Goal: Task Accomplishment & Management: Complete application form

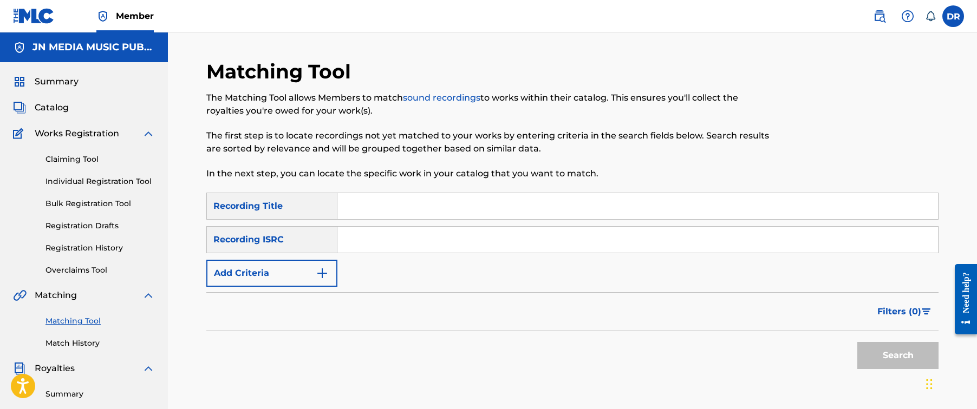
click at [491, 246] on input "Search Form" at bounding box center [637, 240] width 600 height 26
paste input "USLD91755426"
type input "USLD91755426"
click at [898, 356] on button "Search" at bounding box center [897, 355] width 81 height 27
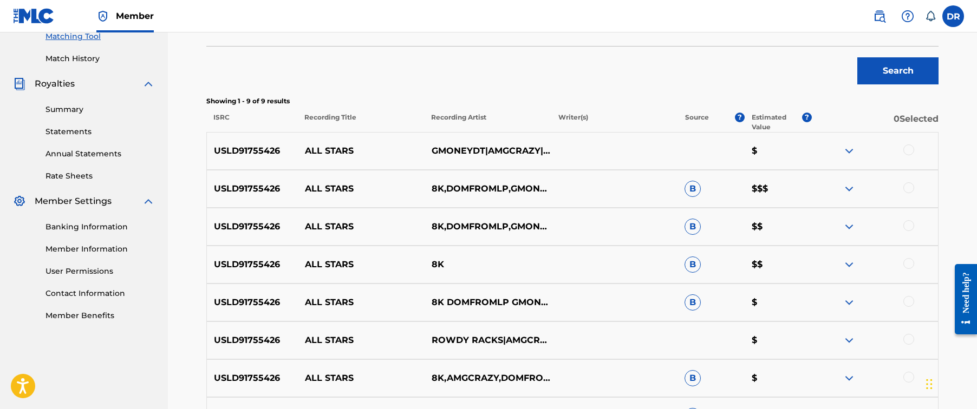
scroll to position [305, 0]
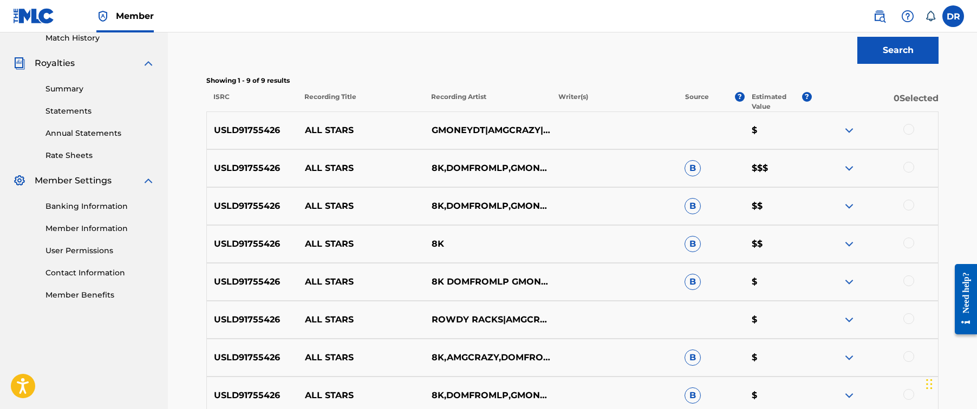
click at [906, 125] on div at bounding box center [908, 129] width 11 height 11
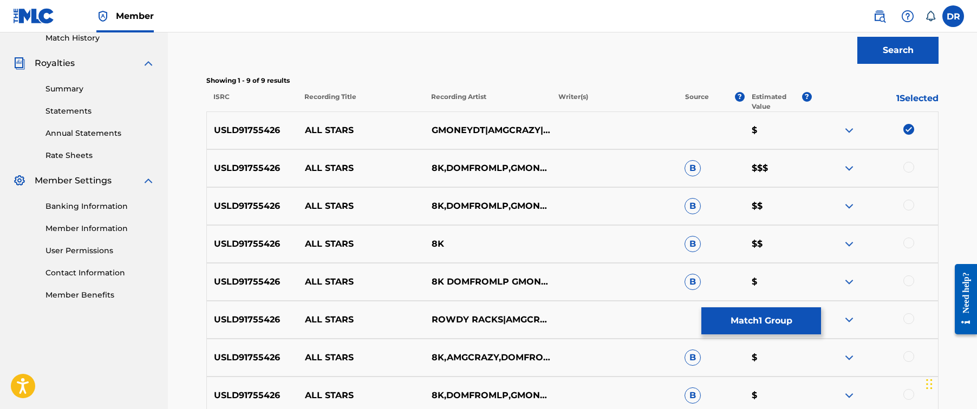
click at [906, 171] on div at bounding box center [908, 167] width 11 height 11
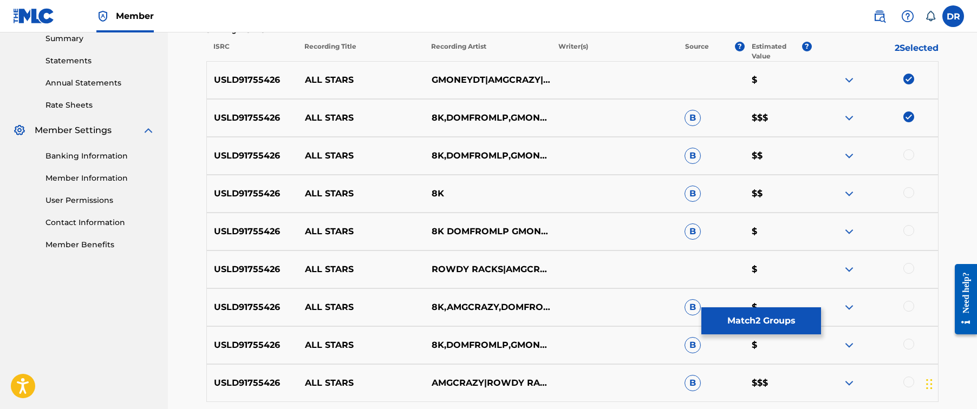
scroll to position [363, 0]
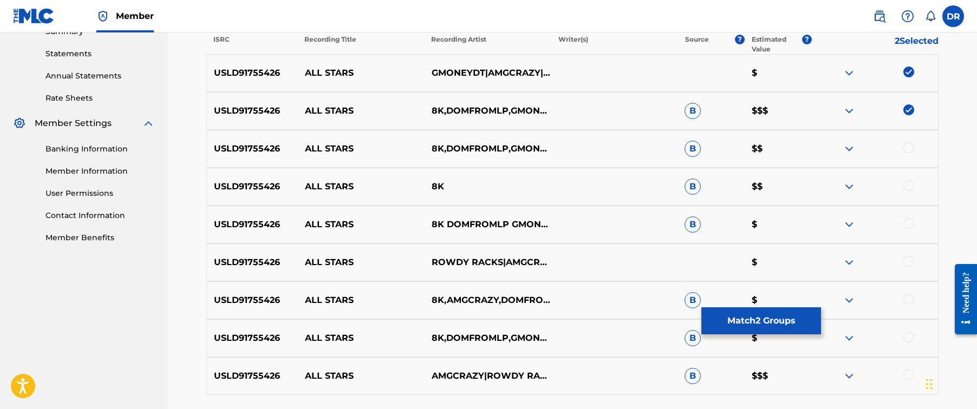
click at [908, 151] on div at bounding box center [908, 147] width 11 height 11
click at [909, 182] on div at bounding box center [908, 185] width 11 height 11
click at [909, 216] on div "USLD91755426 ALL STARS 8K DOMFROMLP GMONEYDT ROWDY RACKS AMGCRAZY B $" at bounding box center [572, 225] width 732 height 38
click at [909, 224] on div at bounding box center [908, 223] width 11 height 11
click at [909, 259] on div at bounding box center [908, 261] width 11 height 11
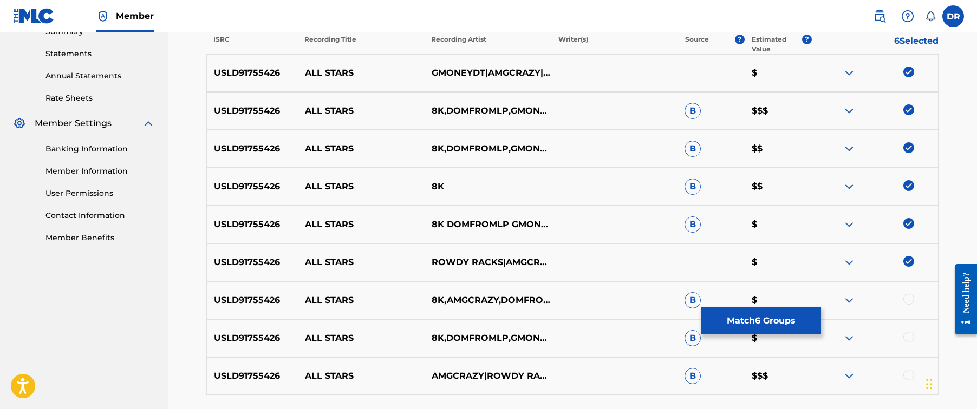
click at [905, 295] on div at bounding box center [908, 299] width 11 height 11
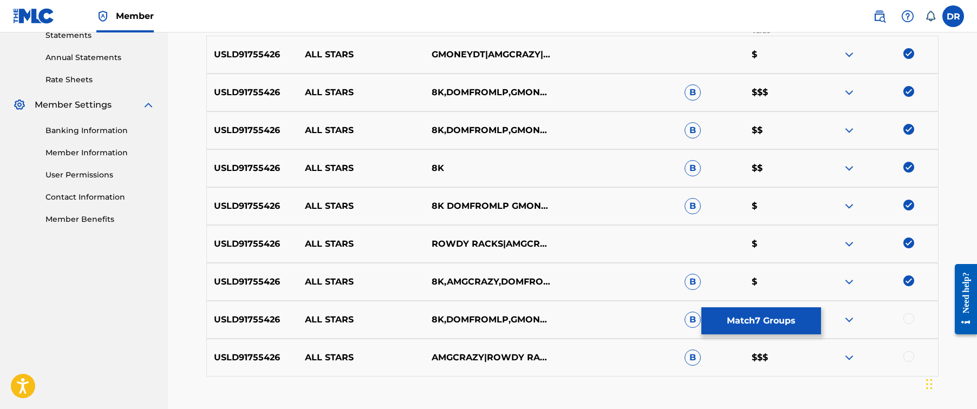
scroll to position [392, 0]
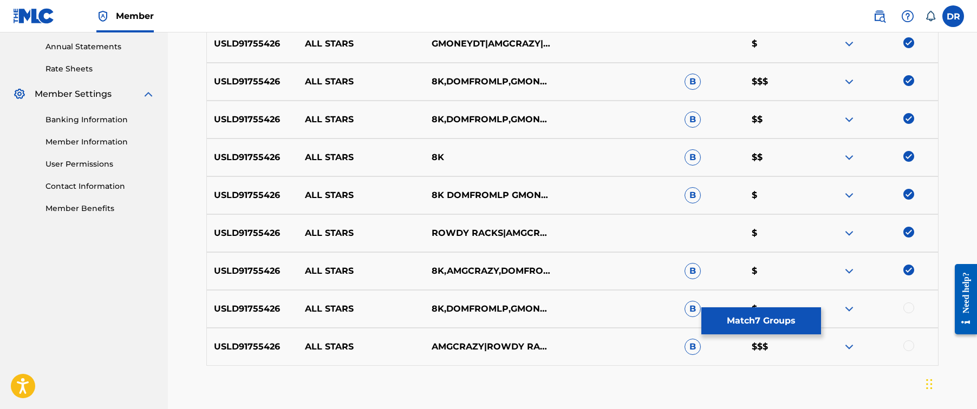
click at [907, 306] on div at bounding box center [908, 308] width 11 height 11
click at [909, 343] on div at bounding box center [908, 346] width 11 height 11
click at [796, 317] on button "Match 9 Groups" at bounding box center [761, 321] width 120 height 27
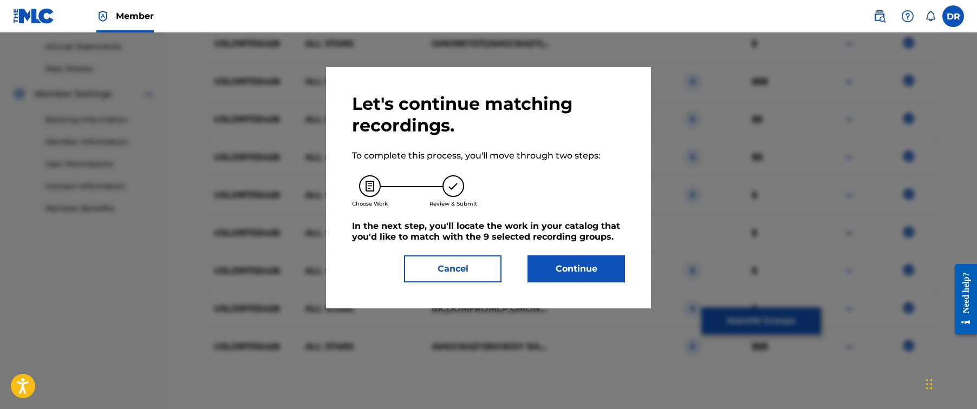
click at [610, 260] on button "Continue" at bounding box center [575, 269] width 97 height 27
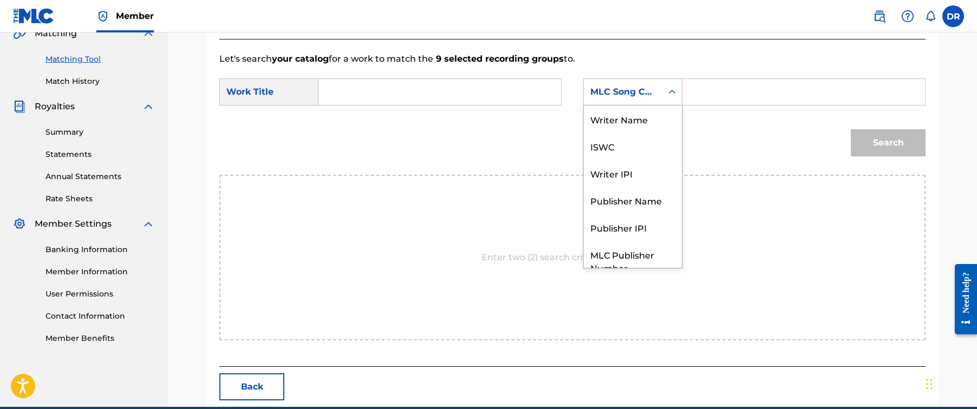
click at [643, 97] on div "MLC Song Code" at bounding box center [623, 92] width 66 height 13
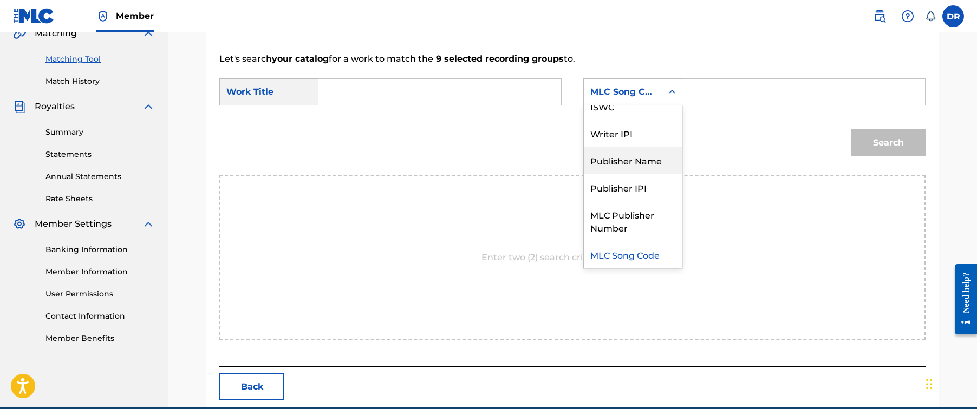
scroll to position [0, 0]
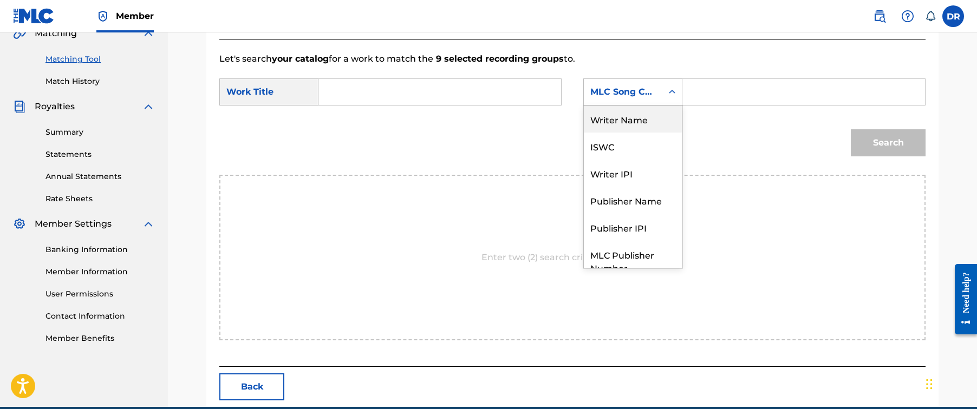
click at [636, 131] on div "Writer Name" at bounding box center [633, 119] width 98 height 27
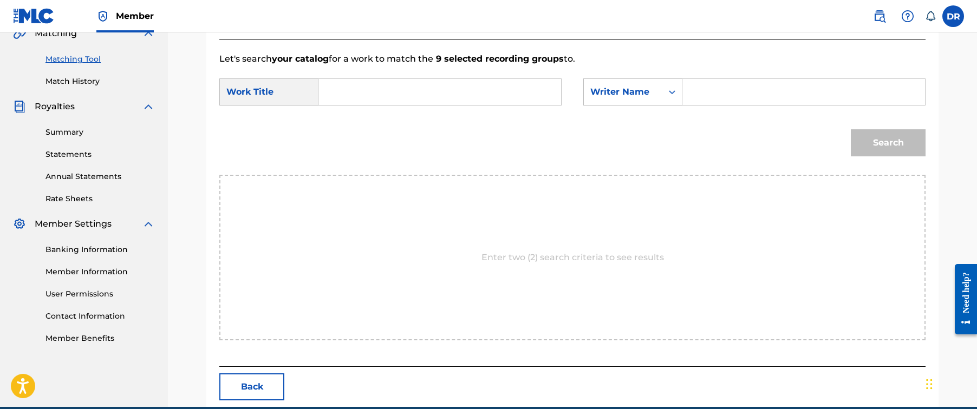
click at [742, 99] on input "Search Form" at bounding box center [803, 92] width 224 height 26
type input "[PERSON_NAME]"
click at [526, 92] on input "Search Form" at bounding box center [440, 92] width 224 height 26
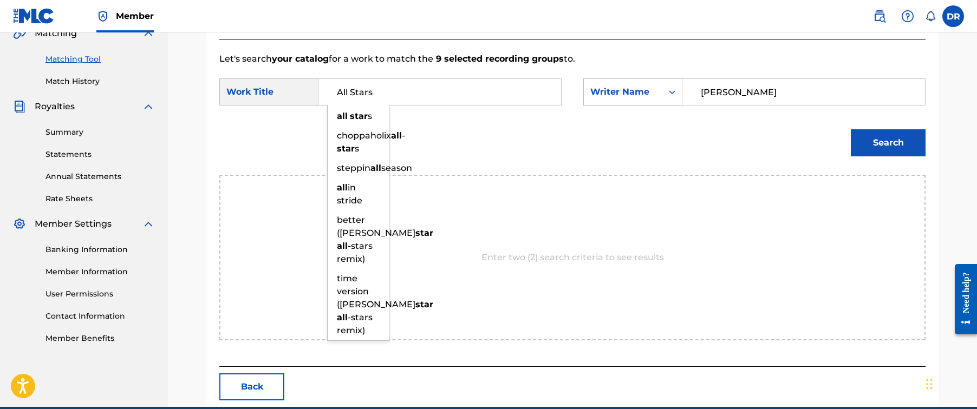
type input "All Stars"
click at [888, 143] on button "Search" at bounding box center [888, 142] width 75 height 27
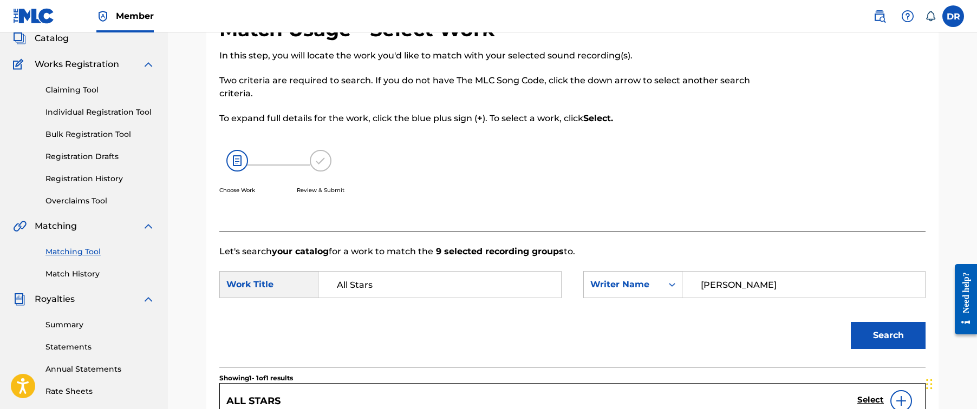
scroll to position [60, 0]
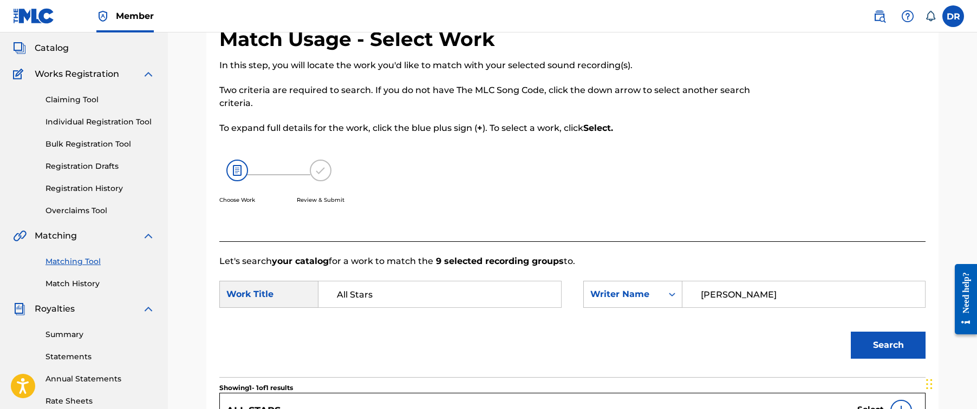
click at [107, 124] on link "Individual Registration Tool" at bounding box center [99, 121] width 109 height 11
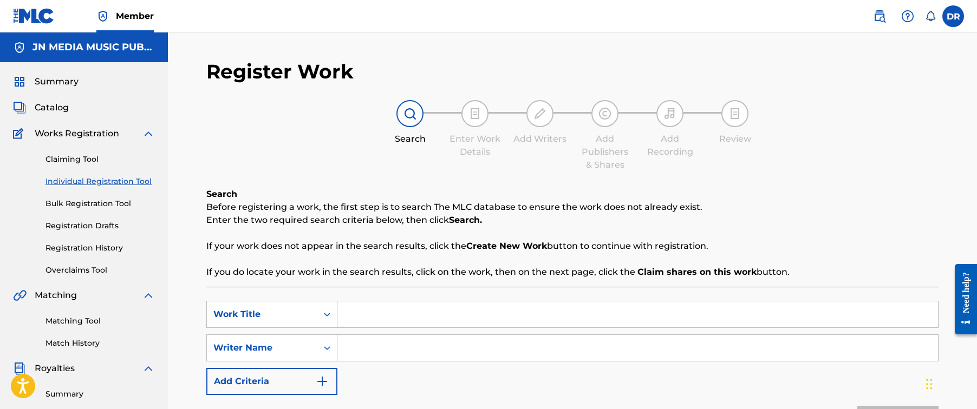
click at [374, 309] on input "Search Form" at bounding box center [637, 315] width 600 height 26
paste input "All Or Nothing"
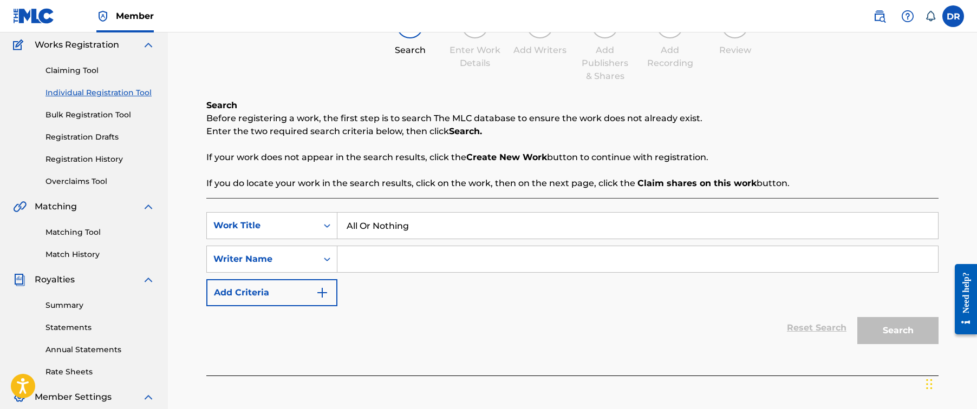
scroll to position [99, 0]
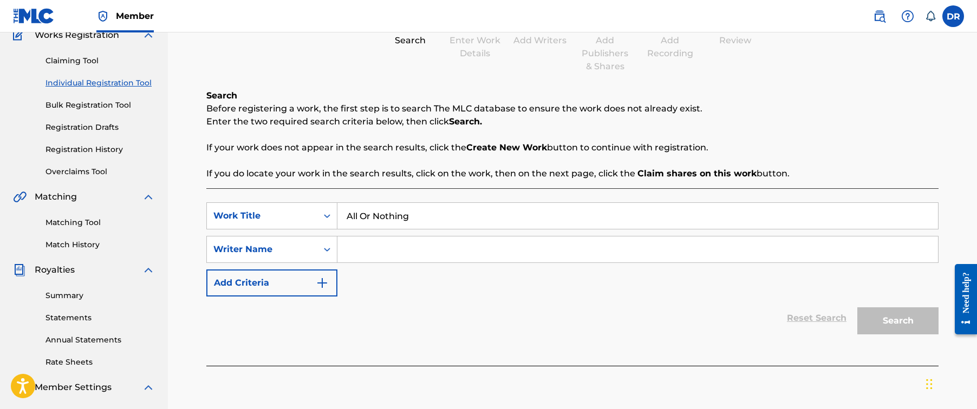
type input "All Or Nothing"
click at [552, 248] on input "Search Form" at bounding box center [637, 250] width 600 height 26
paste input "[PERSON_NAME]"
click at [898, 321] on button "Search" at bounding box center [897, 321] width 81 height 27
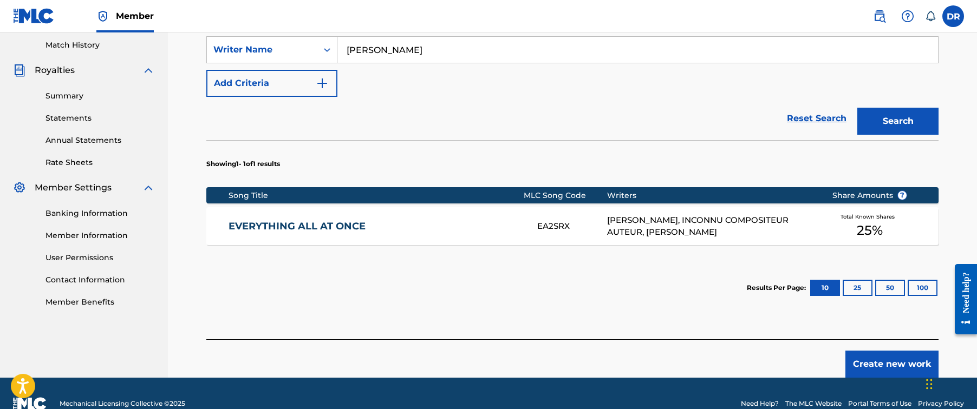
scroll to position [223, 0]
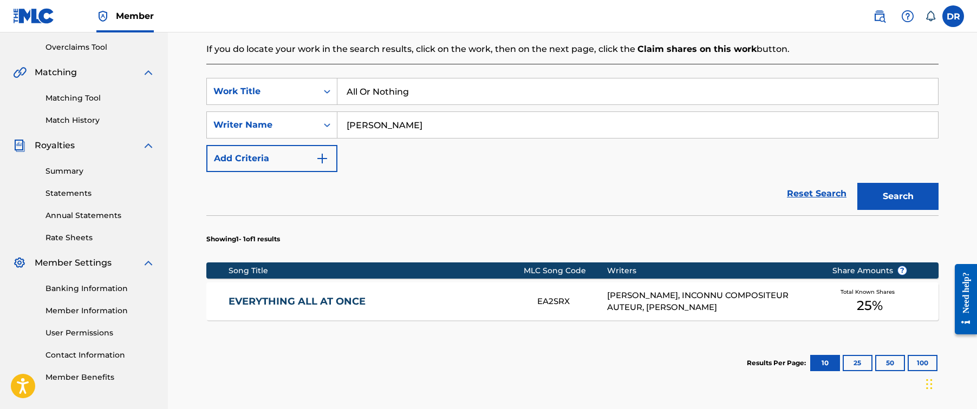
drag, startPoint x: 378, startPoint y: 124, endPoint x: 498, endPoint y: 125, distance: 119.7
click at [498, 125] on input "[PERSON_NAME]" at bounding box center [637, 125] width 600 height 26
type input "Sooraj"
click at [898, 197] on button "Search" at bounding box center [897, 196] width 81 height 27
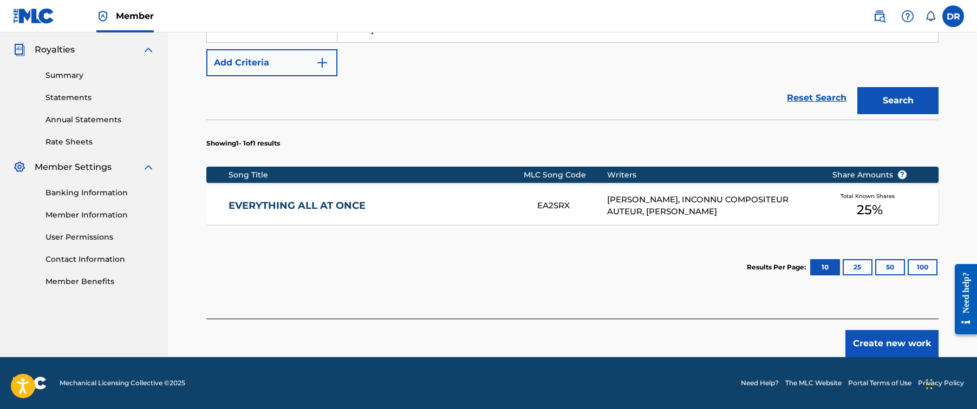
click at [863, 337] on button "Create new work" at bounding box center [891, 343] width 93 height 27
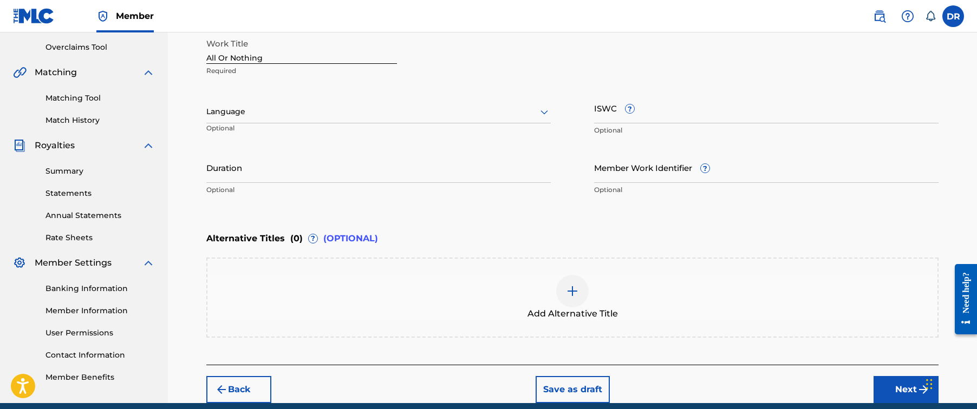
scroll to position [185, 0]
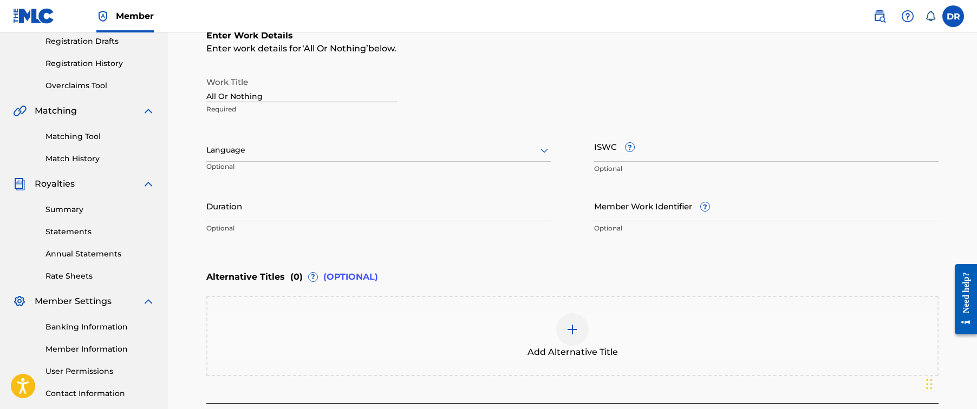
click at [488, 153] on div at bounding box center [378, 150] width 344 height 14
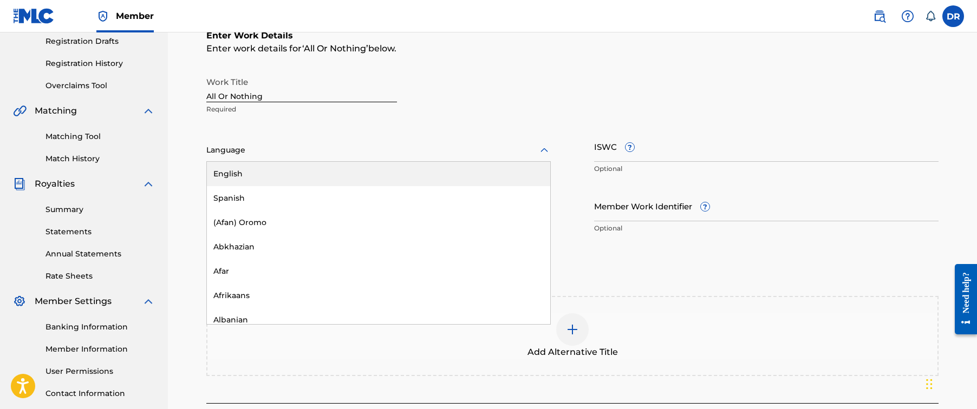
click at [476, 166] on div "English" at bounding box center [378, 174] width 343 height 24
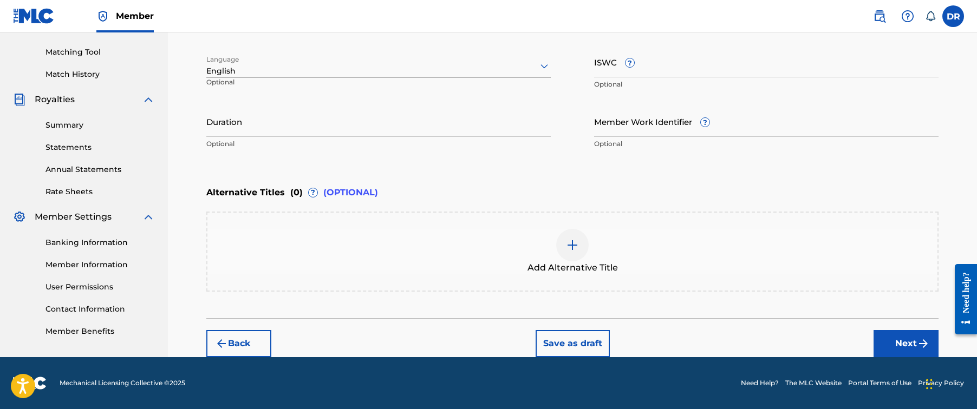
click at [899, 340] on button "Next" at bounding box center [905, 343] width 65 height 27
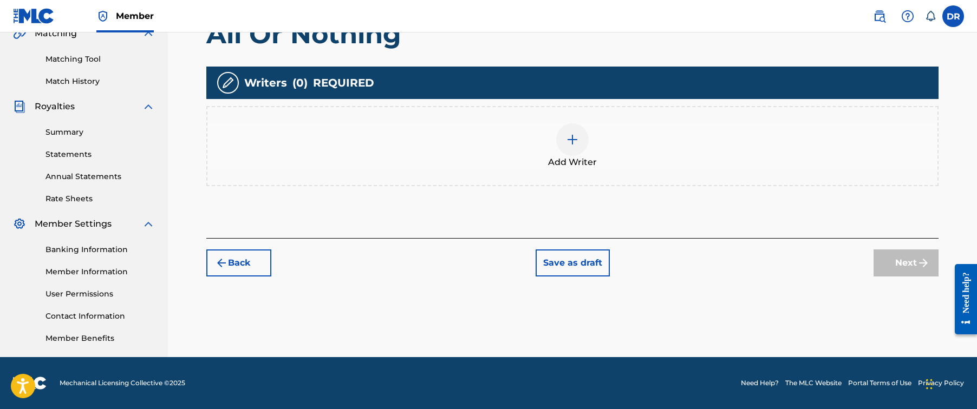
scroll to position [262, 0]
click at [589, 156] on span "Add Writer" at bounding box center [572, 162] width 49 height 13
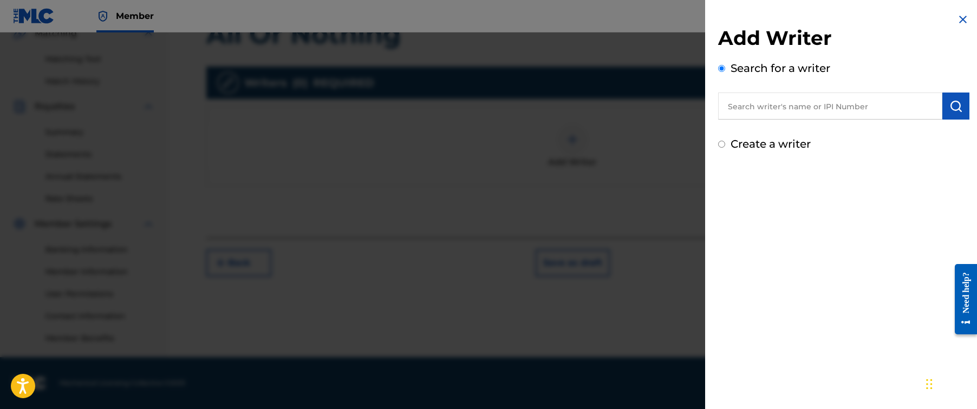
click at [796, 108] on input "text" at bounding box center [830, 106] width 224 height 27
paste input "[PERSON_NAME]"
type input "[PERSON_NAME]"
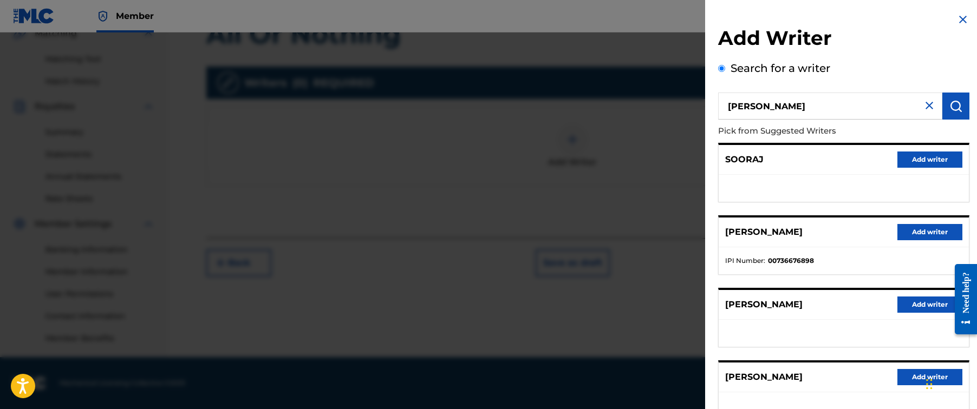
click at [879, 60] on div "Add Writer Search for a writer [PERSON_NAME] from Suggested Writers SOORAJ Add …" at bounding box center [843, 279] width 251 height 506
click at [921, 236] on button "Add writer" at bounding box center [929, 232] width 65 height 16
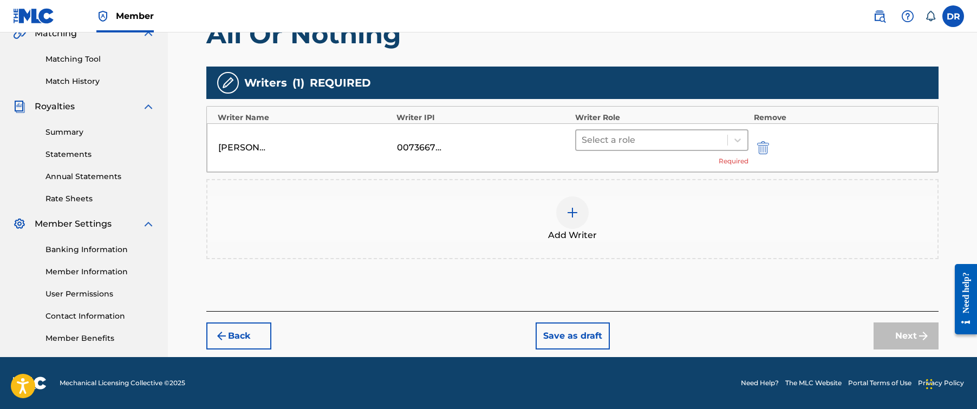
click at [651, 149] on div "Select a role" at bounding box center [651, 139] width 151 height 19
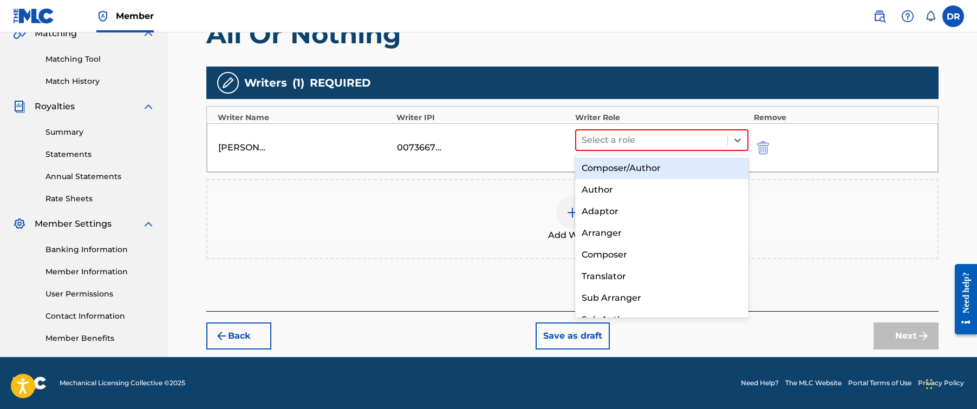
click at [649, 165] on div "Composer/Author" at bounding box center [661, 169] width 173 height 22
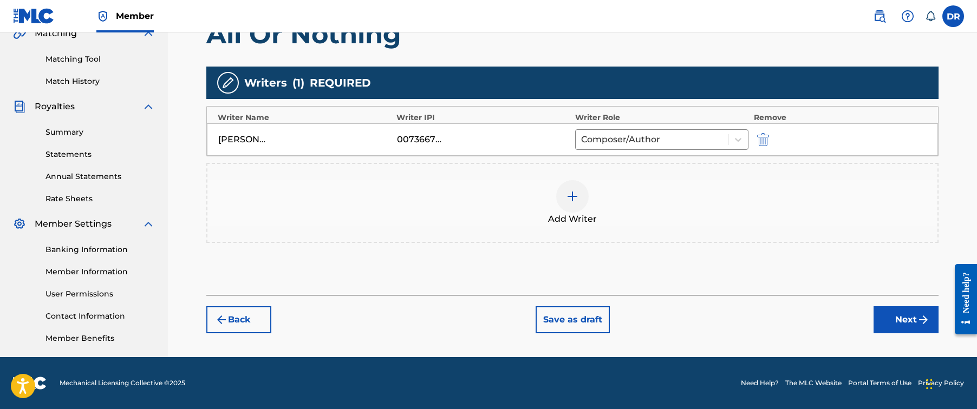
click at [895, 315] on button "Next" at bounding box center [905, 319] width 65 height 27
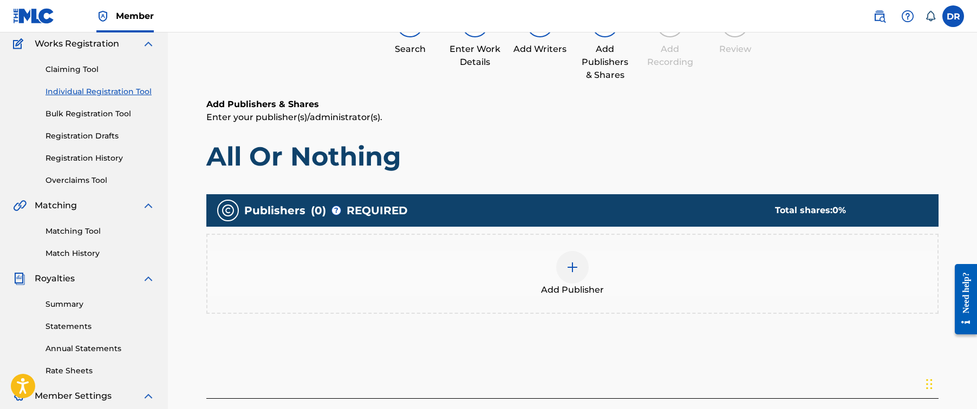
scroll to position [49, 0]
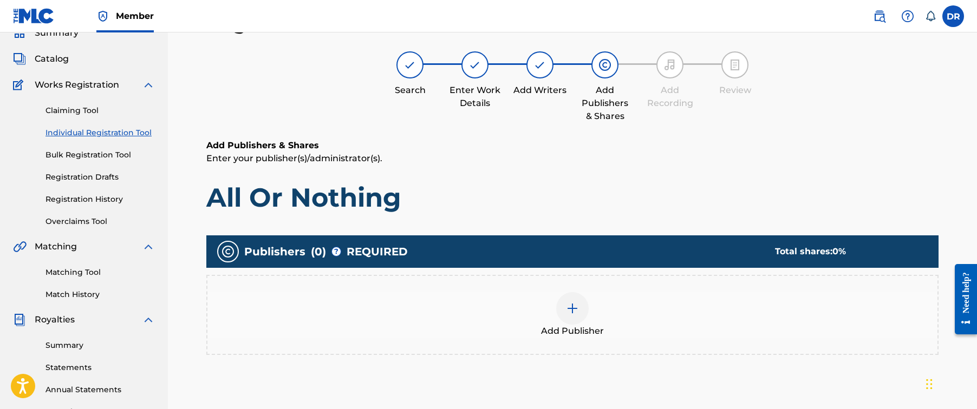
click at [577, 312] on img at bounding box center [572, 308] width 13 height 13
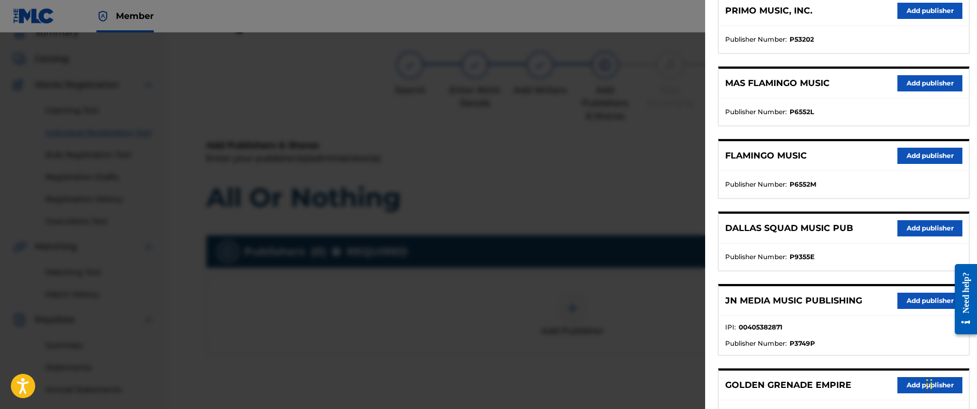
scroll to position [158, 0]
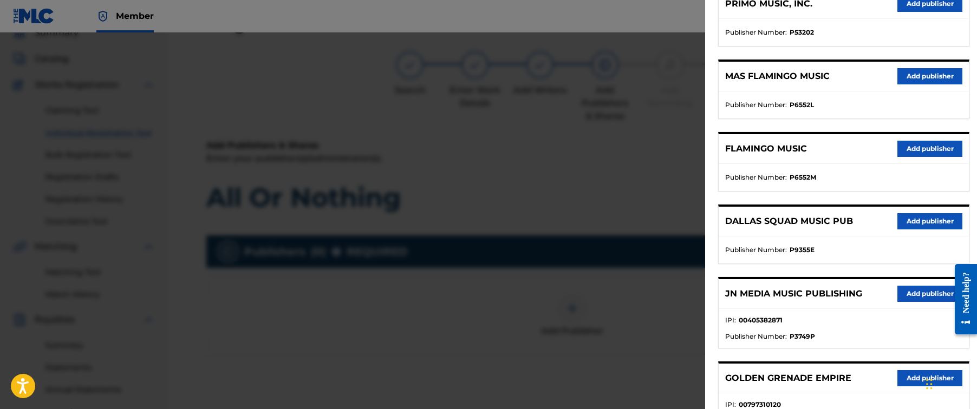
click at [914, 295] on button "Add publisher" at bounding box center [929, 294] width 65 height 16
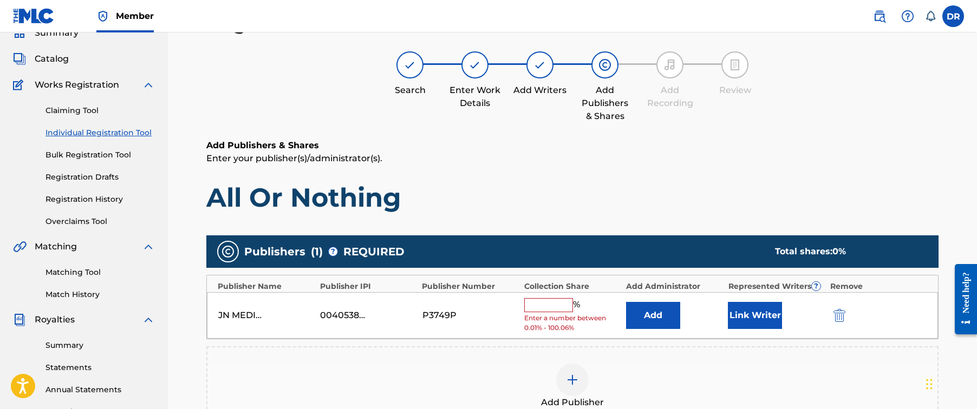
click at [553, 307] on input "text" at bounding box center [548, 305] width 49 height 14
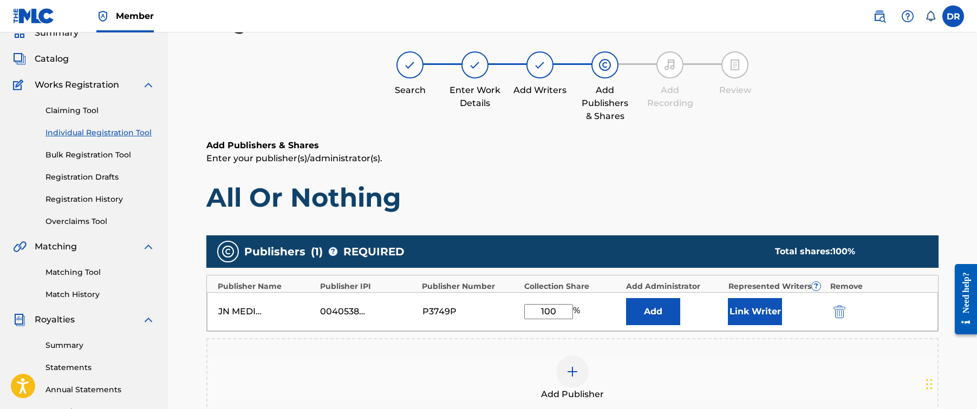
type input "100"
click at [761, 309] on button "Link Writer" at bounding box center [755, 311] width 54 height 27
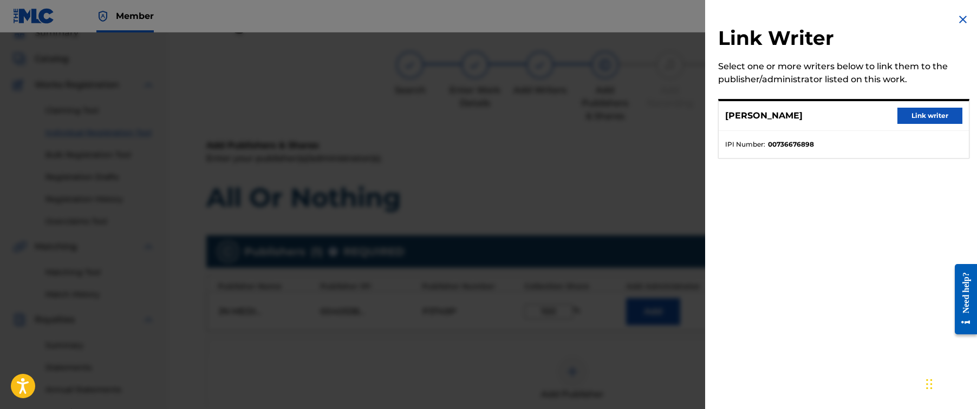
click at [921, 118] on button "Link writer" at bounding box center [929, 116] width 65 height 16
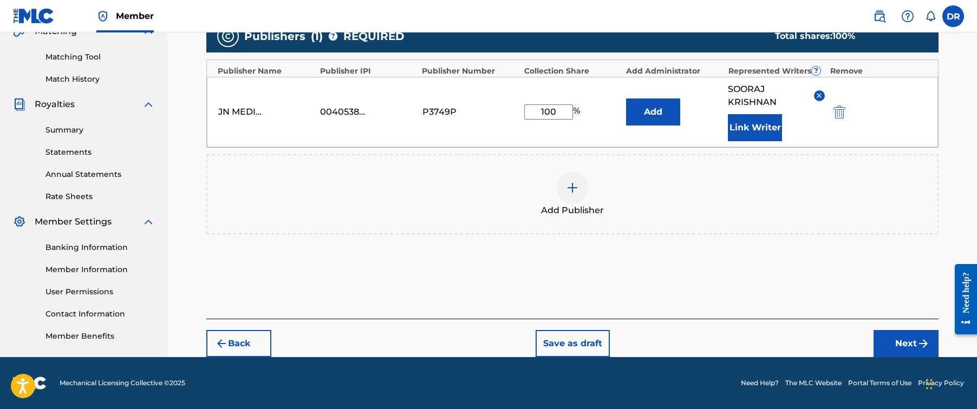
click at [887, 342] on button "Next" at bounding box center [905, 343] width 65 height 27
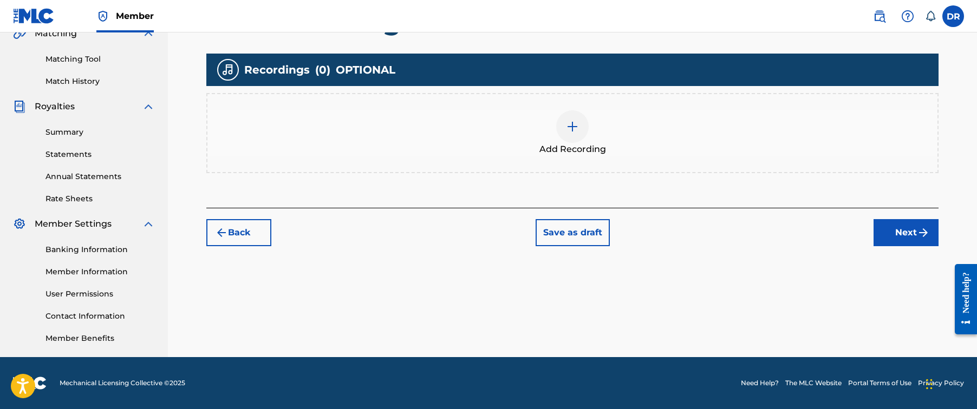
click at [576, 113] on div at bounding box center [572, 126] width 32 height 32
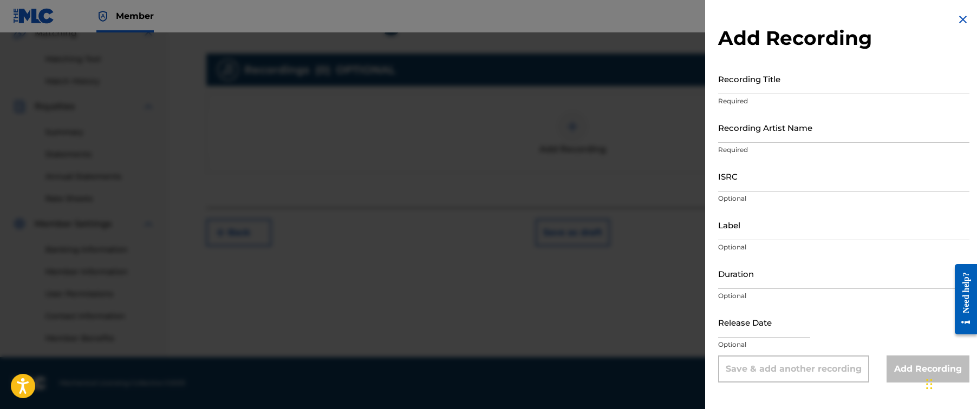
click at [787, 89] on input "Recording Title" at bounding box center [843, 78] width 251 height 31
paste input "All Or Nothing"
type input "All Or Nothing"
click at [833, 132] on input "Recording Artist Name" at bounding box center [843, 127] width 251 height 31
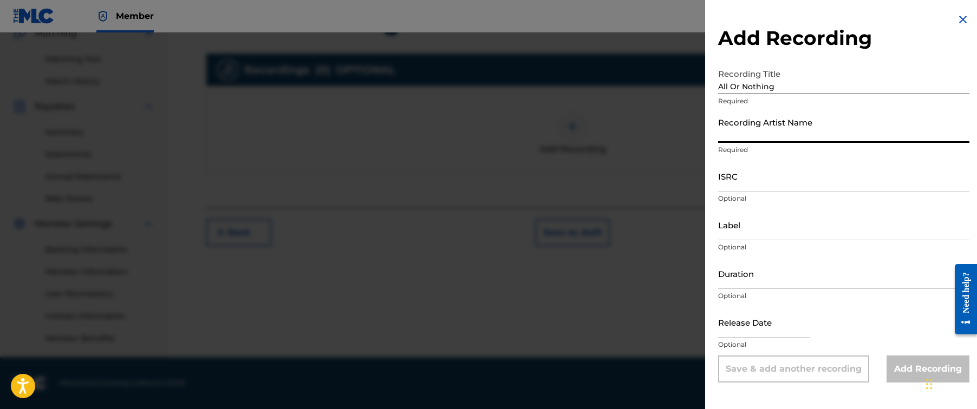
click at [833, 132] on input "Recording Artist Name" at bounding box center [843, 127] width 251 height 31
paste input "Hex Cougar"
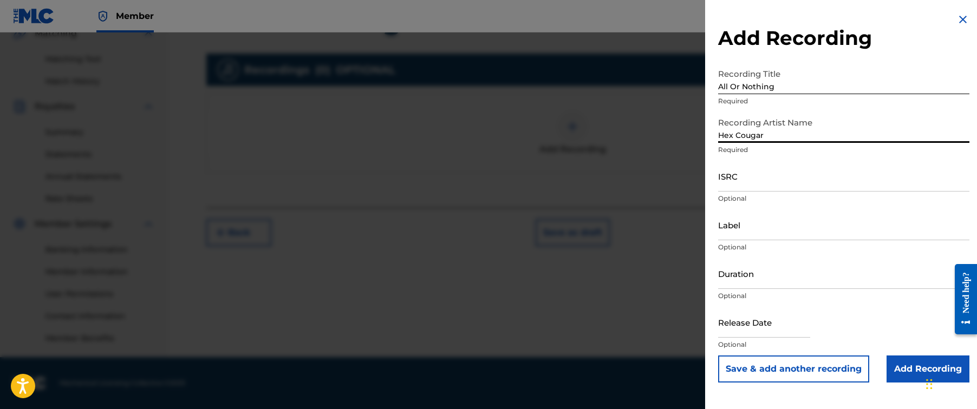
type input "Hex Cougar"
click at [800, 175] on input "ISRC" at bounding box center [843, 176] width 251 height 31
paste input "US3DF2239264"
type input "US3DF2239264"
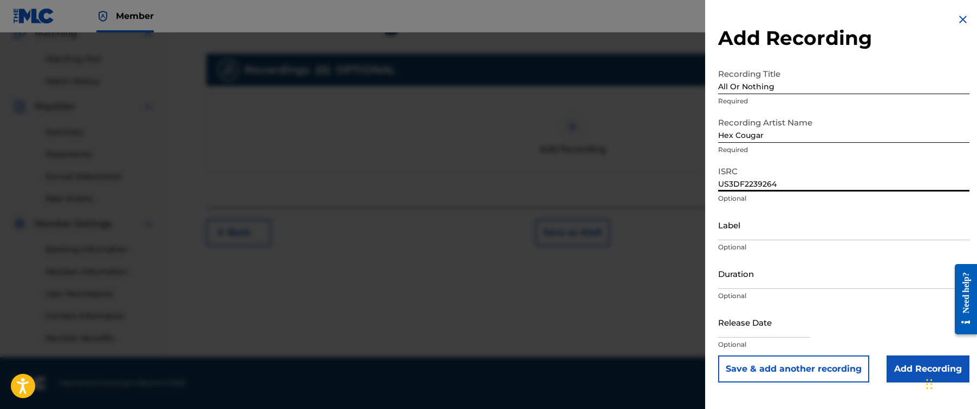
click at [911, 370] on input "Add Recording" at bounding box center [927, 369] width 83 height 27
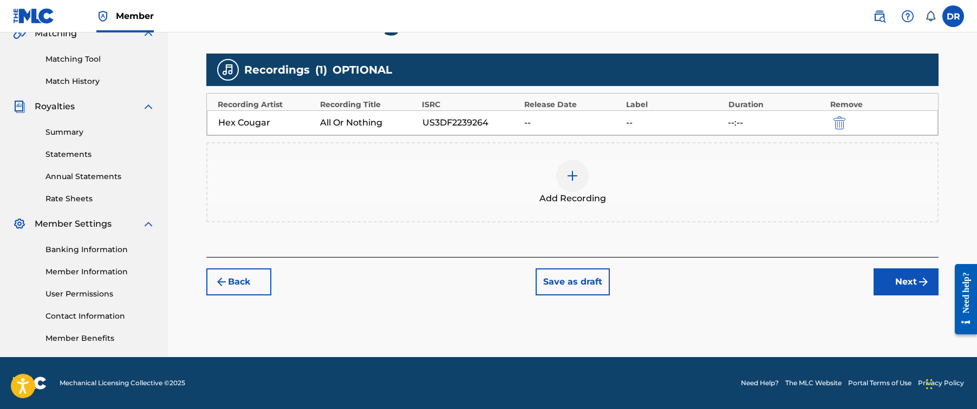
click at [904, 272] on button "Next" at bounding box center [905, 282] width 65 height 27
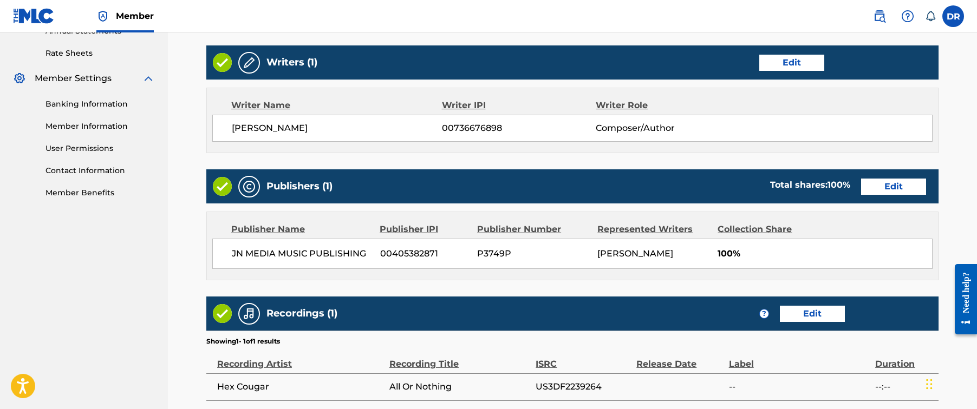
scroll to position [506, 0]
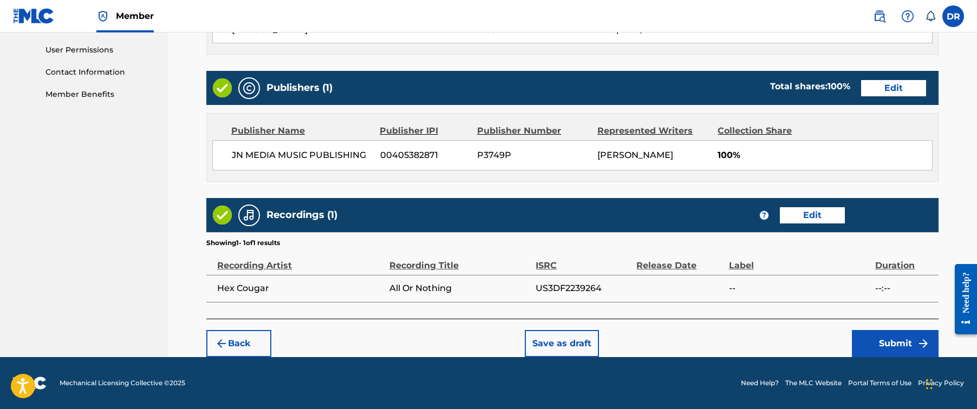
click at [898, 349] on button "Submit" at bounding box center [895, 343] width 87 height 27
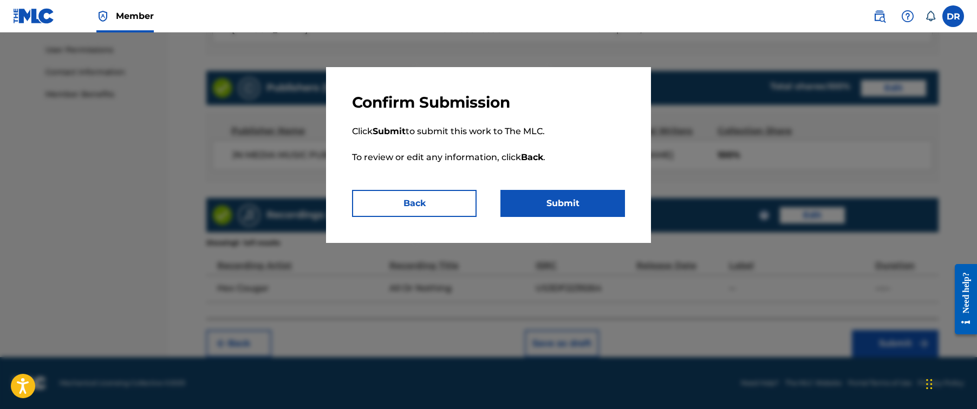
click at [609, 203] on button "Submit" at bounding box center [562, 203] width 125 height 27
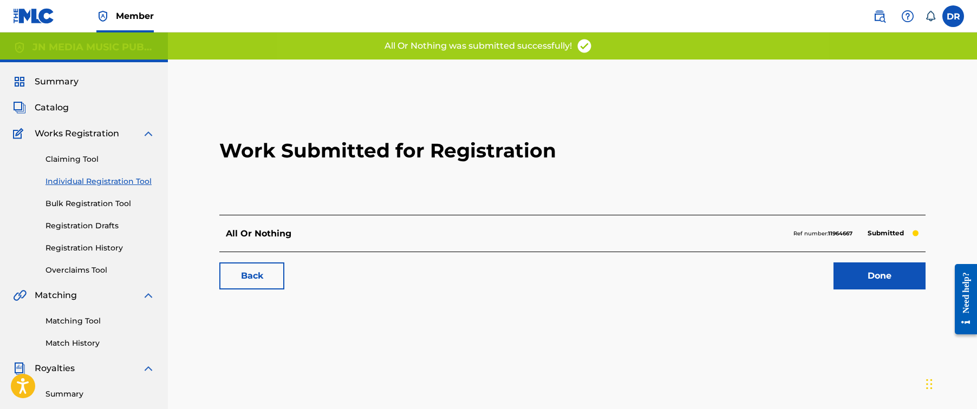
click at [858, 272] on link "Done" at bounding box center [879, 276] width 92 height 27
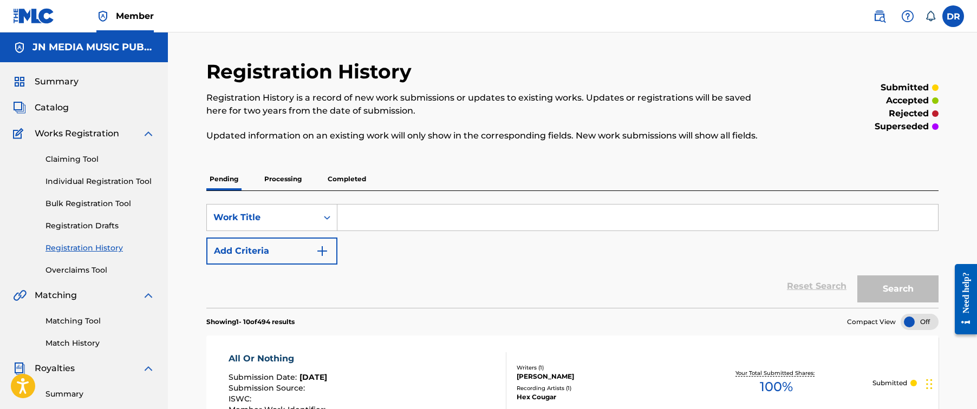
click at [134, 181] on link "Individual Registration Tool" at bounding box center [99, 181] width 109 height 11
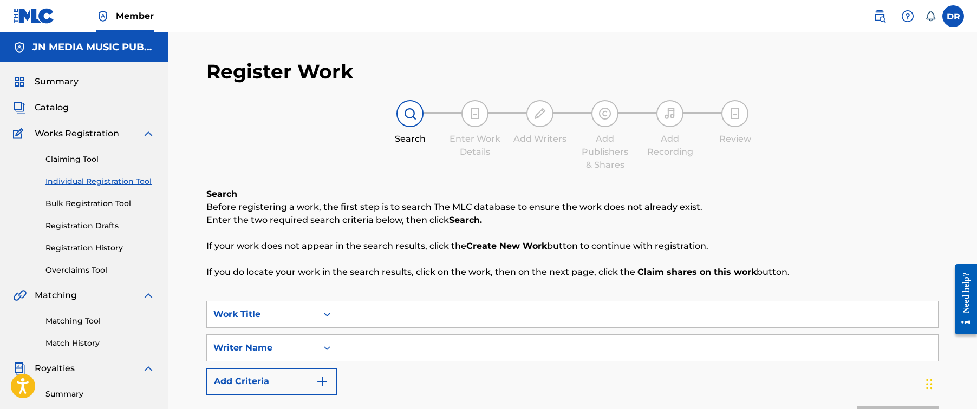
click at [421, 314] on input "Search Form" at bounding box center [637, 315] width 600 height 26
paste input "Altar Interlude"
type input "Altar Interlude"
click at [518, 338] on input "Search Form" at bounding box center [637, 348] width 600 height 26
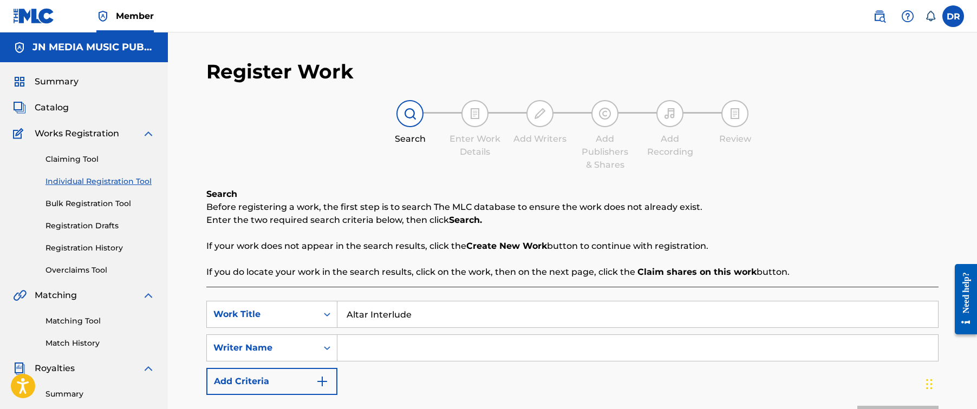
paste input "[PERSON_NAME]"
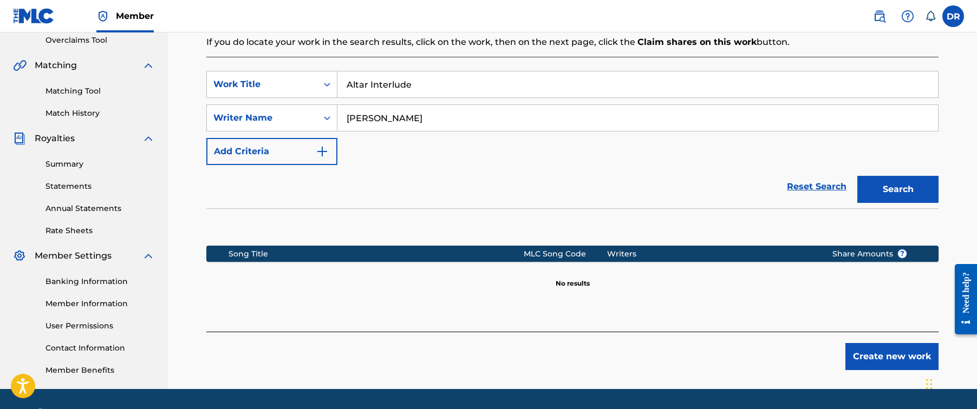
drag, startPoint x: 377, startPoint y: 115, endPoint x: 485, endPoint y: 116, distance: 107.8
click at [485, 116] on input "[PERSON_NAME]" at bounding box center [637, 118] width 600 height 26
type input "Sooraj"
click at [898, 190] on button "Search" at bounding box center [897, 189] width 81 height 27
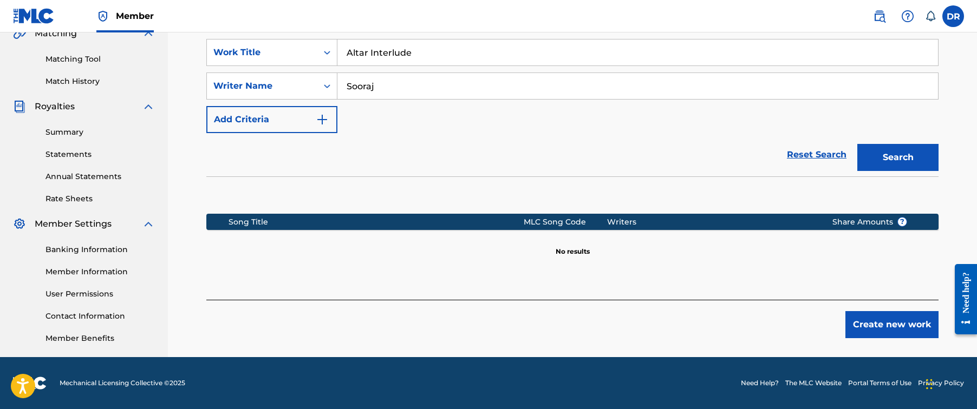
click at [863, 312] on button "Create new work" at bounding box center [891, 324] width 93 height 27
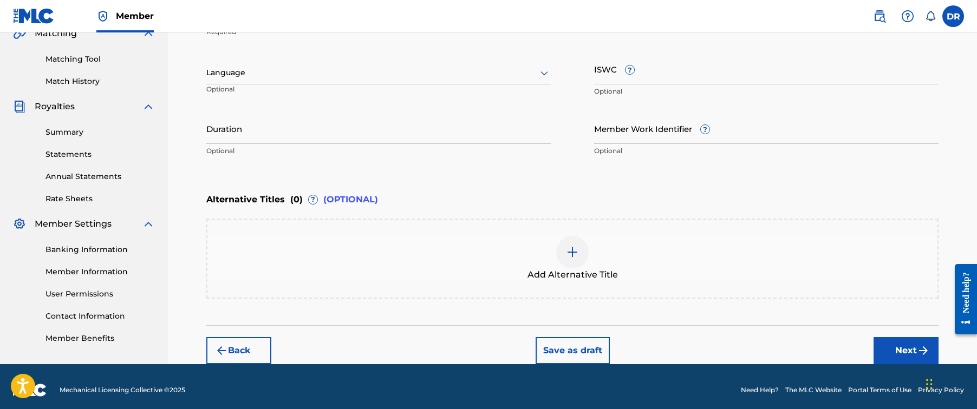
scroll to position [165, 0]
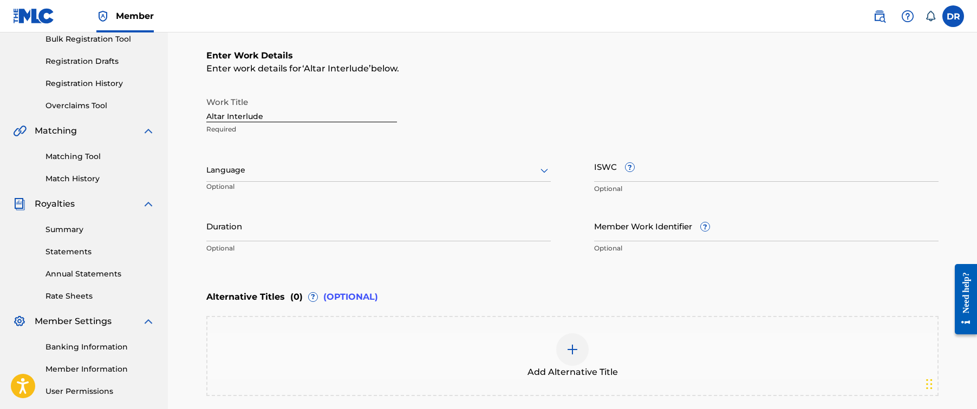
click at [493, 165] on div at bounding box center [378, 171] width 344 height 14
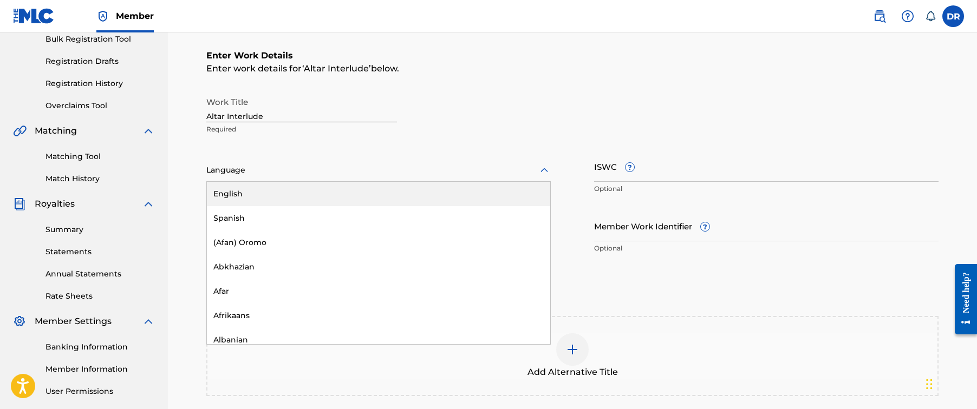
click at [481, 190] on div "English" at bounding box center [378, 194] width 343 height 24
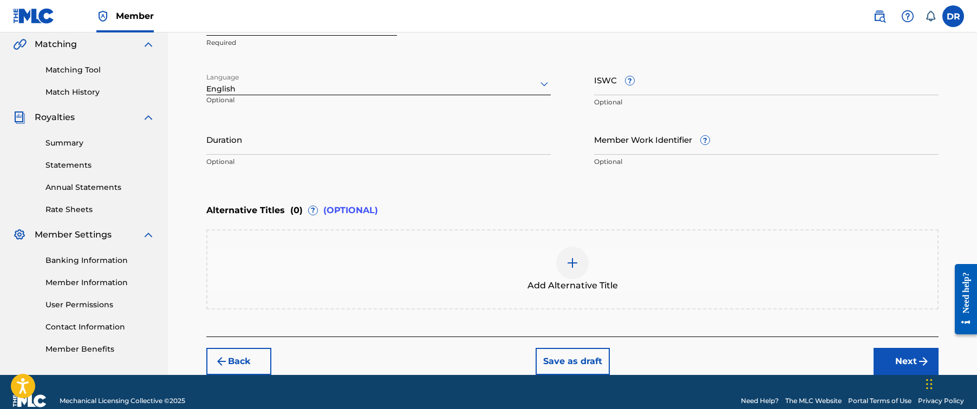
click at [890, 361] on button "Next" at bounding box center [905, 361] width 65 height 27
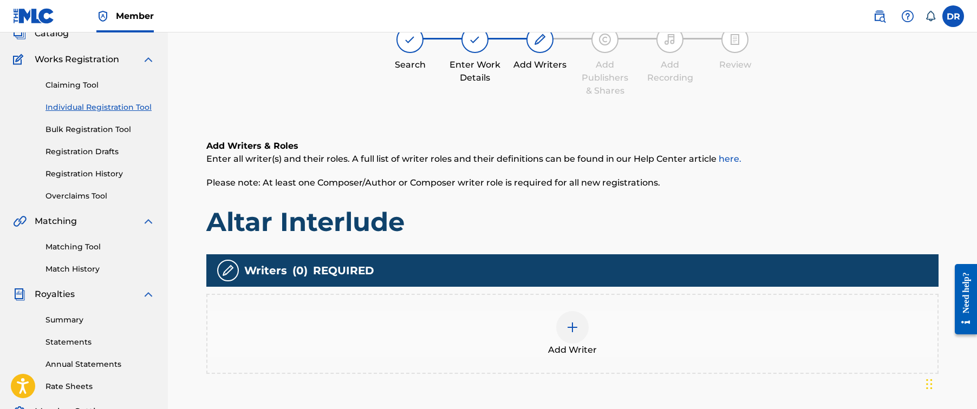
scroll to position [49, 0]
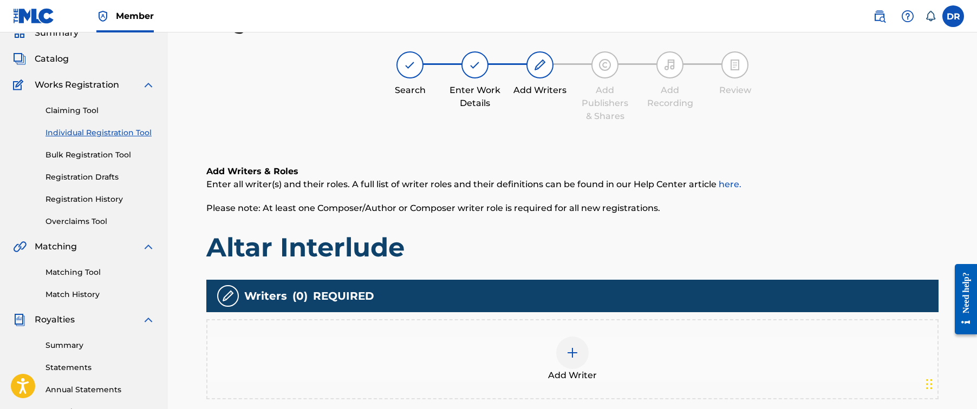
click at [566, 357] on img at bounding box center [572, 353] width 13 height 13
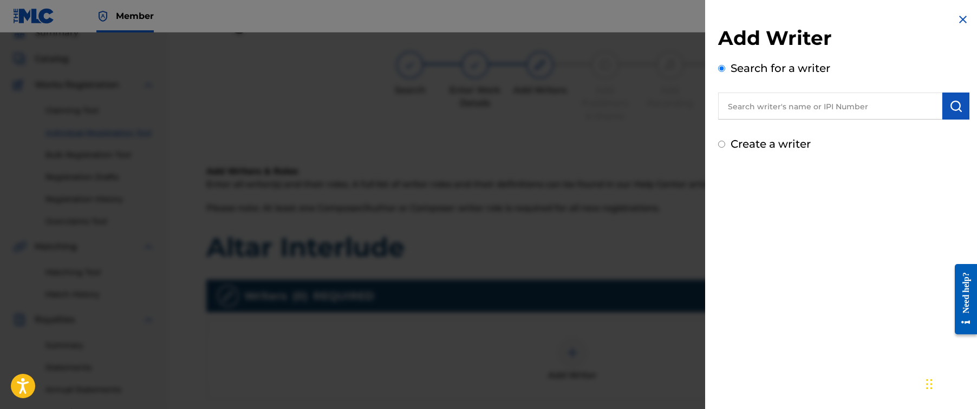
click at [747, 115] on input "text" at bounding box center [830, 106] width 224 height 27
paste input "[PERSON_NAME]"
type input "[PERSON_NAME]"
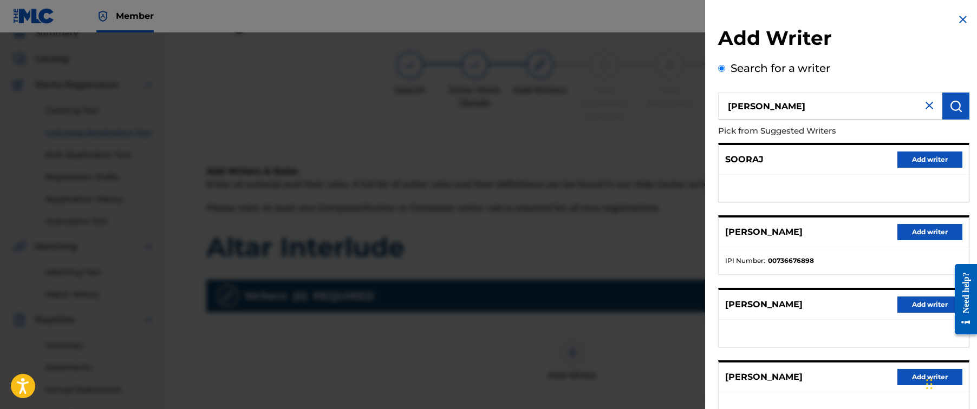
click at [914, 230] on button "Add writer" at bounding box center [929, 232] width 65 height 16
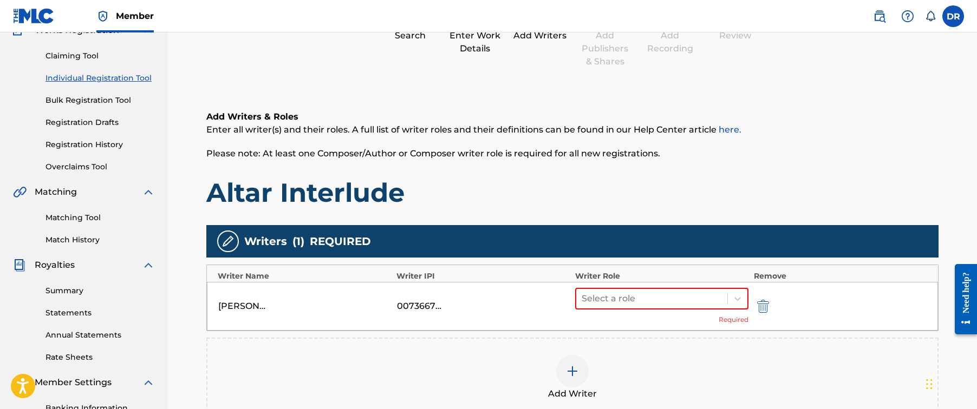
scroll to position [147, 0]
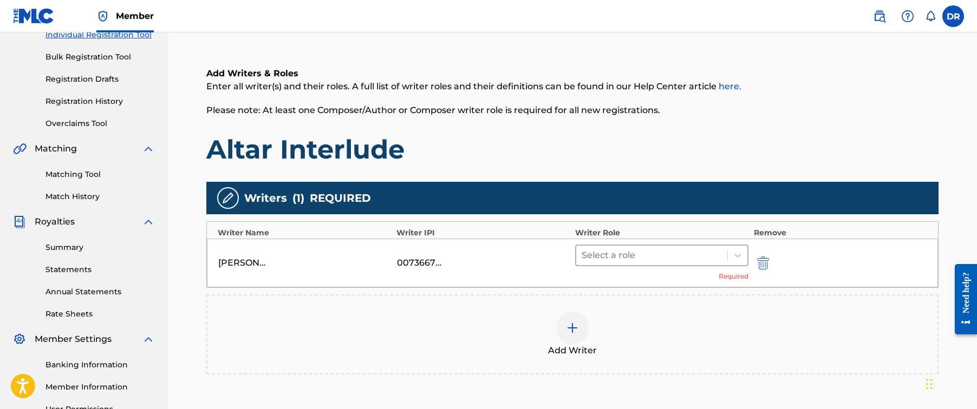
click at [647, 258] on div at bounding box center [652, 255] width 140 height 15
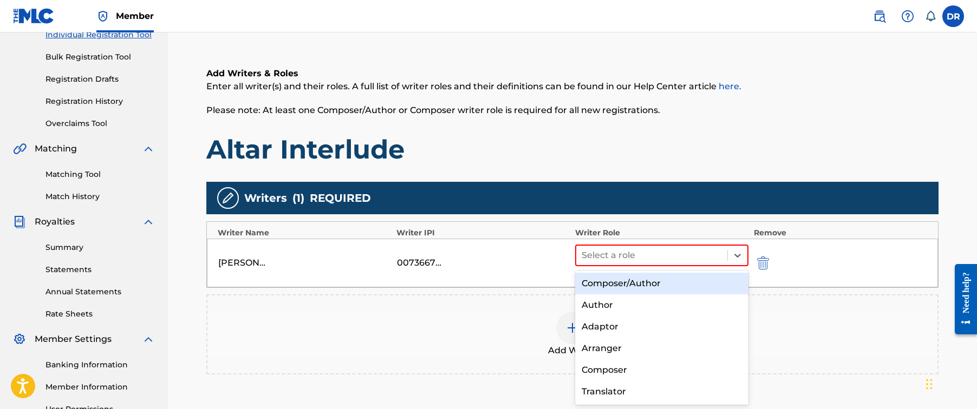
click at [641, 283] on div "Composer/Author" at bounding box center [661, 284] width 173 height 22
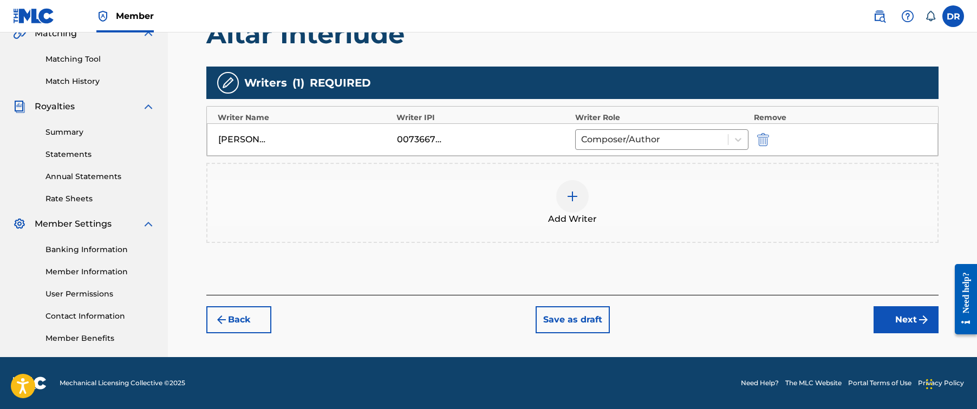
click at [891, 322] on button "Next" at bounding box center [905, 319] width 65 height 27
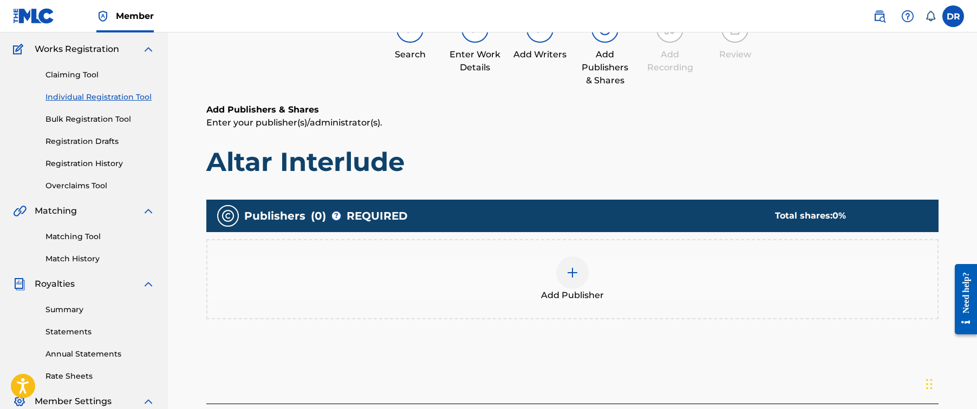
scroll to position [49, 0]
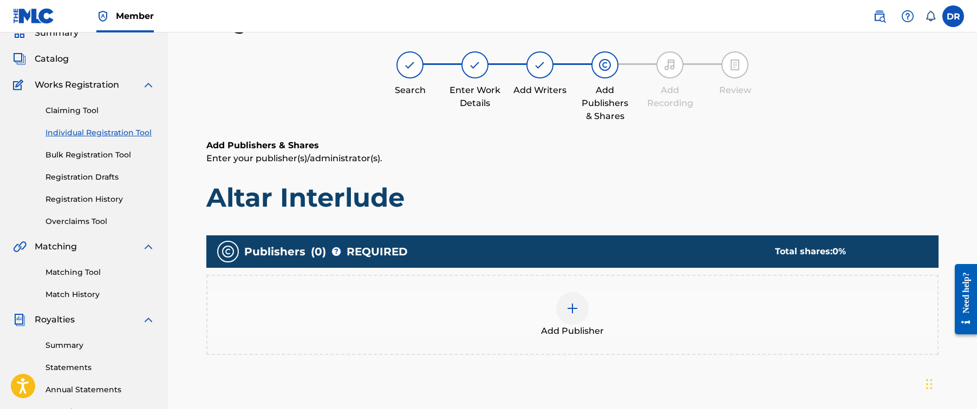
click at [571, 316] on div at bounding box center [572, 308] width 32 height 32
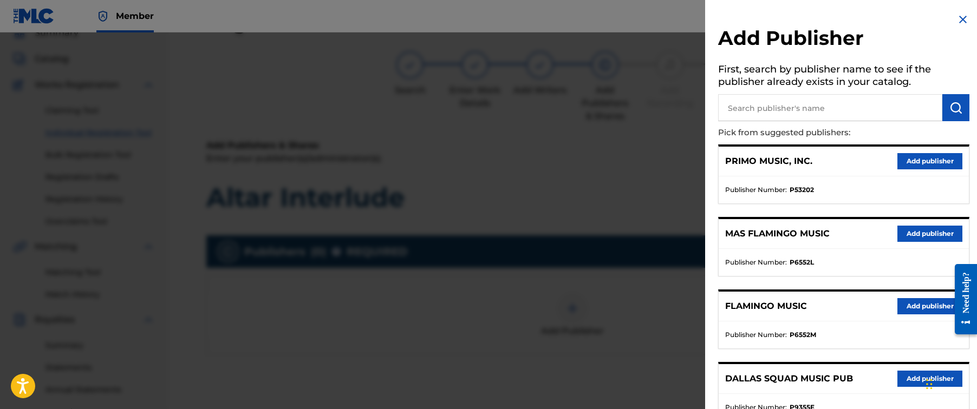
scroll to position [207, 0]
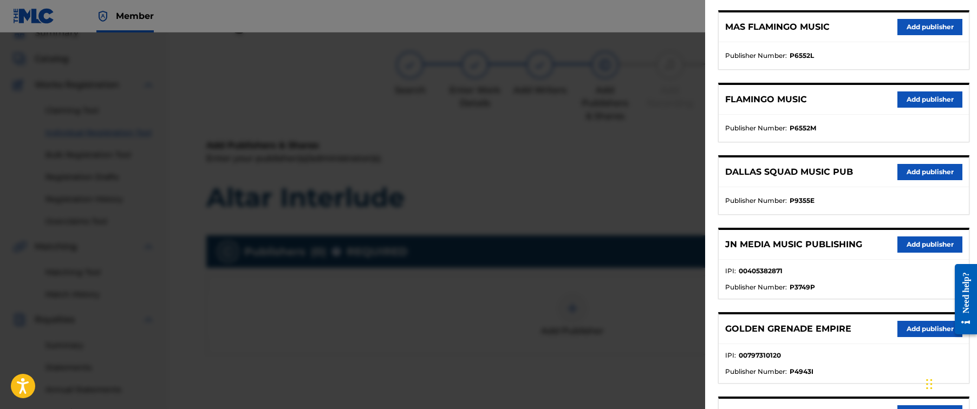
click at [897, 243] on button "Add publisher" at bounding box center [929, 245] width 65 height 16
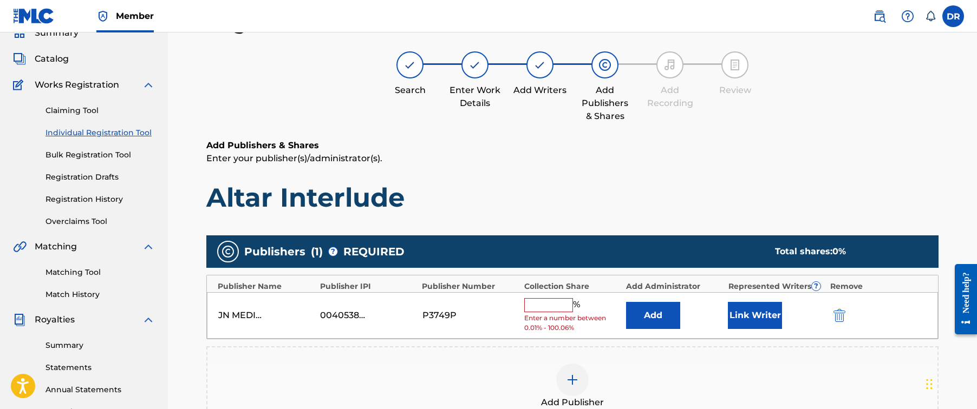
click at [543, 303] on input "text" at bounding box center [548, 305] width 49 height 14
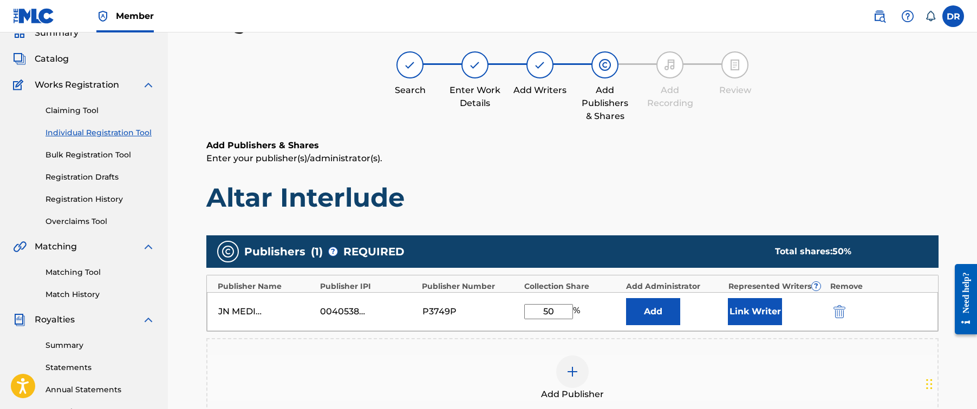
type input "50"
click at [767, 310] on button "Link Writer" at bounding box center [755, 311] width 54 height 27
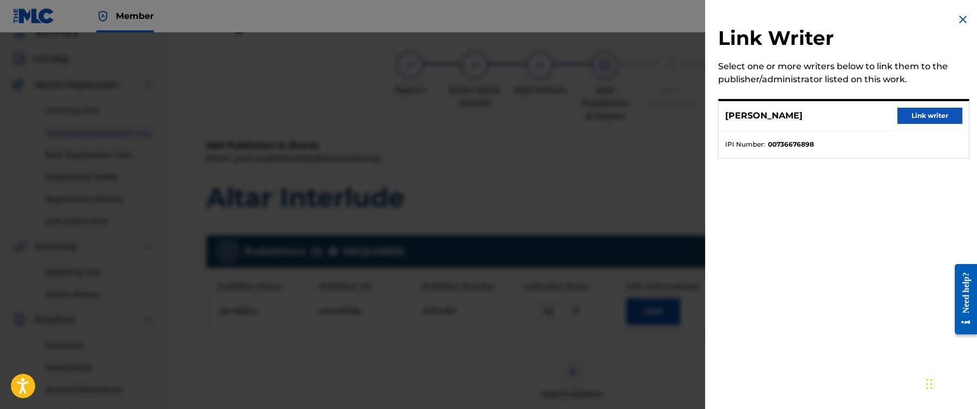
click at [920, 123] on button "Link writer" at bounding box center [929, 116] width 65 height 16
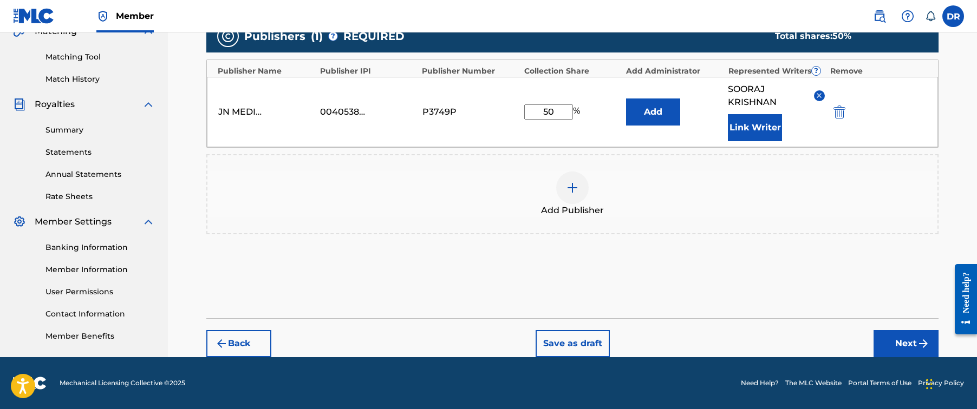
scroll to position [262, 0]
click at [905, 337] on button "Next" at bounding box center [905, 344] width 65 height 27
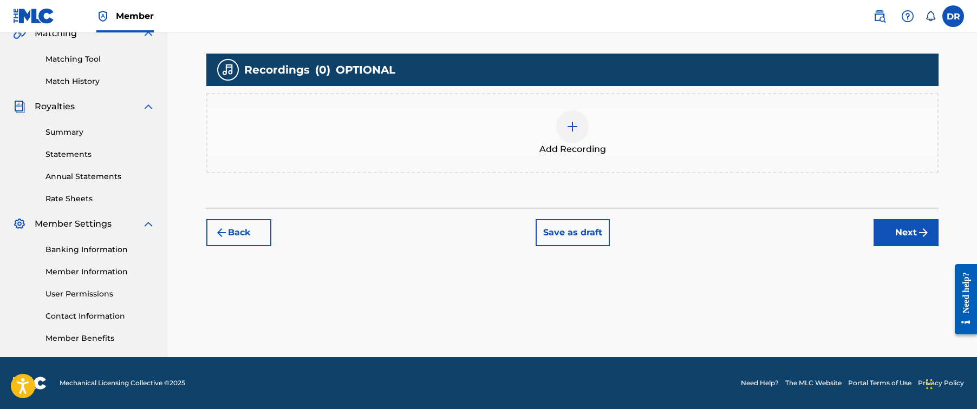
click at [576, 133] on img at bounding box center [572, 126] width 13 height 13
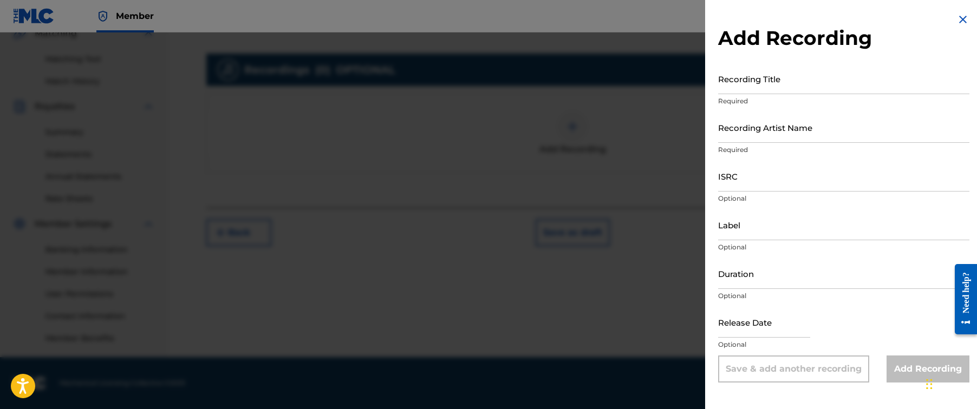
click at [804, 126] on input "Recording Artist Name" at bounding box center [843, 127] width 251 height 31
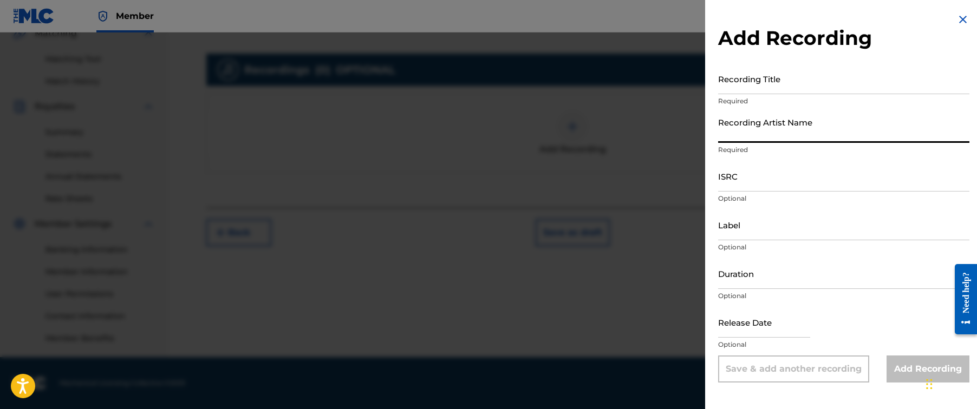
paste input "Hex Cougar, [PERSON_NAME]"
type input "Hex Cougar, [PERSON_NAME]"
click at [799, 80] on input "Recording Title" at bounding box center [843, 78] width 251 height 31
paste input "Altar Interlude"
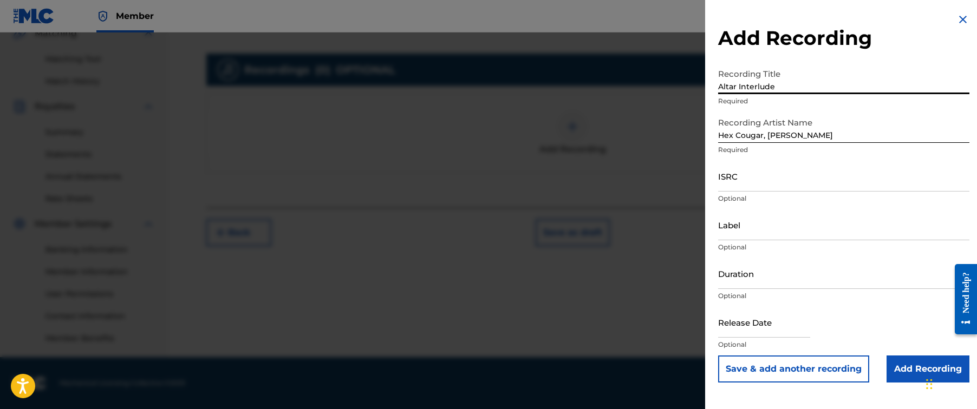
type input "Altar Interlude"
click at [916, 184] on input "ISRC" at bounding box center [843, 176] width 251 height 31
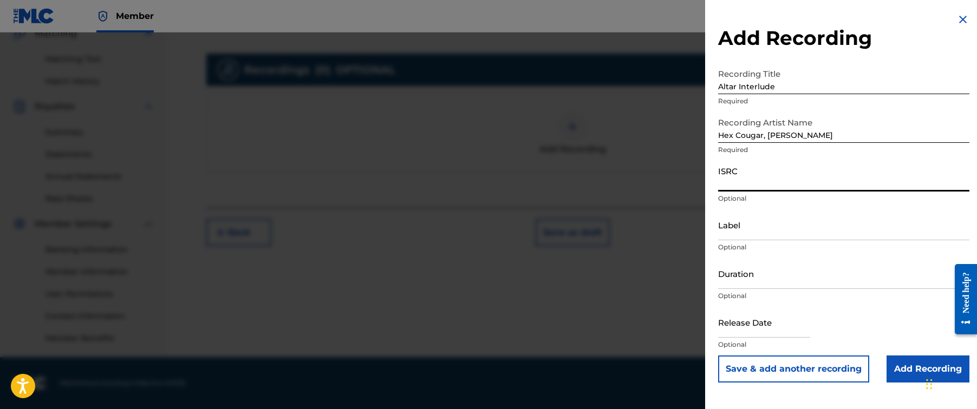
paste input "GBKPL2082063"
type input "GBKPL2082063"
click at [909, 366] on input "Add Recording" at bounding box center [927, 369] width 83 height 27
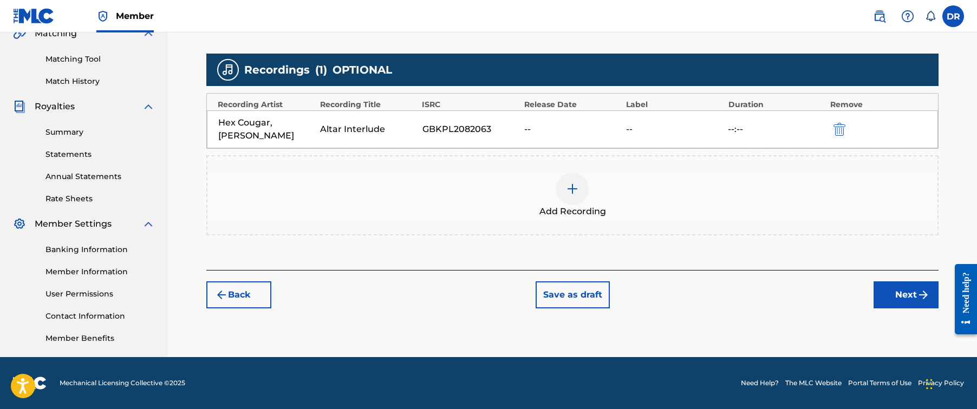
click at [902, 299] on button "Next" at bounding box center [905, 295] width 65 height 27
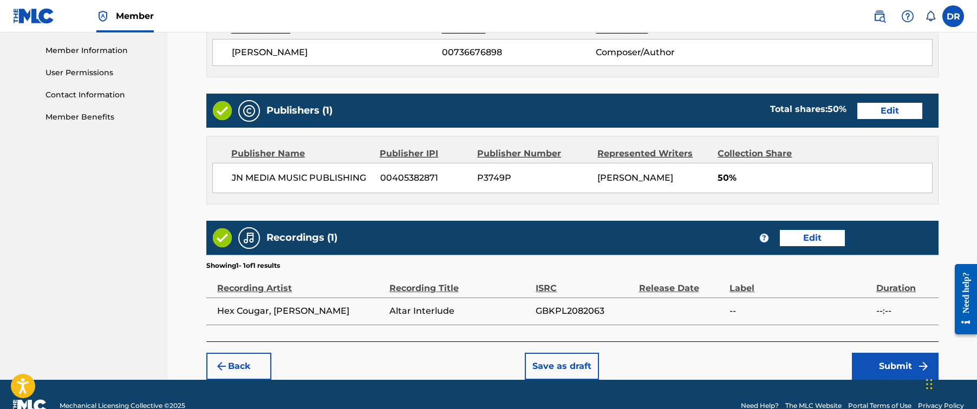
scroll to position [499, 0]
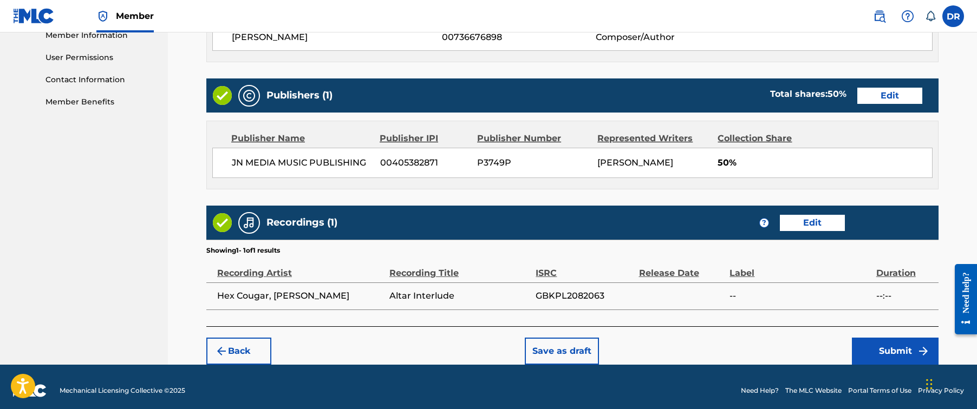
click at [865, 350] on button "Submit" at bounding box center [895, 351] width 87 height 27
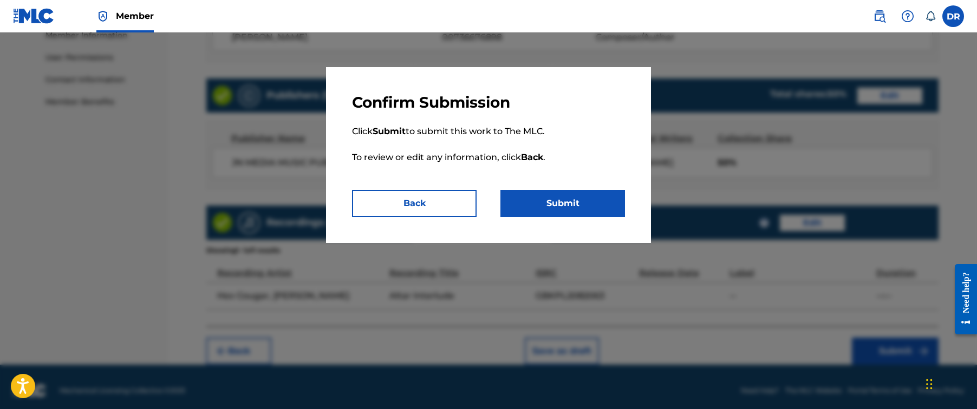
click at [594, 207] on button "Submit" at bounding box center [562, 203] width 125 height 27
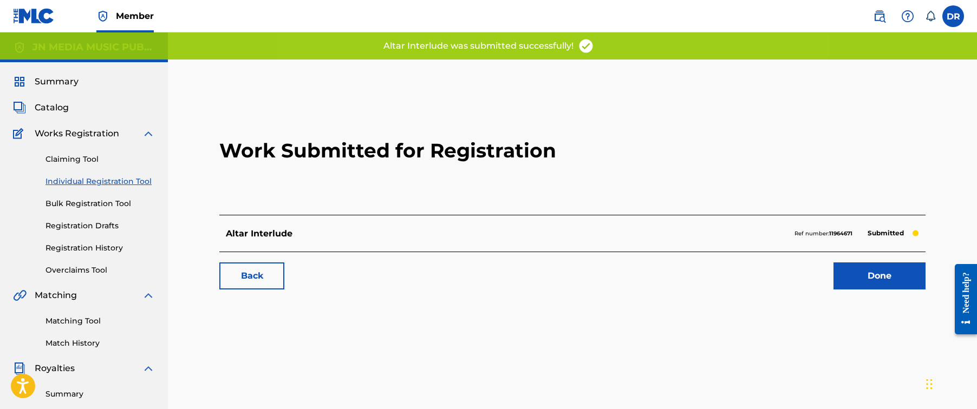
click at [883, 281] on link "Done" at bounding box center [879, 276] width 92 height 27
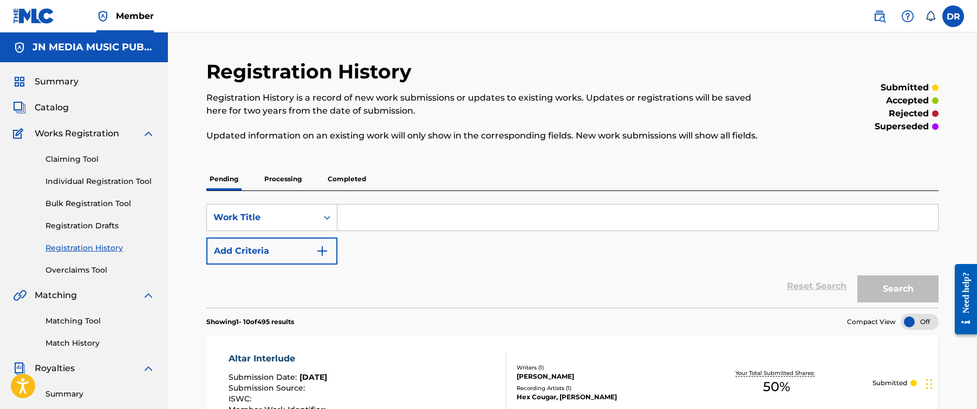
click at [147, 183] on link "Individual Registration Tool" at bounding box center [99, 181] width 109 height 11
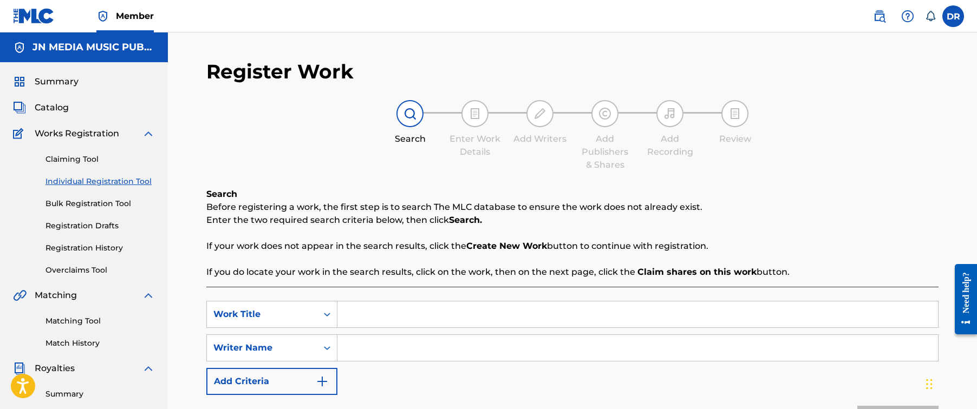
click at [431, 306] on input "Search Form" at bounding box center [637, 315] width 600 height 26
paste input "Burn"
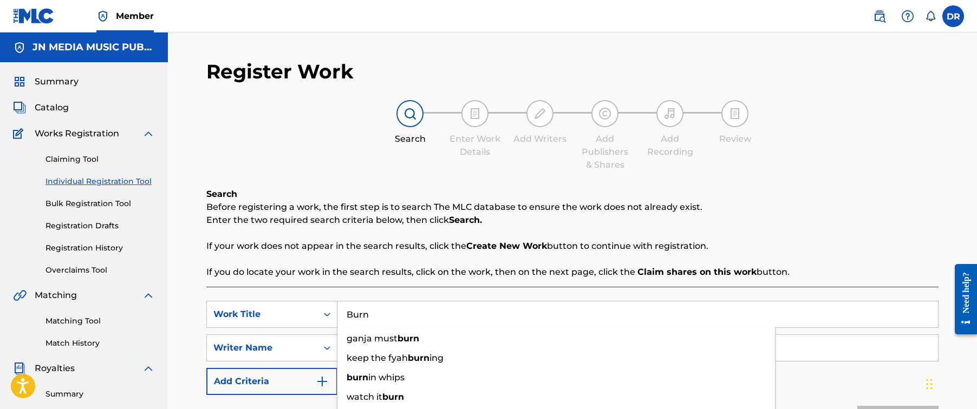
type input "Burn"
click at [625, 213] on p "Before registering a work, the first step is to search The MLC database to ensu…" at bounding box center [572, 207] width 732 height 13
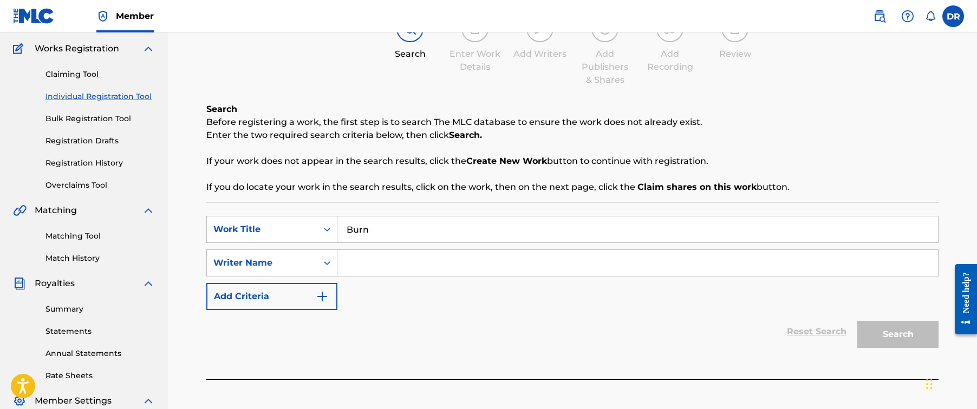
scroll to position [103, 0]
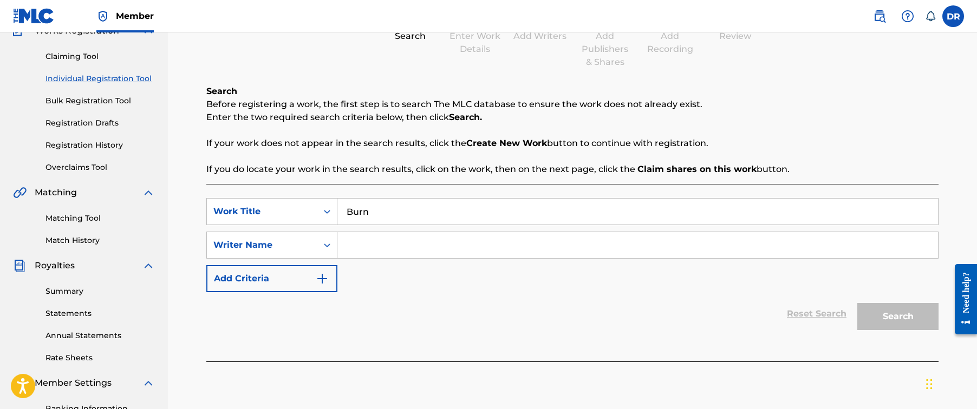
click at [531, 249] on input "Search Form" at bounding box center [637, 245] width 600 height 26
paste input "[PERSON_NAME]"
type input "[PERSON_NAME]"
click at [898, 317] on button "Search" at bounding box center [897, 316] width 81 height 27
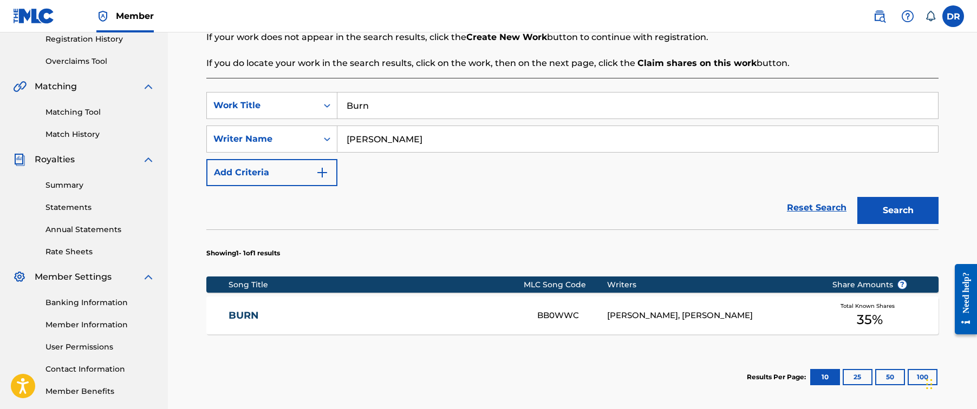
scroll to position [280, 0]
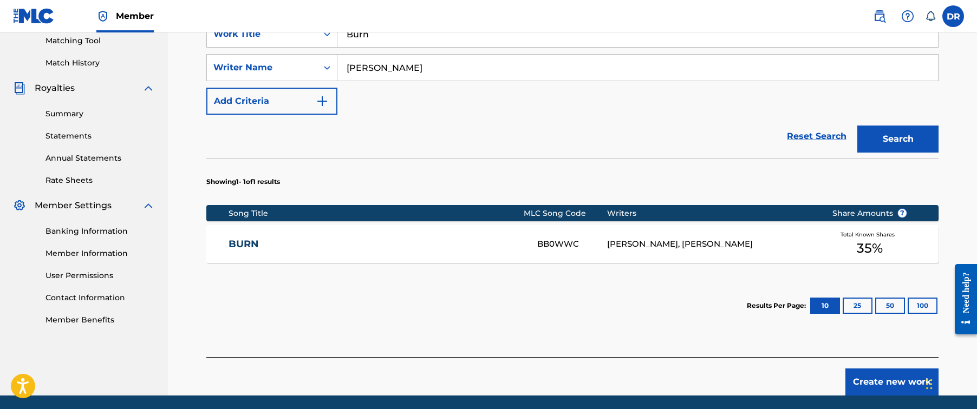
click at [504, 248] on link "BURN" at bounding box center [376, 244] width 295 height 12
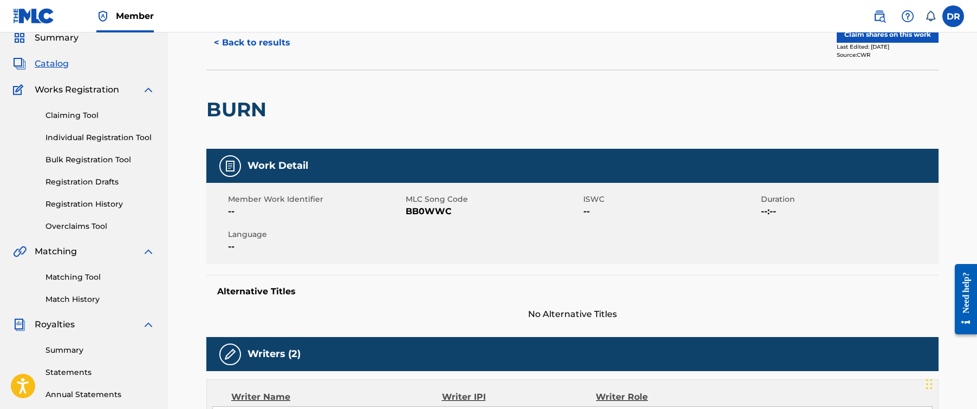
scroll to position [21, 0]
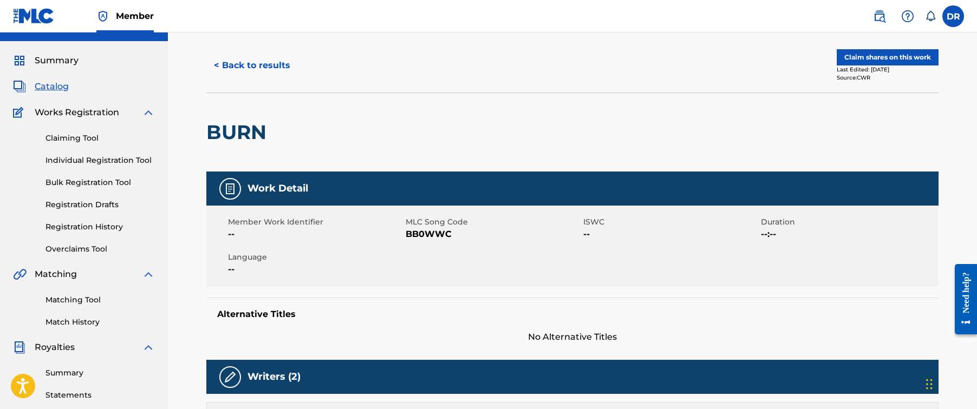
click at [901, 60] on button "Claim shares on this work" at bounding box center [888, 57] width 102 height 16
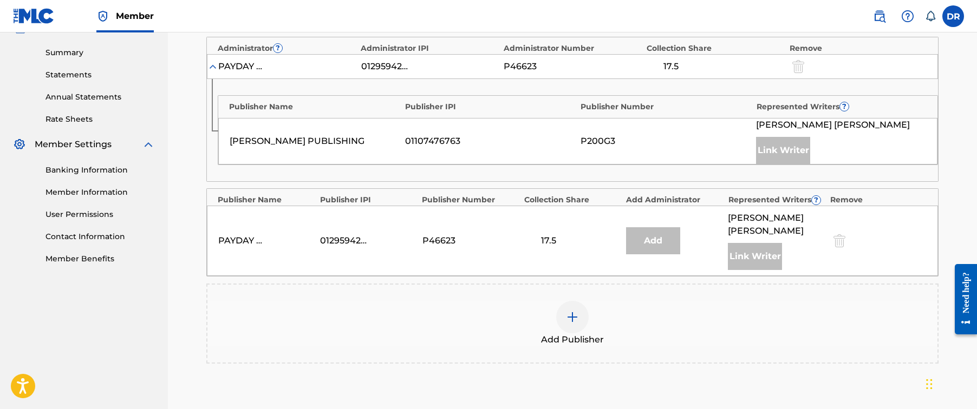
scroll to position [365, 0]
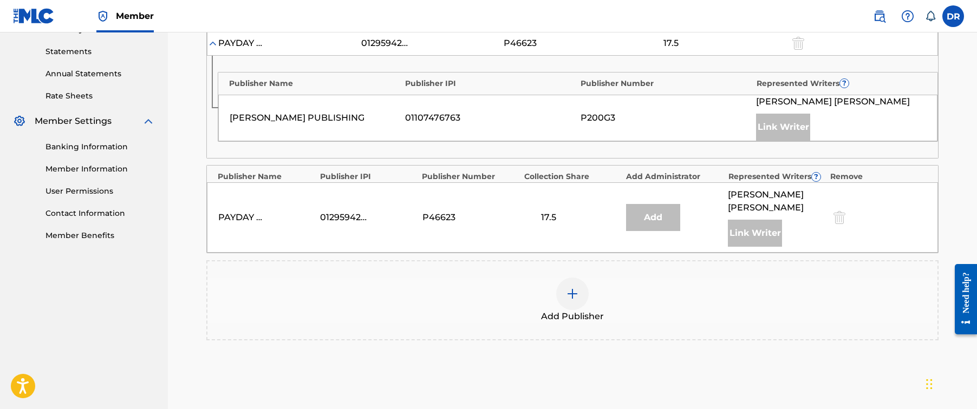
click at [565, 301] on div at bounding box center [572, 294] width 32 height 32
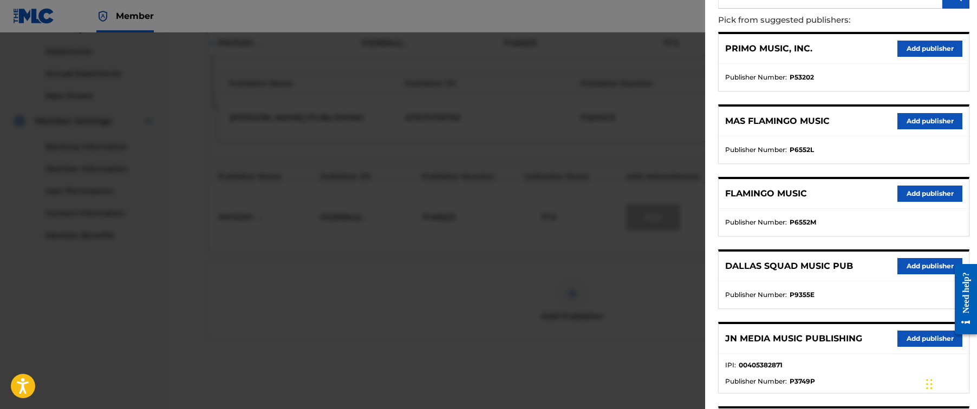
scroll to position [196, 0]
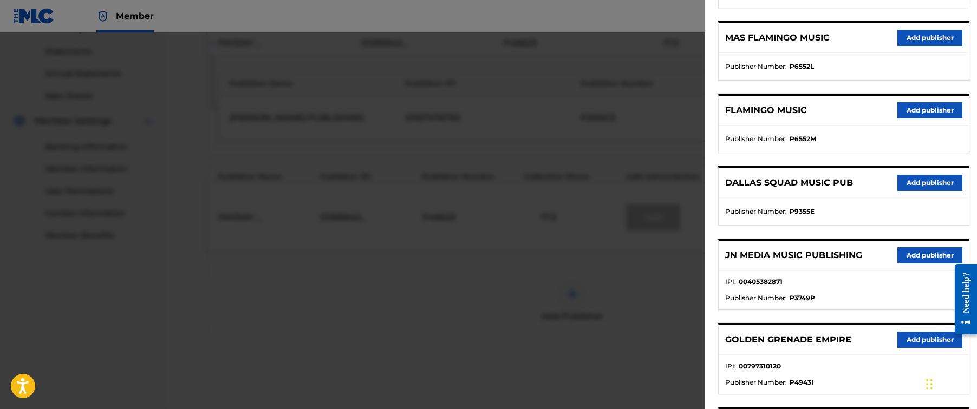
click at [905, 258] on button "Add publisher" at bounding box center [929, 255] width 65 height 16
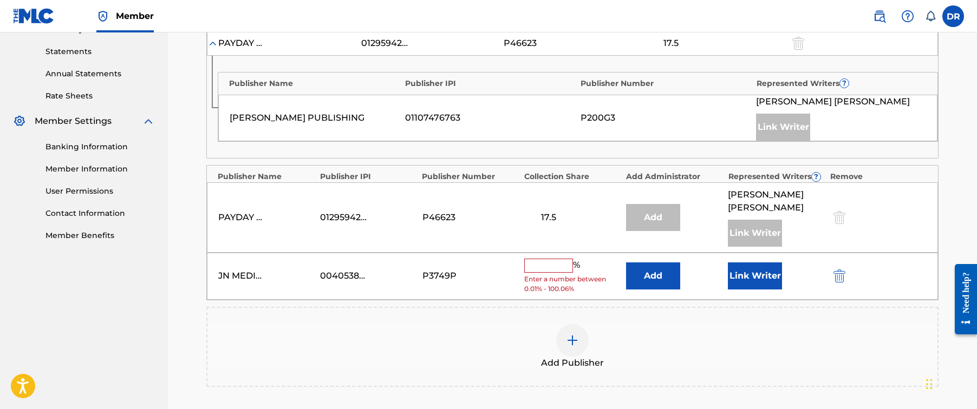
click at [552, 264] on input "text" at bounding box center [548, 266] width 49 height 14
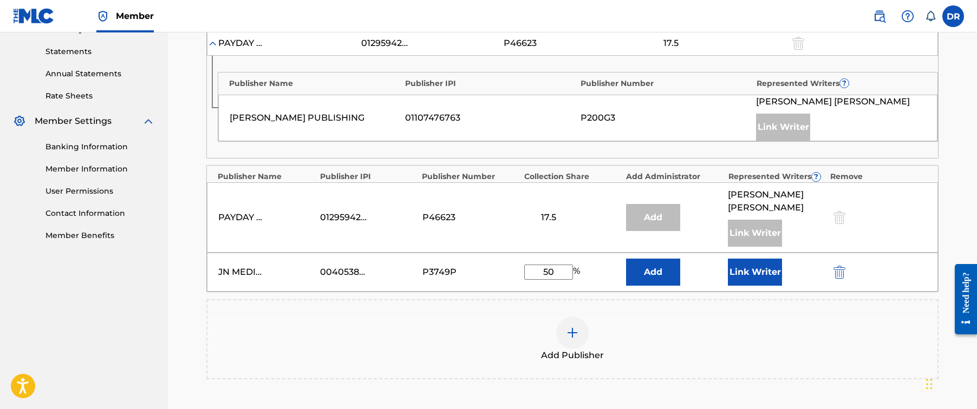
type input "50"
click at [748, 266] on button "Link Writer" at bounding box center [755, 272] width 54 height 27
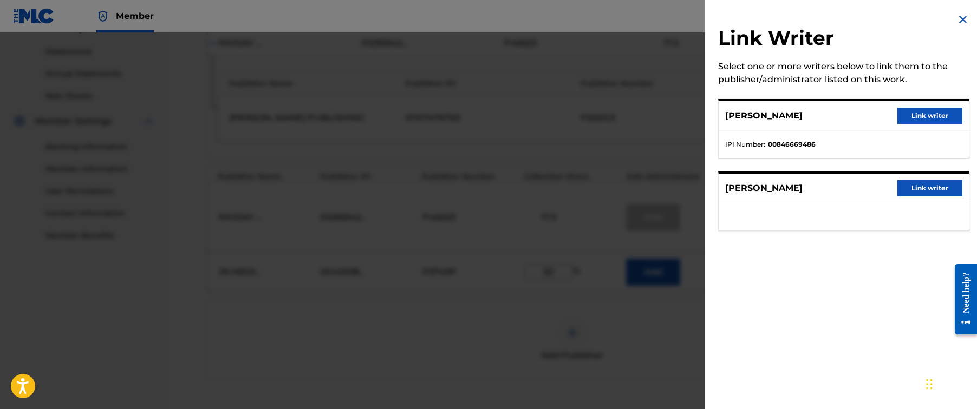
click at [912, 189] on button "Link writer" at bounding box center [929, 188] width 65 height 16
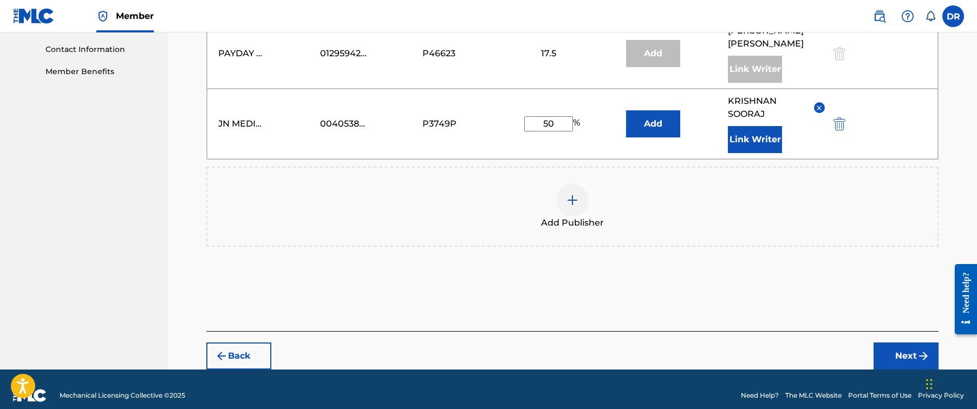
click at [903, 348] on button "Next" at bounding box center [905, 356] width 65 height 27
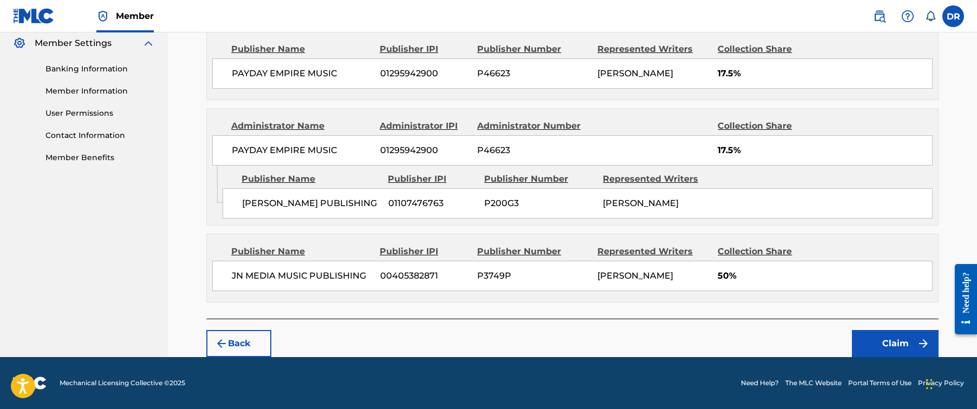
scroll to position [466, 0]
click at [896, 347] on button "Claim" at bounding box center [895, 343] width 87 height 27
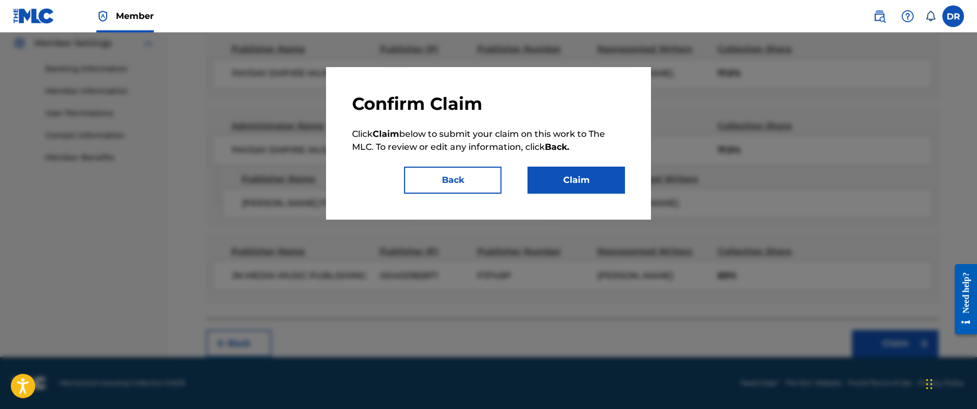
click at [605, 187] on button "Claim" at bounding box center [575, 180] width 97 height 27
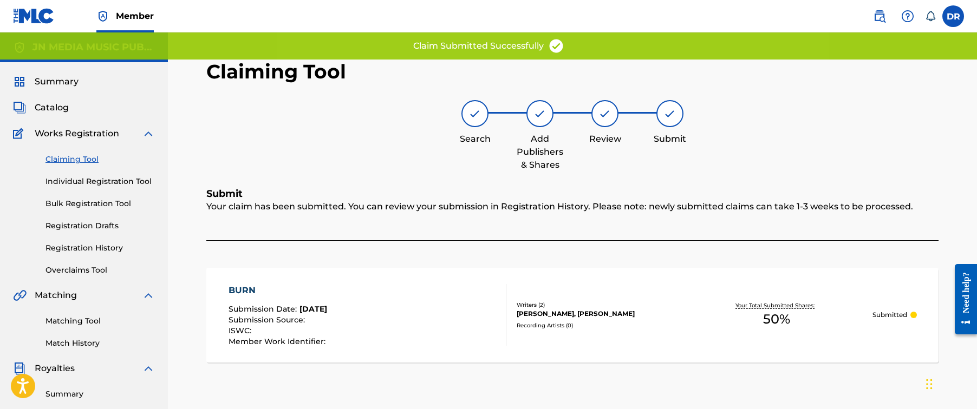
scroll to position [0, 0]
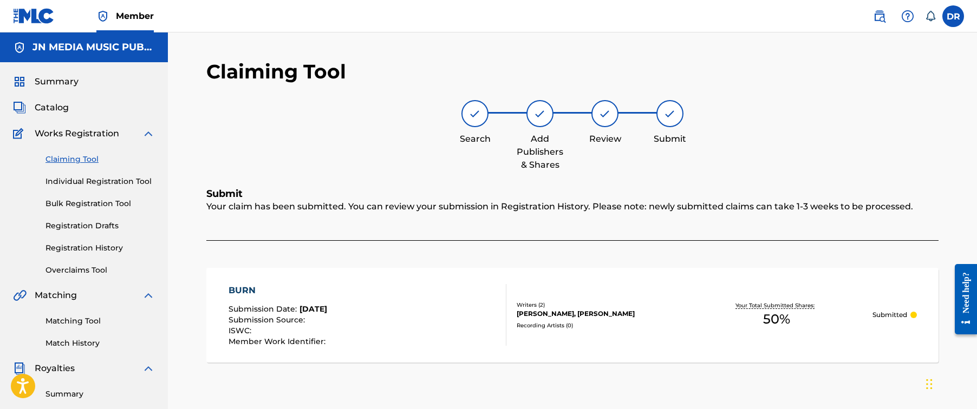
click at [87, 182] on link "Individual Registration Tool" at bounding box center [99, 181] width 109 height 11
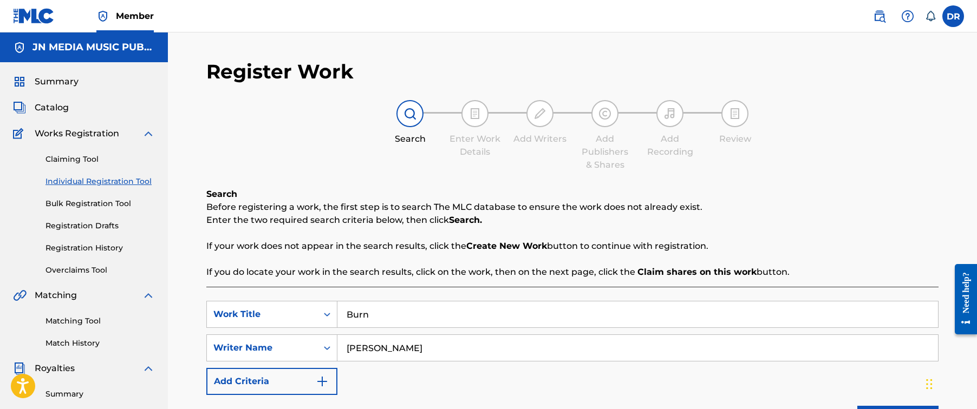
click at [85, 245] on link "Registration History" at bounding box center [99, 248] width 109 height 11
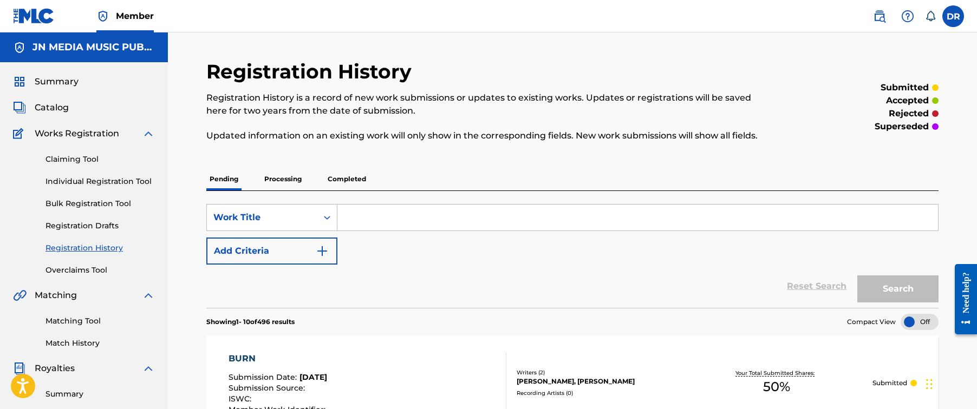
click at [105, 179] on link "Individual Registration Tool" at bounding box center [99, 181] width 109 height 11
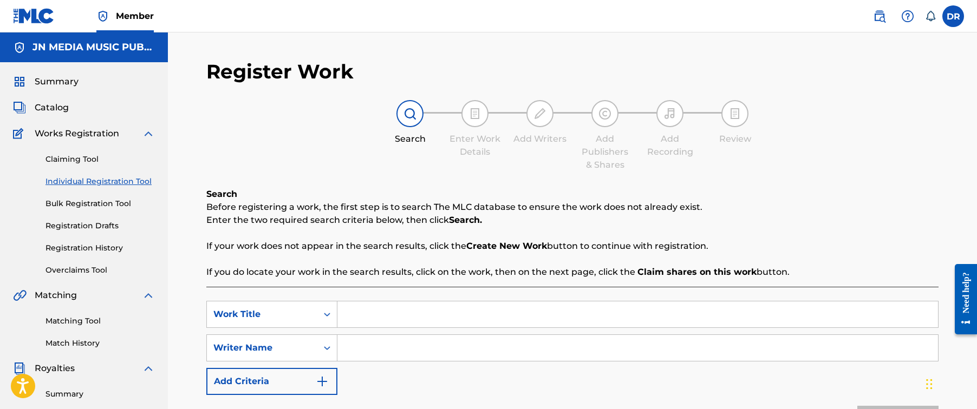
click at [438, 308] on input "Search Form" at bounding box center [637, 315] width 600 height 26
paste input "Drowning in My Dreams"
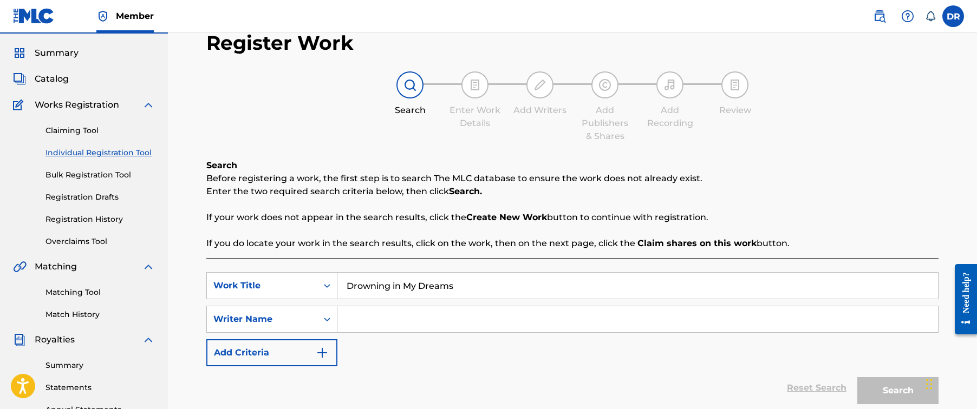
scroll to position [46, 0]
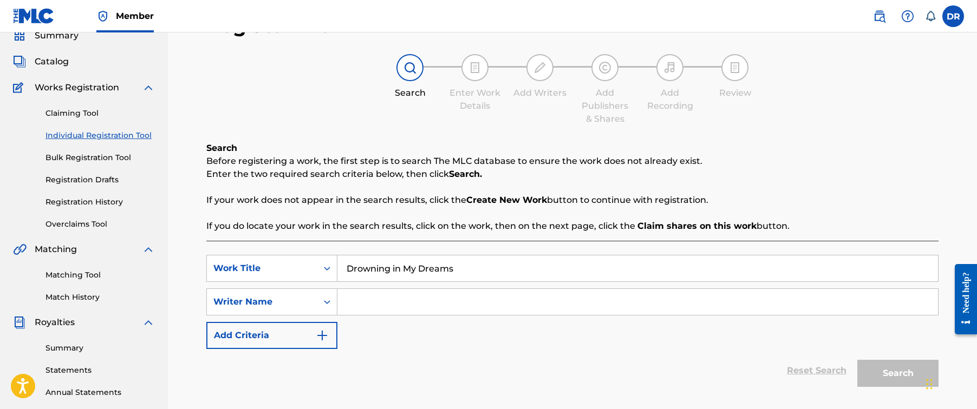
type input "Drowning in My Dreams"
click at [613, 305] on input "Search Form" at bounding box center [637, 302] width 600 height 26
paste input "[PERSON_NAME]"
type input "[PERSON_NAME]"
click at [898, 374] on button "Search" at bounding box center [897, 373] width 81 height 27
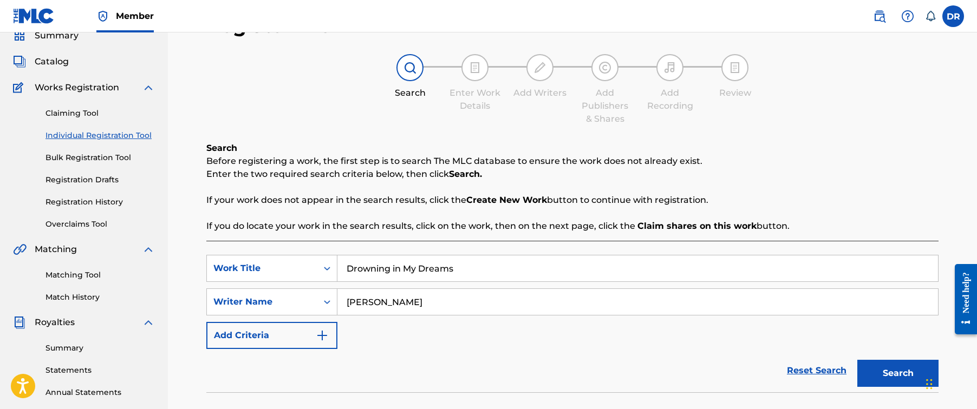
scroll to position [227, 0]
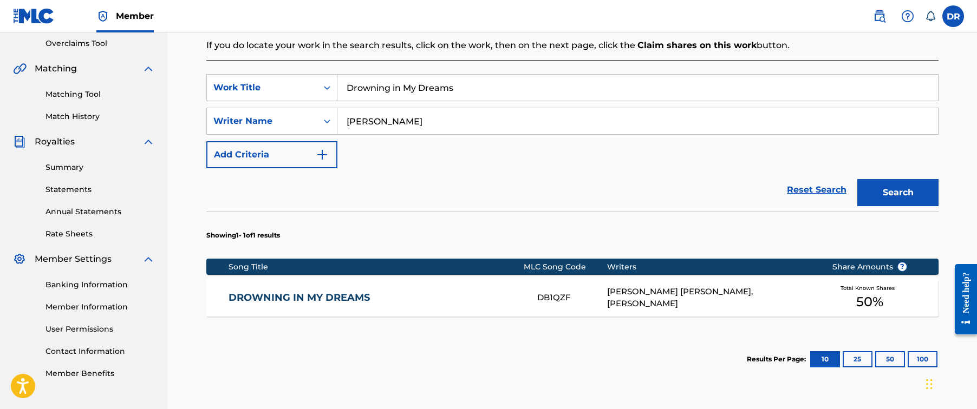
click at [458, 298] on link "DROWNING IN MY DREAMS" at bounding box center [376, 298] width 295 height 12
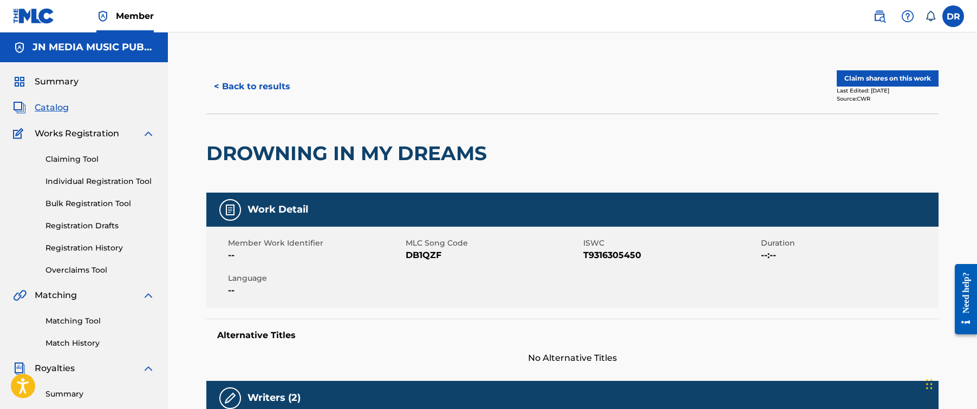
click at [891, 69] on div "< Back to results Claim shares on this work Last Edited: [DATE] Source: CWR" at bounding box center [572, 87] width 732 height 54
click at [891, 74] on button "Claim shares on this work" at bounding box center [888, 78] width 102 height 16
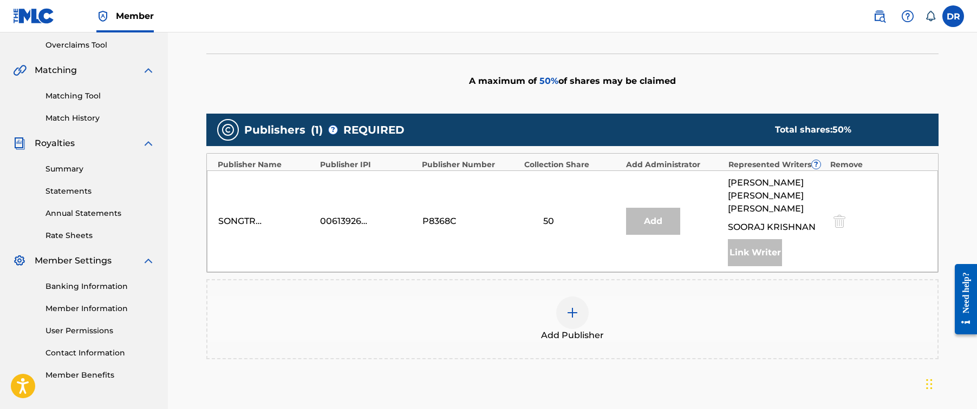
scroll to position [270, 0]
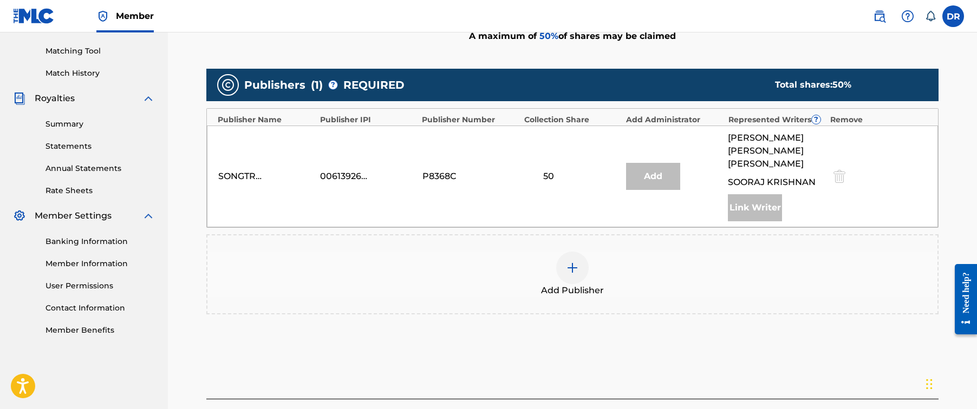
click at [572, 262] on img at bounding box center [572, 268] width 13 height 13
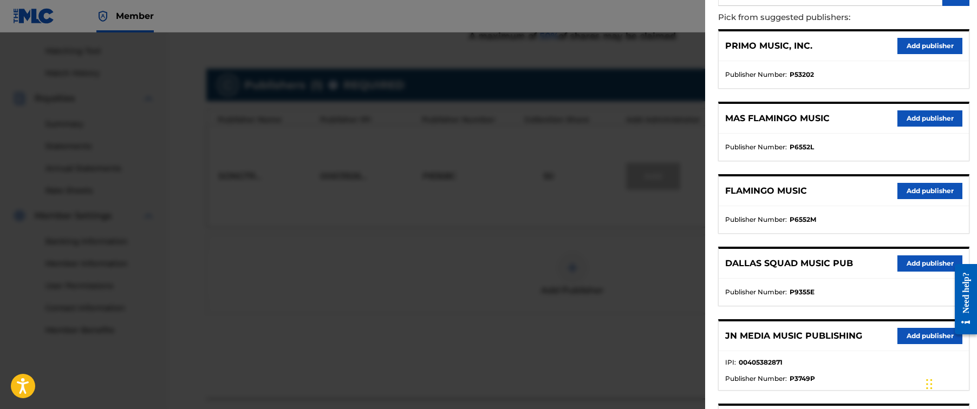
scroll to position [127, 0]
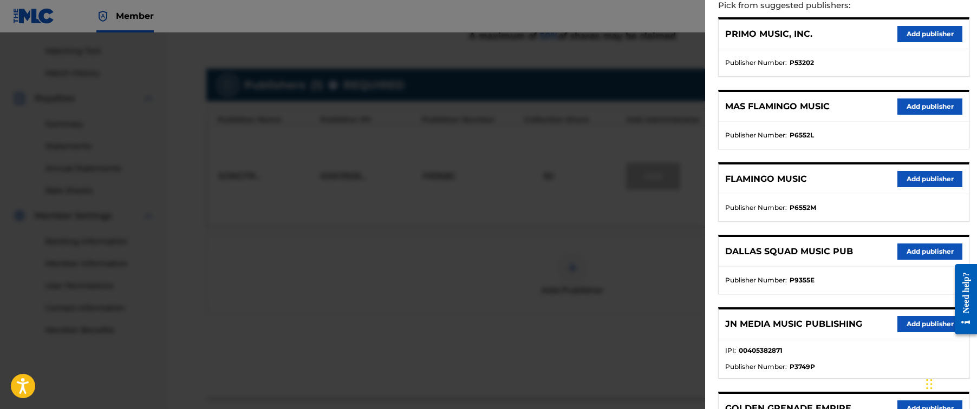
click at [906, 327] on button "Add publisher" at bounding box center [929, 324] width 65 height 16
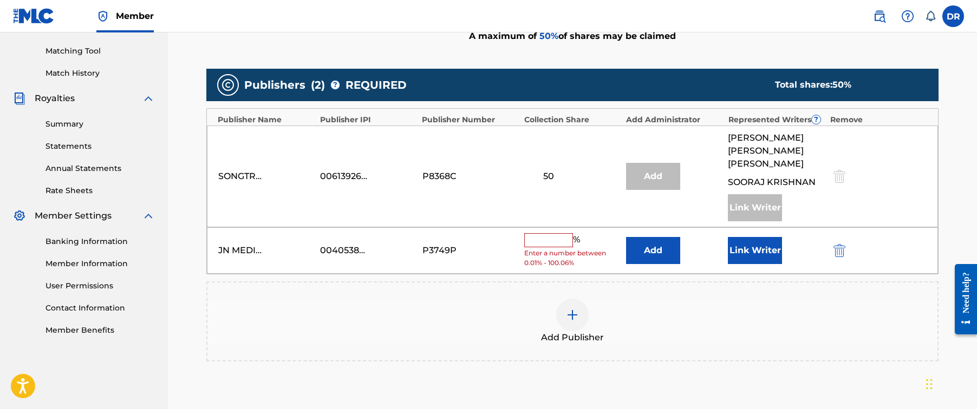
click at [543, 233] on input "text" at bounding box center [548, 240] width 49 height 14
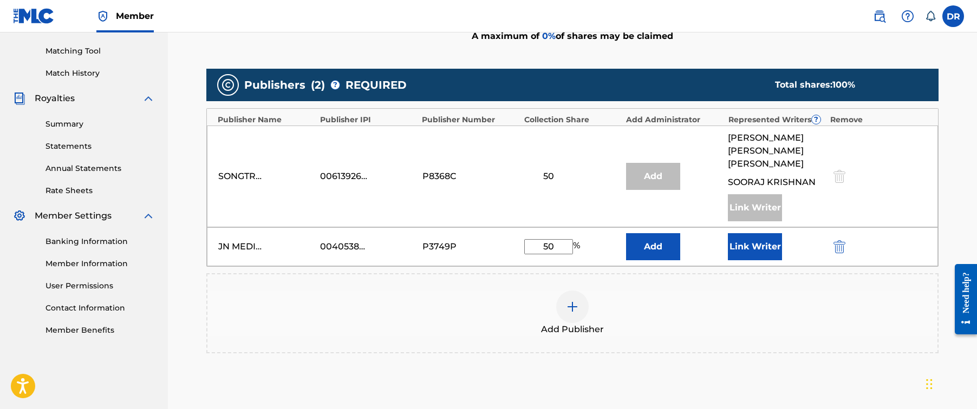
type input "50"
click at [743, 234] on button "Link Writer" at bounding box center [755, 246] width 54 height 27
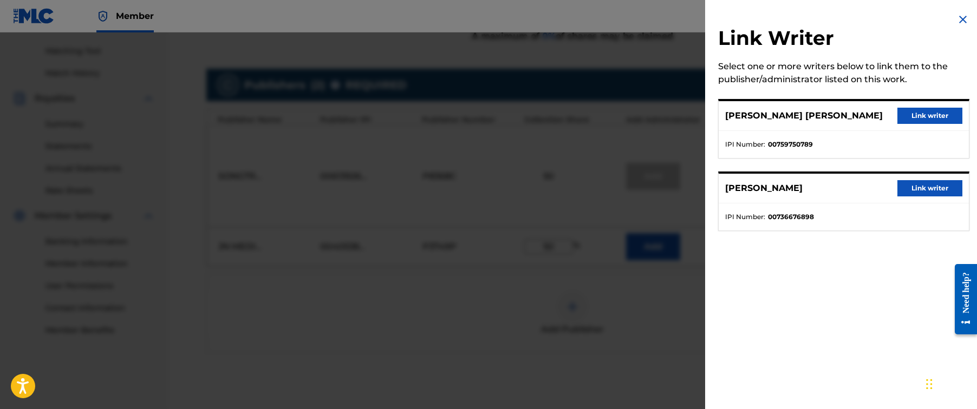
click at [938, 186] on button "Link writer" at bounding box center [929, 188] width 65 height 16
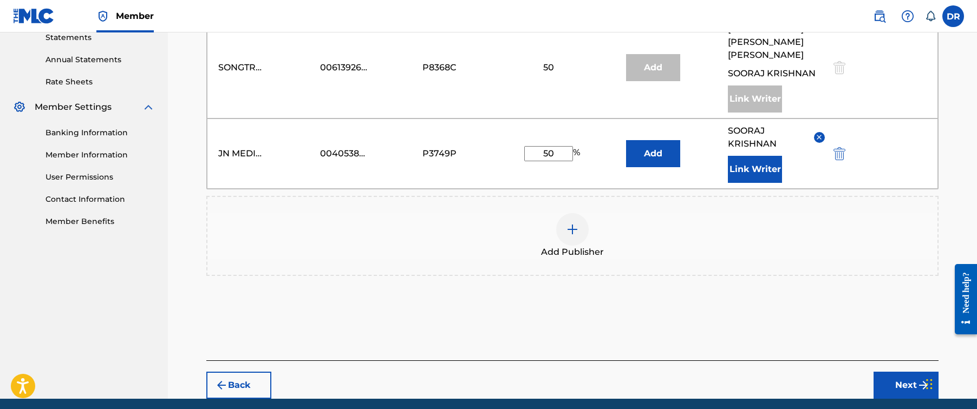
click at [903, 372] on button "Next" at bounding box center [905, 385] width 65 height 27
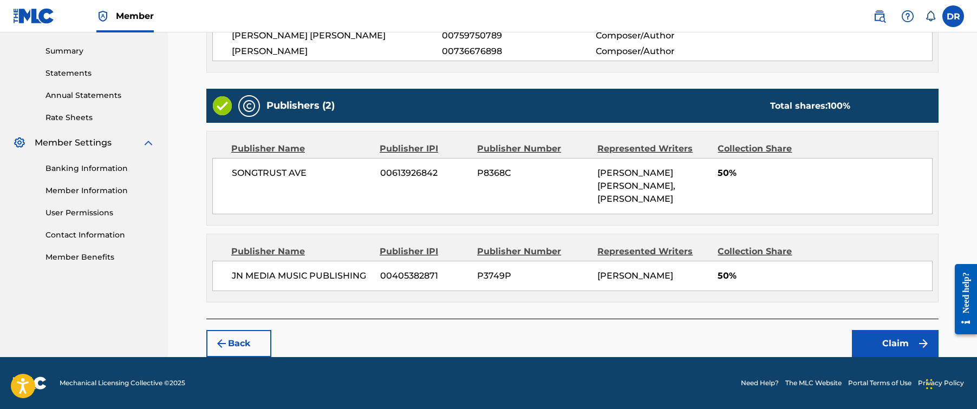
scroll to position [343, 0]
click at [871, 328] on div "Back Claim" at bounding box center [572, 338] width 732 height 38
click at [876, 338] on button "Claim" at bounding box center [895, 343] width 87 height 27
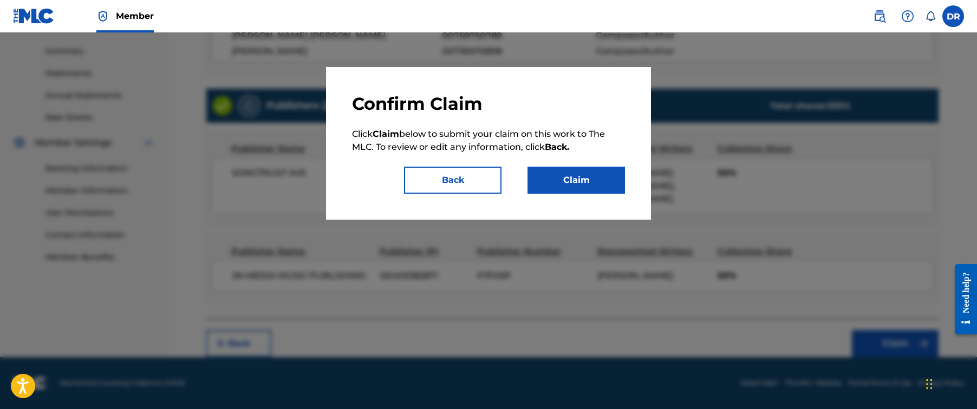
click at [609, 175] on button "Claim" at bounding box center [575, 180] width 97 height 27
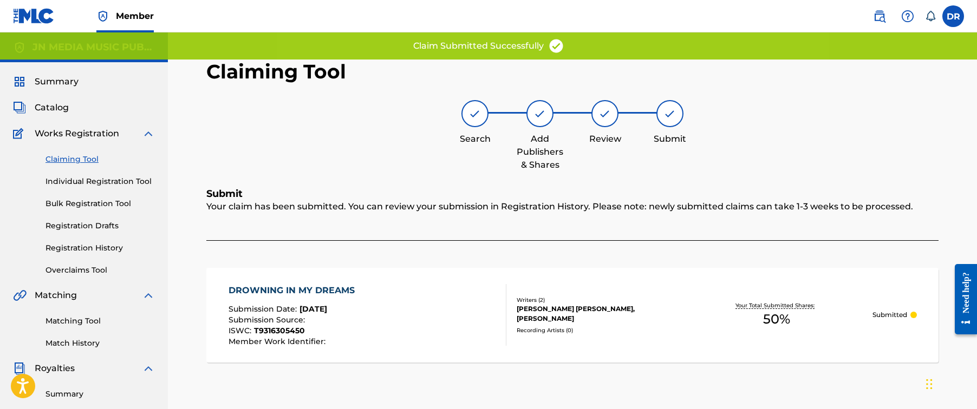
scroll to position [0, 0]
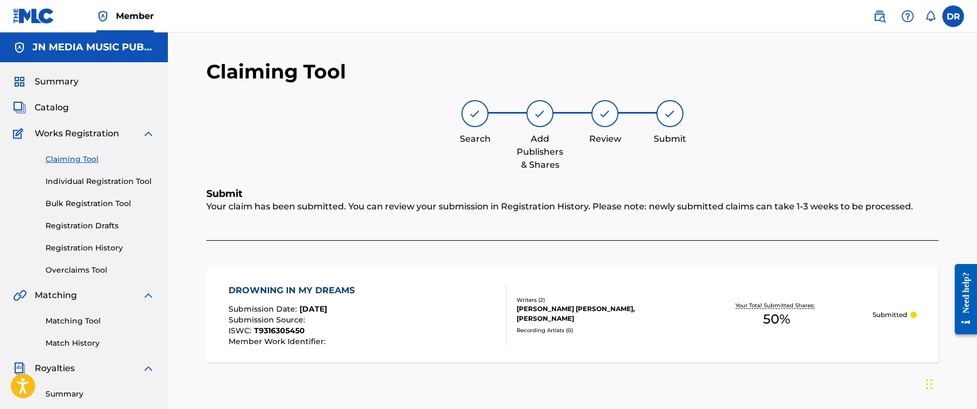
click at [102, 253] on link "Registration History" at bounding box center [99, 248] width 109 height 11
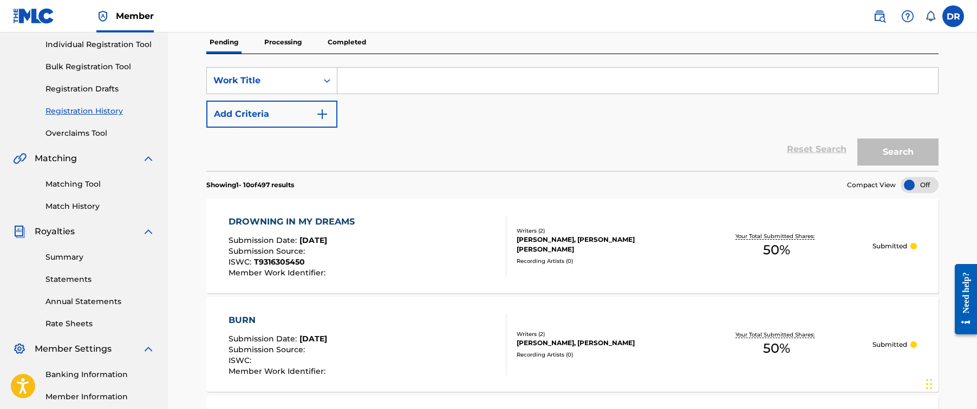
scroll to position [38, 0]
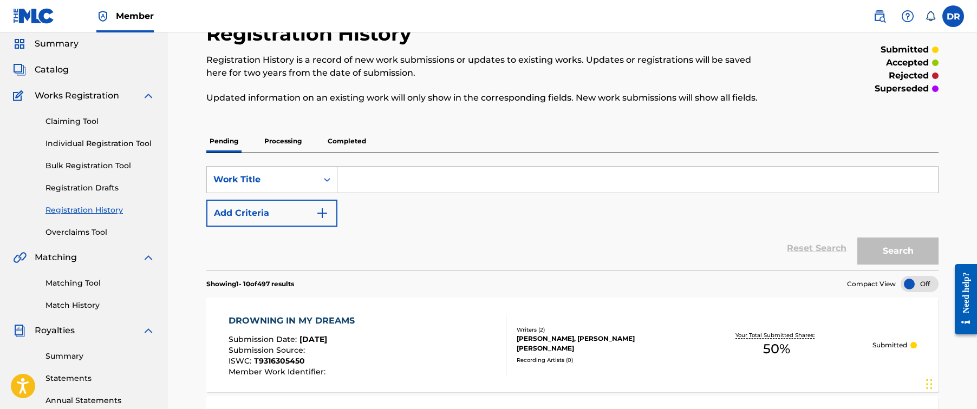
click at [98, 141] on link "Individual Registration Tool" at bounding box center [99, 143] width 109 height 11
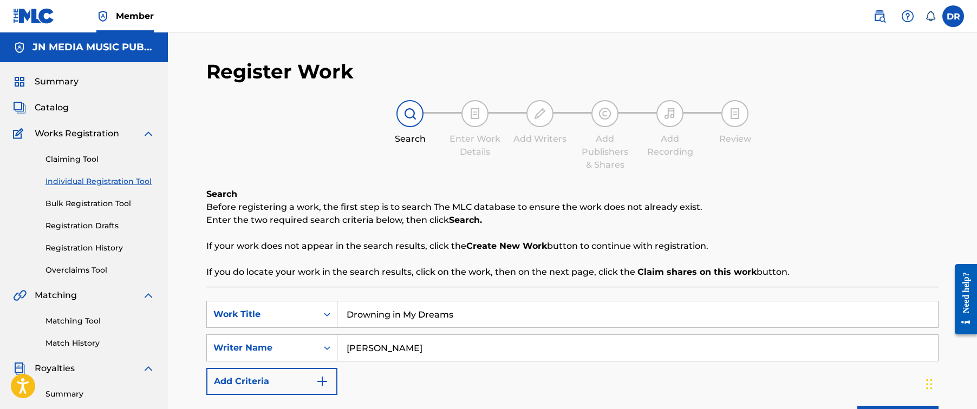
drag, startPoint x: 472, startPoint y: 316, endPoint x: 246, endPoint y: 293, distance: 226.5
paste input "Evil Like Me"
type input "Evil Like Me"
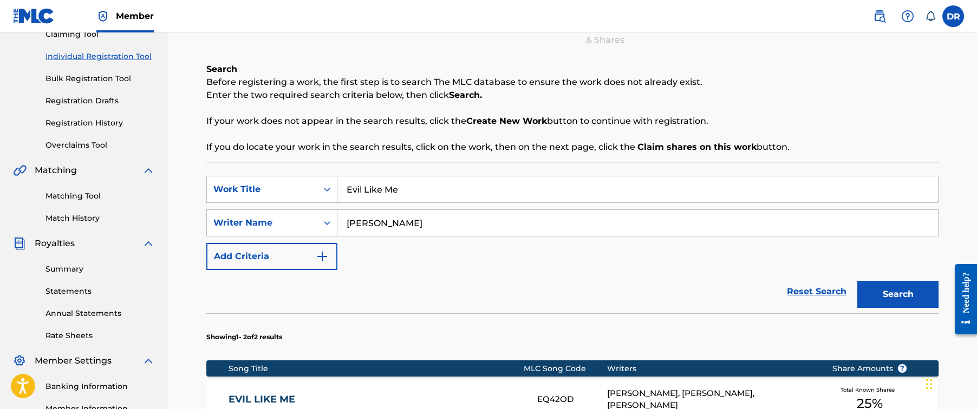
scroll to position [203, 0]
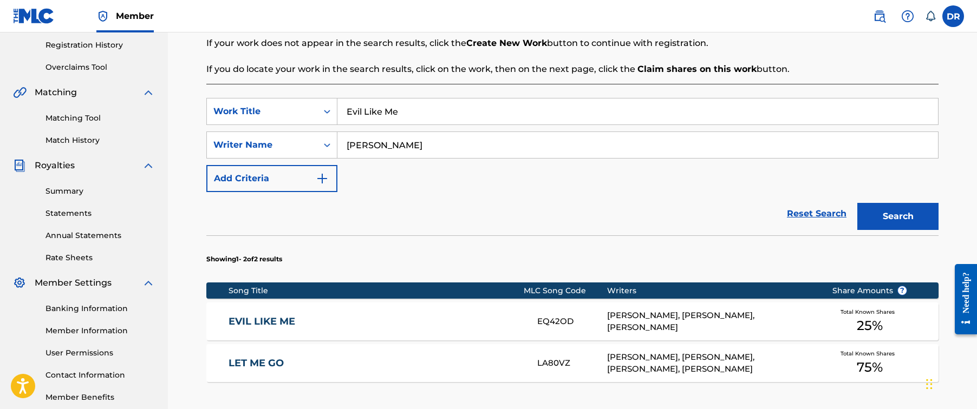
click at [441, 317] on link "EVIL LIKE ME" at bounding box center [376, 322] width 295 height 12
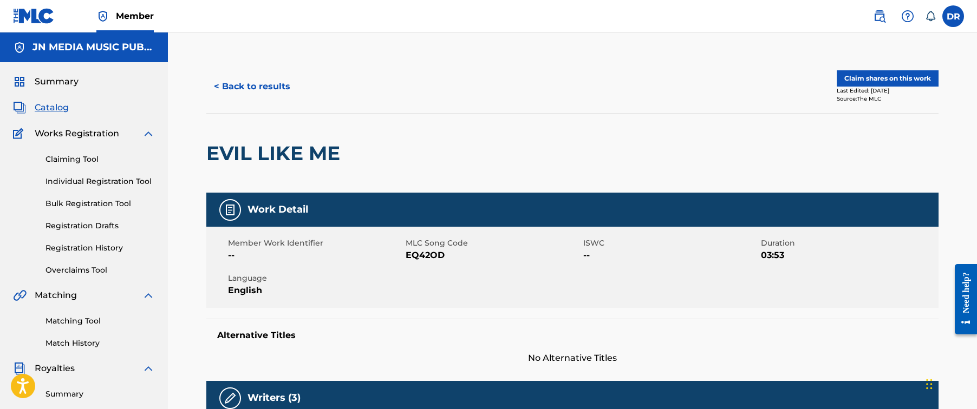
click at [860, 82] on button "Claim shares on this work" at bounding box center [888, 78] width 102 height 16
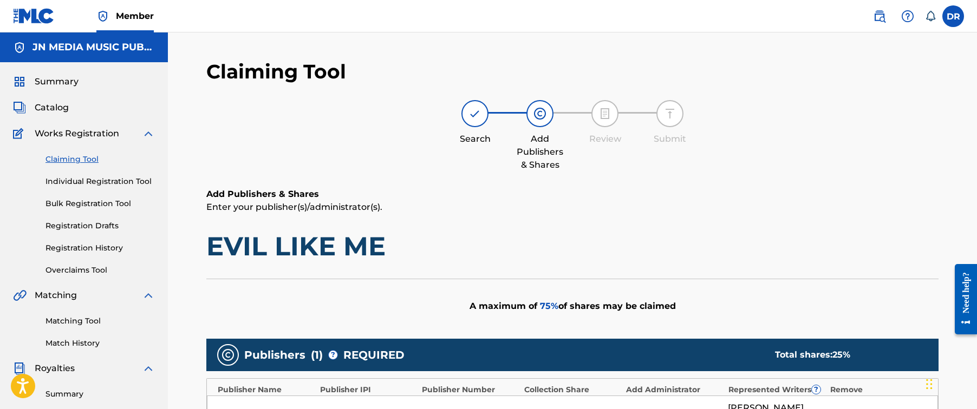
scroll to position [306, 0]
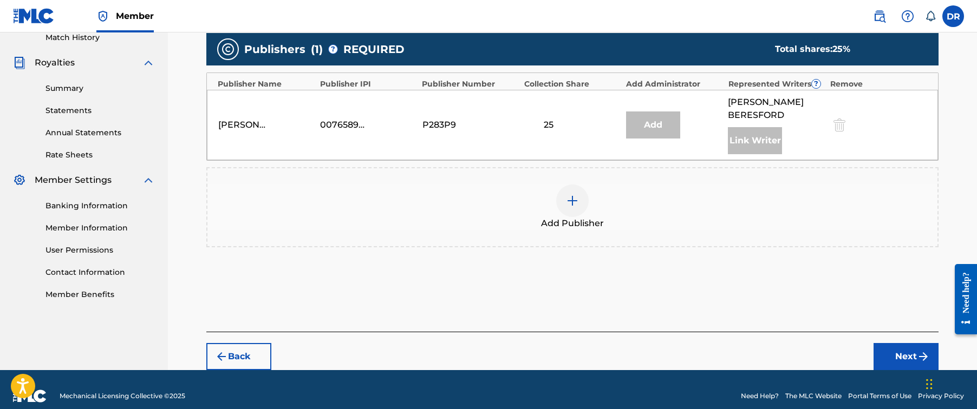
click at [580, 199] on div at bounding box center [572, 201] width 32 height 32
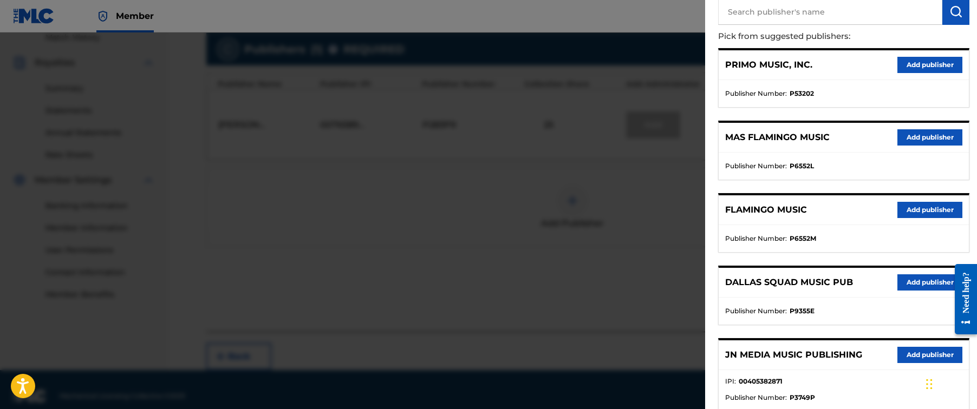
scroll to position [206, 0]
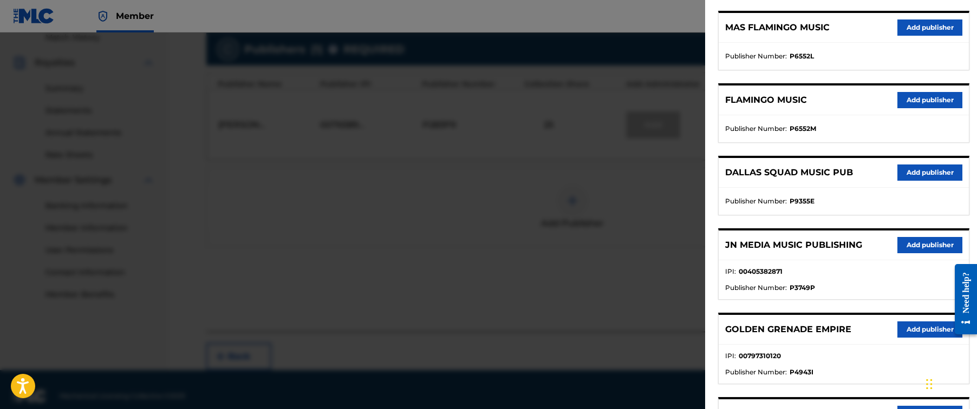
click at [909, 240] on button "Add publisher" at bounding box center [929, 245] width 65 height 16
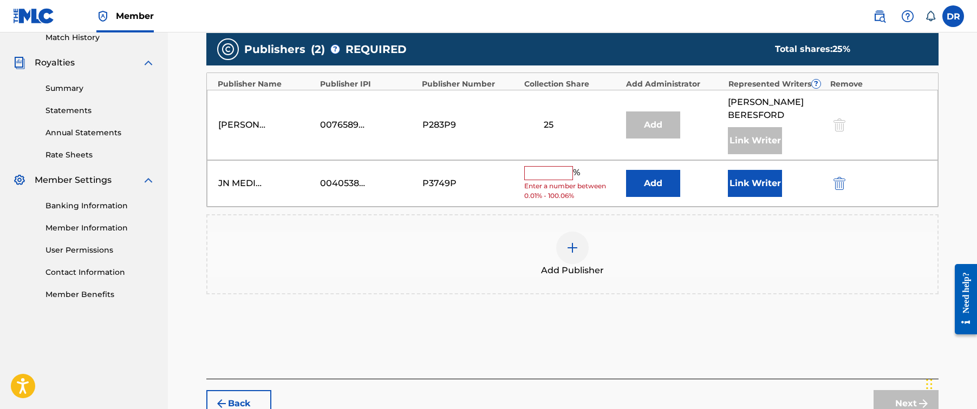
click at [554, 166] on input "text" at bounding box center [548, 173] width 49 height 14
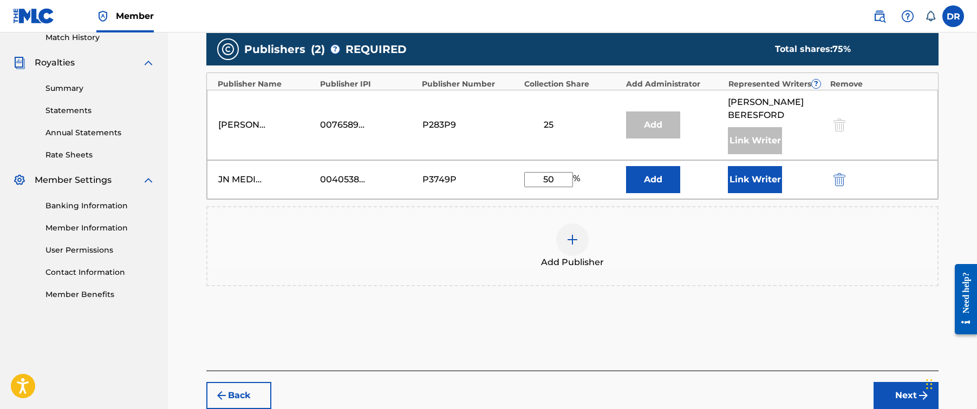
type input "50"
click at [759, 166] on button "Link Writer" at bounding box center [755, 179] width 54 height 27
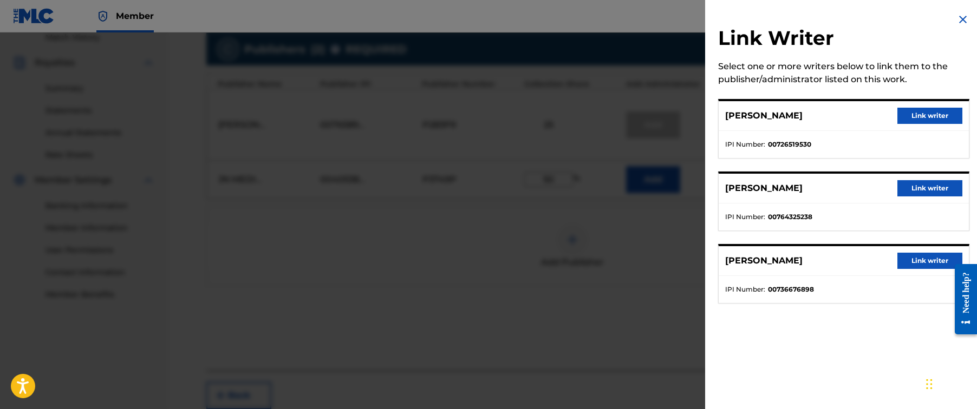
click at [904, 263] on button "Link writer" at bounding box center [929, 261] width 65 height 16
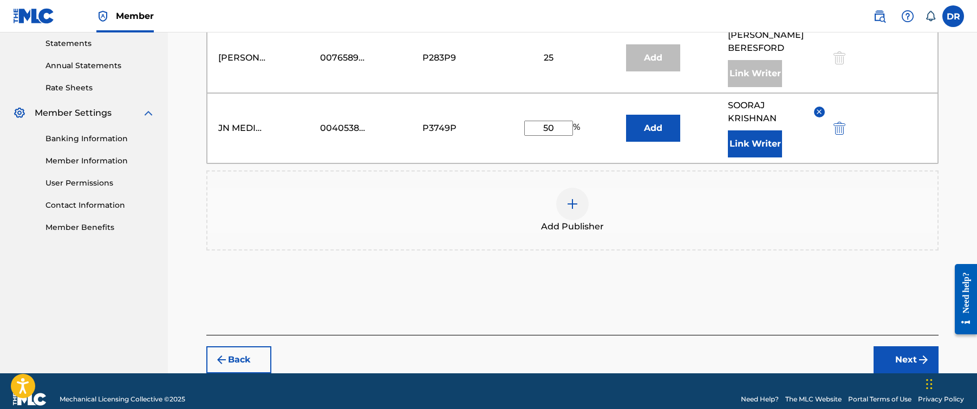
click at [907, 348] on button "Next" at bounding box center [905, 360] width 65 height 27
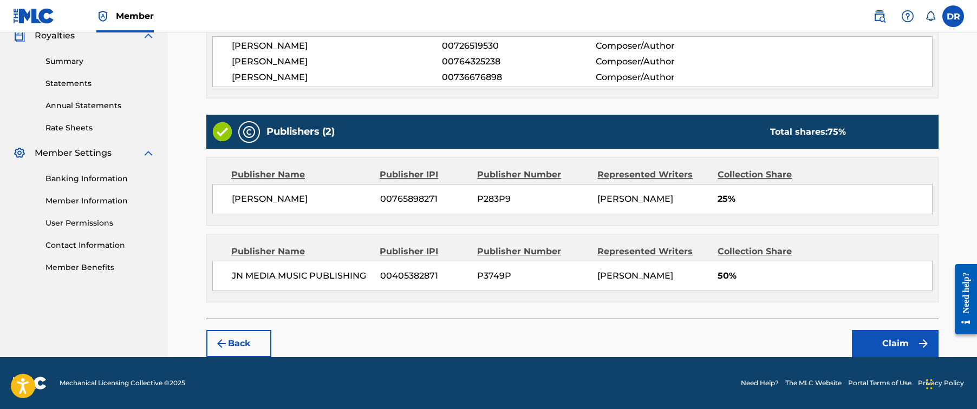
scroll to position [333, 0]
click at [883, 340] on button "Claim" at bounding box center [895, 343] width 87 height 27
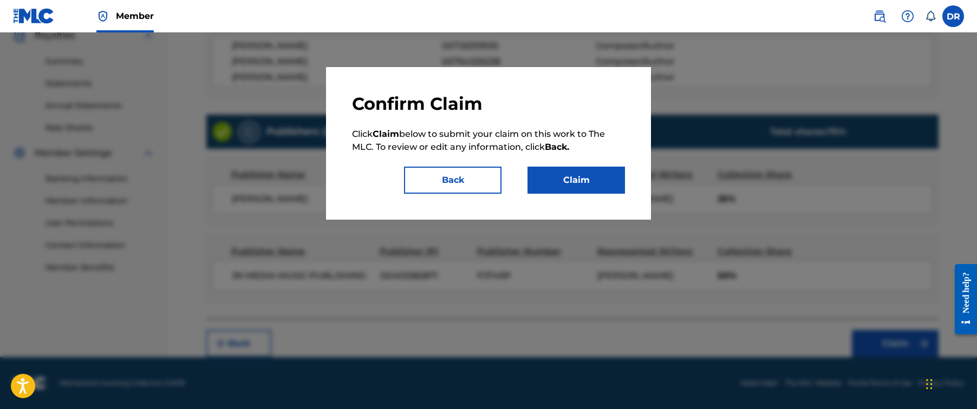
click at [610, 185] on button "Claim" at bounding box center [575, 180] width 97 height 27
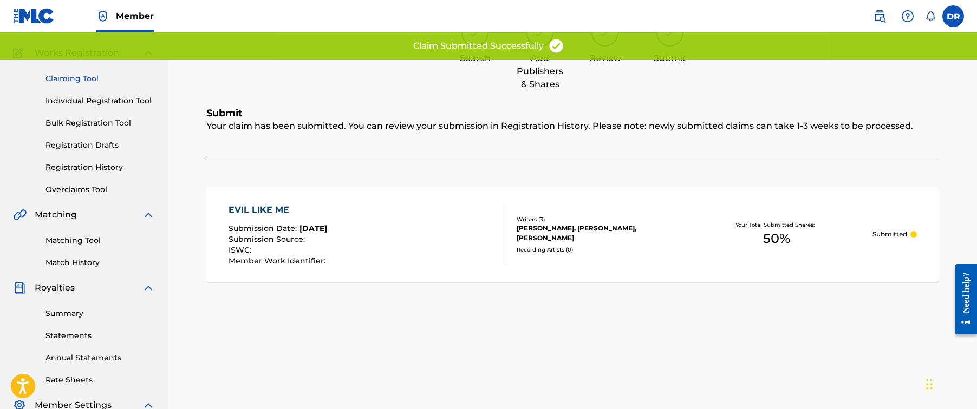
scroll to position [70, 0]
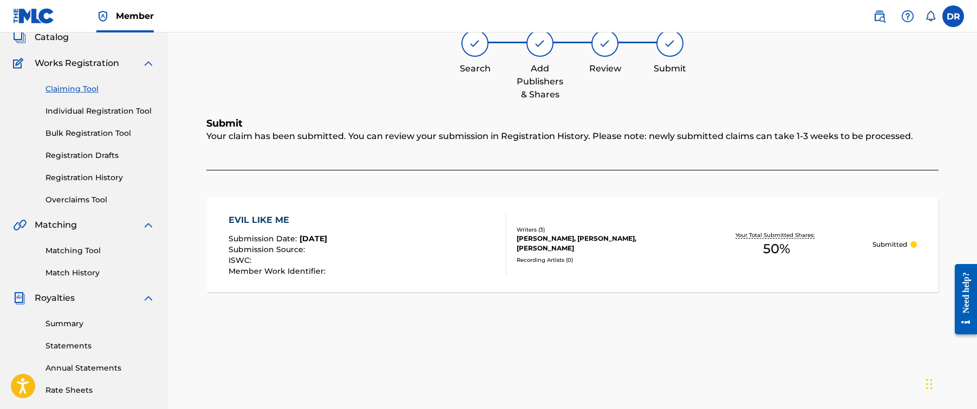
click at [134, 107] on link "Individual Registration Tool" at bounding box center [99, 111] width 109 height 11
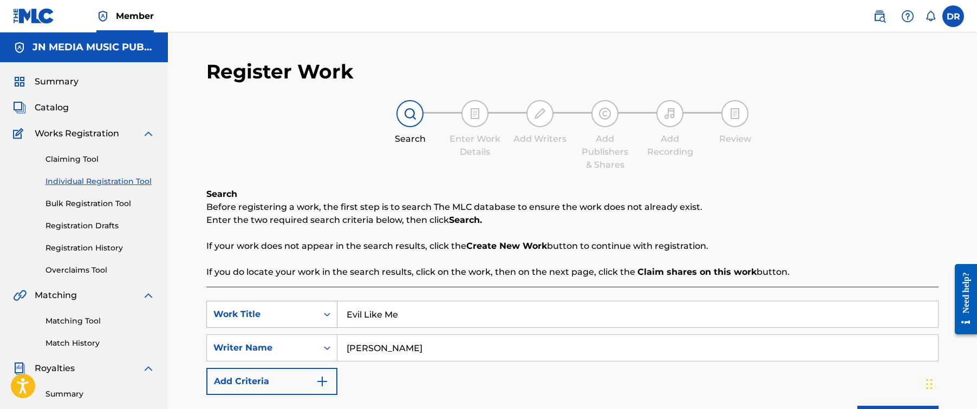
drag, startPoint x: 433, startPoint y: 320, endPoint x: 297, endPoint y: 308, distance: 135.9
click at [297, 308] on div "SearchWithCriteria656db50d-f6ae-42f7-811a-2716d7ec8bab Work Title Evil Like Me" at bounding box center [572, 314] width 732 height 27
paste input "Glass Hearts (How Much You Mean)"
type input "Glass Hearts (How Much You Mean)"
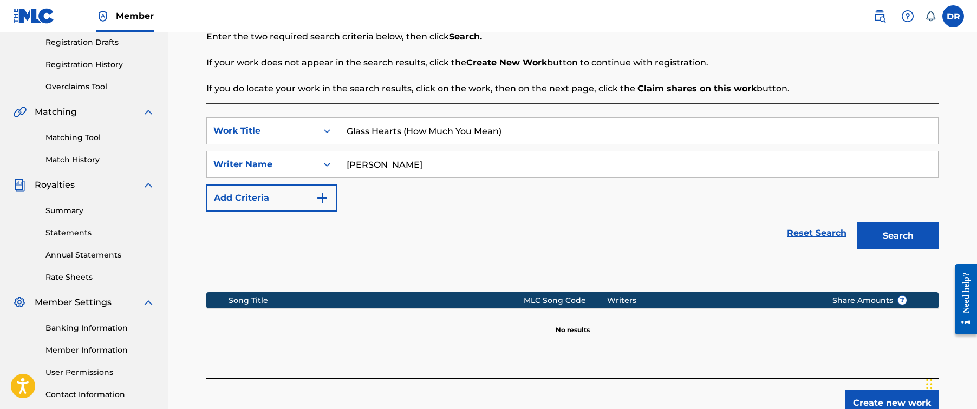
scroll to position [190, 0]
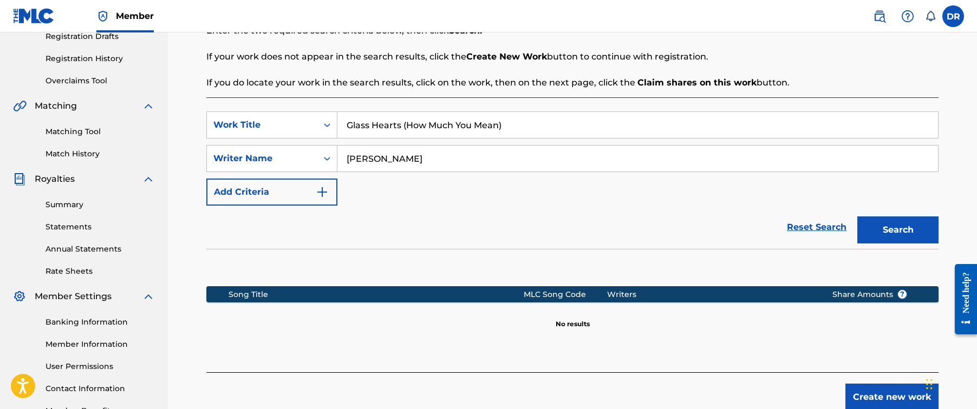
drag, startPoint x: 443, startPoint y: 156, endPoint x: 393, endPoint y: 155, distance: 49.8
click at [393, 155] on input "[PERSON_NAME]" at bounding box center [637, 159] width 600 height 26
type input "Sooraj"
click at [898, 230] on button "Search" at bounding box center [897, 230] width 81 height 27
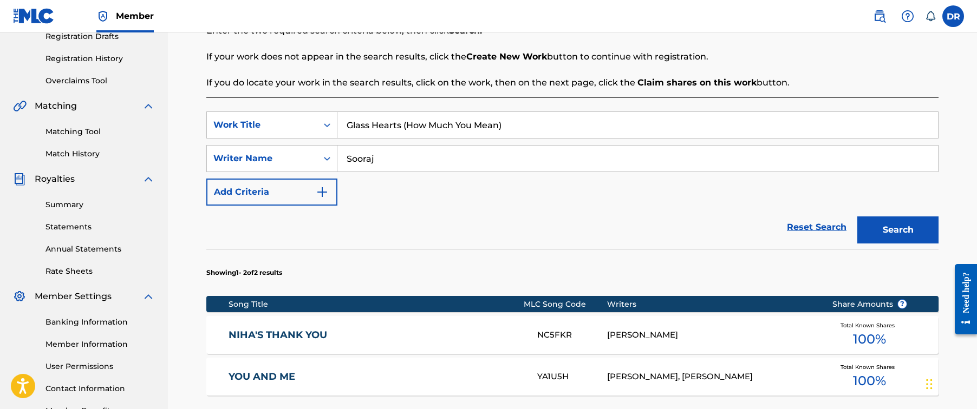
drag, startPoint x: 404, startPoint y: 125, endPoint x: 501, endPoint y: 128, distance: 97.5
click at [501, 128] on input "Glass Hearts (How Much You Mean)" at bounding box center [637, 125] width 600 height 26
click at [898, 230] on button "Search" at bounding box center [897, 230] width 81 height 27
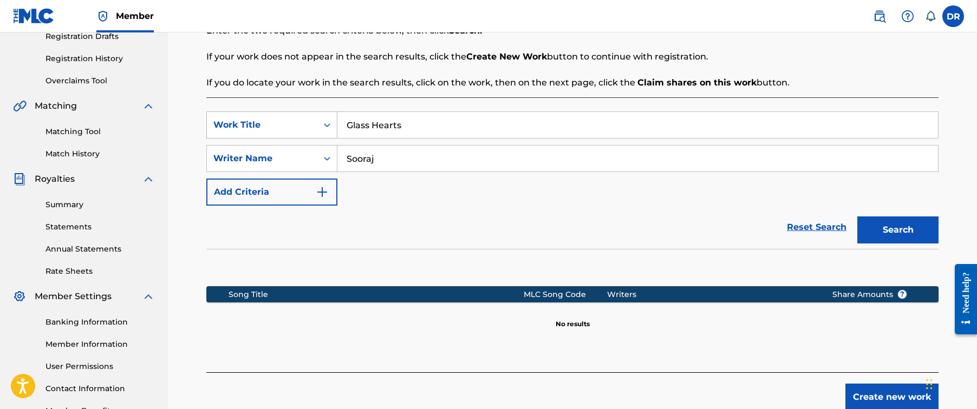
drag, startPoint x: 452, startPoint y: 126, endPoint x: 224, endPoint y: 123, distance: 228.0
click at [224, 123] on div "SearchWithCriteria656db50d-f6ae-42f7-811a-2716d7ec8bab Work Title Glass Hearts" at bounding box center [572, 125] width 732 height 27
paste input "(How Much You Mean)"
type input "Glass Hearts (How Much You Mean)"
drag, startPoint x: 467, startPoint y: 156, endPoint x: 266, endPoint y: 156, distance: 200.3
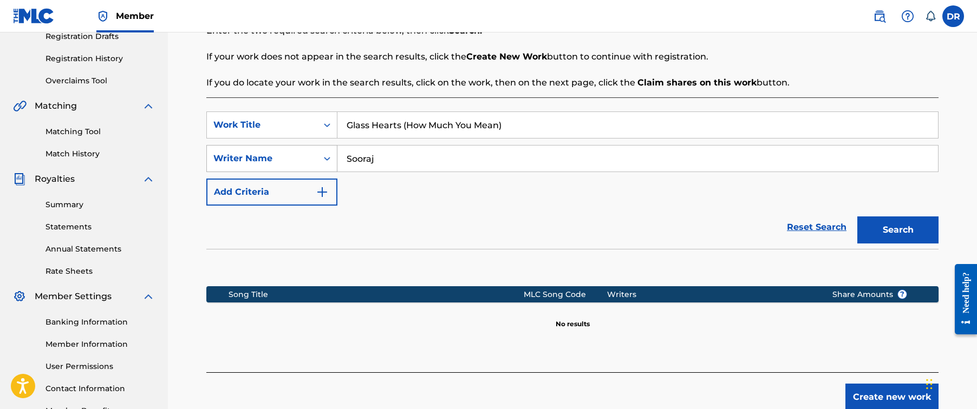
click at [266, 156] on div "SearchWithCriteriaf702efbc-67f3-4b3e-b7ea-b2ca82da2a93 Writer Name [PERSON_NAME]" at bounding box center [572, 158] width 732 height 27
paste input "Krishnan"
type input "[PERSON_NAME]"
click at [898, 230] on button "Search" at bounding box center [897, 230] width 81 height 27
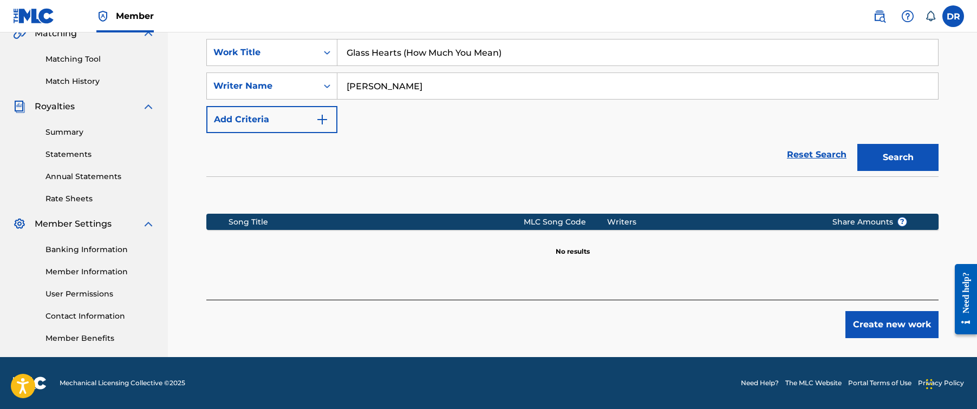
click at [880, 316] on button "Create new work" at bounding box center [891, 324] width 93 height 27
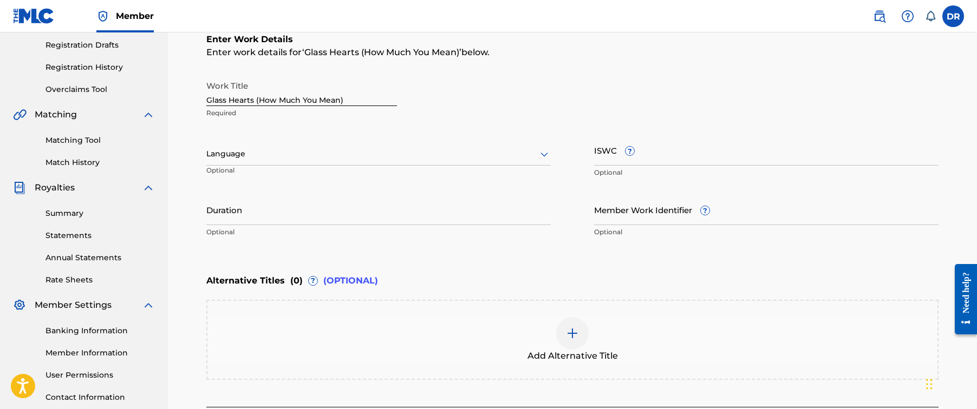
scroll to position [173, 0]
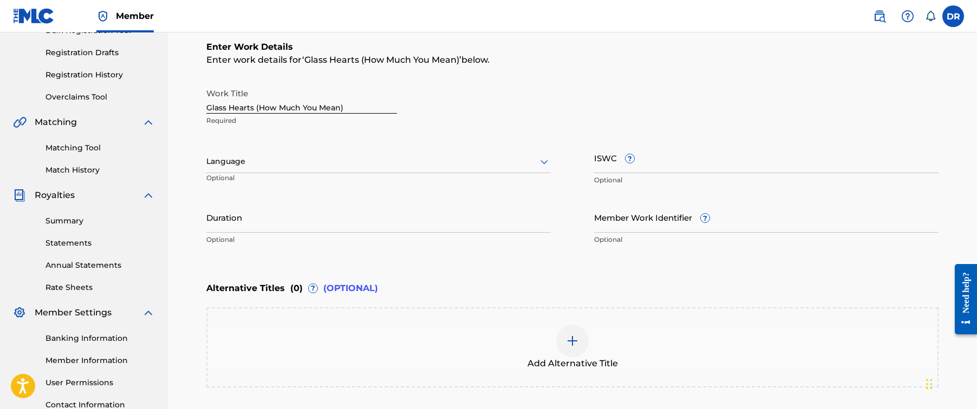
click at [491, 156] on div at bounding box center [378, 162] width 344 height 14
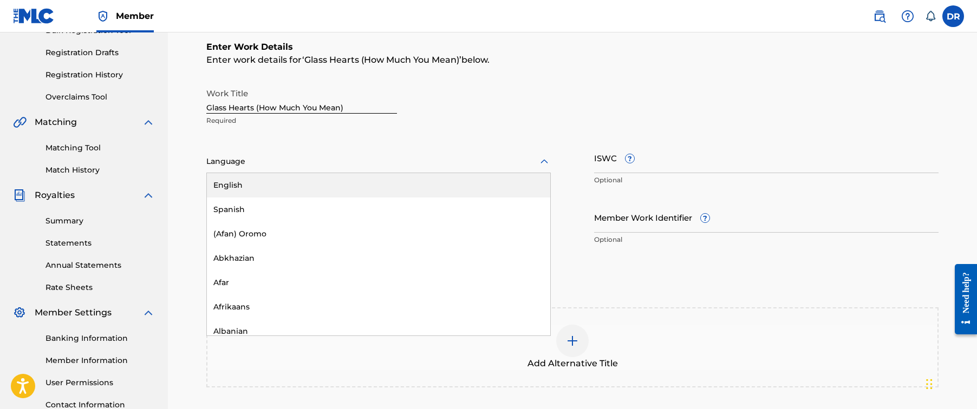
click at [471, 178] on div "English" at bounding box center [378, 185] width 343 height 24
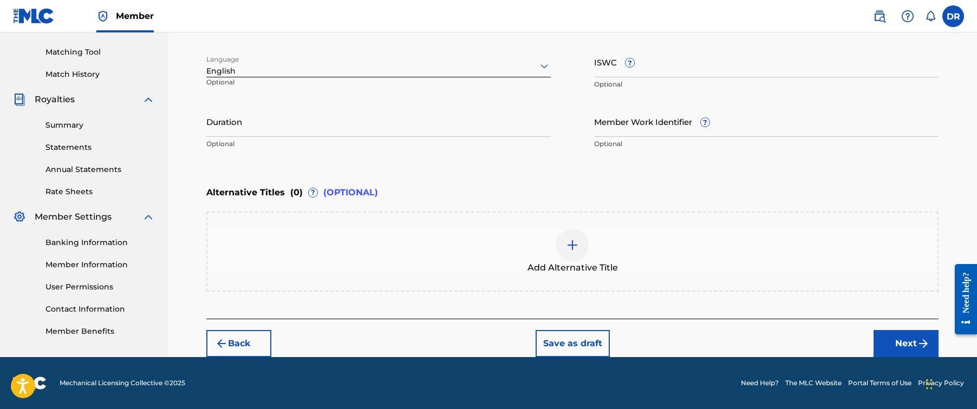
click at [892, 344] on button "Next" at bounding box center [905, 343] width 65 height 27
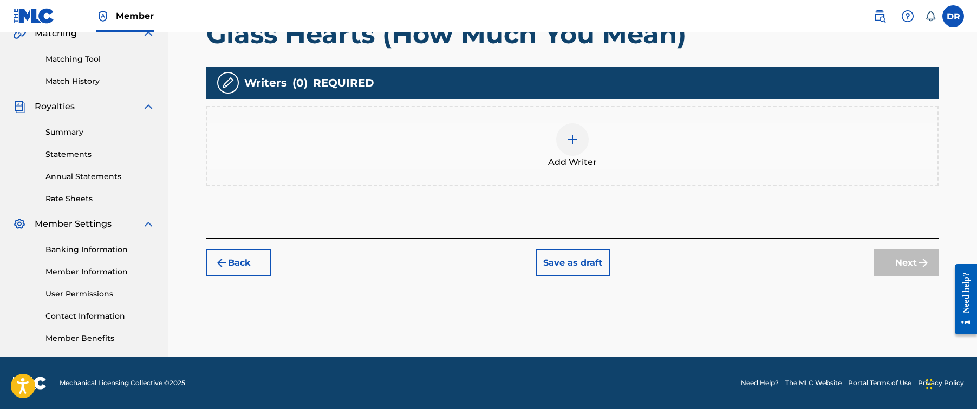
click at [579, 150] on div at bounding box center [572, 139] width 32 height 32
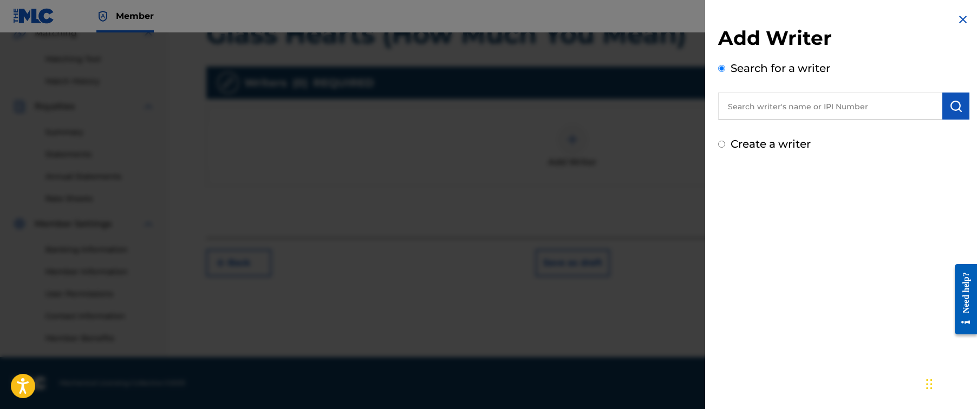
click at [781, 114] on input "text" at bounding box center [830, 106] width 224 height 27
paste input "[PERSON_NAME]"
type input "[PERSON_NAME]"
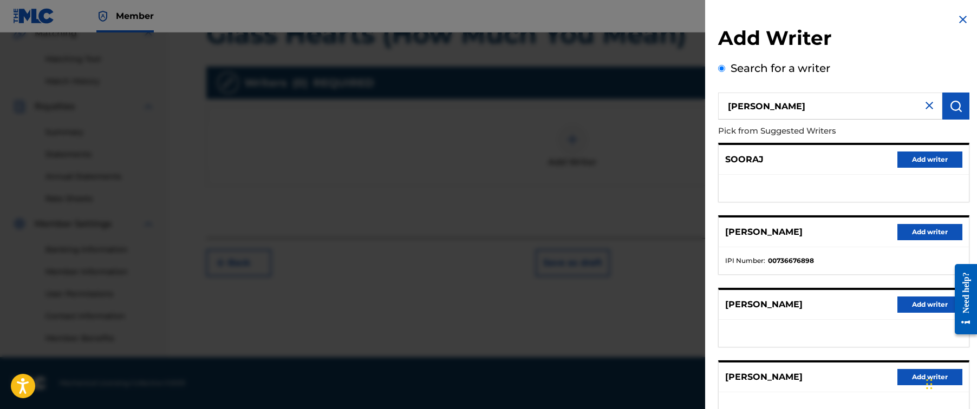
click at [913, 229] on button "Add writer" at bounding box center [929, 232] width 65 height 16
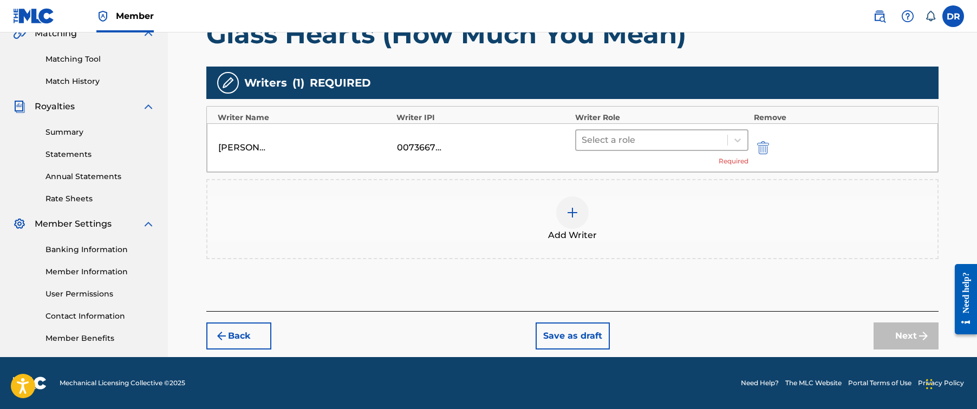
click at [645, 146] on div at bounding box center [652, 140] width 140 height 15
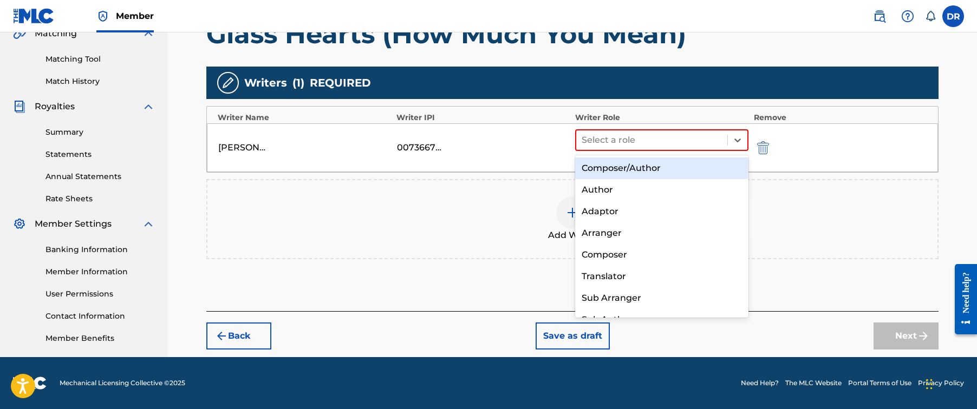
click at [643, 162] on div "Composer/Author" at bounding box center [661, 169] width 173 height 22
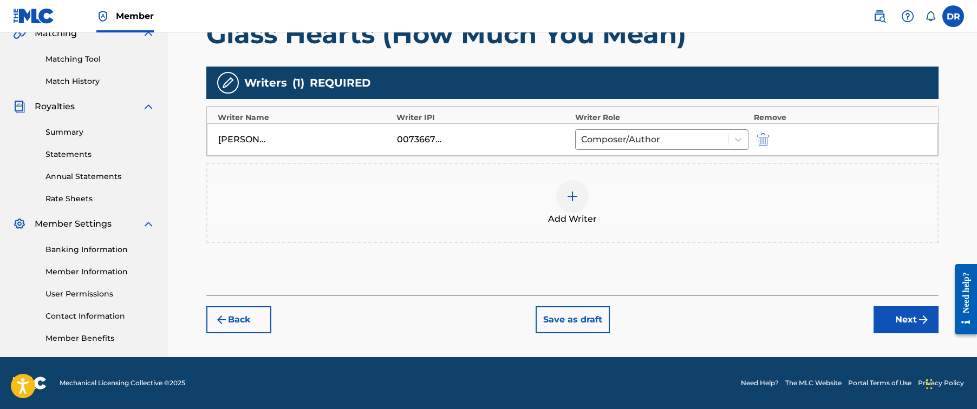
click at [876, 313] on button "Next" at bounding box center [905, 319] width 65 height 27
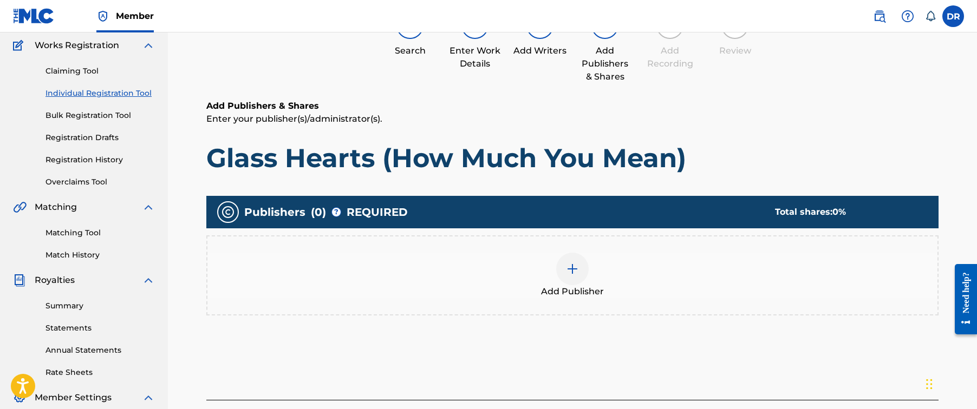
scroll to position [49, 0]
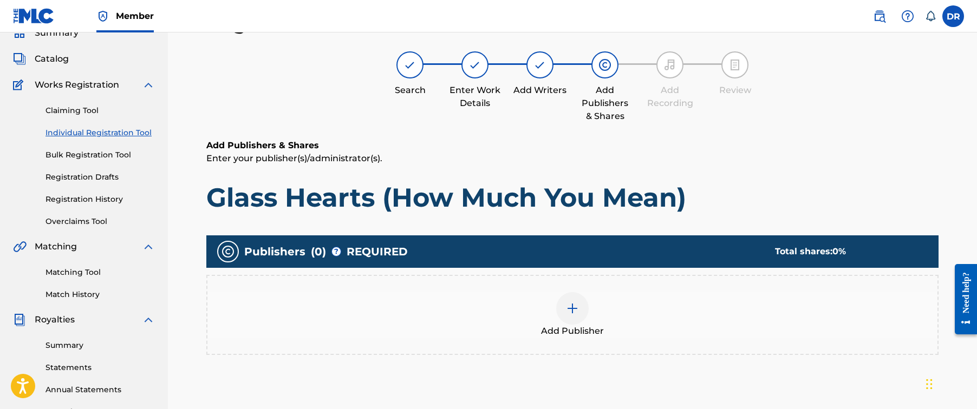
click at [568, 302] on img at bounding box center [572, 308] width 13 height 13
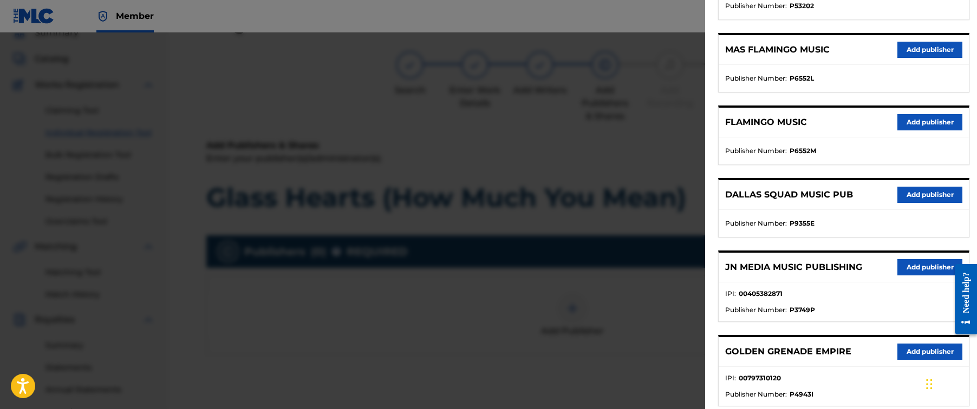
scroll to position [211, 0]
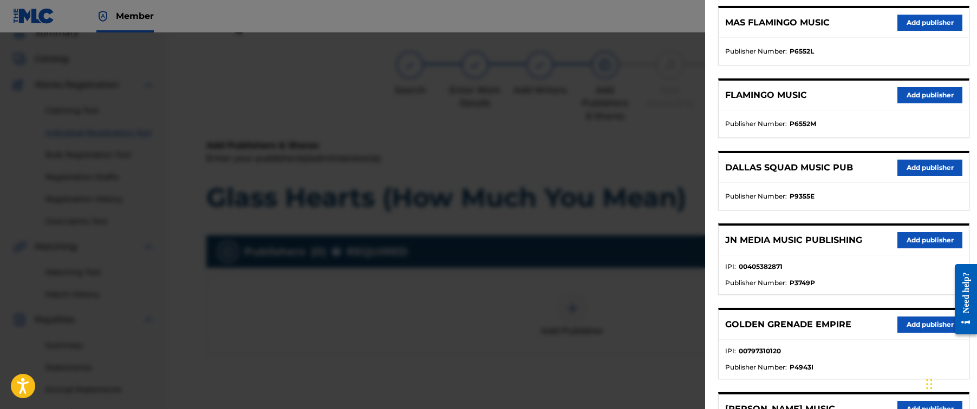
click at [909, 241] on button "Add publisher" at bounding box center [929, 240] width 65 height 16
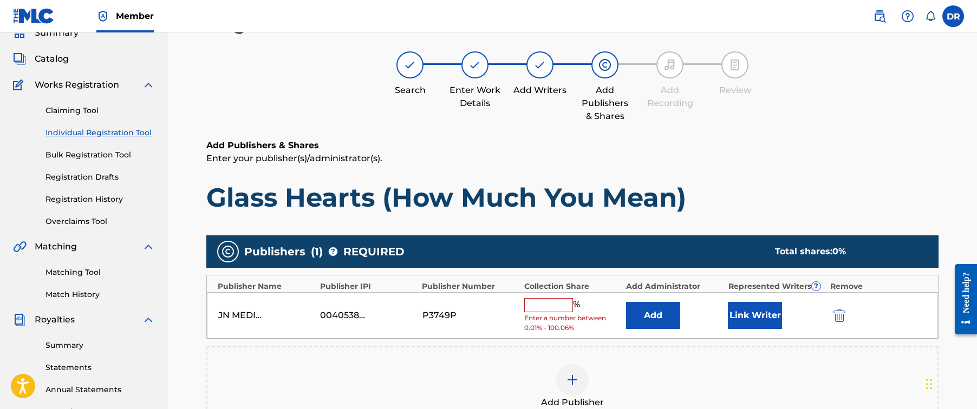
click at [547, 309] on input "text" at bounding box center [548, 305] width 49 height 14
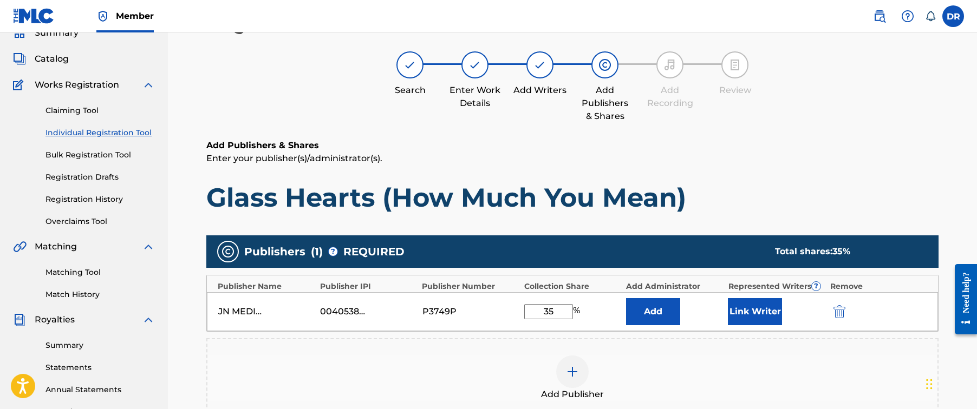
type input "35"
click at [746, 323] on button "Link Writer" at bounding box center [755, 311] width 54 height 27
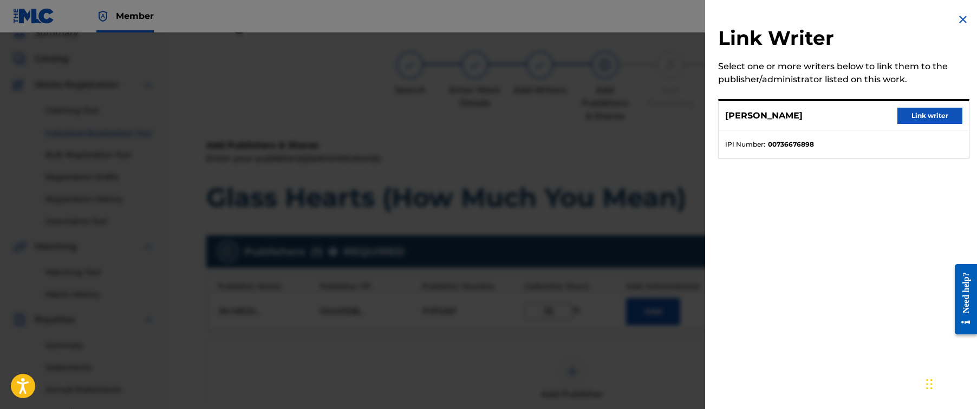
click at [911, 122] on button "Link writer" at bounding box center [929, 116] width 65 height 16
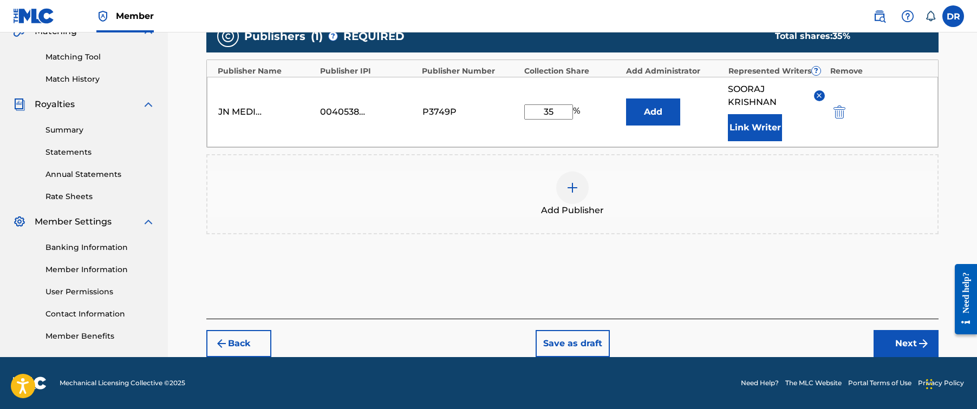
click at [896, 332] on button "Next" at bounding box center [905, 343] width 65 height 27
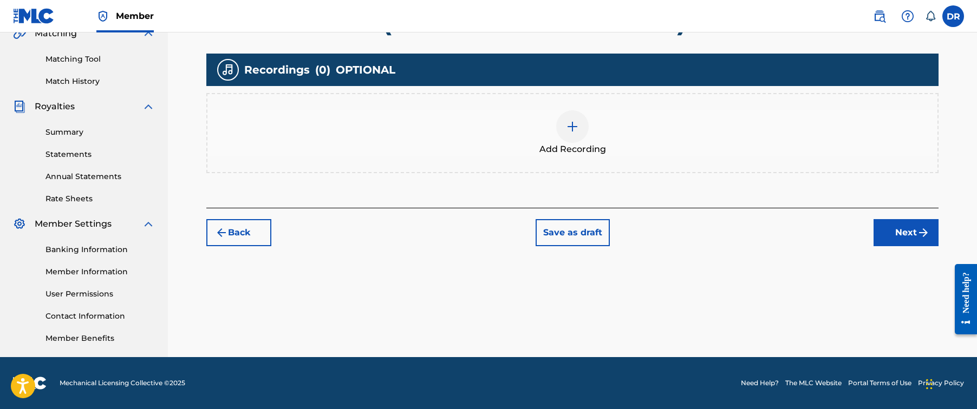
click at [581, 144] on span "Add Recording" at bounding box center [572, 149] width 67 height 13
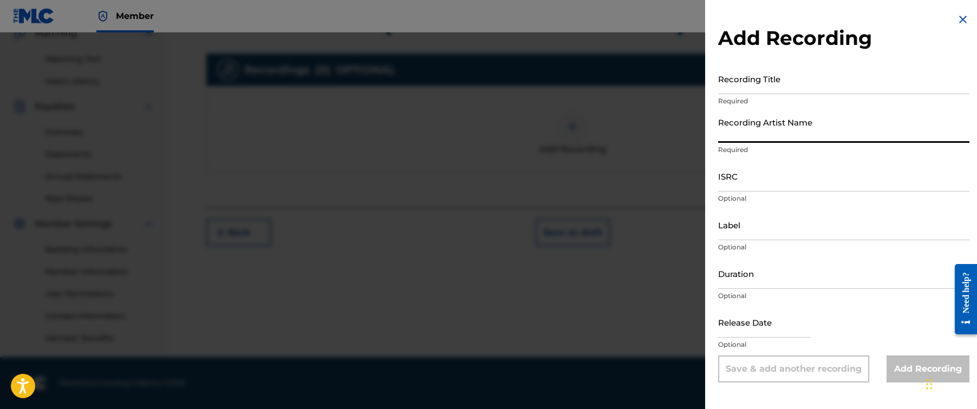
click at [823, 135] on input "Recording Artist Name" at bounding box center [843, 127] width 251 height 31
paste input "[PERSON_NAME], Hex Cougar, Lil Narnia"
type input "[PERSON_NAME], Hex Cougar, Lil Narnia"
click at [781, 83] on input "Recording Title" at bounding box center [843, 78] width 251 height 31
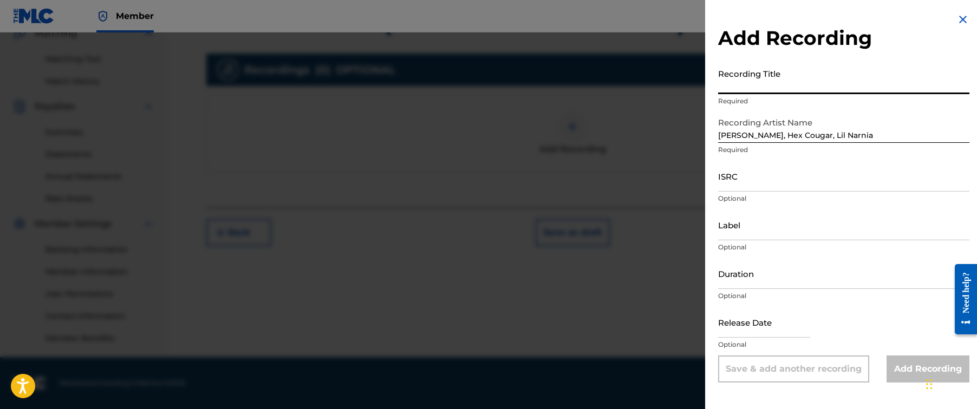
click at [781, 83] on input "Recording Title" at bounding box center [843, 78] width 251 height 31
paste input "Glass Hearts (How Much You Mean)"
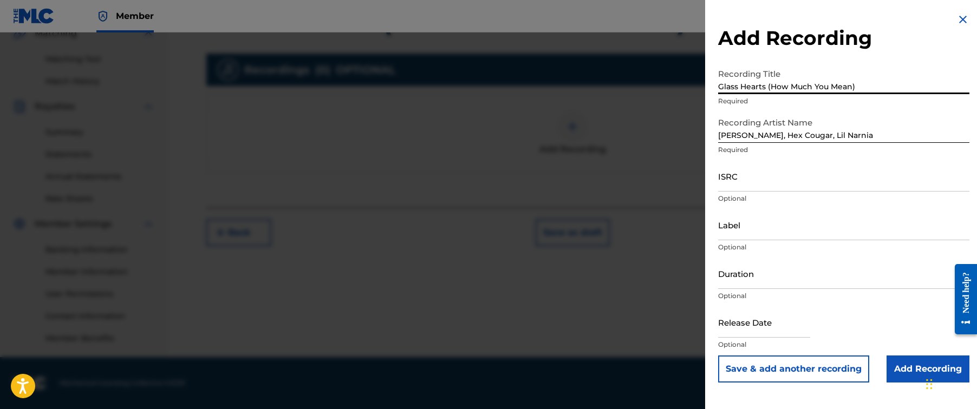
type input "Glass Hearts (How Much You Mean)"
click at [815, 175] on input "ISRC" at bounding box center [843, 176] width 251 height 31
paste input "US25X1801956"
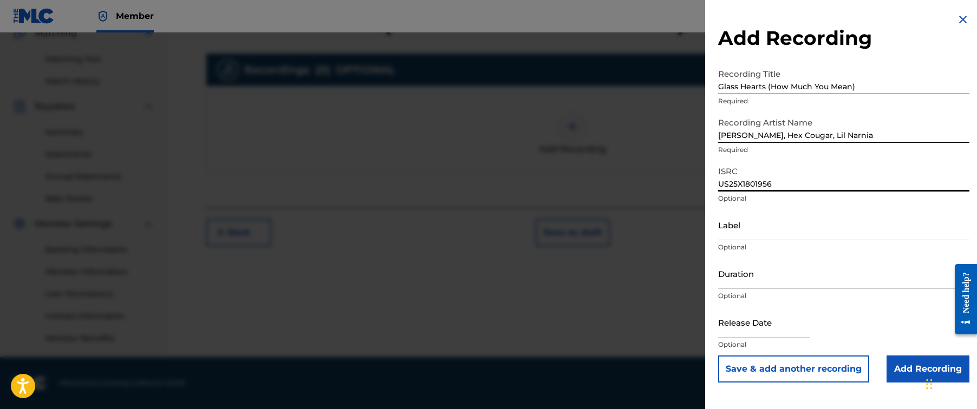
type input "US25X1801956"
click at [892, 366] on input "Add Recording" at bounding box center [927, 369] width 83 height 27
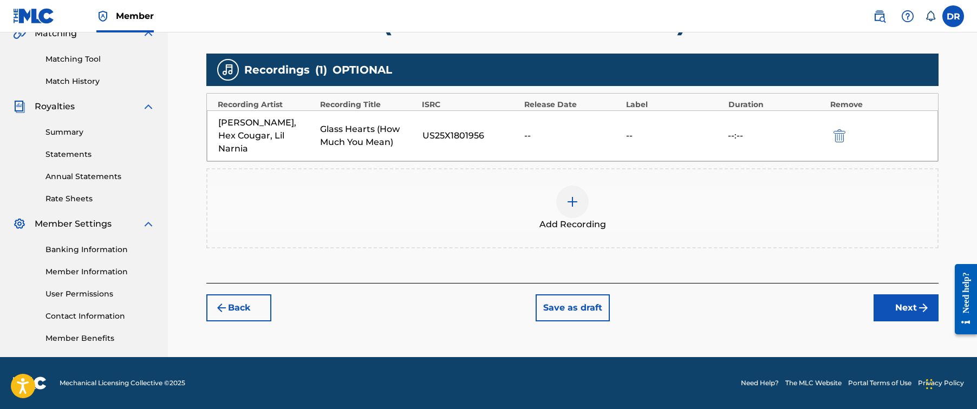
click at [900, 297] on button "Next" at bounding box center [905, 308] width 65 height 27
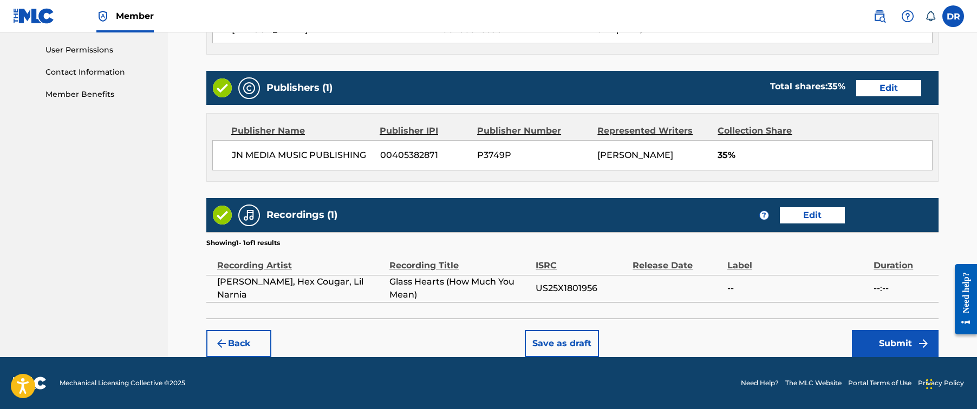
scroll to position [506, 0]
click at [867, 342] on button "Submit" at bounding box center [895, 343] width 87 height 27
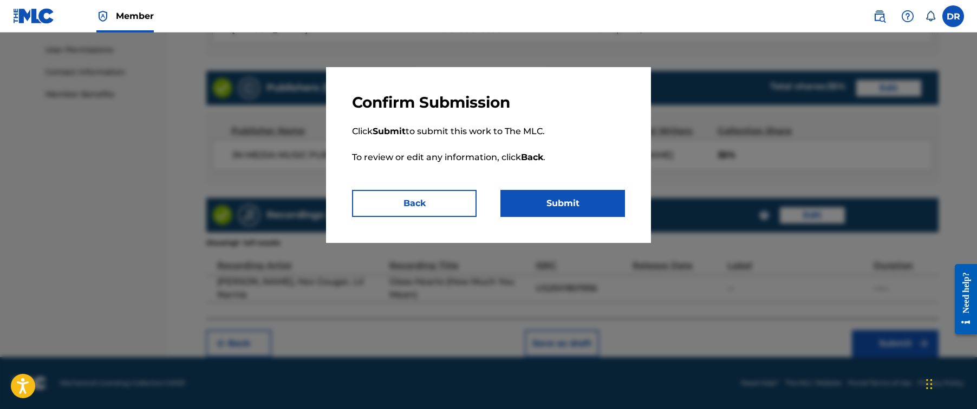
click at [589, 211] on button "Submit" at bounding box center [562, 203] width 125 height 27
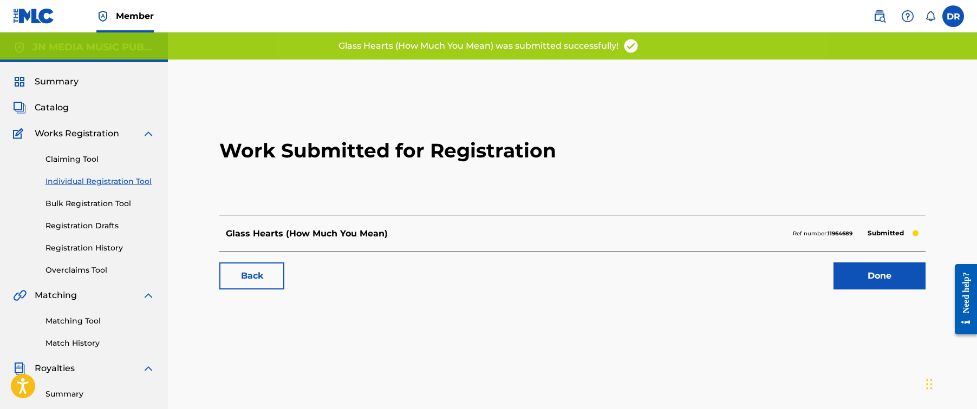
click at [891, 269] on link "Done" at bounding box center [879, 276] width 92 height 27
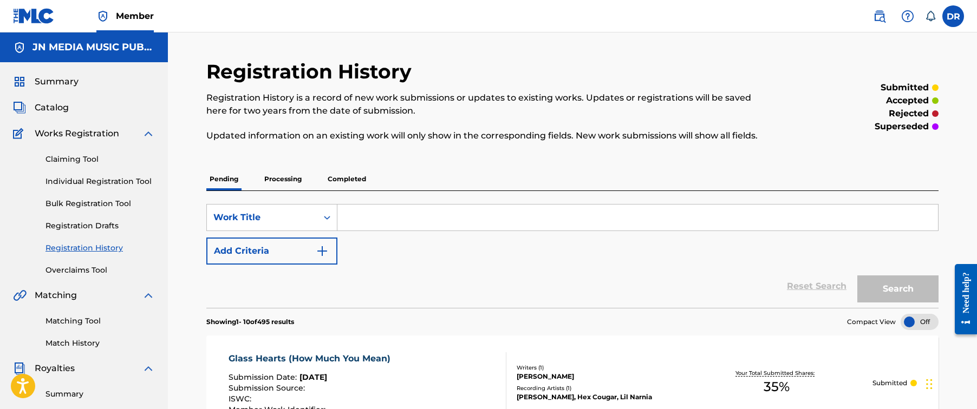
click at [131, 179] on link "Individual Registration Tool" at bounding box center [99, 181] width 109 height 11
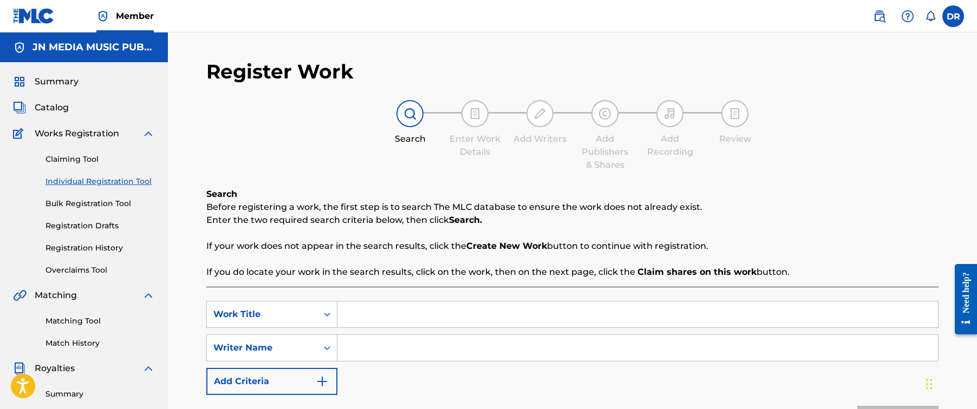
click at [458, 311] on input "Search Form" at bounding box center [637, 315] width 600 height 26
paste input "Haunted (Intro)"
type input "Haunted (Intro)"
click at [720, 342] on input "Search Form" at bounding box center [637, 348] width 600 height 26
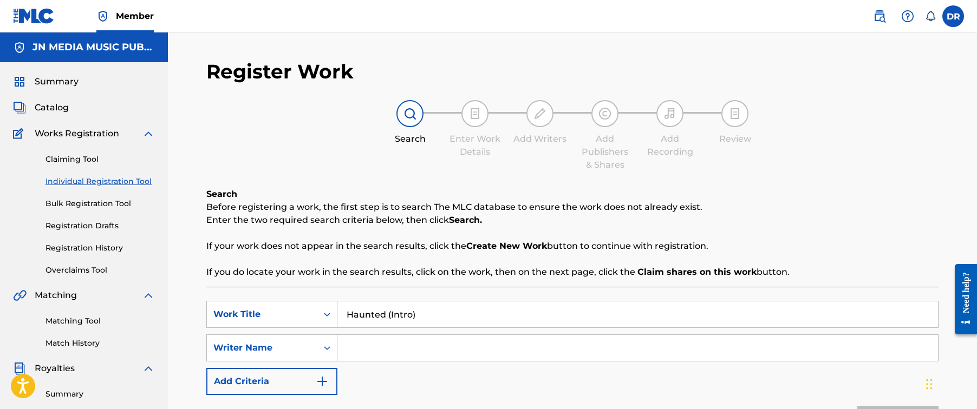
click at [720, 342] on input "Search Form" at bounding box center [637, 348] width 600 height 26
paste input "[PERSON_NAME]"
type input "[PERSON_NAME]"
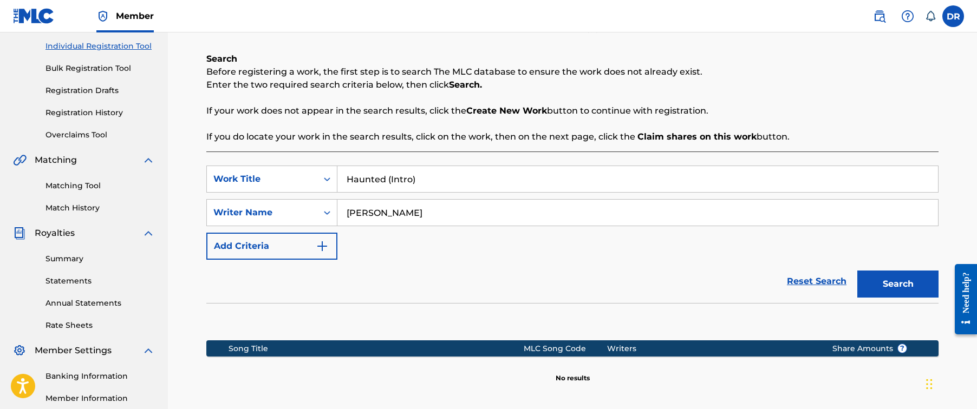
scroll to position [221, 0]
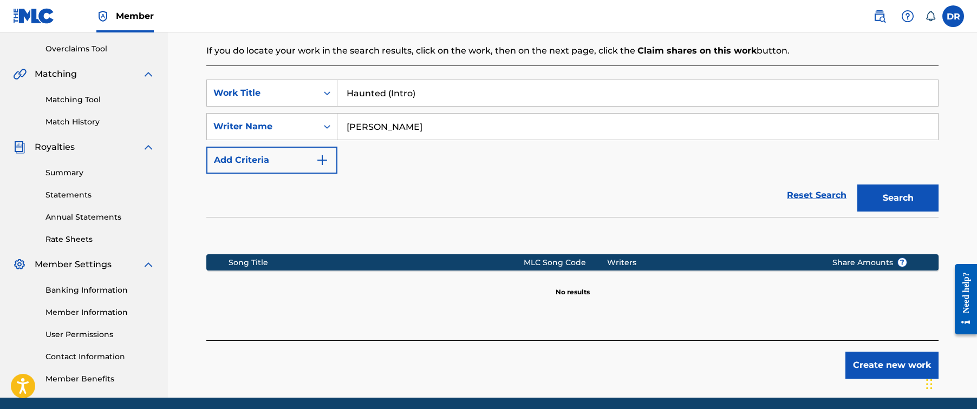
click at [871, 358] on button "Create new work" at bounding box center [891, 365] width 93 height 27
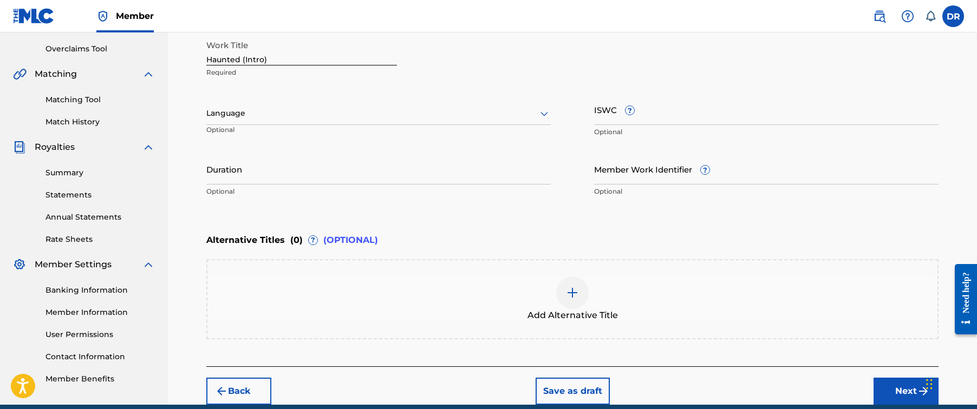
scroll to position [149, 0]
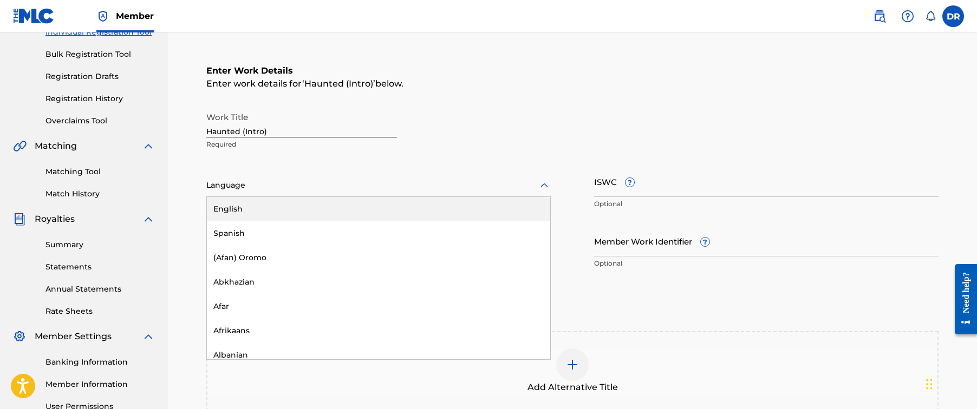
click at [493, 190] on div at bounding box center [378, 186] width 344 height 14
click at [481, 206] on div "English" at bounding box center [378, 209] width 343 height 24
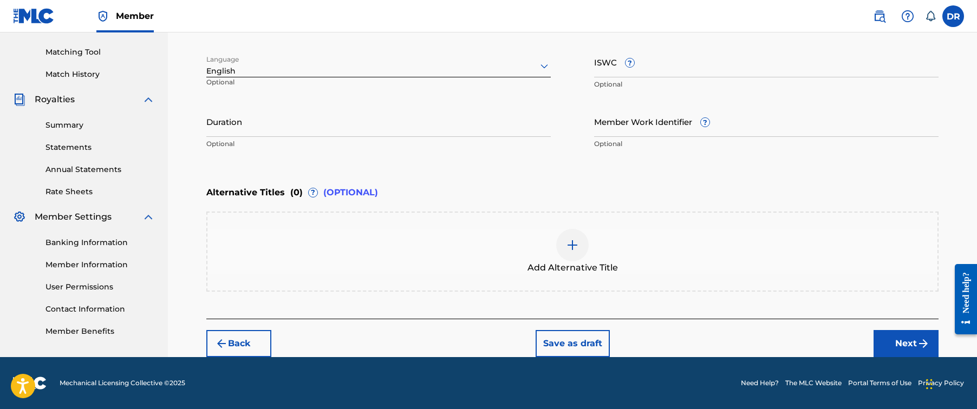
click at [909, 346] on button "Next" at bounding box center [905, 343] width 65 height 27
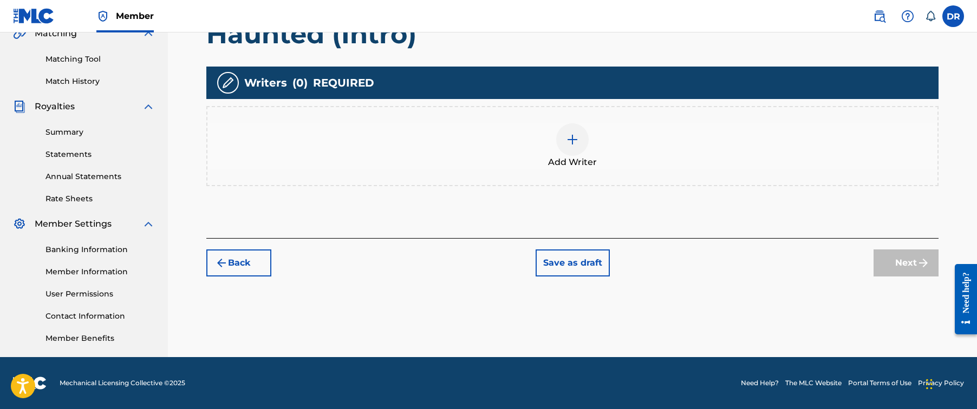
click at [572, 139] on img at bounding box center [572, 139] width 13 height 13
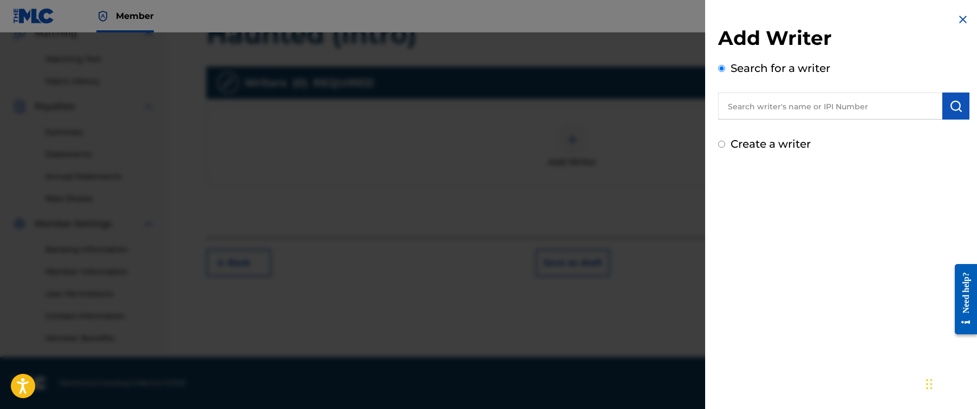
click at [746, 105] on input "text" at bounding box center [830, 106] width 224 height 27
paste input "[PERSON_NAME]"
type input "[PERSON_NAME]"
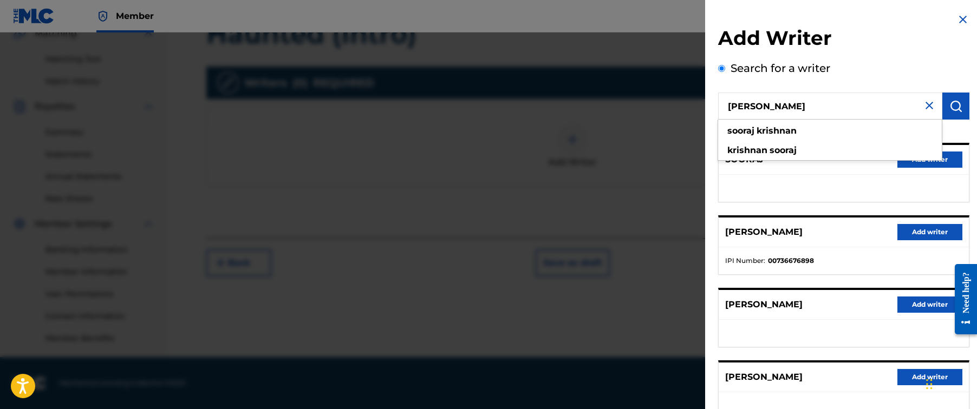
click at [918, 233] on button "Add writer" at bounding box center [929, 232] width 65 height 16
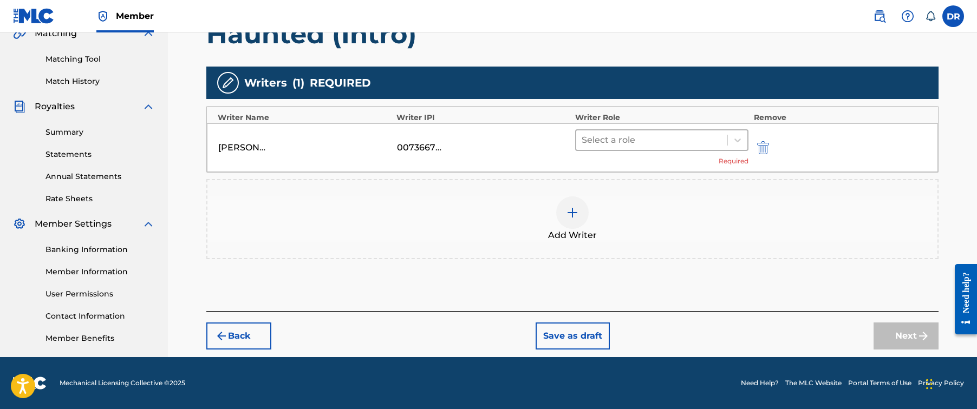
click at [681, 139] on div at bounding box center [652, 140] width 140 height 15
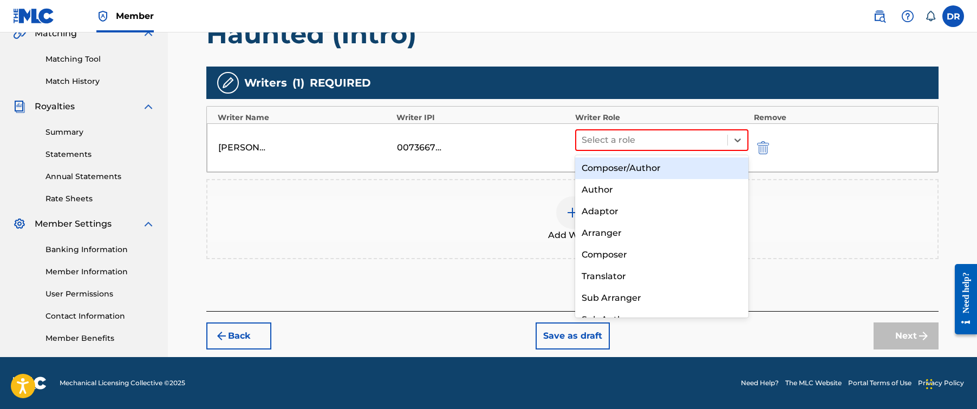
click at [669, 160] on div "Composer/Author" at bounding box center [661, 169] width 173 height 22
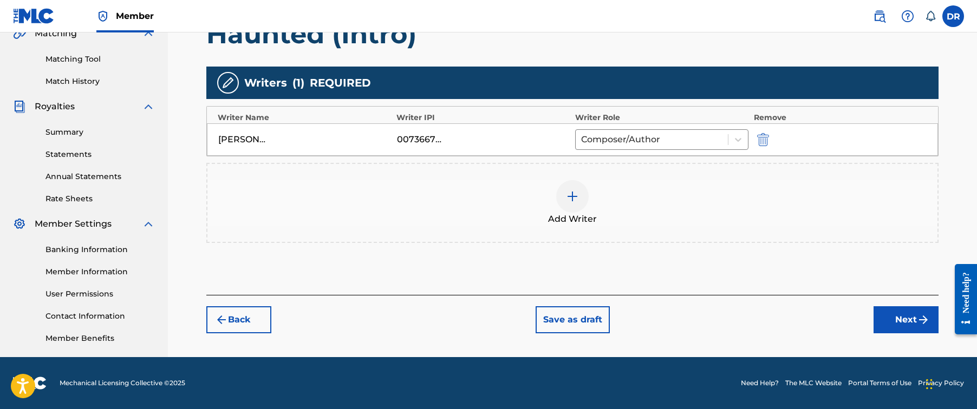
click at [887, 317] on button "Next" at bounding box center [905, 319] width 65 height 27
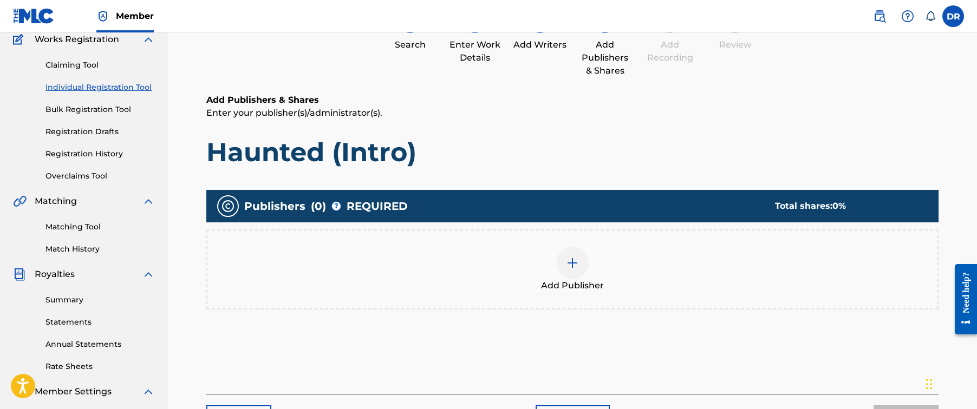
scroll to position [49, 0]
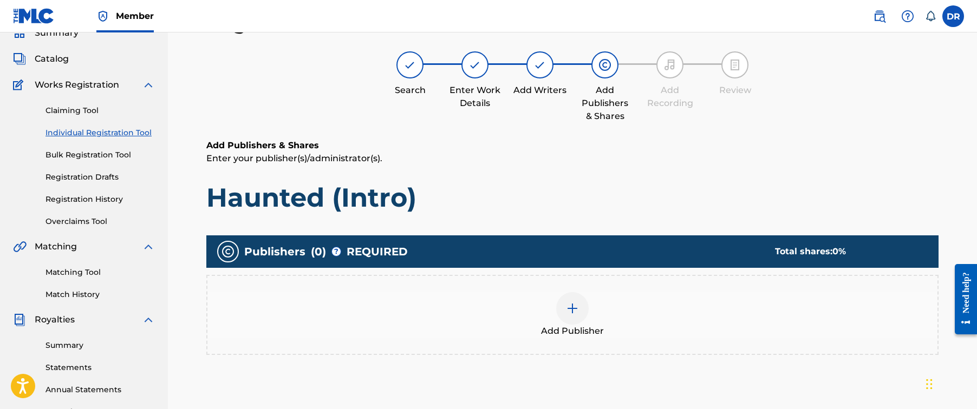
click at [567, 303] on img at bounding box center [572, 308] width 13 height 13
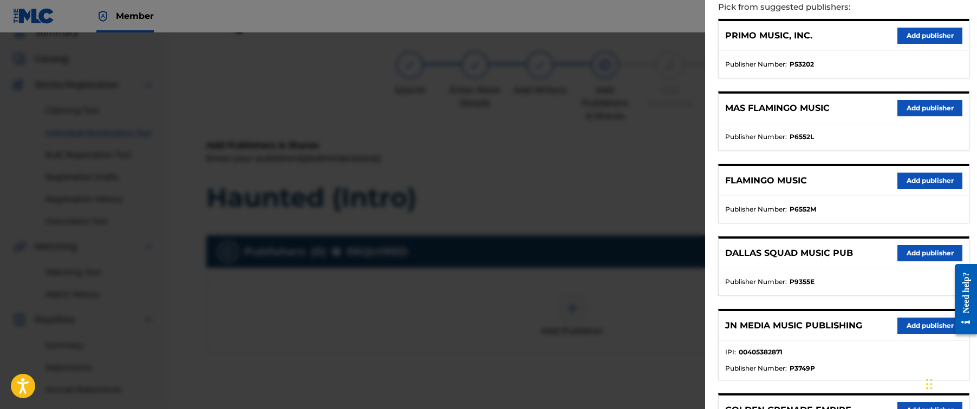
scroll to position [130, 0]
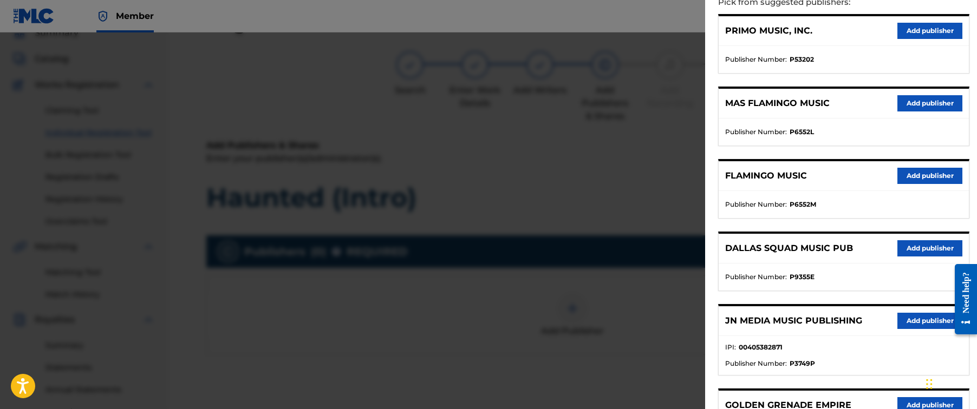
click at [912, 319] on button "Add publisher" at bounding box center [929, 321] width 65 height 16
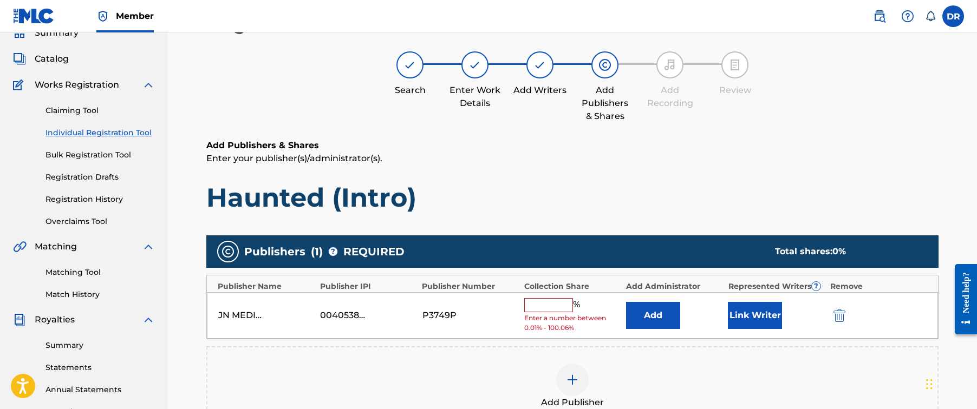
click at [549, 300] on input "text" at bounding box center [548, 305] width 49 height 14
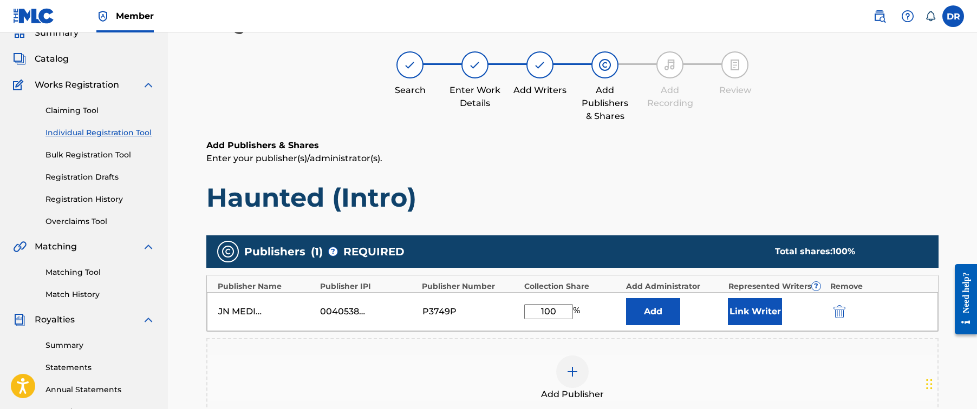
type input "100"
click at [753, 314] on button "Link Writer" at bounding box center [755, 311] width 54 height 27
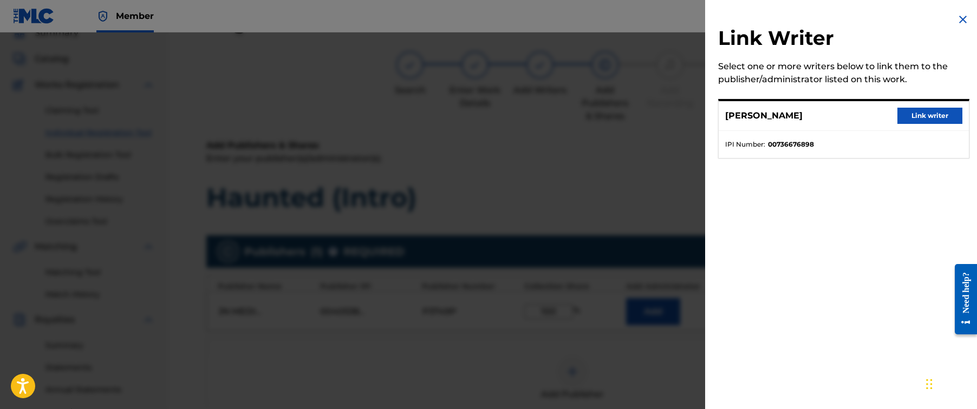
click at [924, 115] on button "Link writer" at bounding box center [929, 116] width 65 height 16
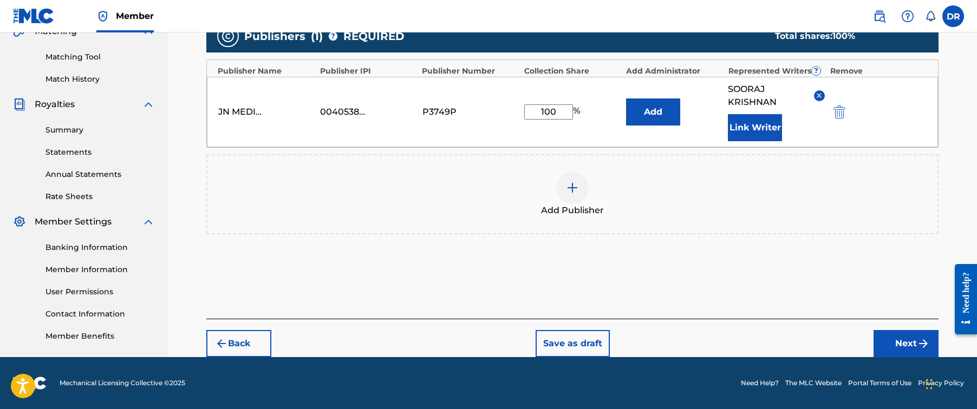
scroll to position [262, 0]
click at [889, 335] on button "Next" at bounding box center [905, 344] width 65 height 27
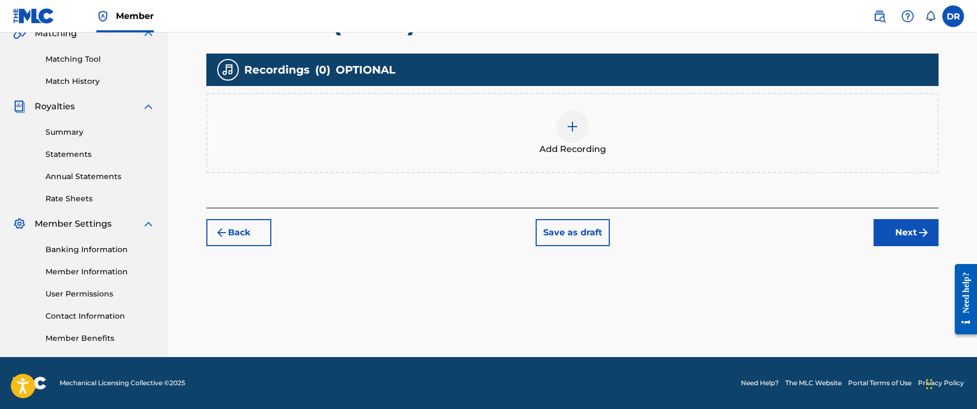
click at [579, 134] on div at bounding box center [572, 126] width 32 height 32
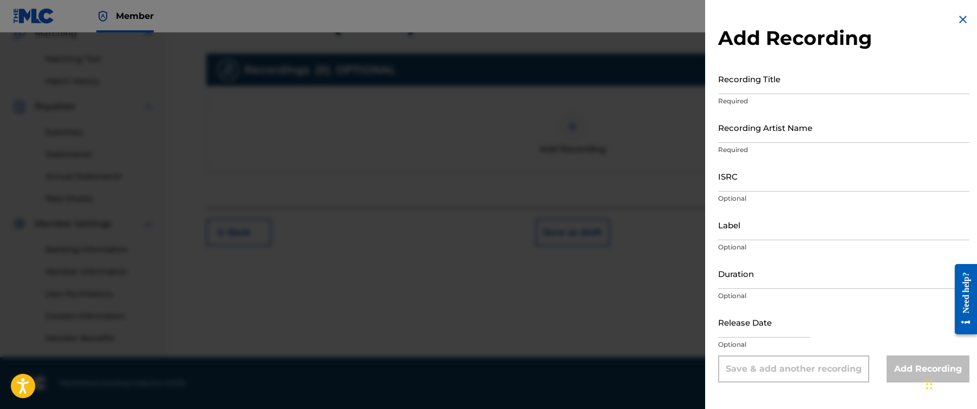
click at [887, 119] on input "Recording Artist Name" at bounding box center [843, 127] width 251 height 31
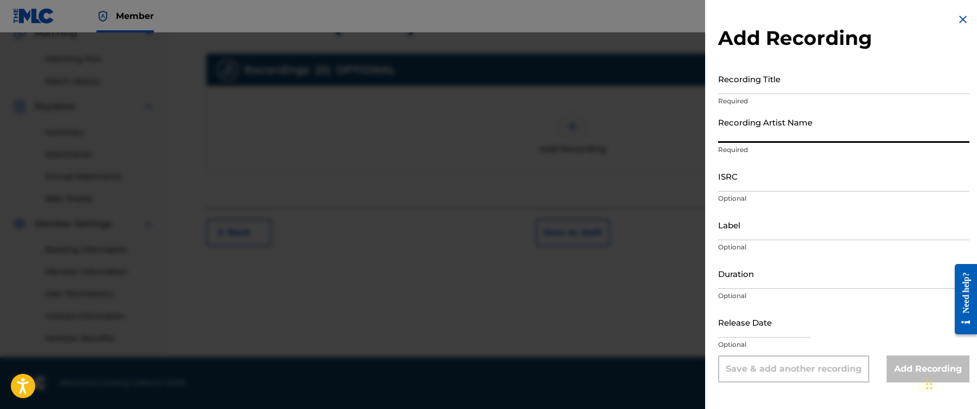
paste input "Hex Cougar"
type input "Hex Cougar"
click at [754, 82] on input "Recording Title" at bounding box center [843, 78] width 251 height 31
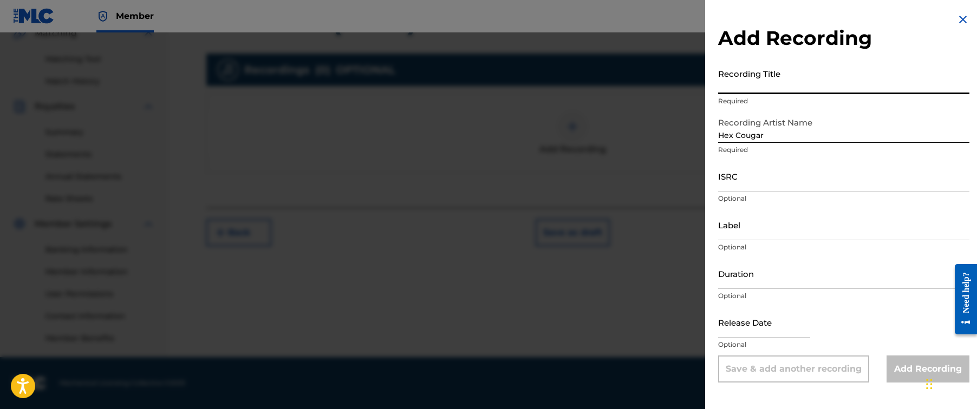
paste input "Haunted (Intro)"
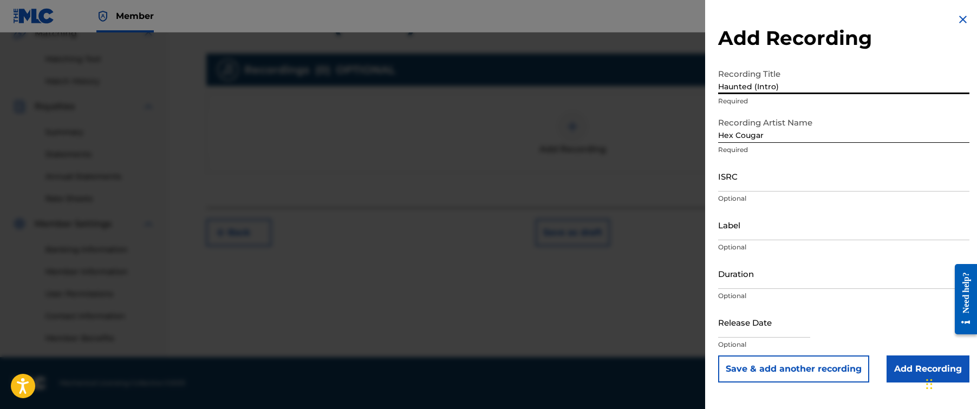
type input "Haunted (Intro)"
click at [856, 172] on input "ISRC" at bounding box center [843, 176] width 251 height 31
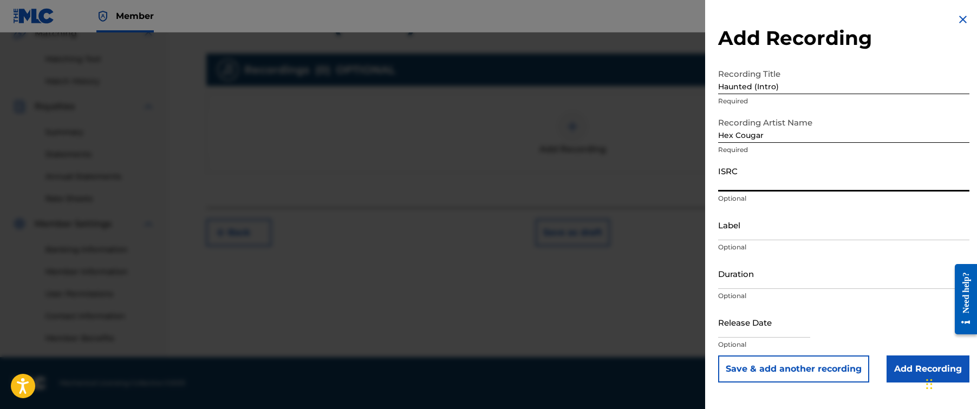
paste input "GBKPL2082061"
type input "GBKPL2082061"
click at [903, 357] on input "Add Recording" at bounding box center [927, 369] width 83 height 27
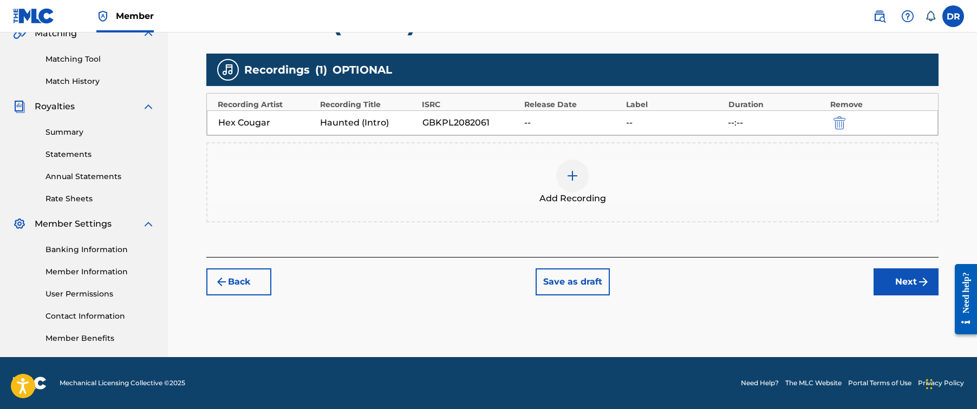
click at [896, 295] on button "Next" at bounding box center [905, 282] width 65 height 27
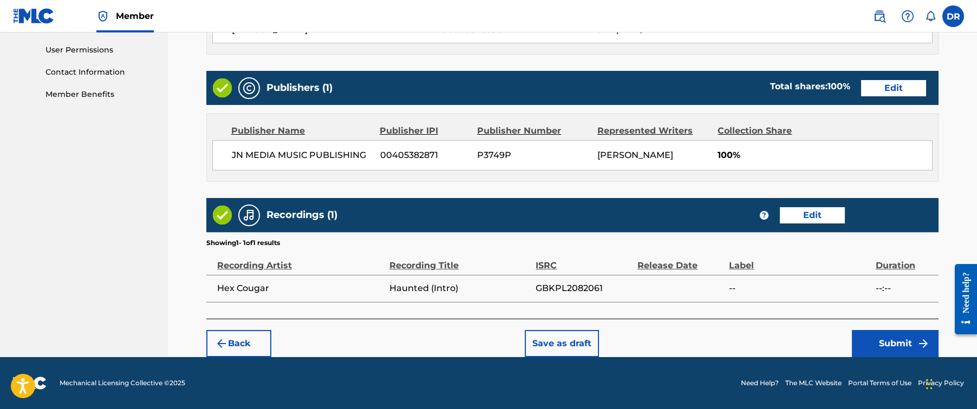
scroll to position [506, 0]
click at [865, 346] on button "Submit" at bounding box center [895, 343] width 87 height 27
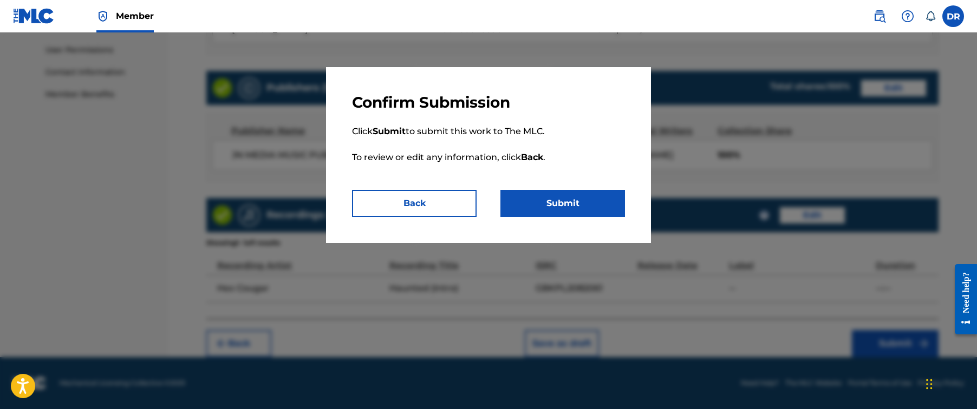
click at [586, 205] on button "Submit" at bounding box center [562, 203] width 125 height 27
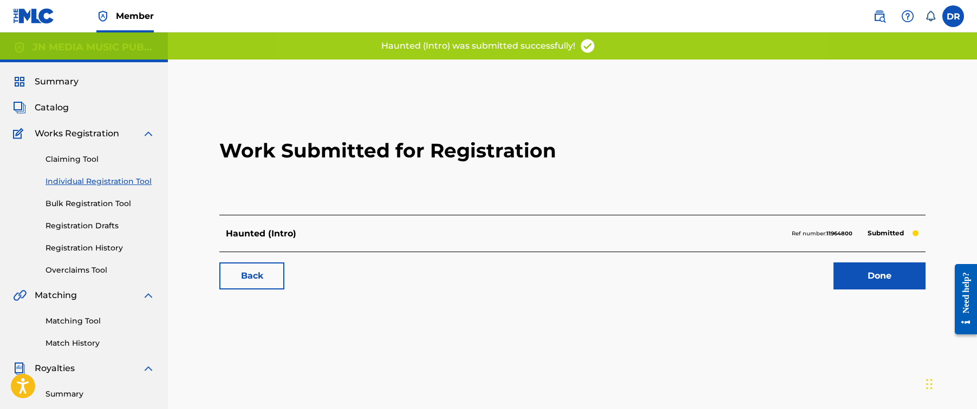
click at [857, 280] on link "Done" at bounding box center [879, 276] width 92 height 27
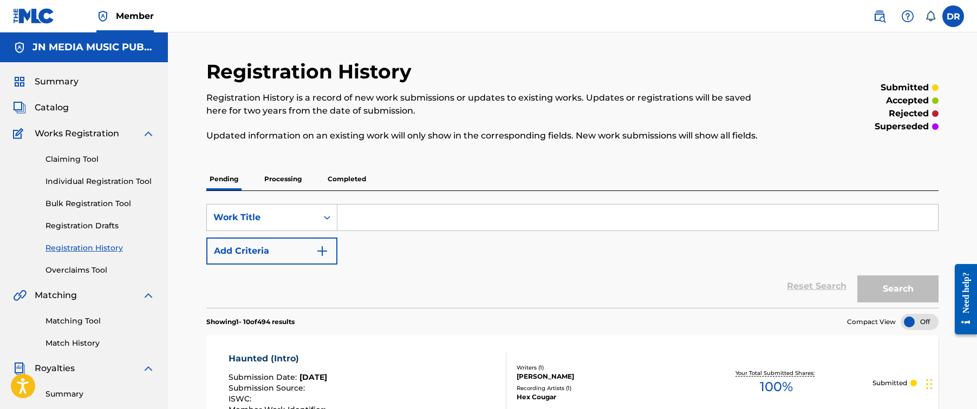
click at [141, 182] on link "Individual Registration Tool" at bounding box center [99, 181] width 109 height 11
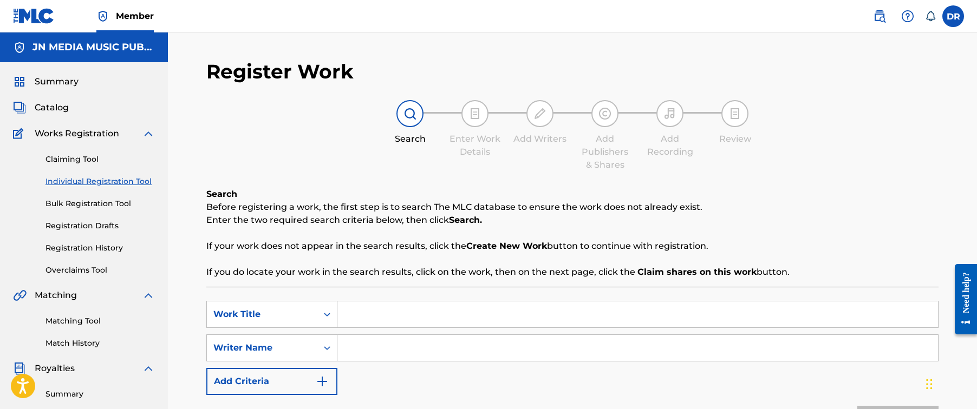
click at [414, 318] on input "Search Form" at bounding box center [637, 315] width 600 height 26
paste input "Hourglass"
type input "Hourglass"
click at [531, 361] on input "Search Form" at bounding box center [637, 348] width 600 height 26
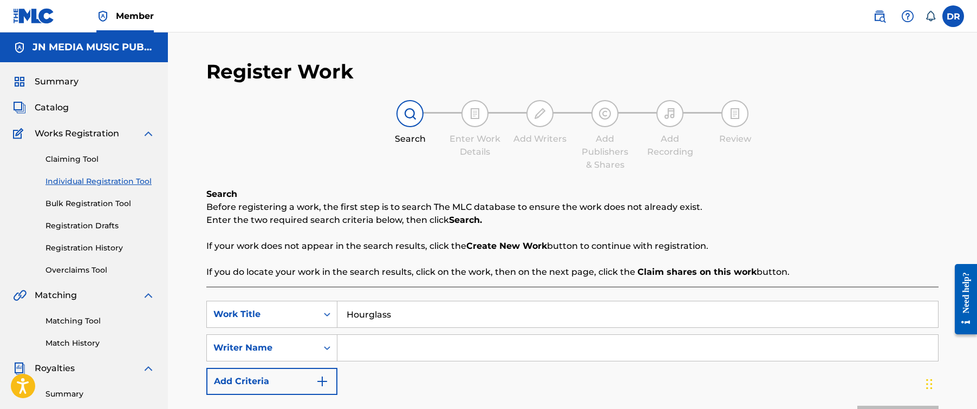
paste input "[PERSON_NAME]"
type input "[PERSON_NAME]"
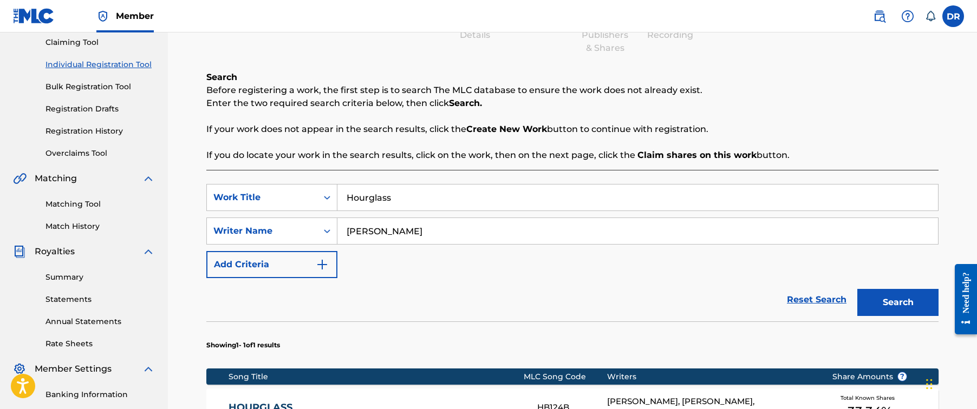
scroll to position [221, 0]
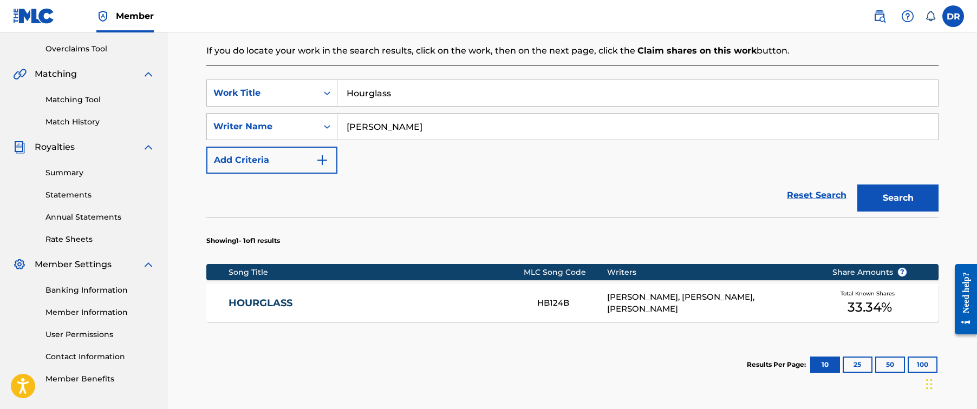
click at [432, 302] on link "HOURGLASS" at bounding box center [376, 303] width 295 height 12
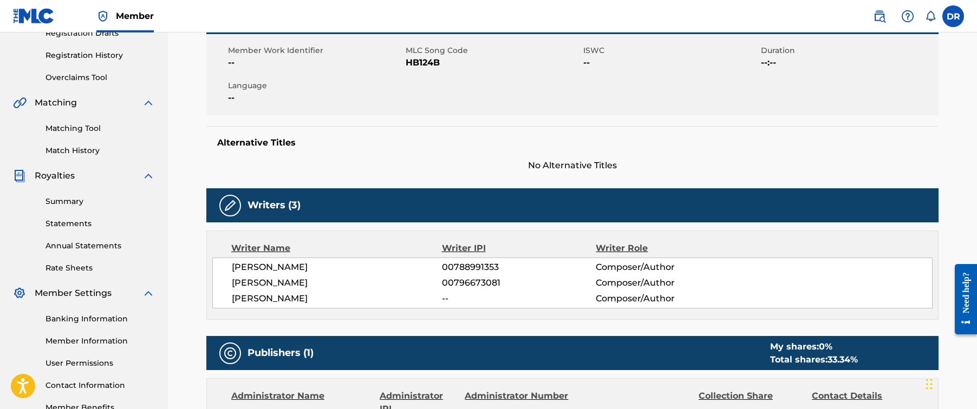
scroll to position [24, 0]
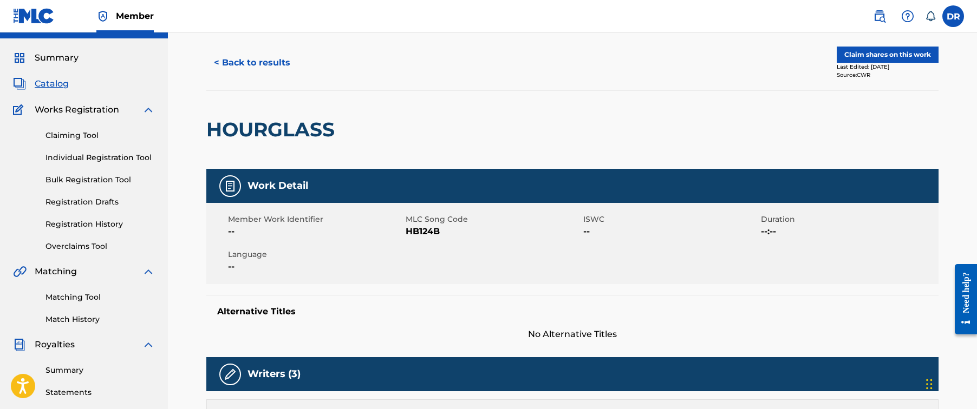
click at [874, 56] on button "Claim shares on this work" at bounding box center [888, 55] width 102 height 16
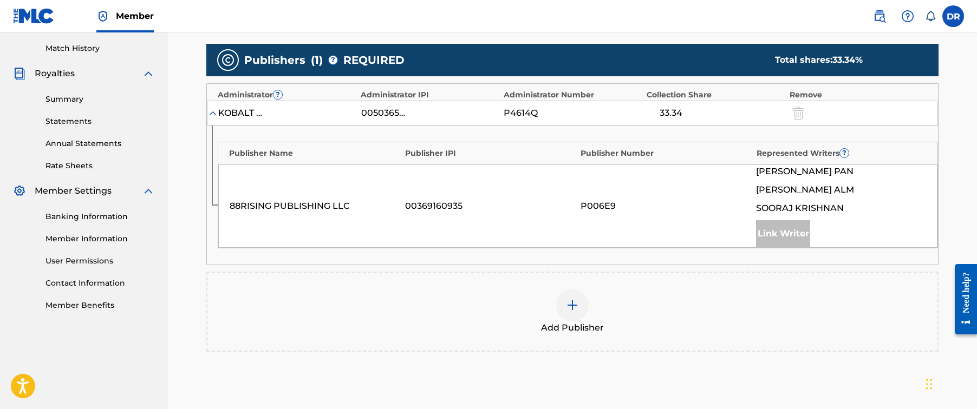
scroll to position [349, 0]
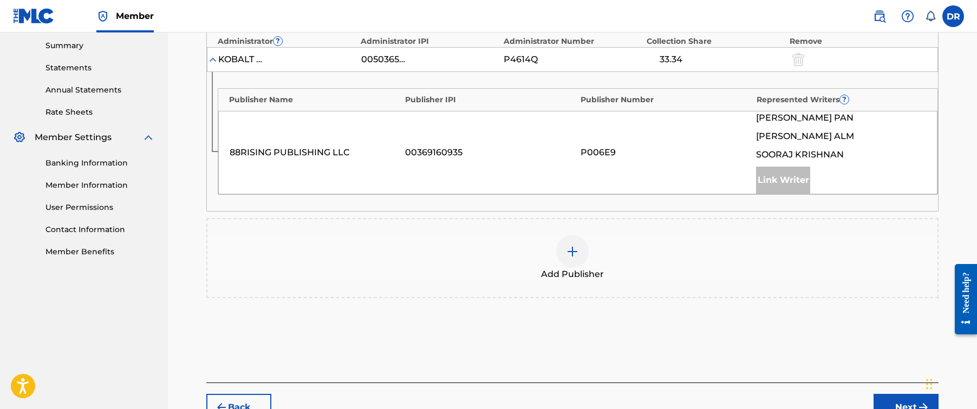
click at [576, 246] on img at bounding box center [572, 251] width 13 height 13
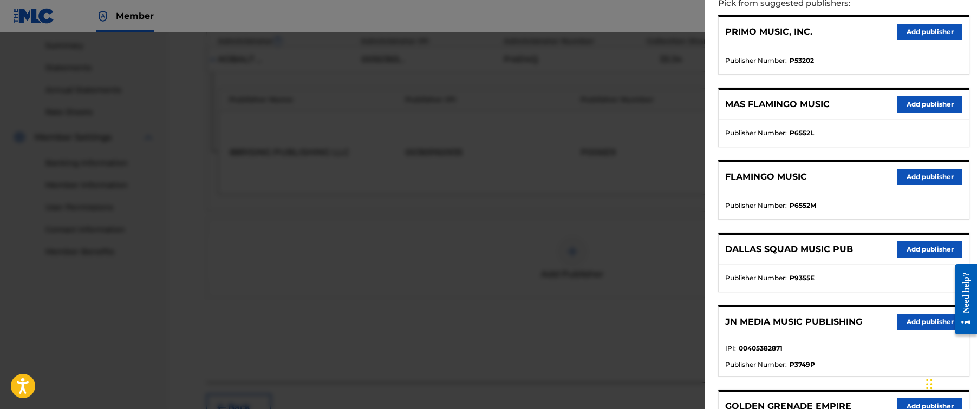
scroll to position [133, 0]
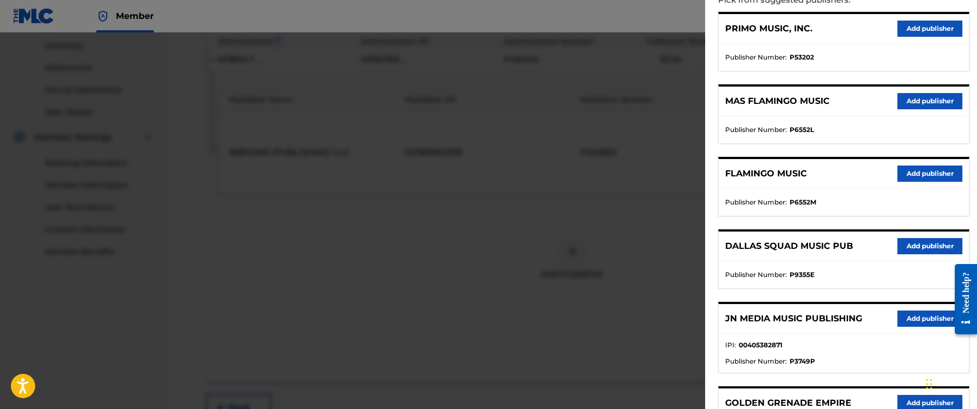
click at [900, 316] on button "Add publisher" at bounding box center [929, 319] width 65 height 16
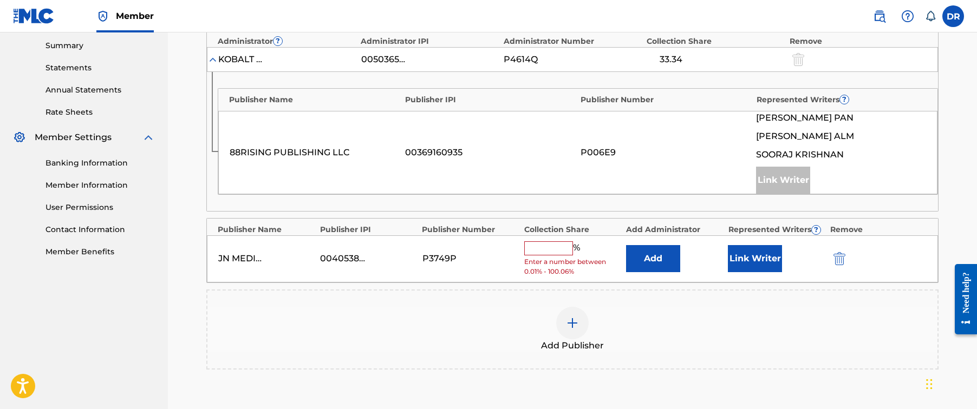
click at [552, 245] on input "text" at bounding box center [548, 248] width 49 height 14
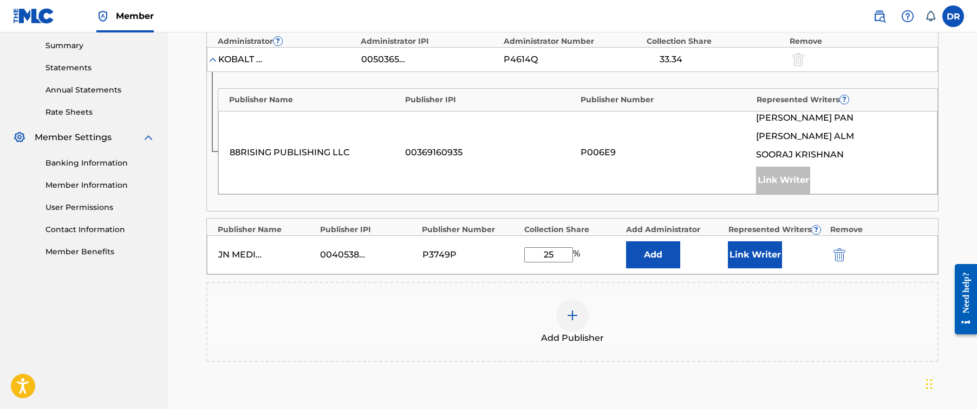
type input "25"
click at [777, 247] on button "Link Writer" at bounding box center [755, 254] width 54 height 27
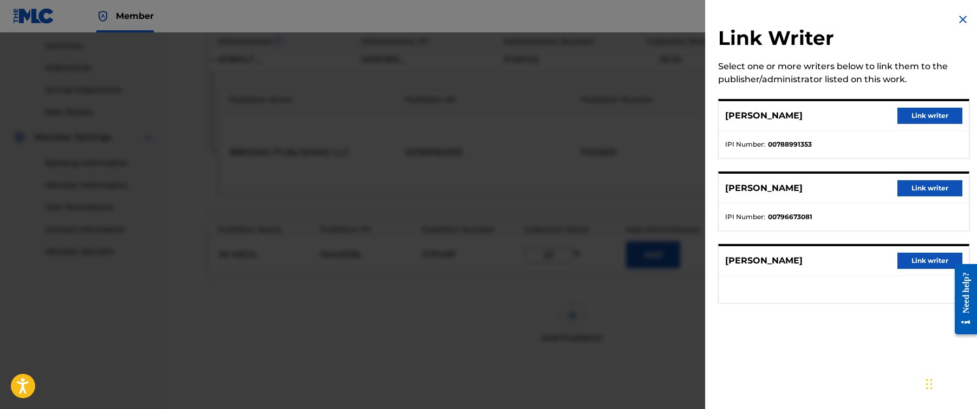
click at [903, 262] on button "Link writer" at bounding box center [929, 261] width 65 height 16
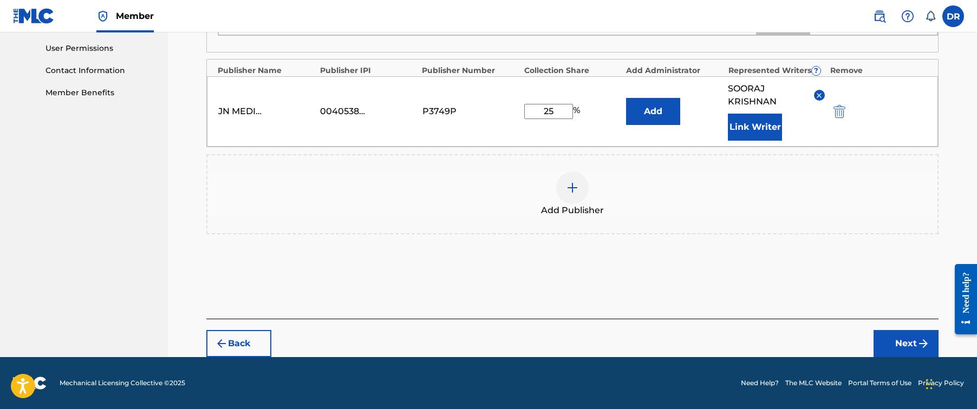
click at [908, 327] on div "Back Next" at bounding box center [572, 338] width 732 height 38
click at [906, 338] on button "Next" at bounding box center [905, 343] width 65 height 27
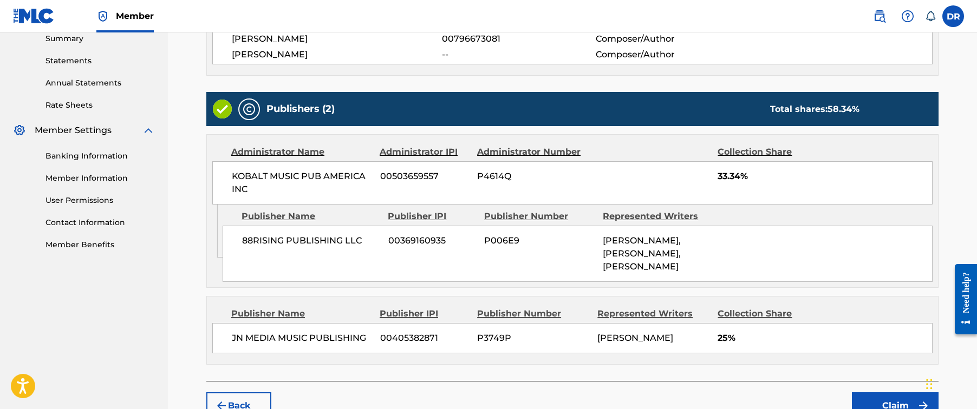
scroll to position [361, 0]
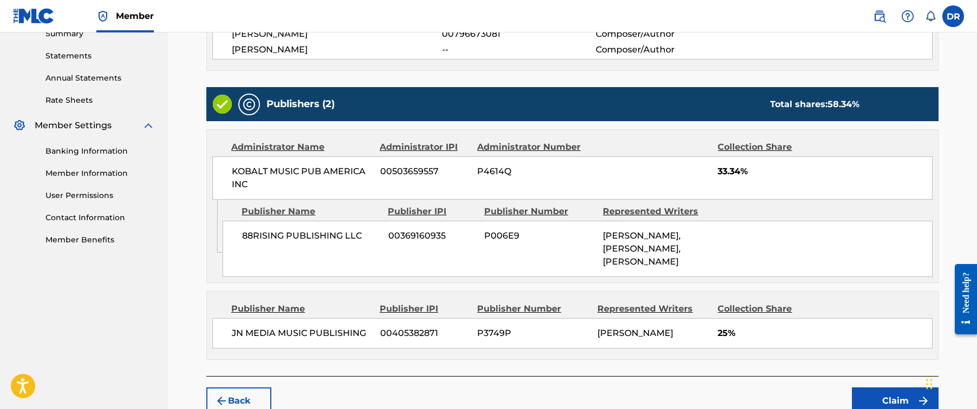
click at [873, 393] on button "Claim" at bounding box center [895, 401] width 87 height 27
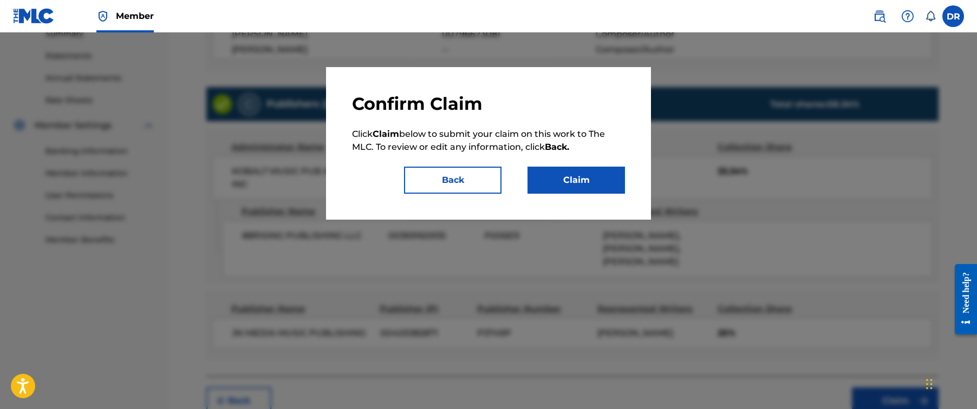
click at [613, 189] on button "Claim" at bounding box center [575, 180] width 97 height 27
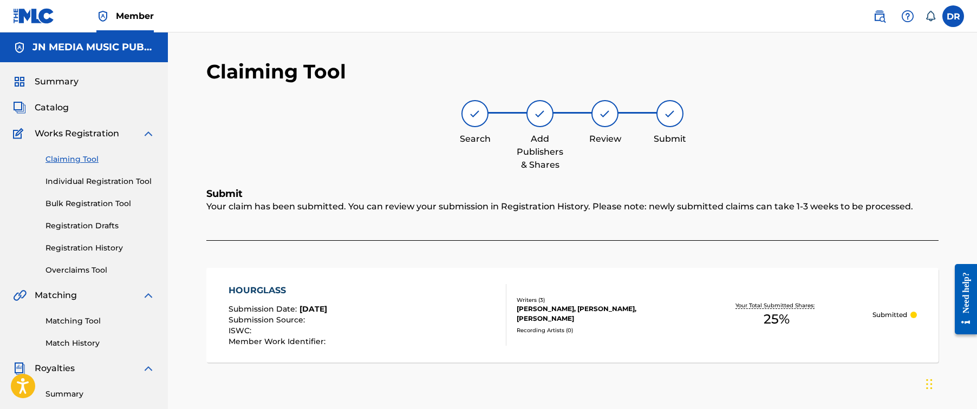
scroll to position [0, 0]
click at [149, 183] on link "Individual Registration Tool" at bounding box center [99, 181] width 109 height 11
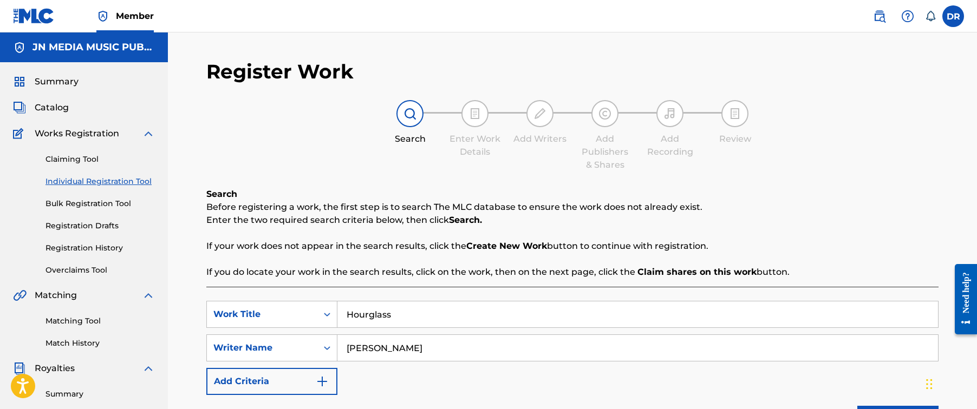
drag, startPoint x: 419, startPoint y: 317, endPoint x: 245, endPoint y: 297, distance: 174.9
paste input "Let Me Go"
type input "Let Me Go"
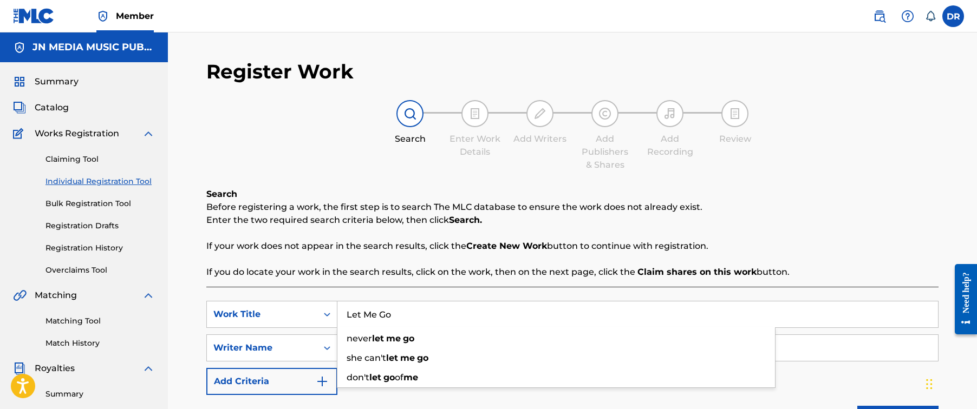
click at [429, 251] on p "If your work does not appear in the search results, click the Create New Work b…" at bounding box center [572, 246] width 732 height 13
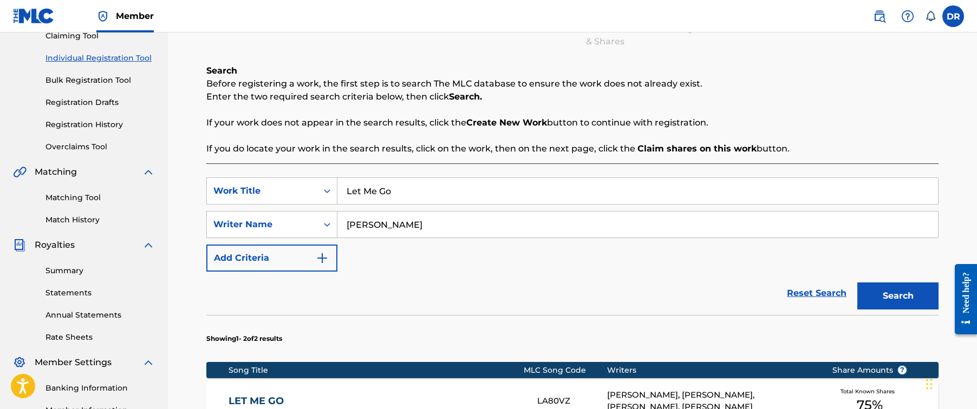
scroll to position [210, 0]
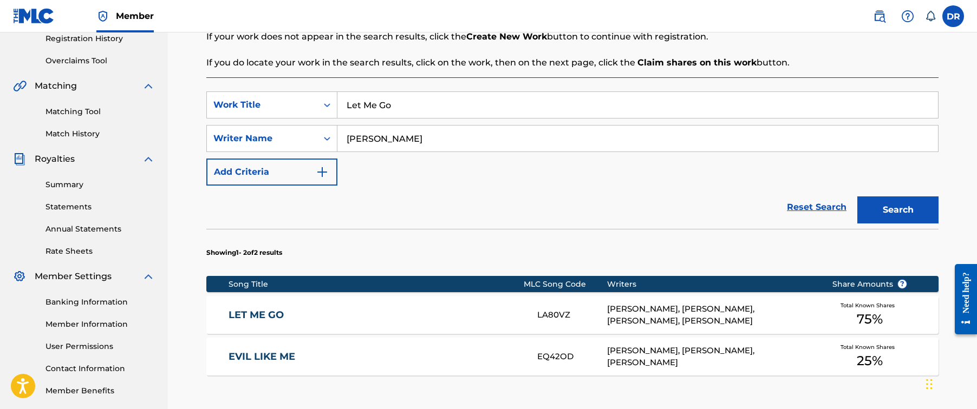
click at [436, 308] on div "LET ME GO LA80VZ [PERSON_NAME], [PERSON_NAME], [PERSON_NAME], [PERSON_NAME] Tot…" at bounding box center [572, 315] width 732 height 38
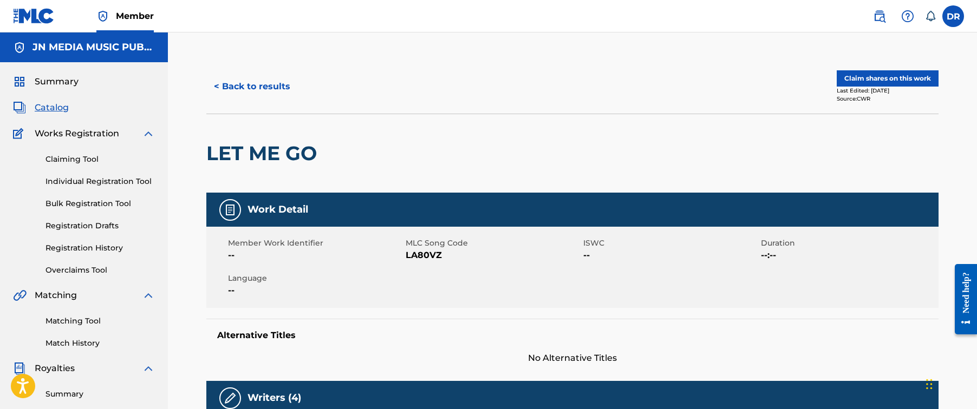
click at [863, 83] on button "Claim shares on this work" at bounding box center [888, 78] width 102 height 16
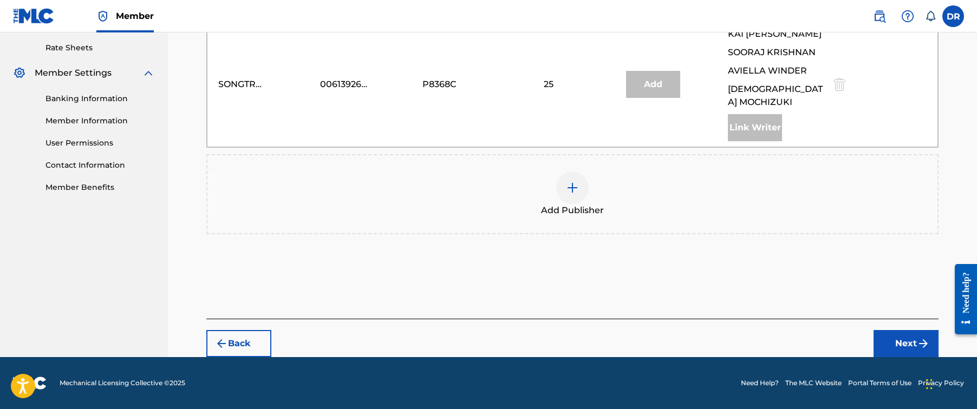
scroll to position [413, 0]
click at [576, 199] on div at bounding box center [572, 188] width 32 height 32
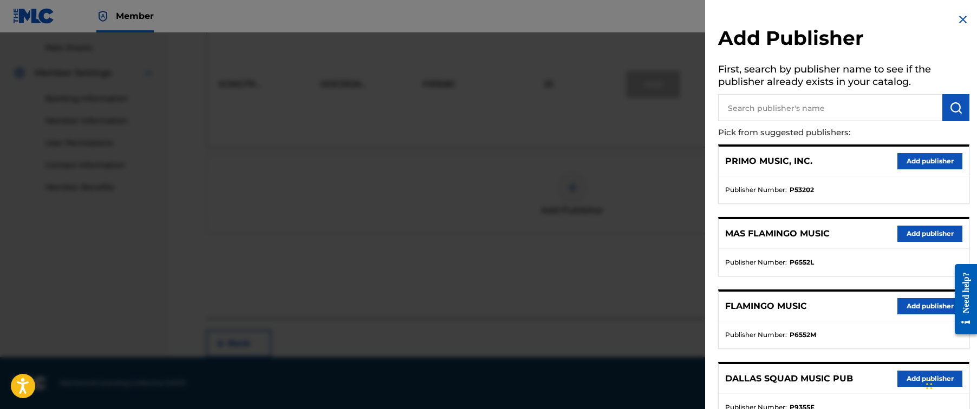
scroll to position [255, 0]
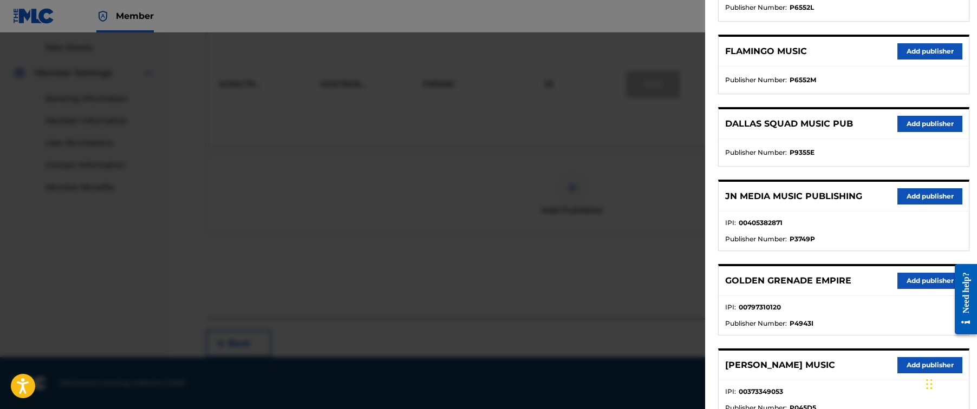
click at [908, 195] on button "Add publisher" at bounding box center [929, 196] width 65 height 16
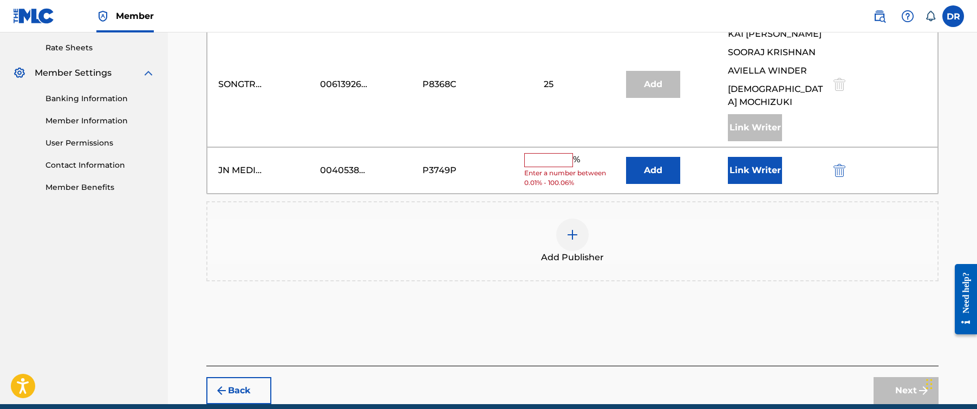
click at [549, 161] on input "text" at bounding box center [548, 160] width 49 height 14
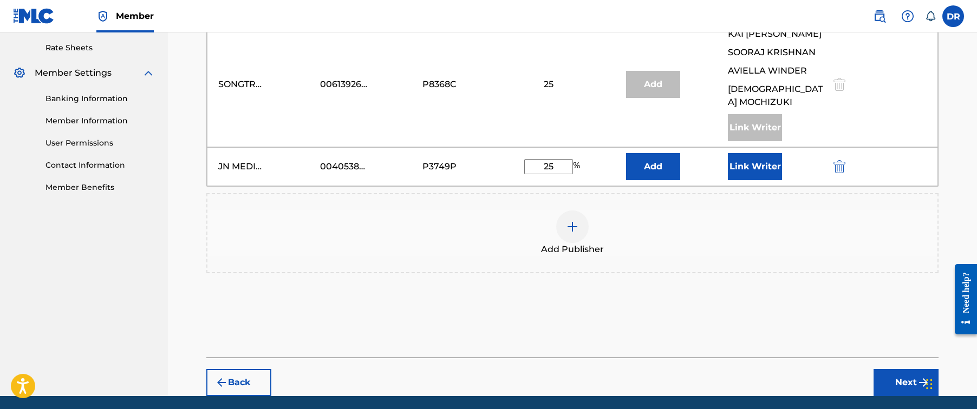
type input "25"
click at [761, 179] on button "Link Writer" at bounding box center [755, 166] width 54 height 27
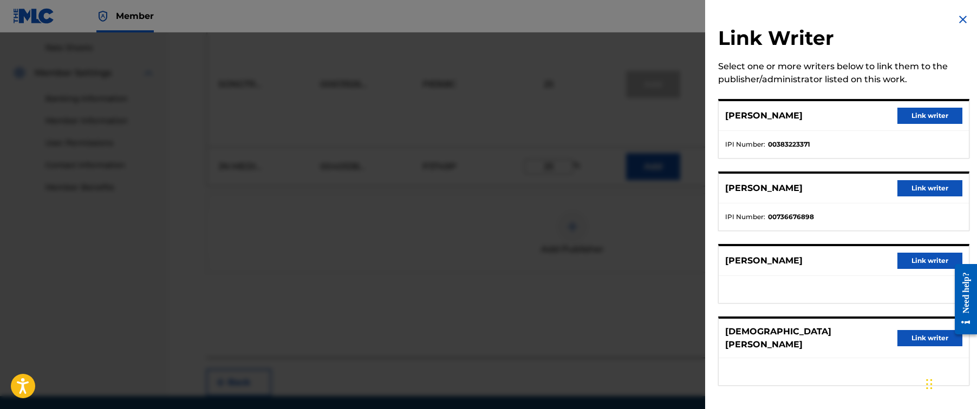
click at [928, 192] on button "Link writer" at bounding box center [929, 188] width 65 height 16
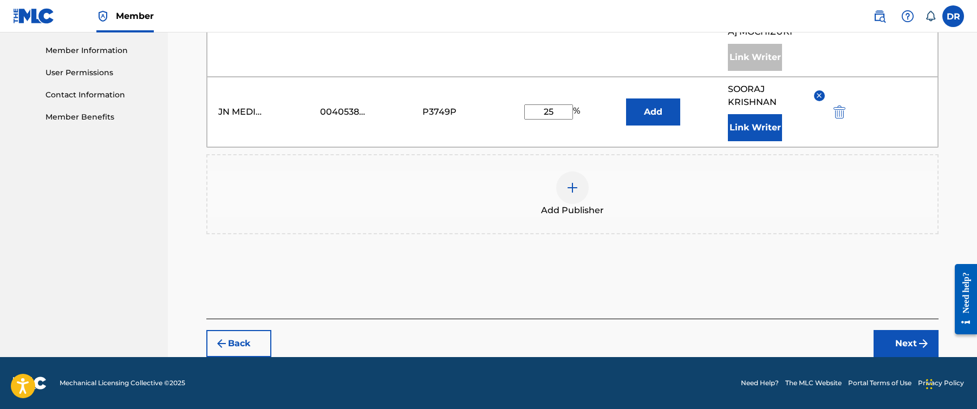
click at [889, 335] on button "Next" at bounding box center [905, 343] width 65 height 27
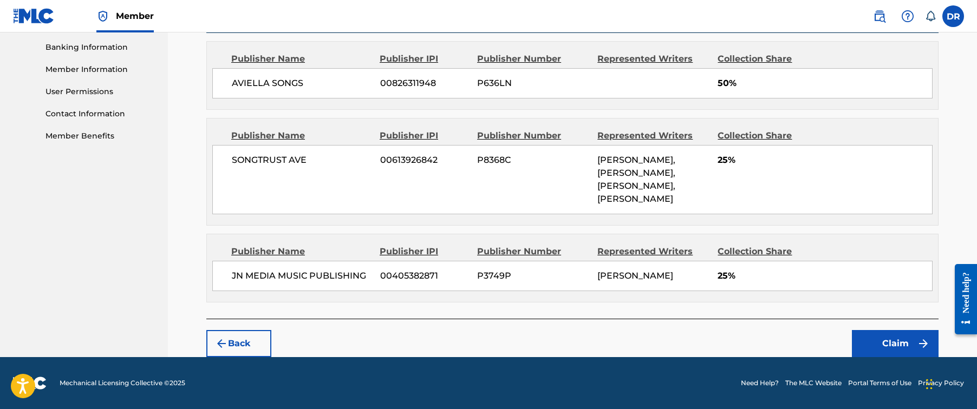
scroll to position [465, 0]
click at [904, 345] on button "Claim" at bounding box center [895, 343] width 87 height 27
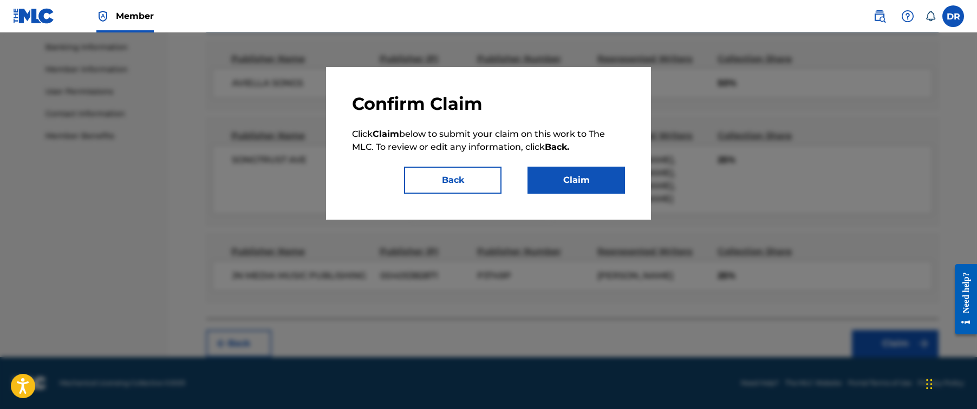
click at [598, 181] on button "Claim" at bounding box center [575, 180] width 97 height 27
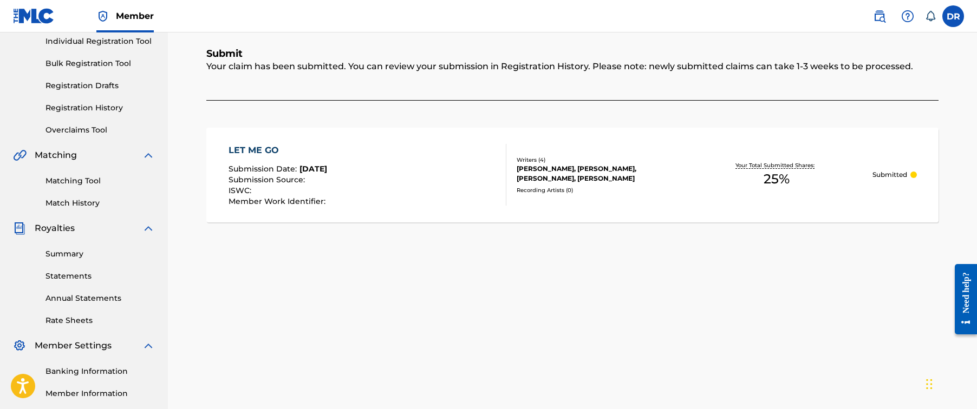
scroll to position [35, 0]
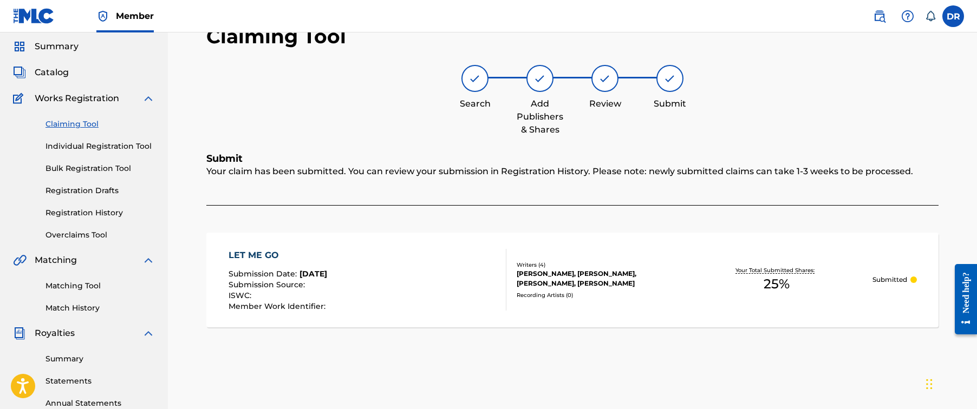
click at [122, 143] on link "Individual Registration Tool" at bounding box center [99, 146] width 109 height 11
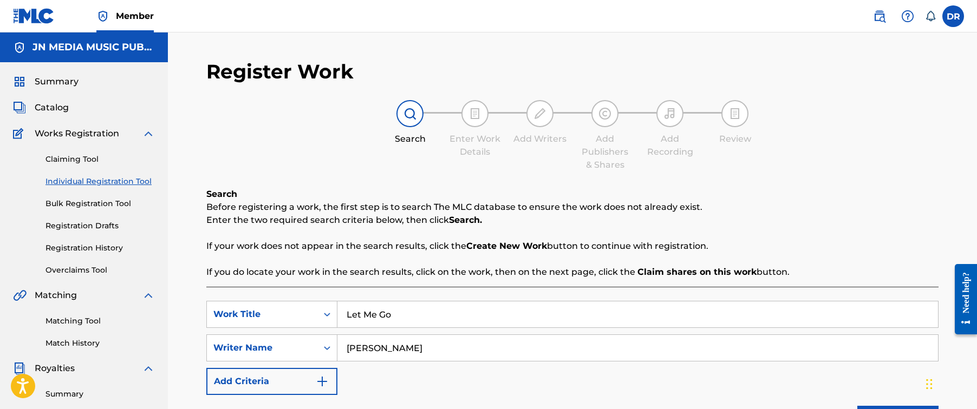
drag, startPoint x: 410, startPoint y: 315, endPoint x: 249, endPoint y: 297, distance: 162.3
paste input "RBRBRB"
type input "RBRBRB"
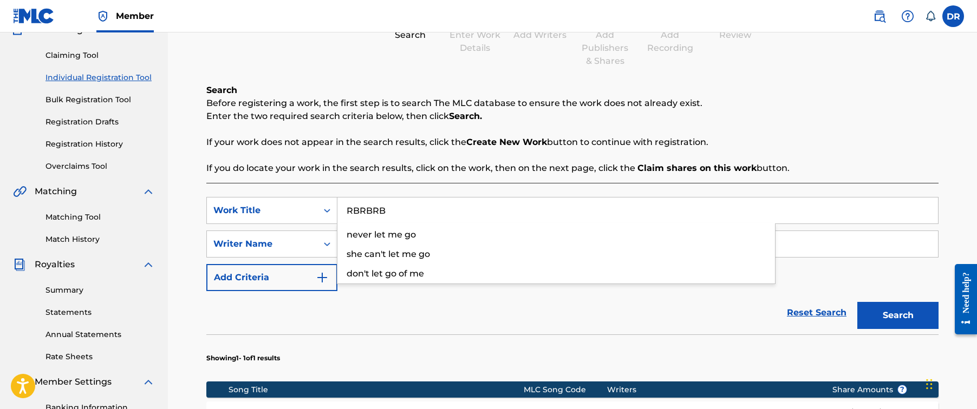
scroll to position [249, 0]
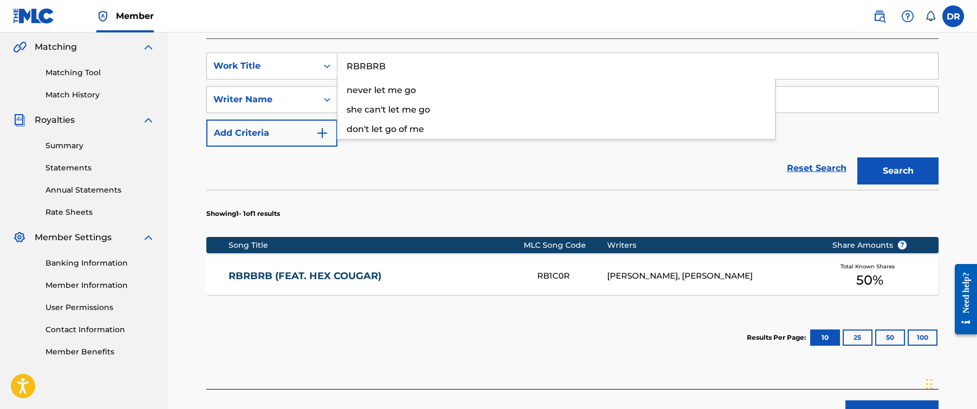
click at [449, 324] on section "Results Per Page: 10 25 50 100" at bounding box center [572, 337] width 732 height 51
click at [445, 275] on link "RBRBRB (FEAT. HEX COUGAR)" at bounding box center [376, 276] width 295 height 12
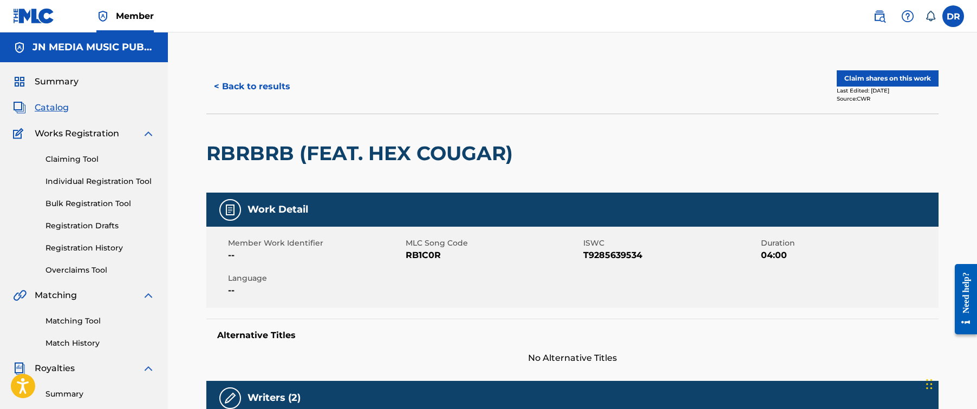
click at [875, 76] on button "Claim shares on this work" at bounding box center [888, 78] width 102 height 16
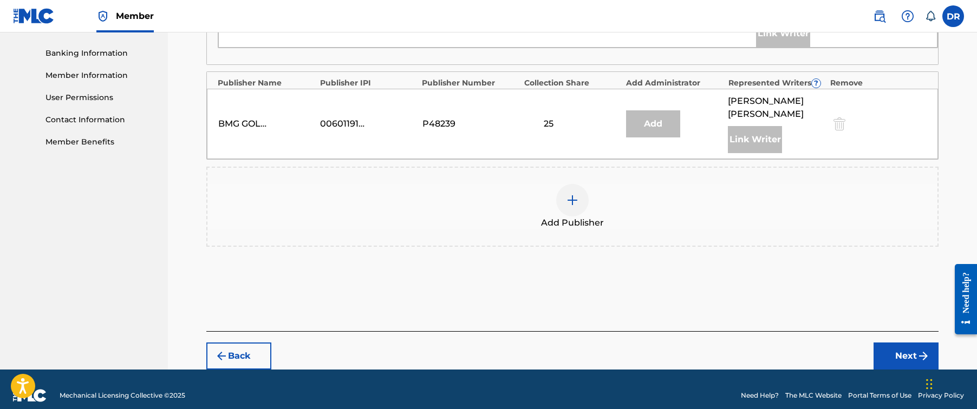
scroll to position [458, 0]
click at [575, 194] on img at bounding box center [572, 200] width 13 height 13
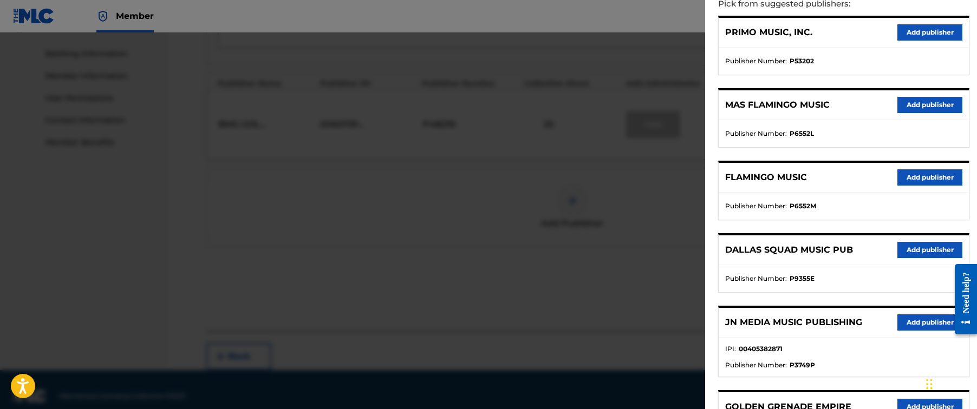
scroll to position [152, 0]
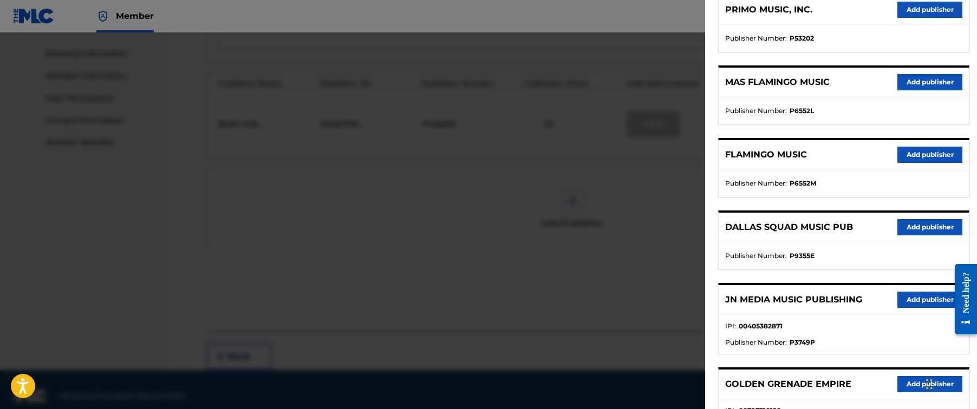
click at [906, 299] on button "Add publisher" at bounding box center [929, 300] width 65 height 16
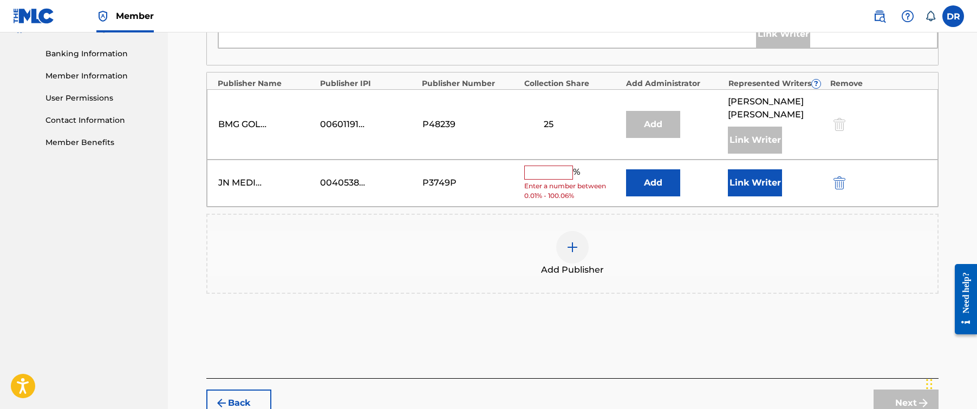
click at [559, 166] on input "text" at bounding box center [548, 173] width 49 height 14
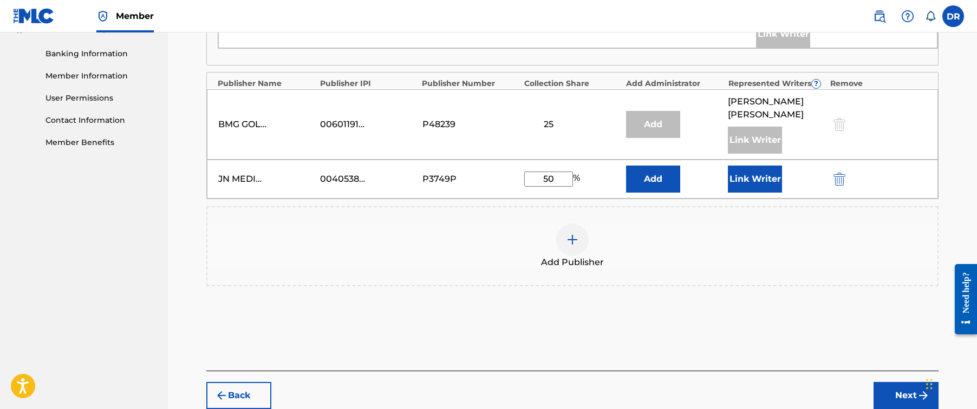
type input "50"
click at [734, 167] on button "Link Writer" at bounding box center [755, 179] width 54 height 27
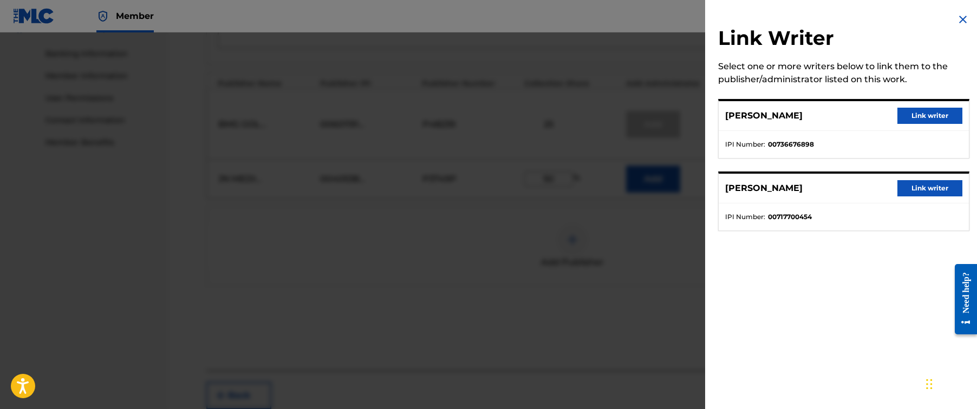
click at [925, 122] on button "Link writer" at bounding box center [929, 116] width 65 height 16
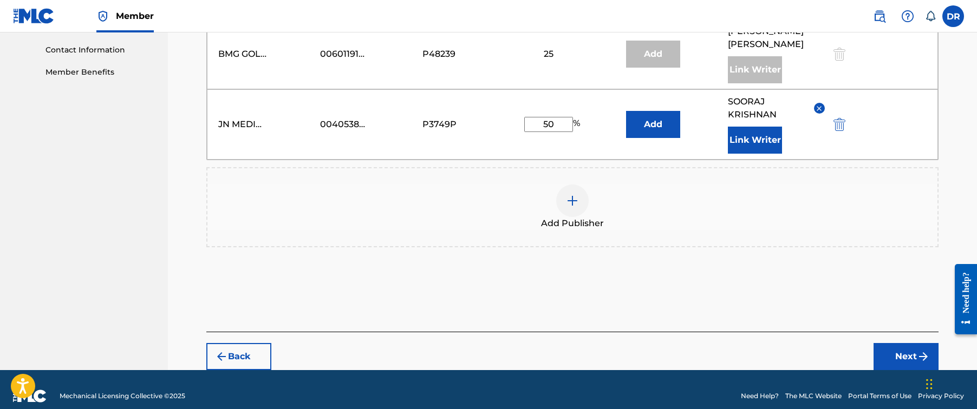
click at [913, 343] on button "Next" at bounding box center [905, 356] width 65 height 27
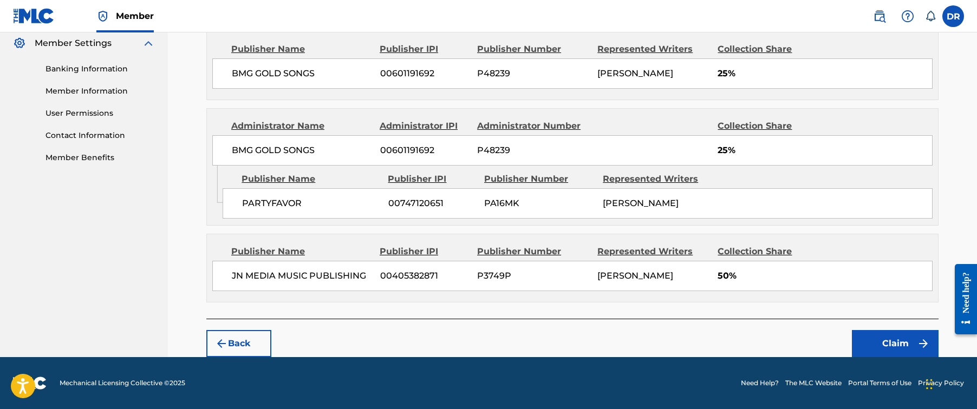
scroll to position [443, 0]
click at [879, 341] on button "Claim" at bounding box center [895, 343] width 87 height 27
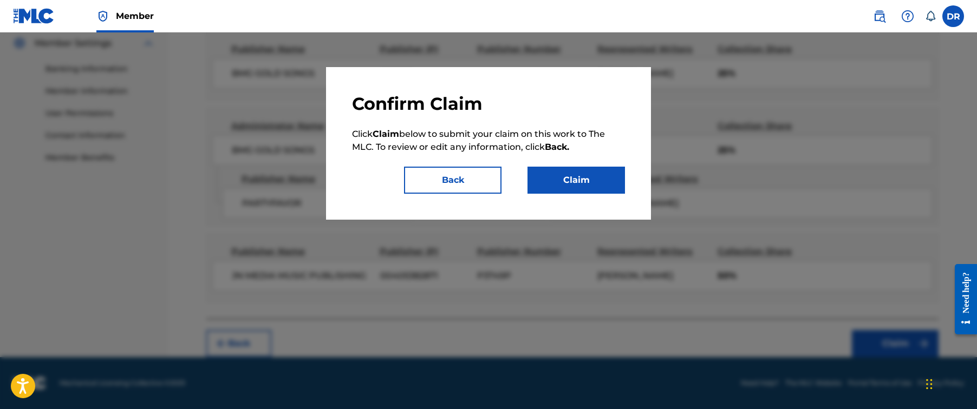
click at [615, 177] on button "Claim" at bounding box center [575, 180] width 97 height 27
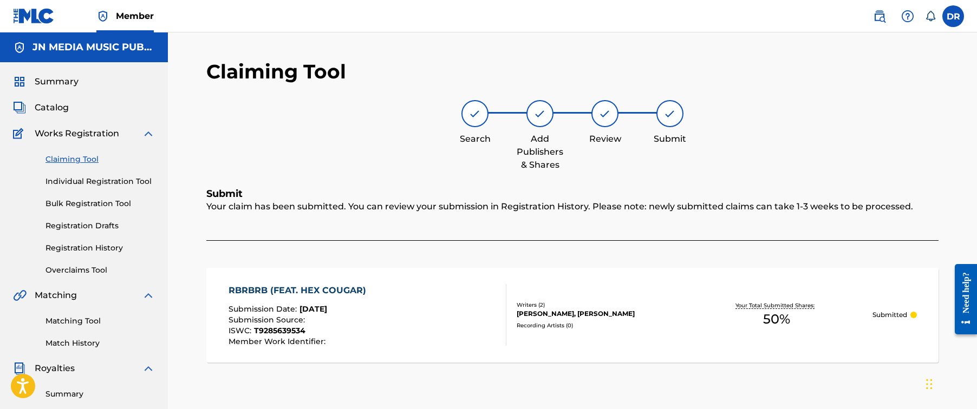
scroll to position [0, 0]
click at [124, 187] on div "Claiming Tool Individual Registration Tool Bulk Registration Tool Registration …" at bounding box center [84, 208] width 142 height 136
click at [122, 180] on link "Individual Registration Tool" at bounding box center [99, 181] width 109 height 11
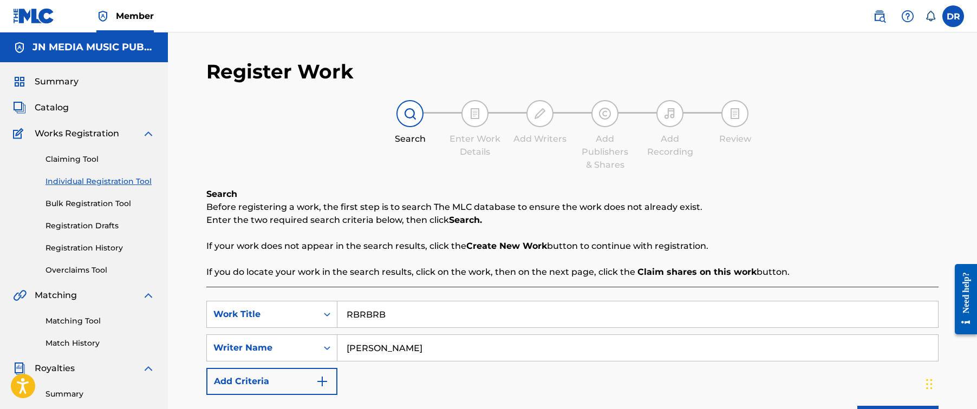
drag, startPoint x: 419, startPoint y: 315, endPoint x: 279, endPoint y: 295, distance: 141.6
paste input "Sacrifice"
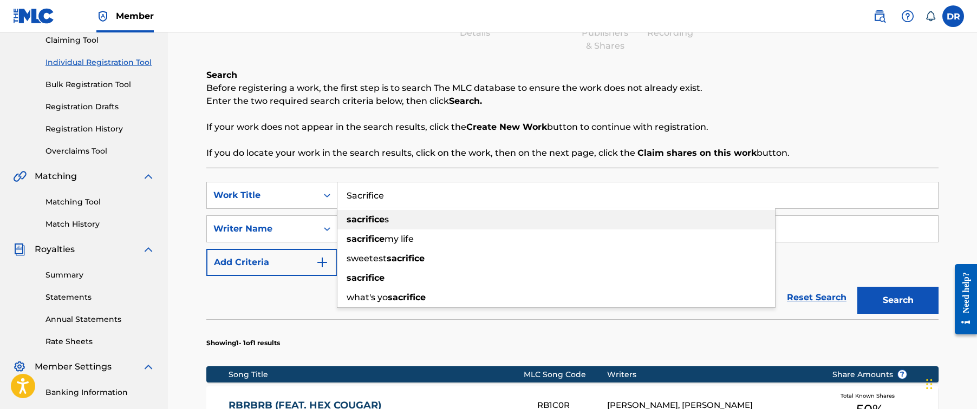
scroll to position [128, 0]
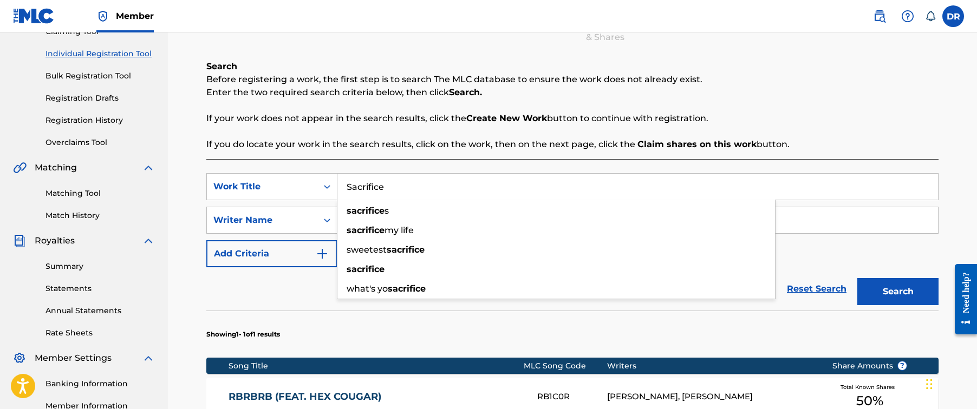
type input "Sacrifice"
click at [869, 283] on button "Search" at bounding box center [897, 291] width 81 height 27
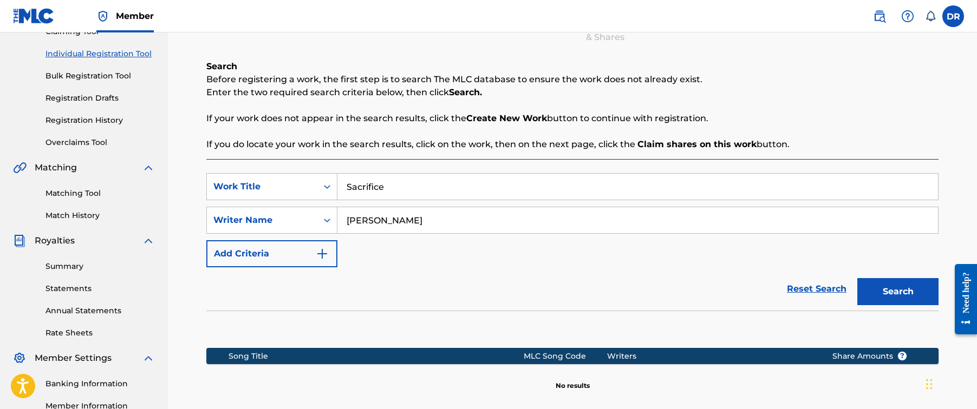
scroll to position [262, 0]
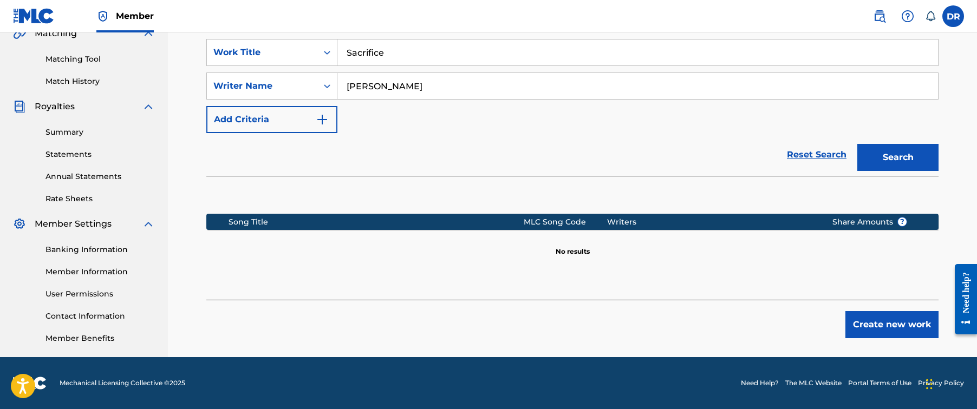
drag, startPoint x: 378, startPoint y: 84, endPoint x: 440, endPoint y: 84, distance: 62.3
click at [440, 84] on input "[PERSON_NAME]" at bounding box center [637, 86] width 600 height 26
type input "Sooraj"
click at [898, 158] on button "Search" at bounding box center [897, 157] width 81 height 27
click at [852, 324] on button "Create new work" at bounding box center [891, 324] width 93 height 27
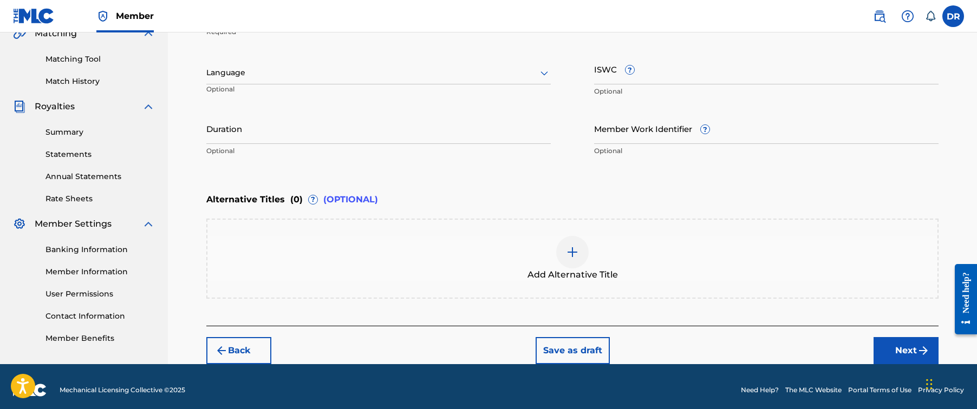
scroll to position [134, 0]
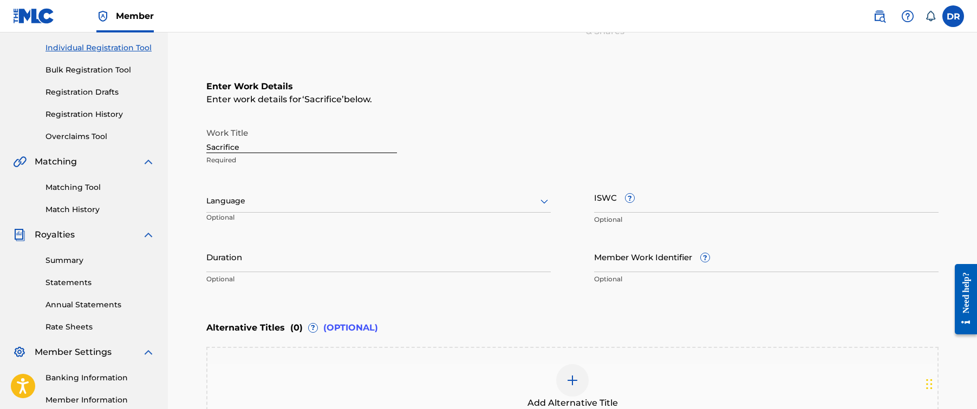
click at [482, 207] on div at bounding box center [378, 201] width 344 height 14
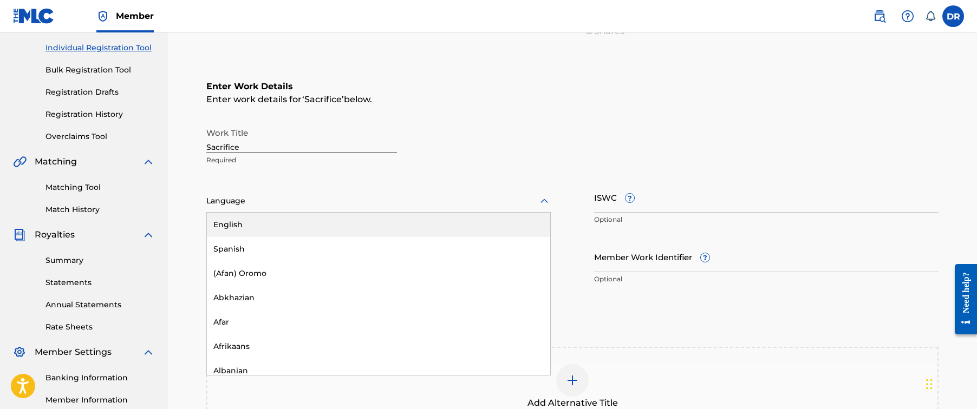
click at [470, 225] on div "English" at bounding box center [378, 225] width 343 height 24
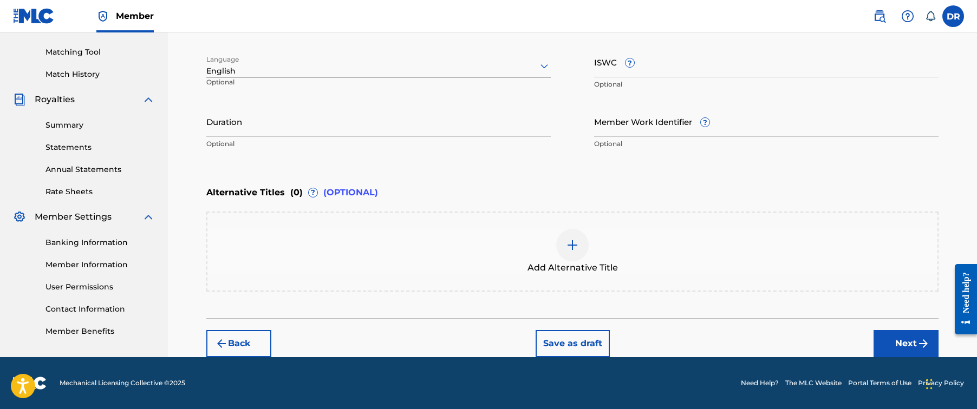
click at [890, 335] on button "Next" at bounding box center [905, 343] width 65 height 27
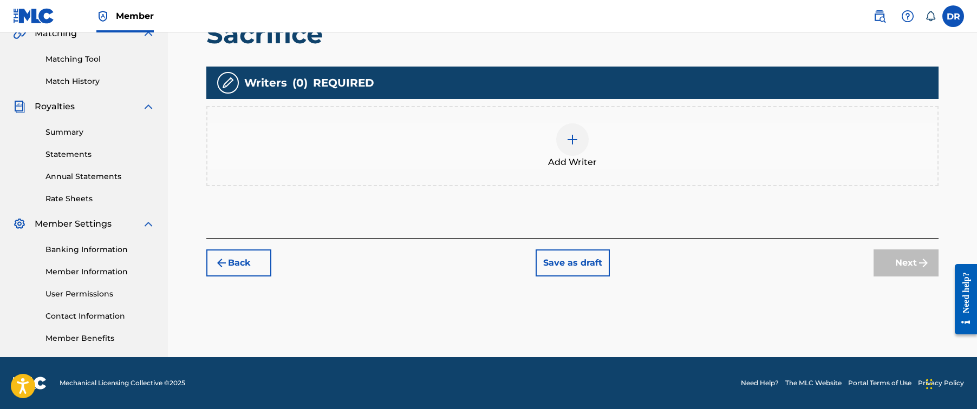
click at [573, 147] on div at bounding box center [572, 139] width 32 height 32
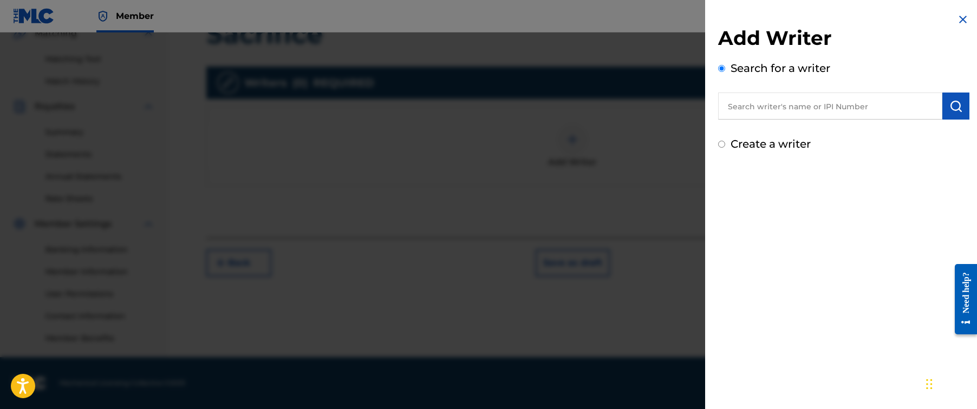
click at [814, 113] on input "text" at bounding box center [830, 106] width 224 height 27
paste input "[PERSON_NAME]"
type input "[PERSON_NAME]"
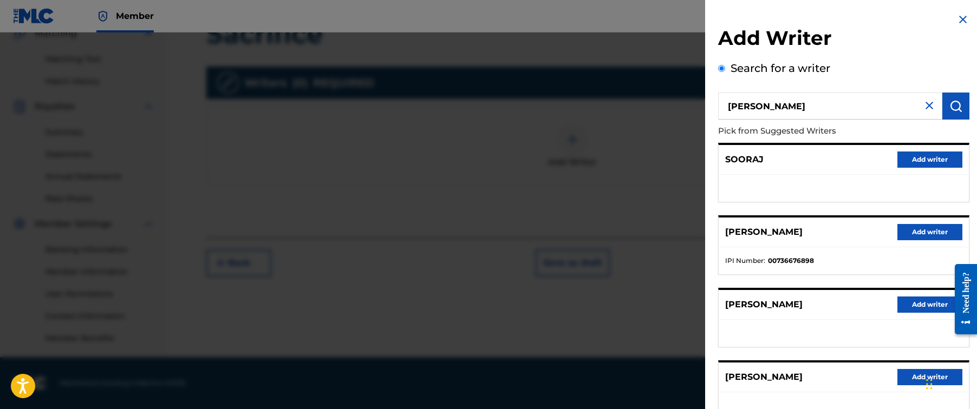
click at [908, 231] on button "Add writer" at bounding box center [929, 232] width 65 height 16
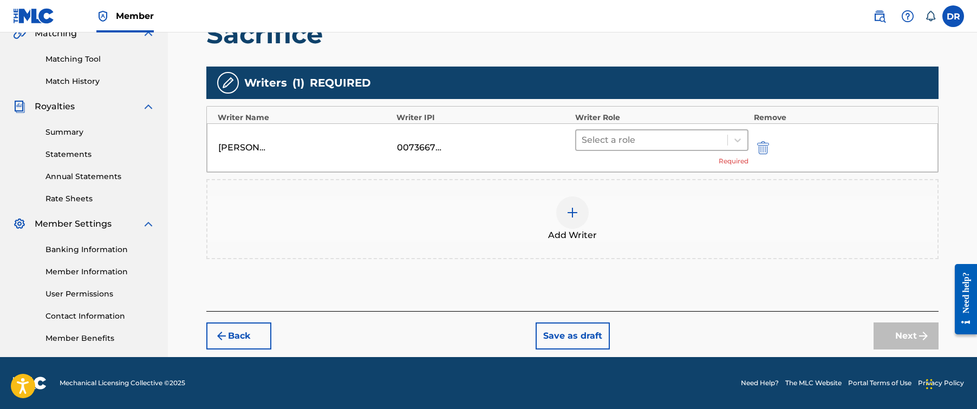
click at [639, 144] on div at bounding box center [652, 140] width 140 height 15
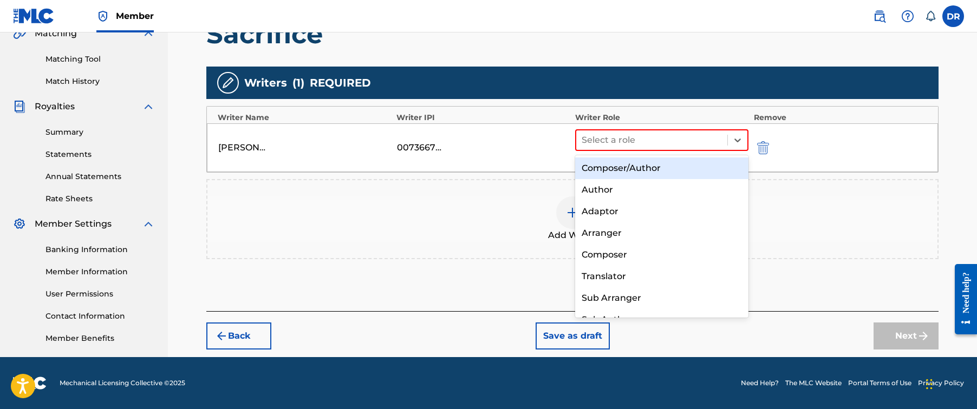
click at [637, 164] on div "Composer/Author" at bounding box center [661, 169] width 173 height 22
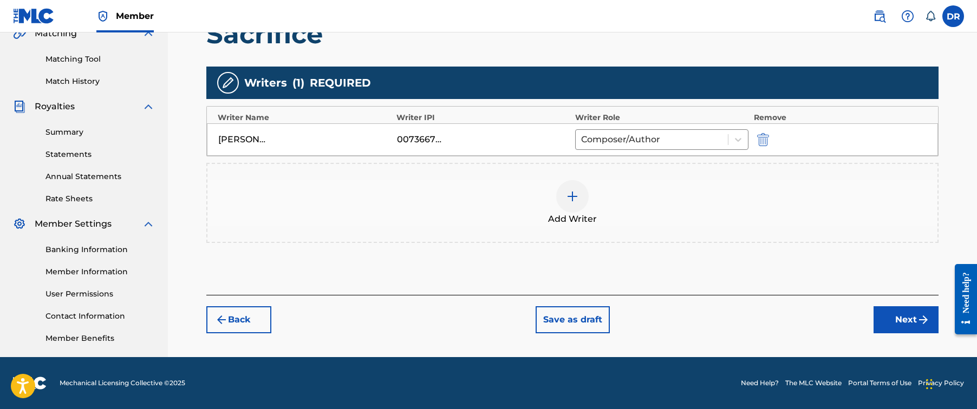
click at [875, 309] on button "Next" at bounding box center [905, 319] width 65 height 27
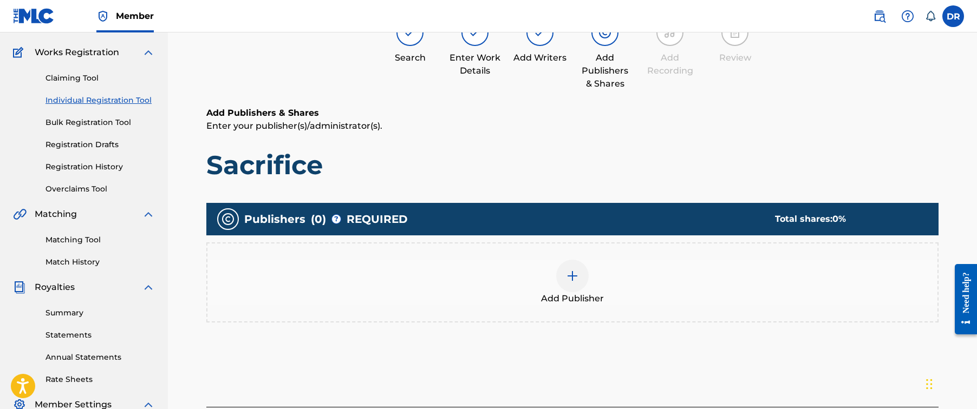
scroll to position [49, 0]
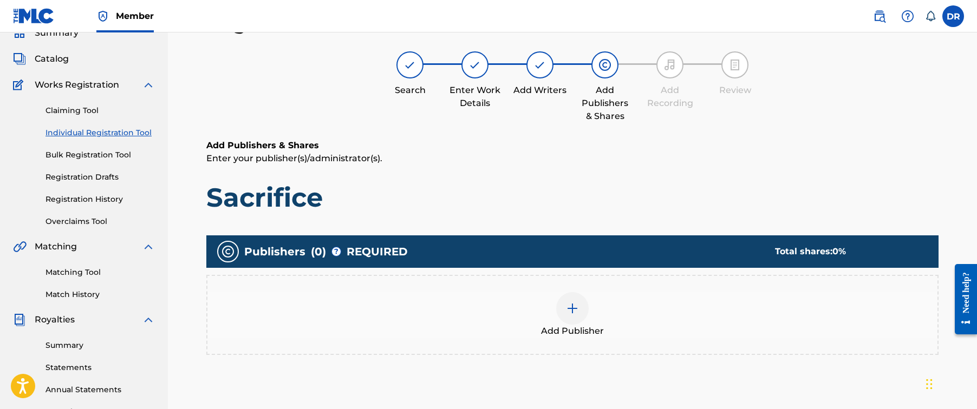
click at [570, 295] on div at bounding box center [572, 308] width 32 height 32
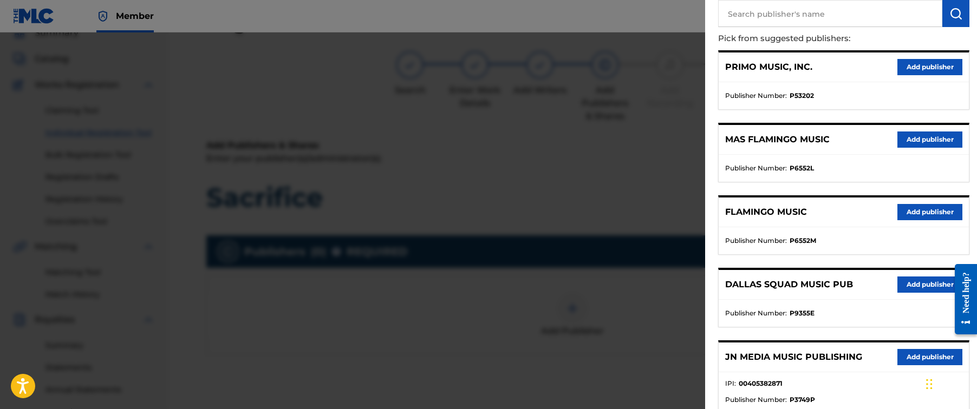
scroll to position [174, 0]
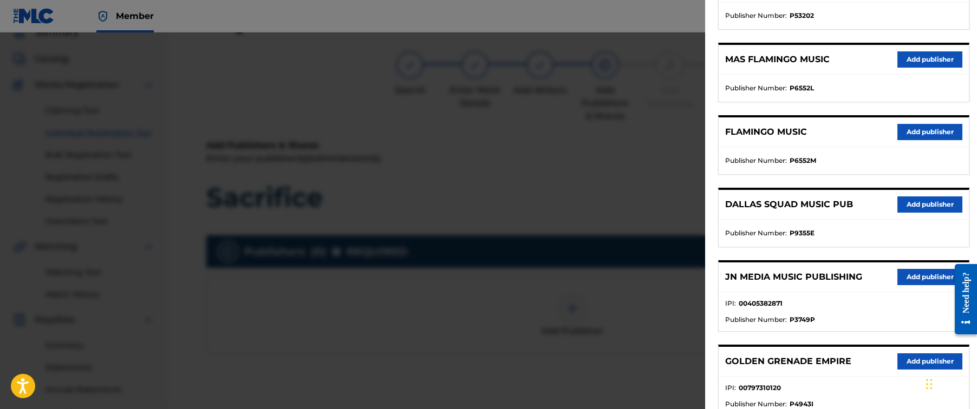
click at [925, 275] on button "Add publisher" at bounding box center [929, 277] width 65 height 16
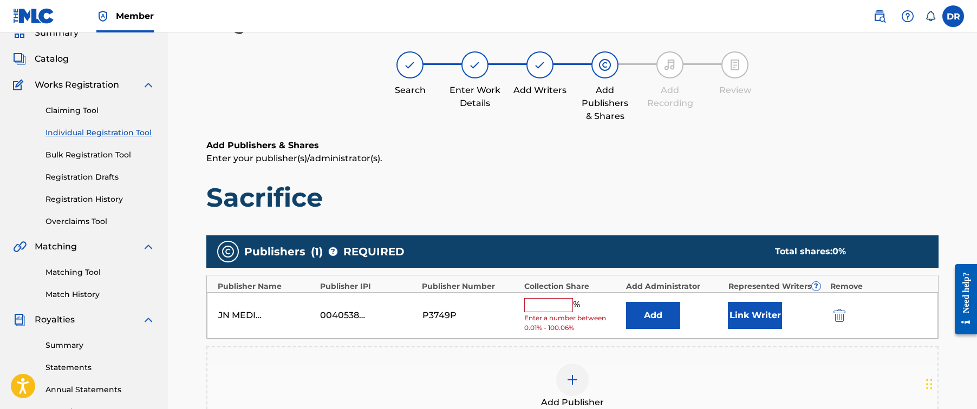
click at [552, 306] on input "text" at bounding box center [548, 305] width 49 height 14
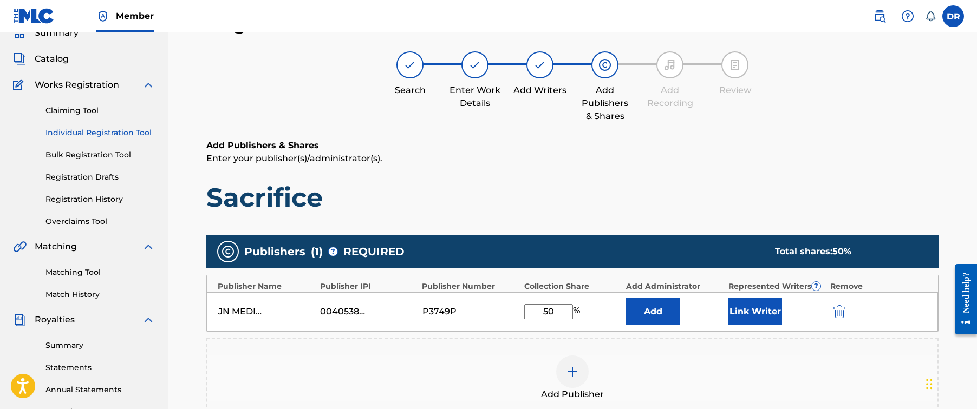
type input "50"
click at [762, 310] on button "Link Writer" at bounding box center [755, 311] width 54 height 27
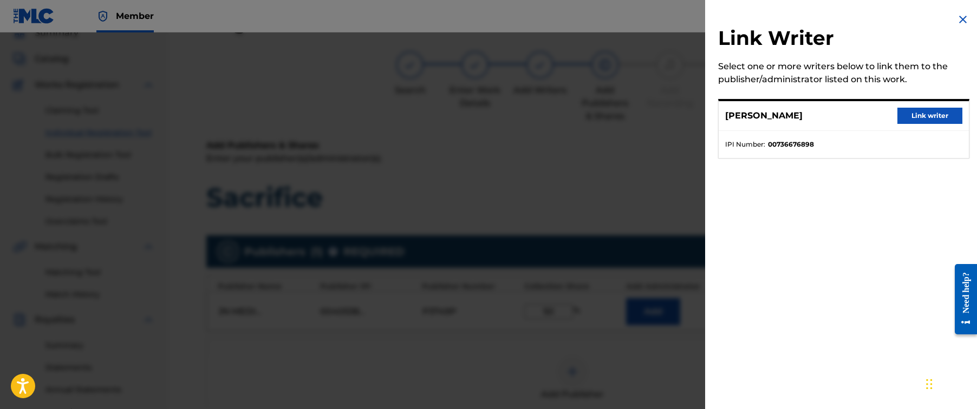
click at [907, 113] on button "Link writer" at bounding box center [929, 116] width 65 height 16
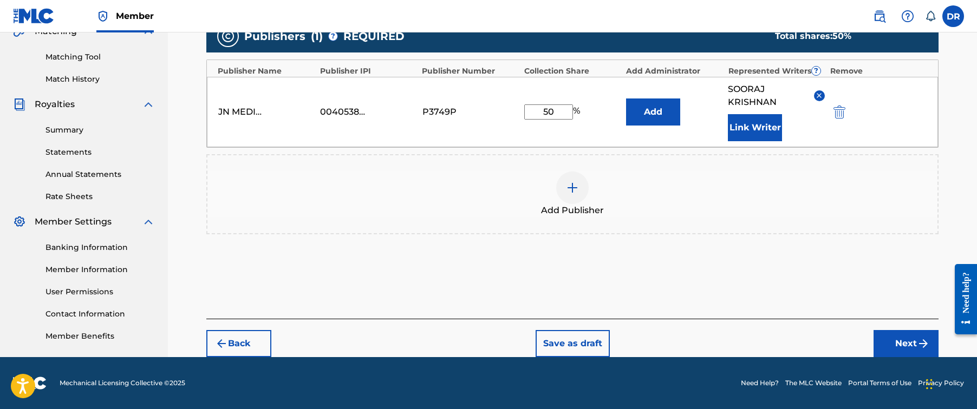
click at [883, 332] on button "Next" at bounding box center [905, 343] width 65 height 27
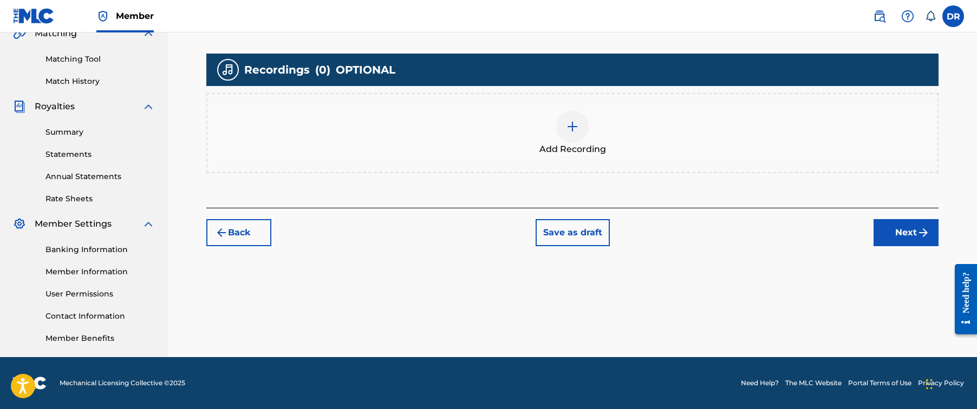
click at [575, 136] on div at bounding box center [572, 126] width 32 height 32
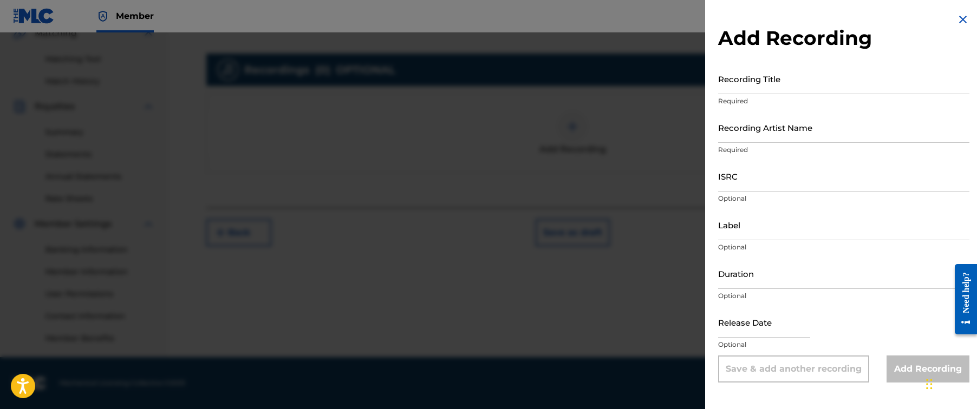
click at [732, 88] on input "Recording Title" at bounding box center [843, 78] width 251 height 31
paste input "Sacrifice"
type input "Sacrifice"
click at [847, 136] on input "Recording Artist Name" at bounding box center [843, 127] width 251 height 31
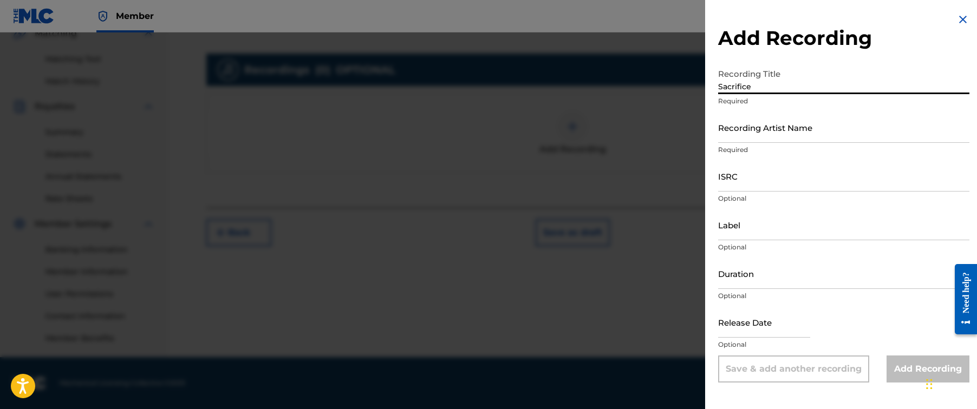
click at [847, 136] on input "Recording Artist Name" at bounding box center [843, 127] width 251 height 31
paste input "Hex Cougar"
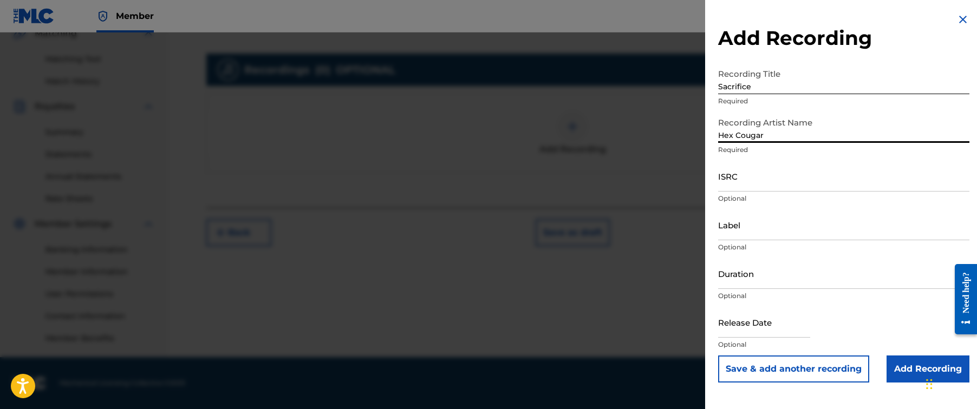
type input "Hex Cougar"
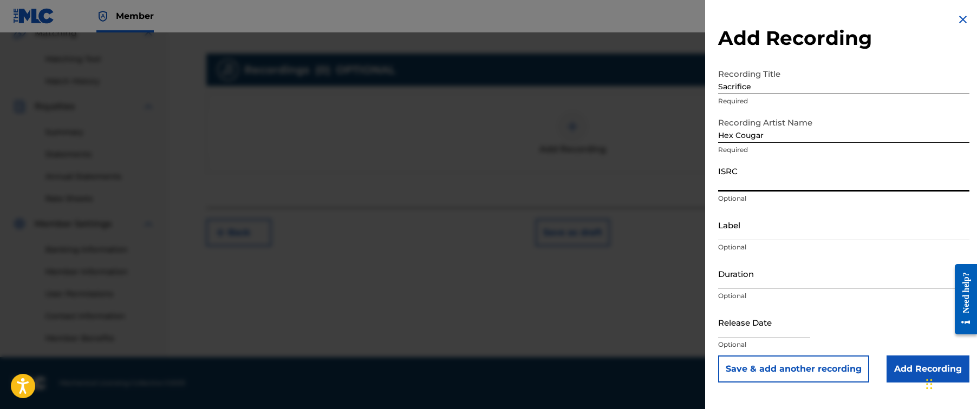
click at [816, 182] on input "ISRC" at bounding box center [843, 176] width 251 height 31
paste input "GBKPL1977507"
type input "GBKPL1977507"
click at [909, 365] on input "Add Recording" at bounding box center [927, 369] width 83 height 27
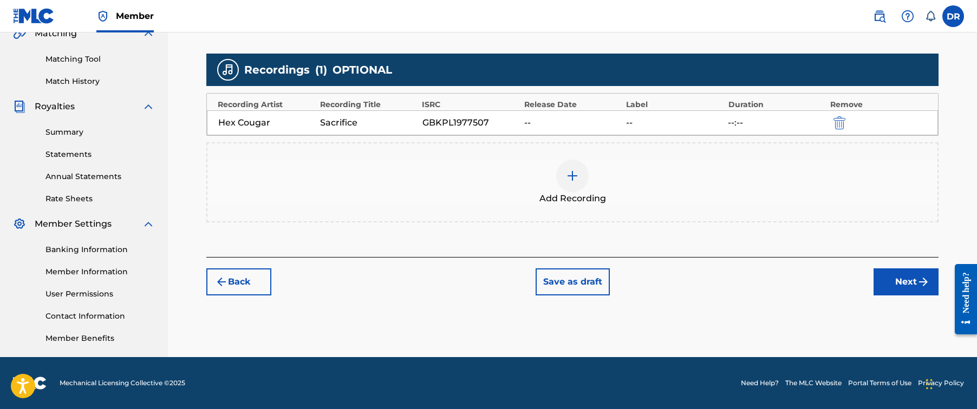
click at [902, 286] on button "Next" at bounding box center [905, 282] width 65 height 27
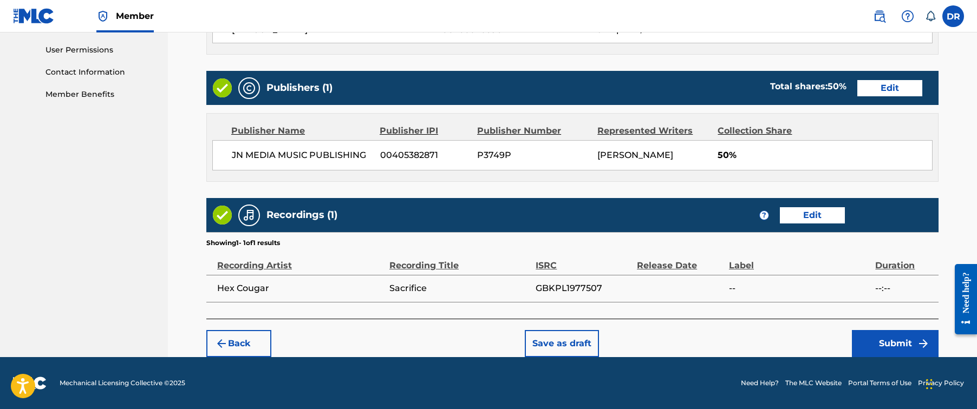
scroll to position [506, 0]
click at [877, 343] on button "Submit" at bounding box center [895, 343] width 87 height 27
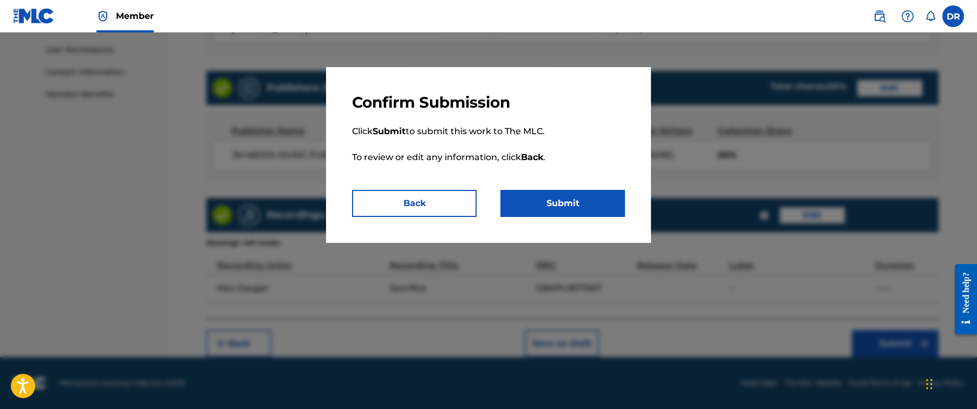
click at [541, 211] on button "Submit" at bounding box center [562, 203] width 125 height 27
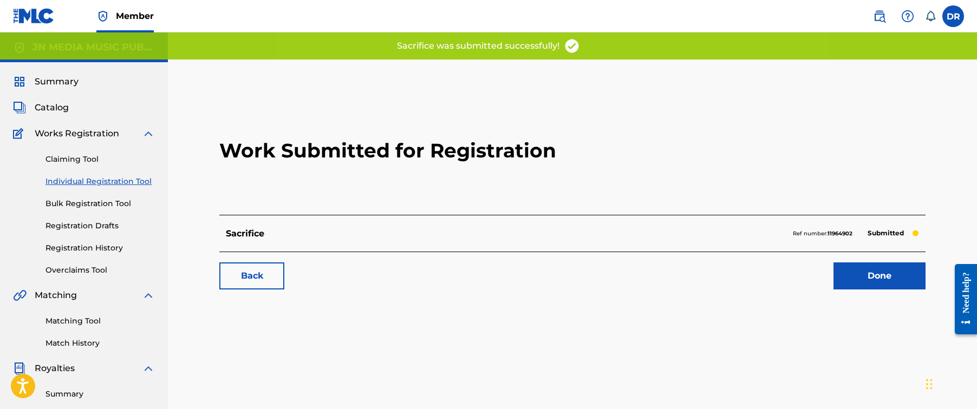
click at [872, 281] on link "Done" at bounding box center [879, 276] width 92 height 27
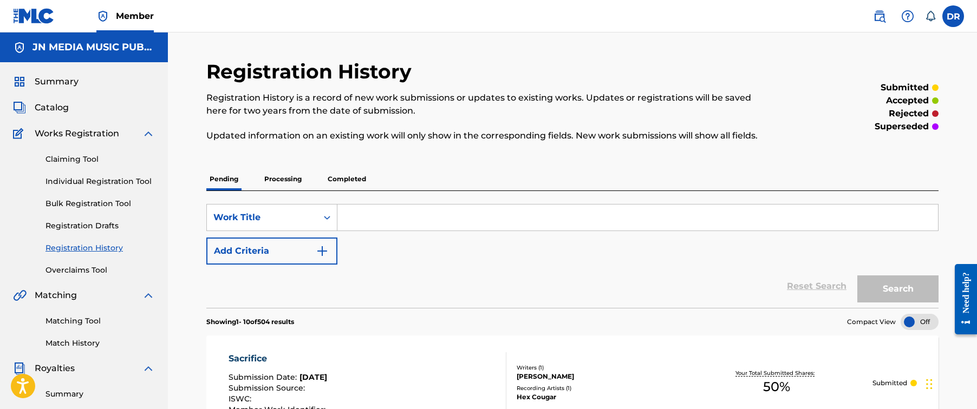
click at [129, 179] on link "Individual Registration Tool" at bounding box center [99, 181] width 109 height 11
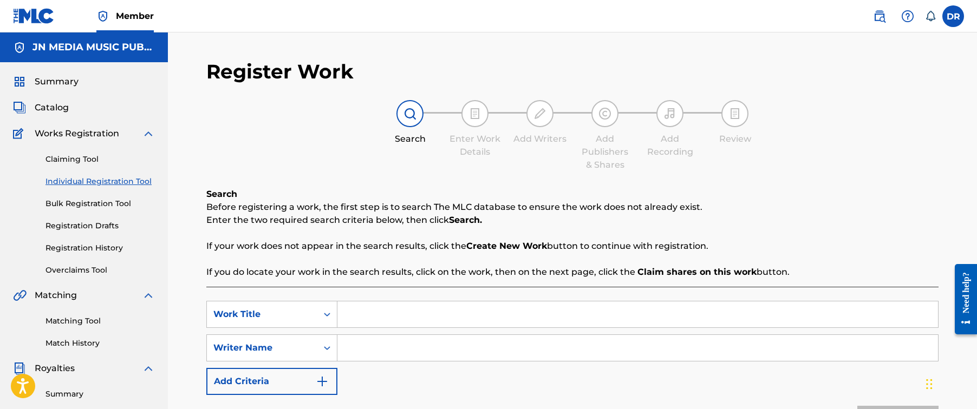
click at [408, 309] on input "Search Form" at bounding box center [637, 315] width 600 height 26
paste input "Silence"
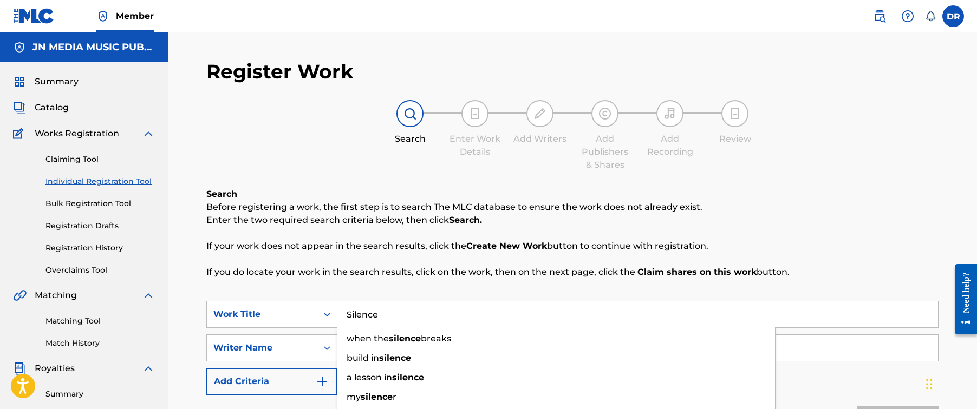
type input "Silence"
click at [821, 219] on p "Enter the two required search criteria below, then click Search." at bounding box center [572, 220] width 732 height 13
click at [504, 361] on input "Search Form" at bounding box center [637, 348] width 600 height 26
paste input "[PERSON_NAME]"
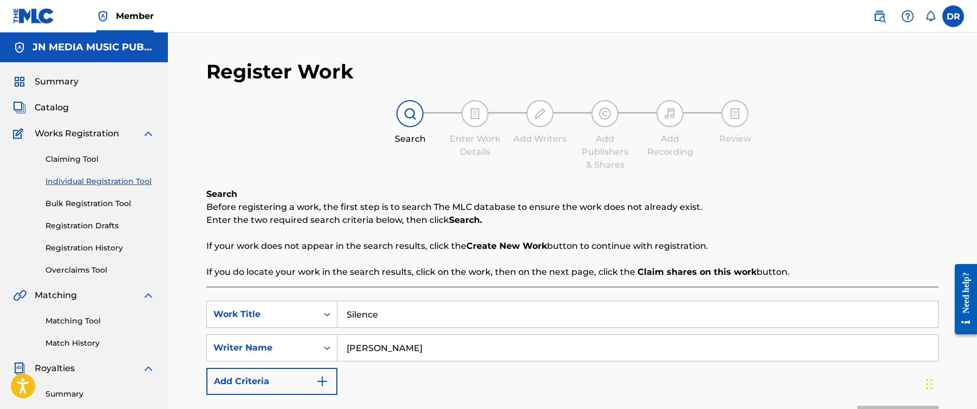
type input "[PERSON_NAME]"
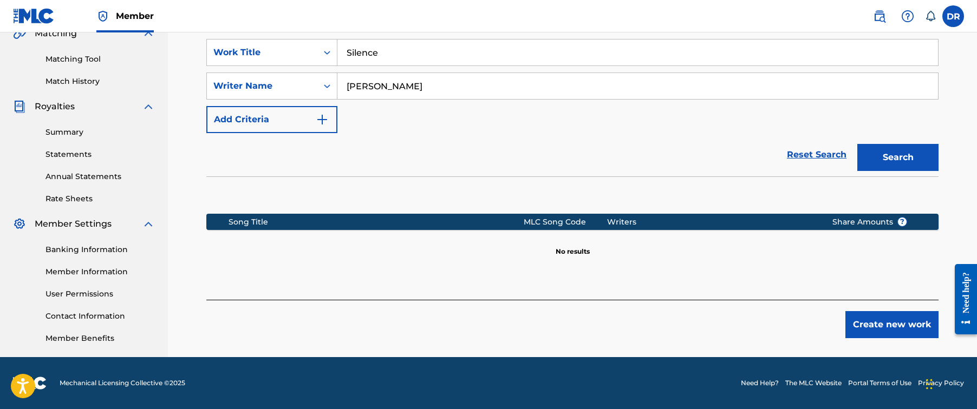
scroll to position [262, 0]
click at [892, 166] on button "Search" at bounding box center [897, 157] width 81 height 27
click at [872, 322] on button "Create new work" at bounding box center [891, 324] width 93 height 27
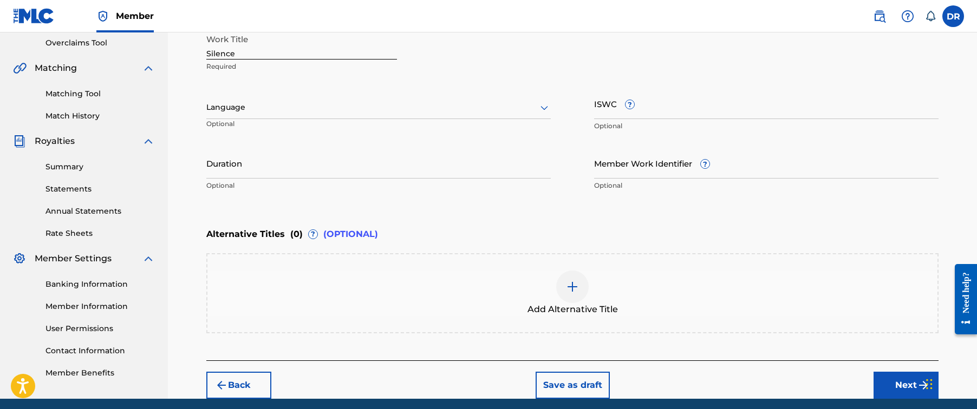
scroll to position [194, 0]
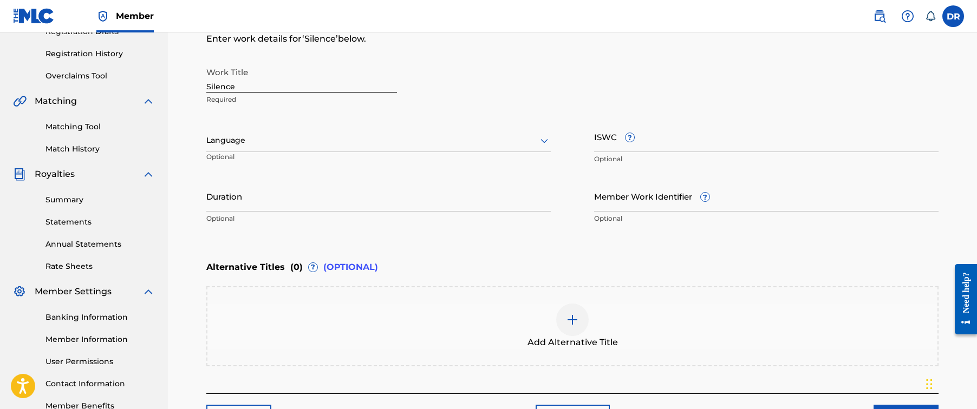
click at [497, 143] on div at bounding box center [378, 141] width 344 height 14
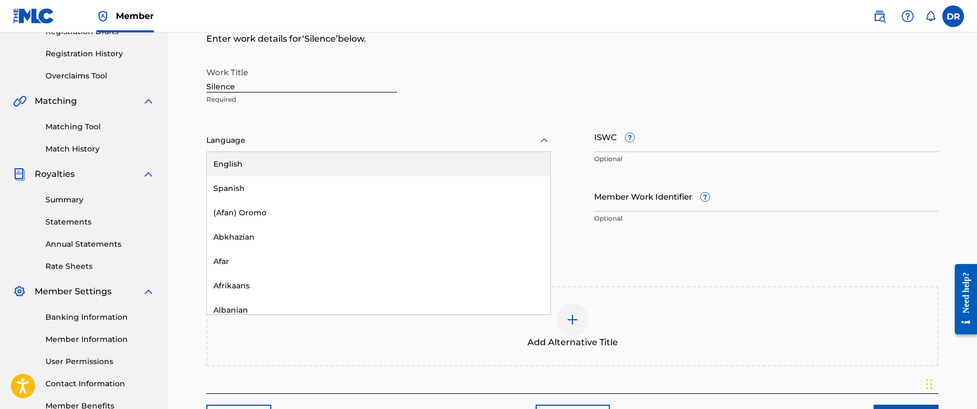
click at [485, 157] on div "English" at bounding box center [378, 164] width 343 height 24
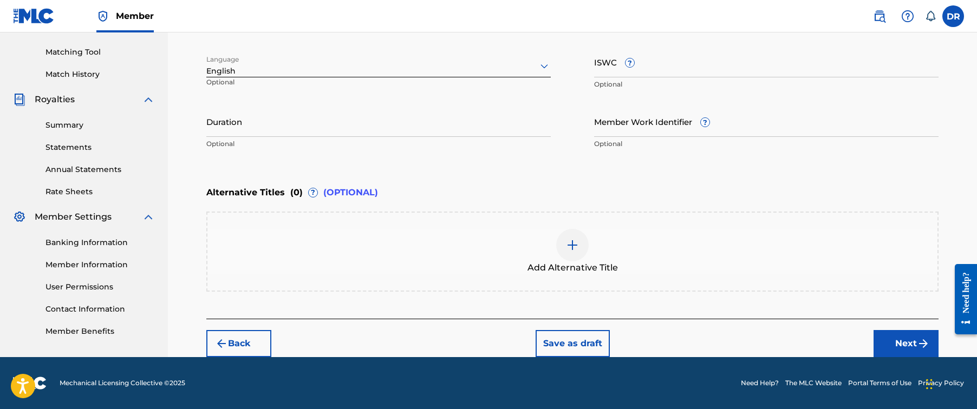
click at [888, 345] on button "Next" at bounding box center [905, 343] width 65 height 27
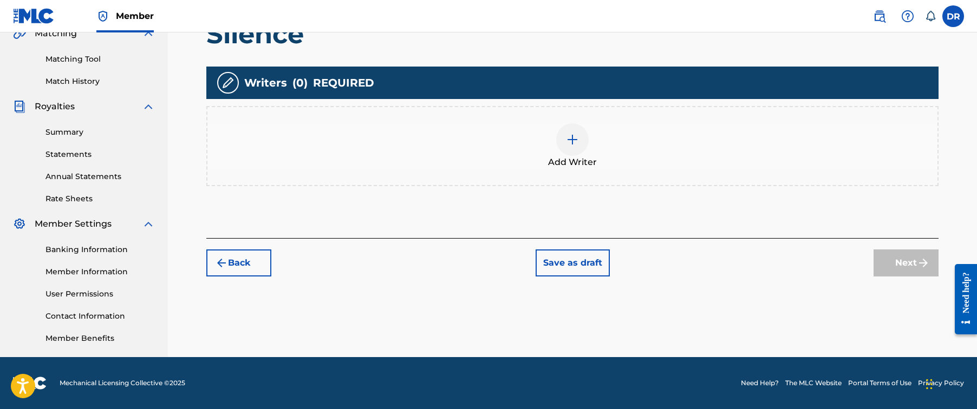
scroll to position [262, 0]
click at [574, 148] on div at bounding box center [572, 139] width 32 height 32
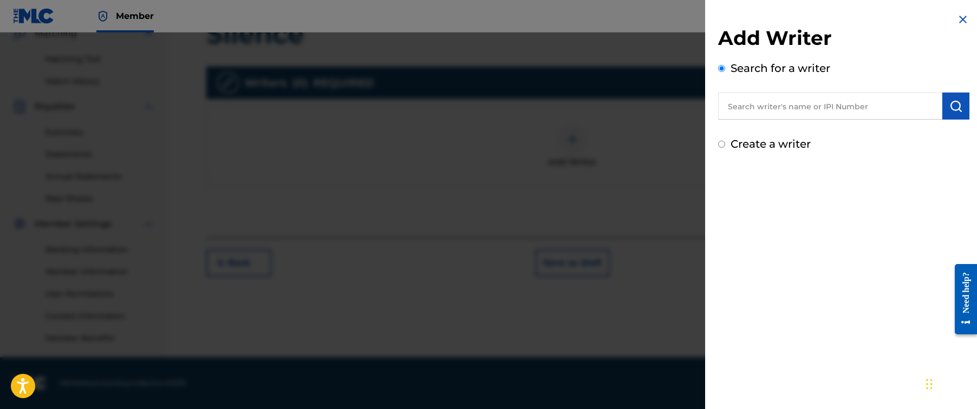
click at [779, 106] on input "text" at bounding box center [830, 106] width 224 height 27
paste input "[PERSON_NAME]"
type input "[PERSON_NAME]"
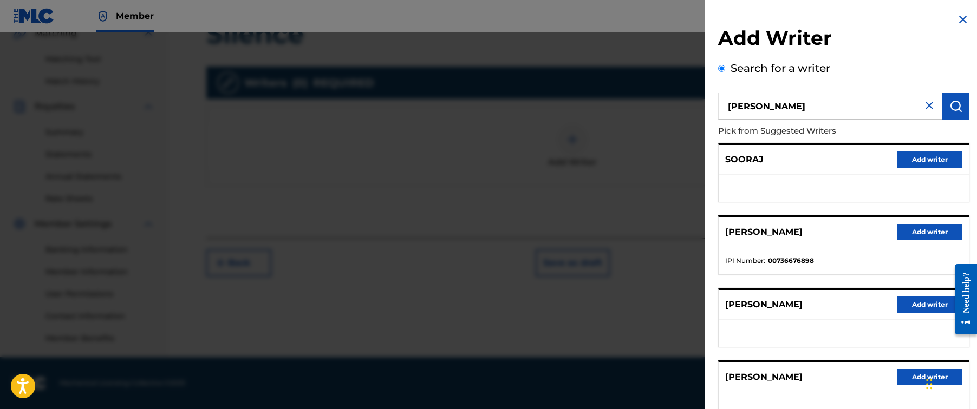
click at [909, 231] on button "Add writer" at bounding box center [929, 232] width 65 height 16
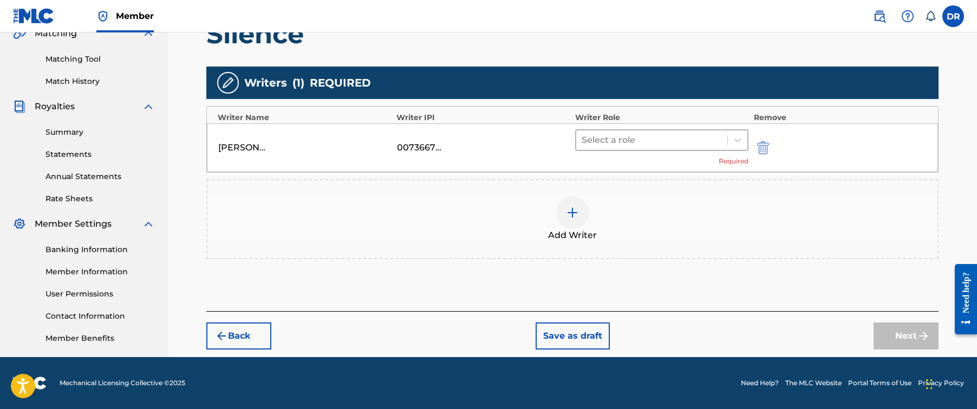
click at [657, 148] on div "Select a role" at bounding box center [651, 139] width 151 height 19
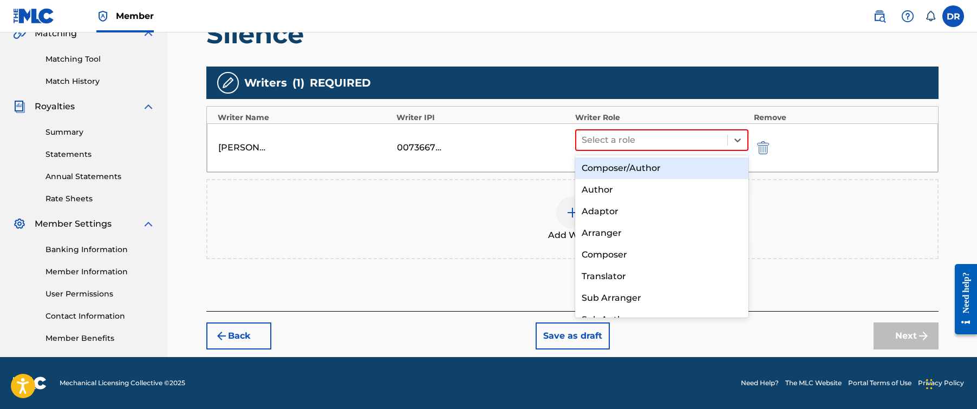
click at [656, 164] on div "Composer/Author" at bounding box center [661, 169] width 173 height 22
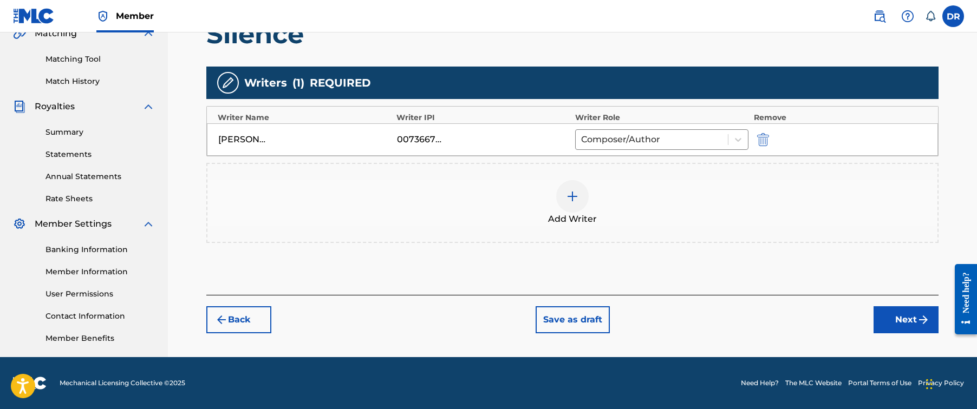
click at [910, 318] on button "Next" at bounding box center [905, 319] width 65 height 27
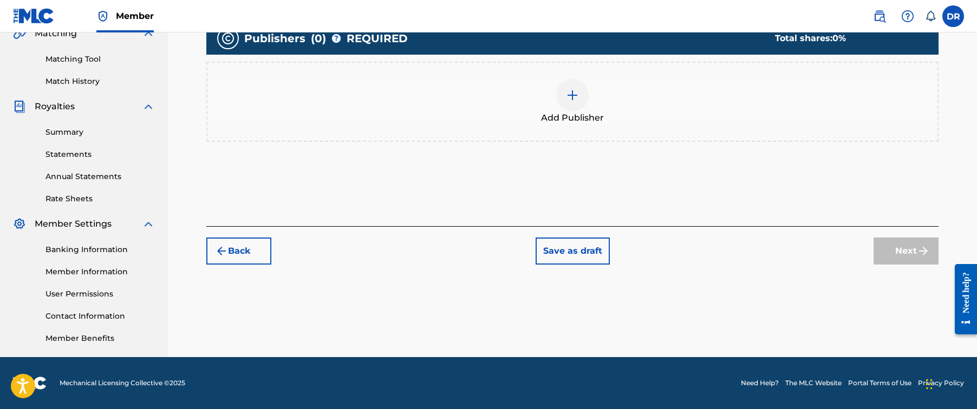
scroll to position [49, 0]
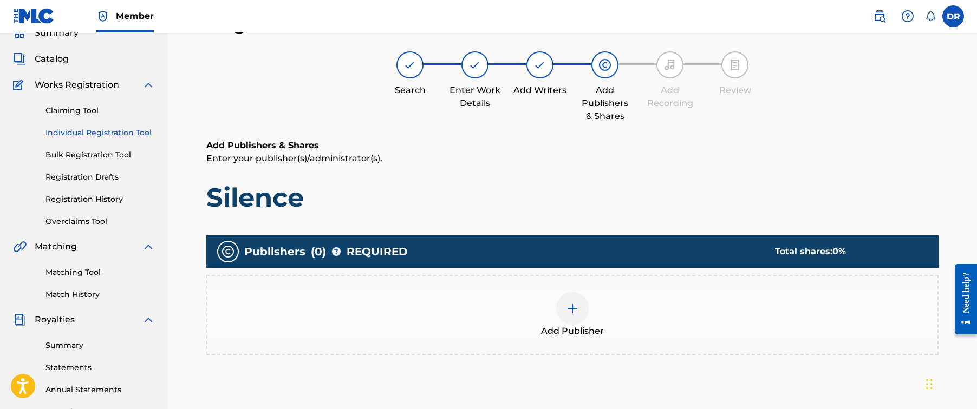
click at [580, 308] on div at bounding box center [572, 308] width 32 height 32
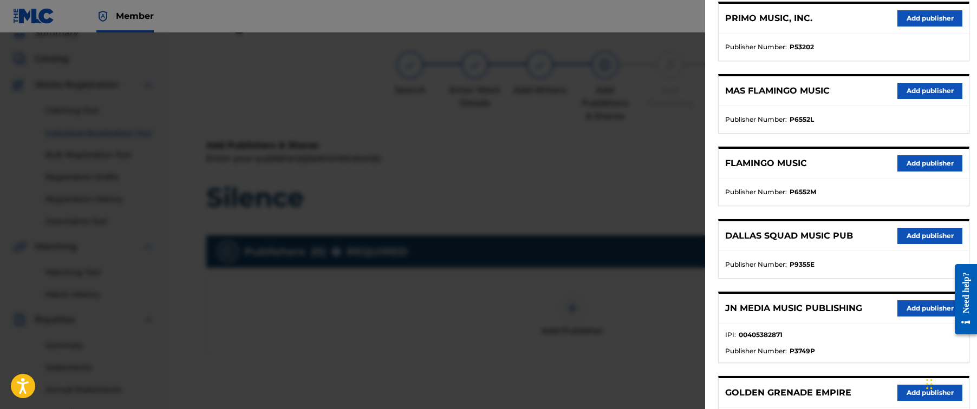
scroll to position [171, 0]
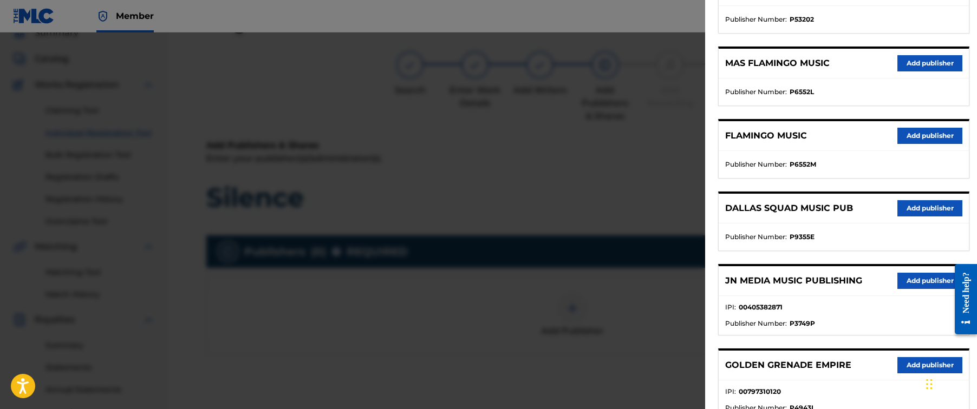
click at [906, 277] on button "Add publisher" at bounding box center [929, 281] width 65 height 16
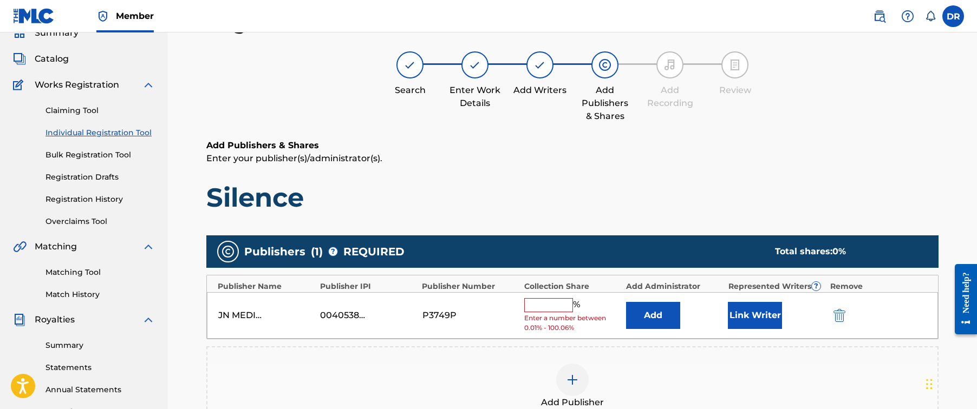
click at [563, 306] on input "text" at bounding box center [548, 305] width 49 height 14
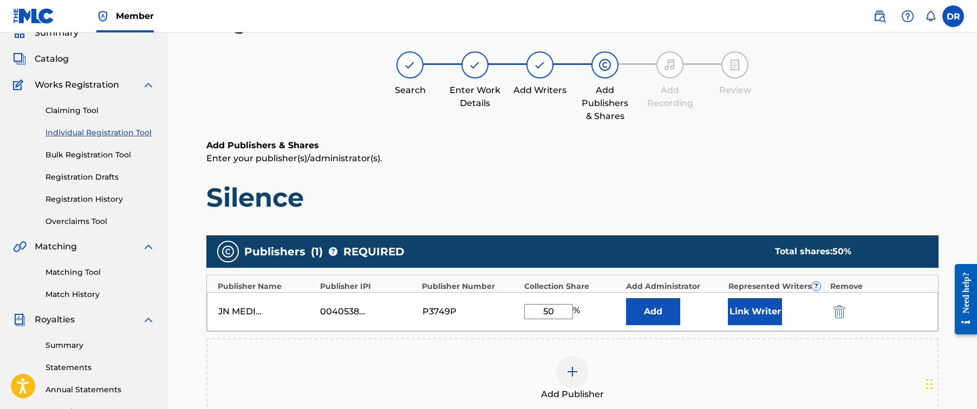
type input "50"
click at [770, 315] on button "Link Writer" at bounding box center [755, 311] width 54 height 27
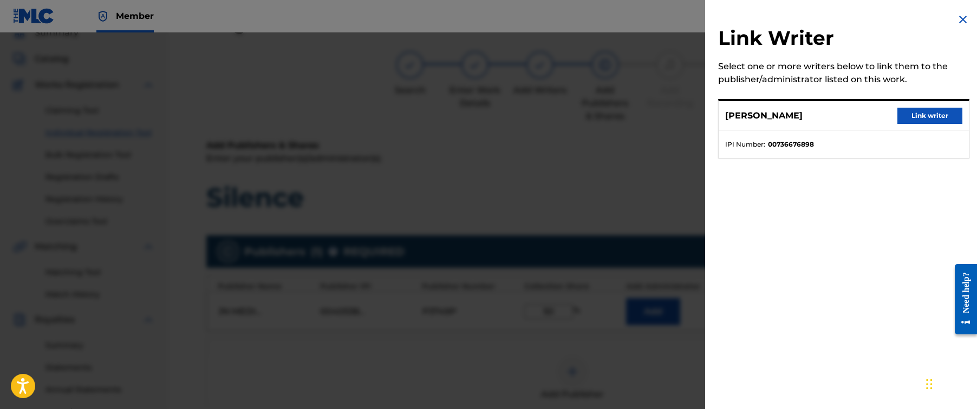
click at [913, 116] on button "Link writer" at bounding box center [929, 116] width 65 height 16
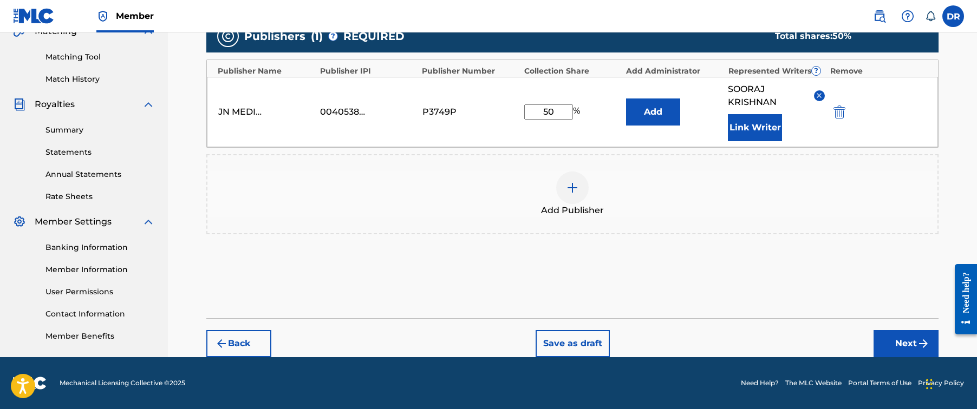
click at [885, 352] on button "Next" at bounding box center [905, 343] width 65 height 27
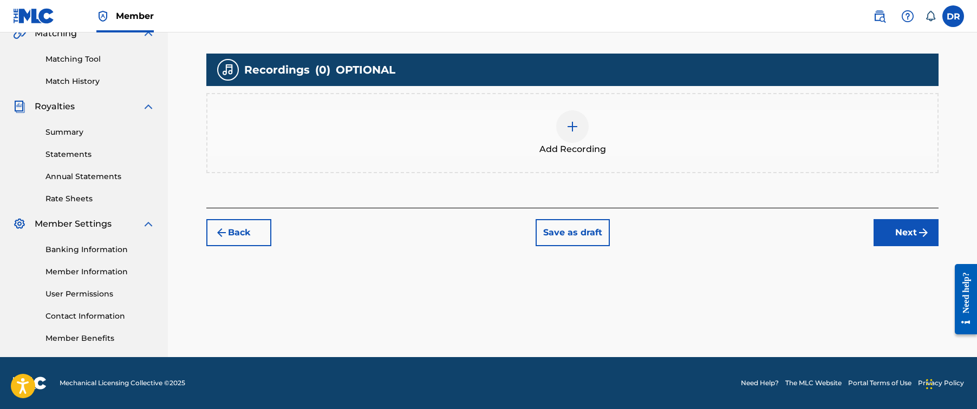
click at [565, 130] on div at bounding box center [572, 126] width 32 height 32
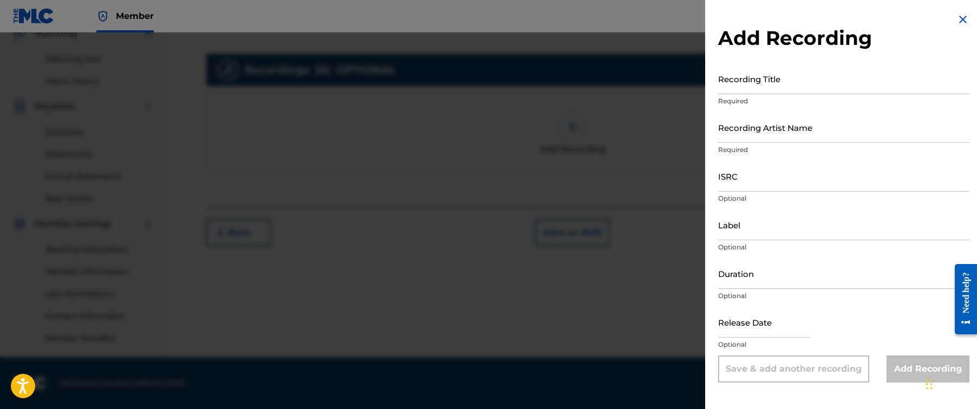
click at [763, 78] on input "Recording Title" at bounding box center [843, 78] width 251 height 31
paste input "Silence"
type input "Silence"
click at [883, 132] on input "Recording Artist Name" at bounding box center [843, 127] width 251 height 31
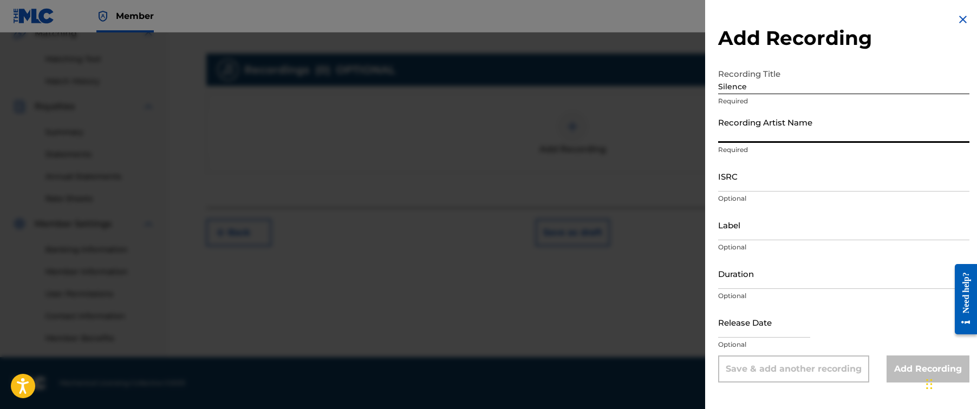
click at [883, 132] on input "Recording Artist Name" at bounding box center [843, 127] width 251 height 31
paste input "Hex Cougar, [PERSON_NAME]"
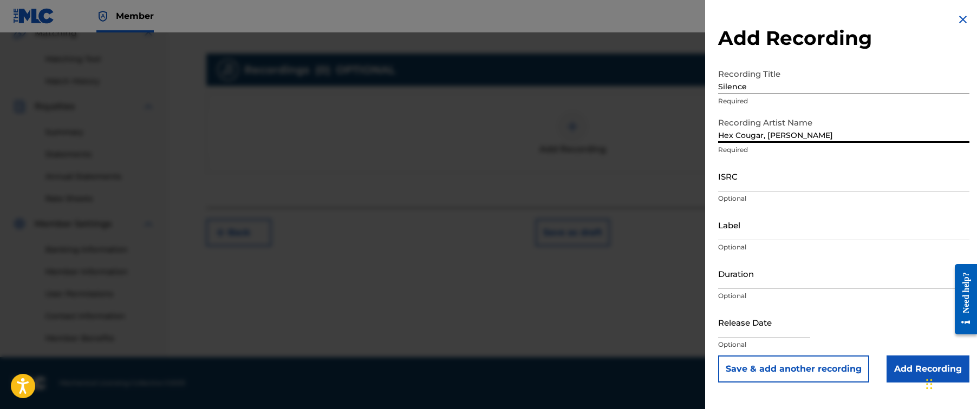
type input "Hex Cougar, [PERSON_NAME]"
click at [774, 177] on input "ISRC" at bounding box center [843, 176] width 251 height 31
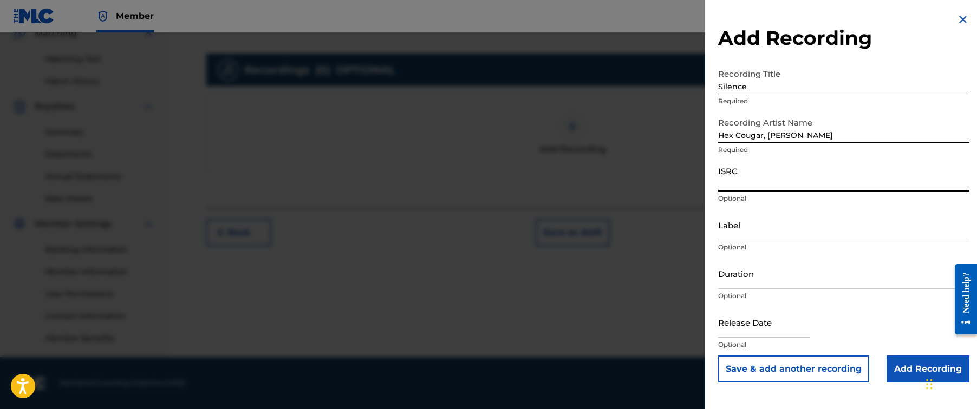
paste input "QM24S1904962"
type input "QM24S1904962"
click at [895, 365] on input "Add Recording" at bounding box center [927, 369] width 83 height 27
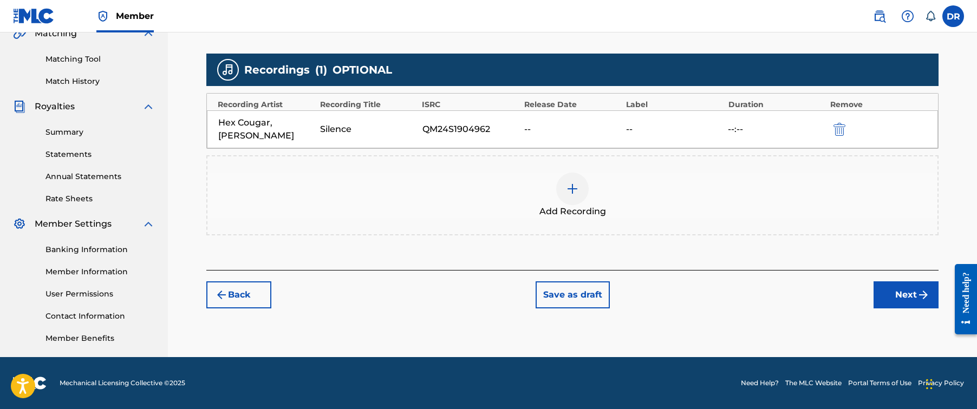
click at [893, 302] on button "Next" at bounding box center [905, 295] width 65 height 27
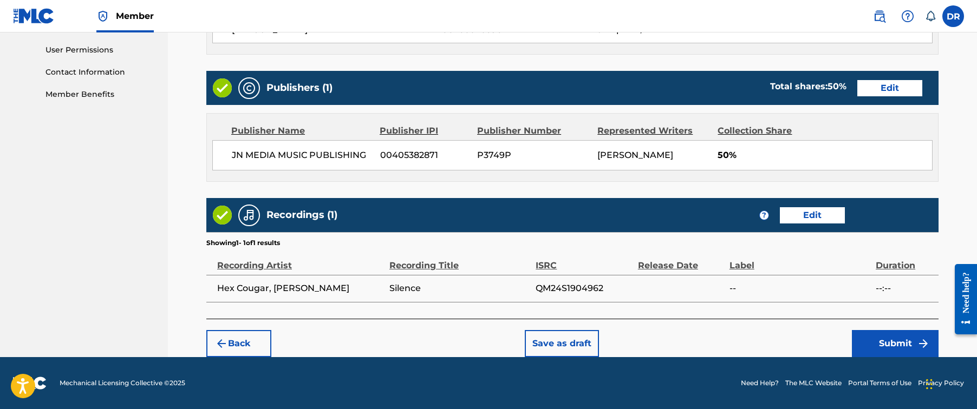
scroll to position [506, 0]
click at [895, 342] on button "Submit" at bounding box center [895, 343] width 87 height 27
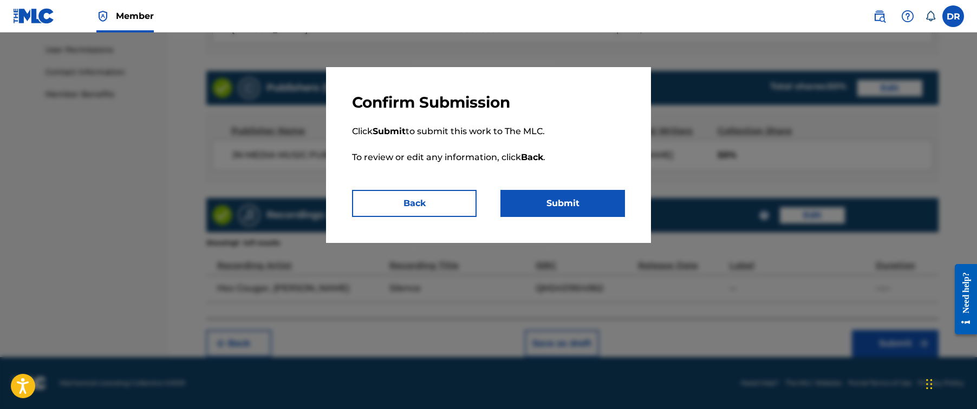
click at [610, 210] on button "Submit" at bounding box center [562, 203] width 125 height 27
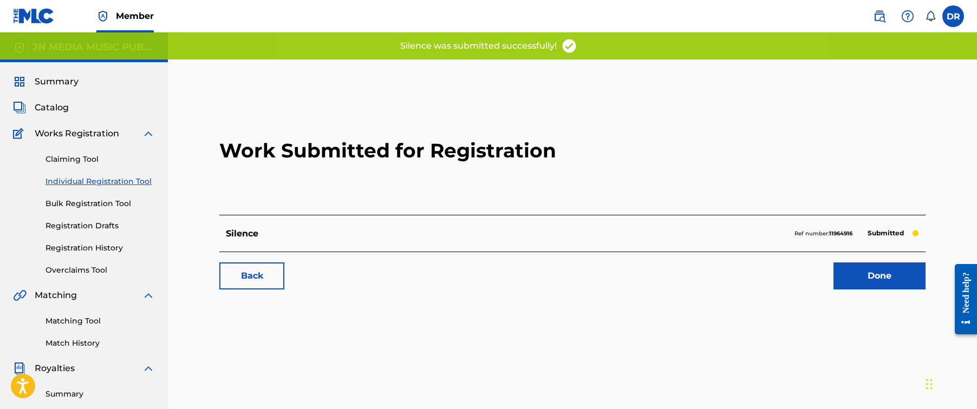
click at [866, 276] on link "Done" at bounding box center [879, 276] width 92 height 27
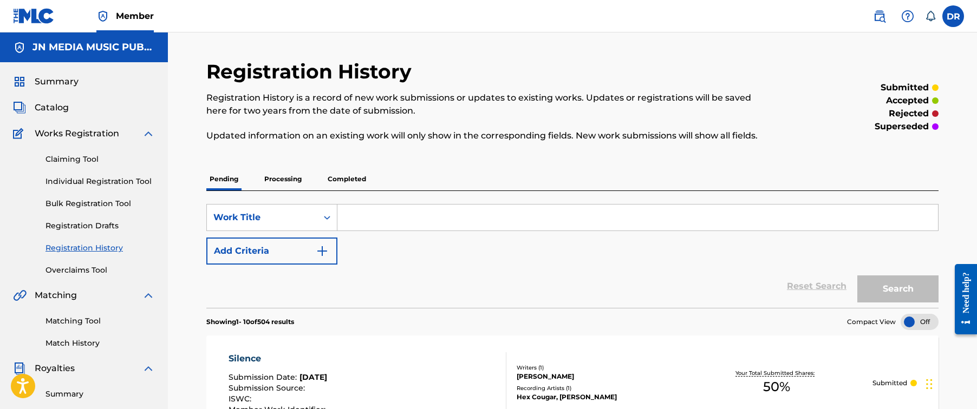
click at [143, 178] on link "Individual Registration Tool" at bounding box center [99, 181] width 109 height 11
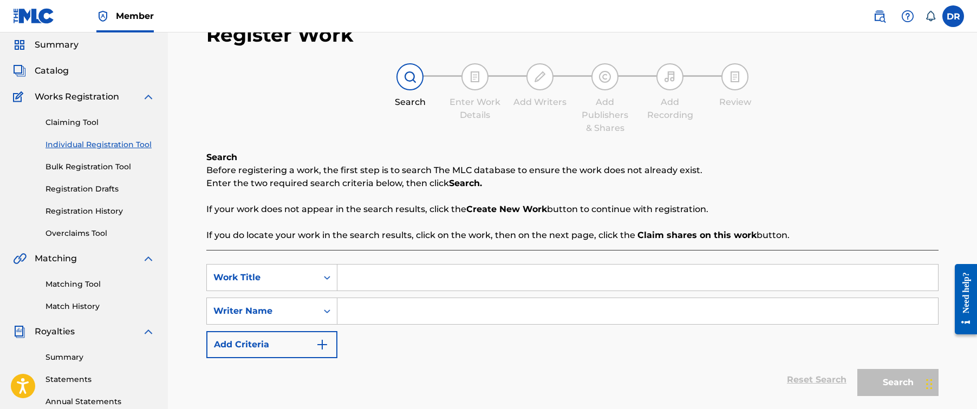
scroll to position [60, 0]
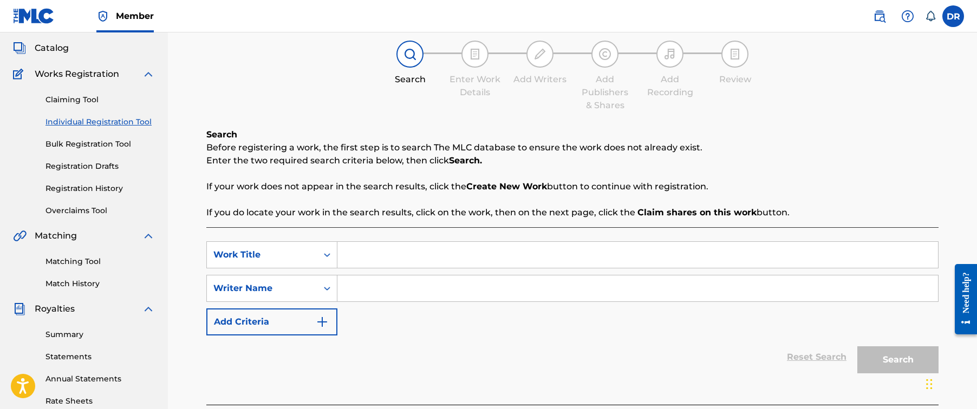
click at [433, 244] on input "Search Form" at bounding box center [637, 255] width 600 height 26
paste input "War & Peace"
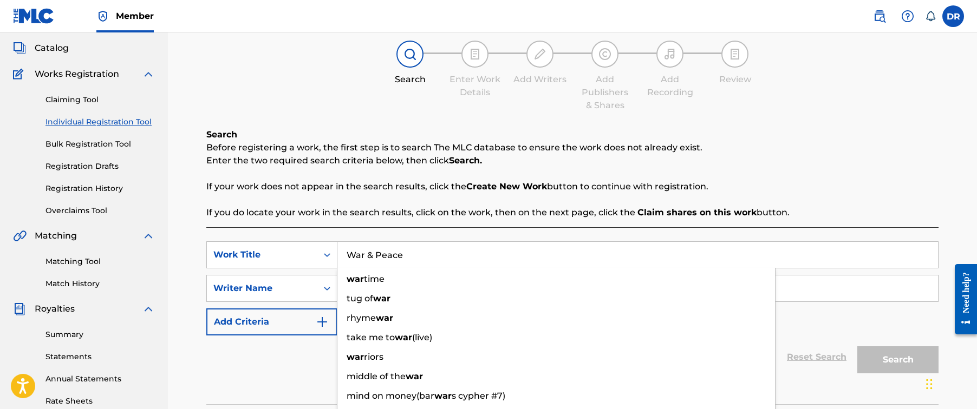
type input "War & Peace"
click at [662, 201] on div "Search Before registering a work, the first step is to search The MLC database …" at bounding box center [572, 173] width 732 height 91
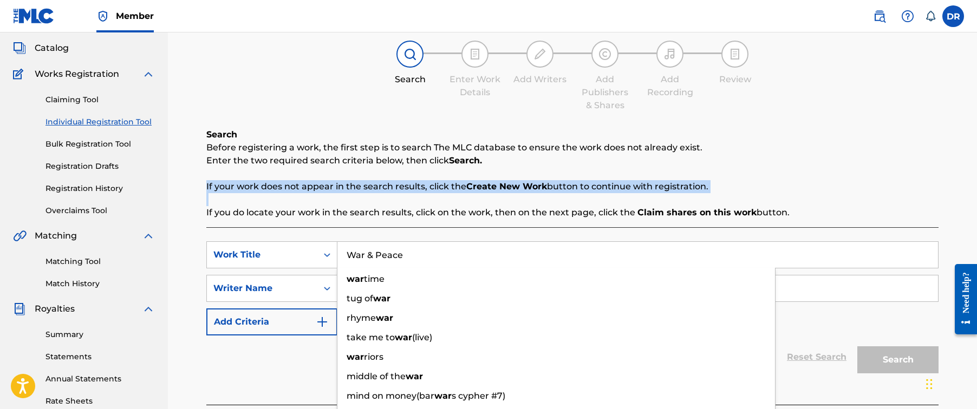
click at [662, 201] on div "Search Before registering a work, the first step is to search The MLC database …" at bounding box center [572, 173] width 732 height 91
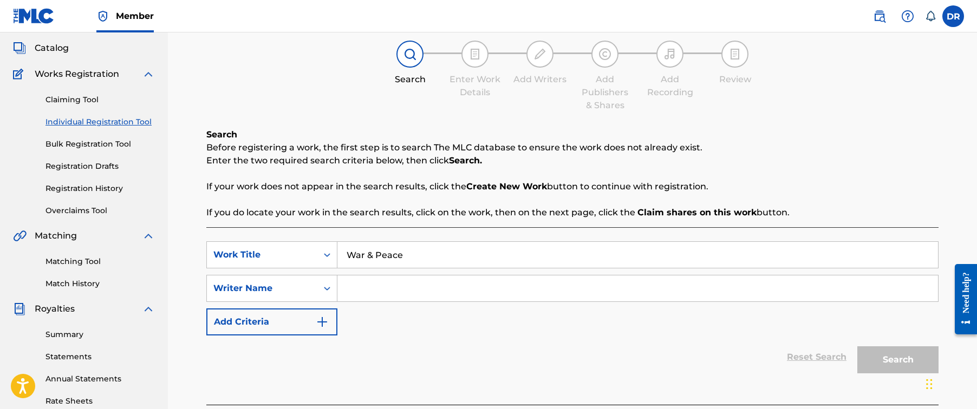
click at [445, 292] on input "Search Form" at bounding box center [637, 289] width 600 height 26
paste input "[PERSON_NAME]"
click at [898, 360] on button "Search" at bounding box center [897, 360] width 81 height 27
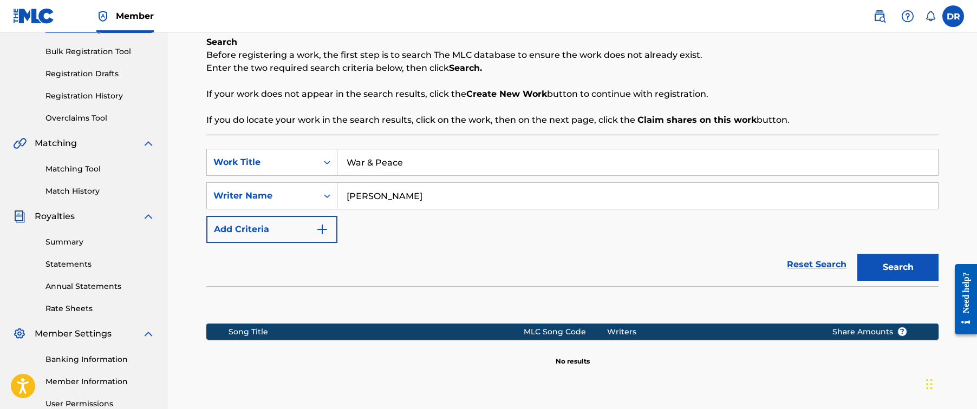
scroll to position [236, 0]
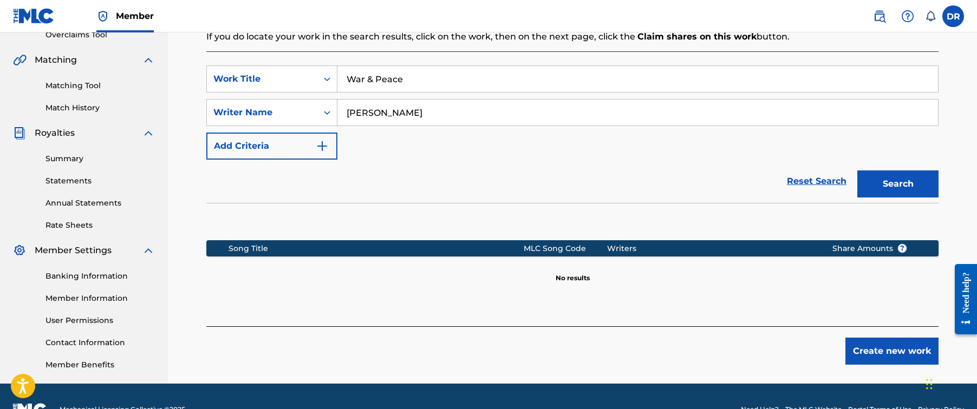
drag, startPoint x: 376, startPoint y: 116, endPoint x: 454, endPoint y: 113, distance: 78.1
click at [454, 113] on input "[PERSON_NAME]" at bounding box center [637, 113] width 600 height 26
click at [898, 184] on button "Search" at bounding box center [897, 184] width 81 height 27
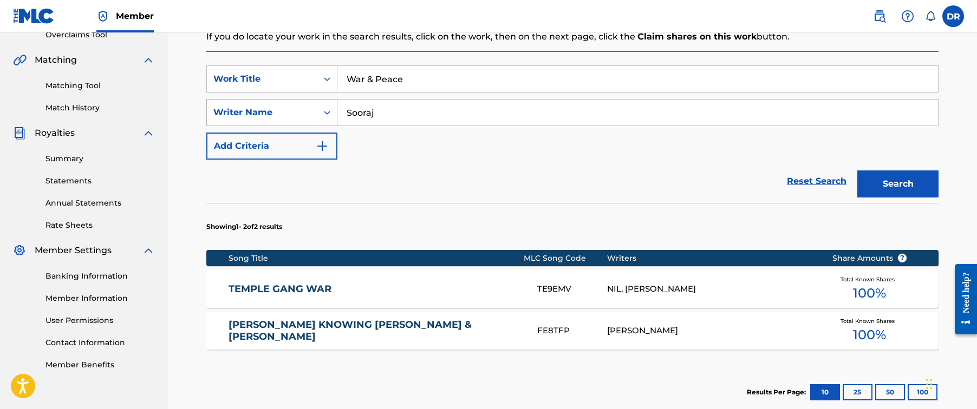
drag, startPoint x: 416, startPoint y: 116, endPoint x: 301, endPoint y: 100, distance: 116.5
click at [301, 100] on div "SearchWithCriteriaf702efbc-67f3-4b3e-b7ea-b2ca82da2a93 Writer Name [PERSON_NAME]" at bounding box center [572, 112] width 732 height 27
paste input "Krishnan"
type input "[PERSON_NAME]"
click at [898, 184] on button "Search" at bounding box center [897, 184] width 81 height 27
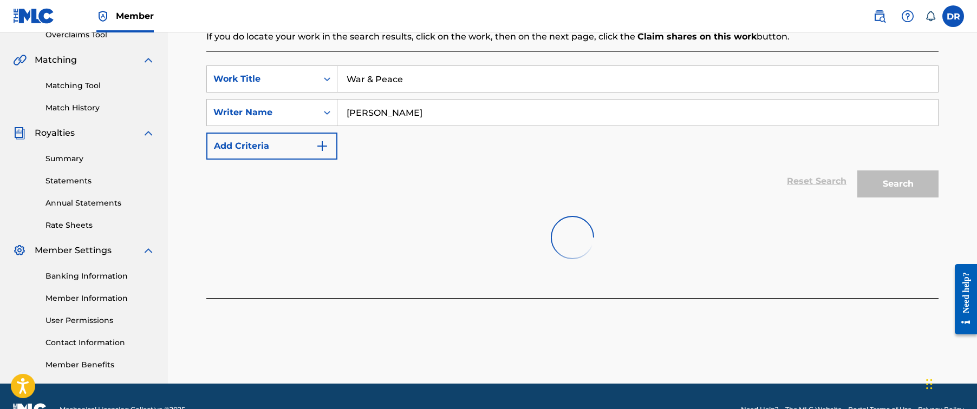
drag, startPoint x: 347, startPoint y: 93, endPoint x: 479, endPoint y: 144, distance: 141.6
click at [475, 138] on div "SearchWithCriteria656db50d-f6ae-42f7-811a-2716d7ec8bab Work Title War & Peace S…" at bounding box center [572, 113] width 732 height 94
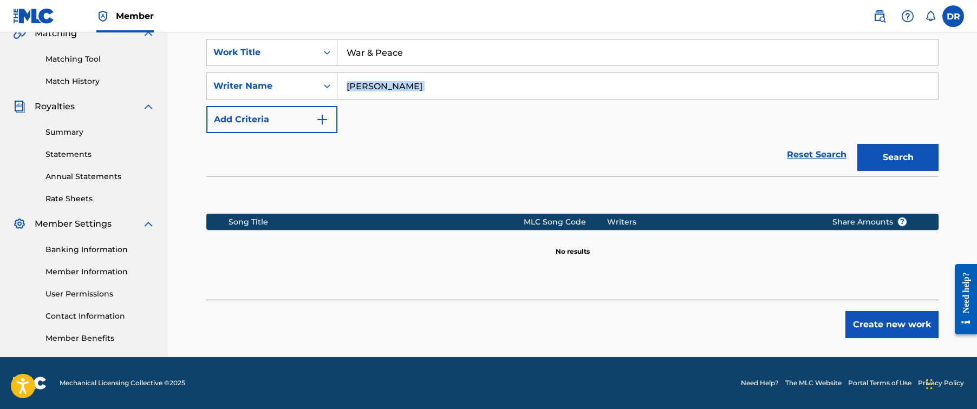
click at [854, 314] on button "Create new work" at bounding box center [891, 324] width 93 height 27
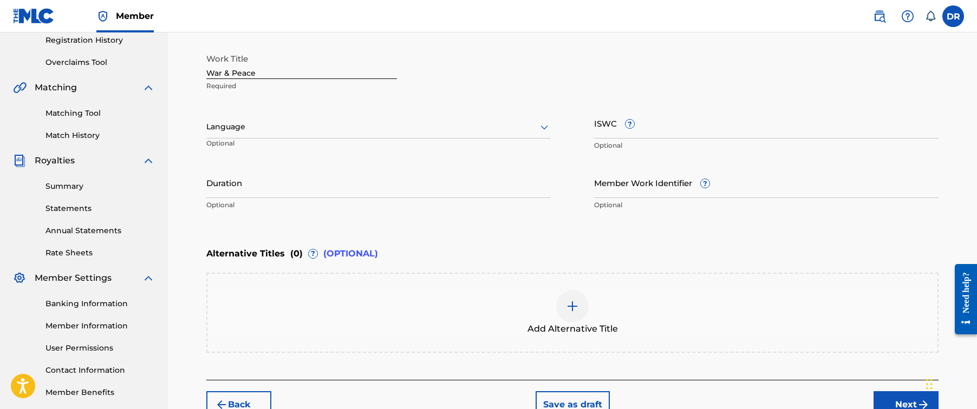
scroll to position [168, 0]
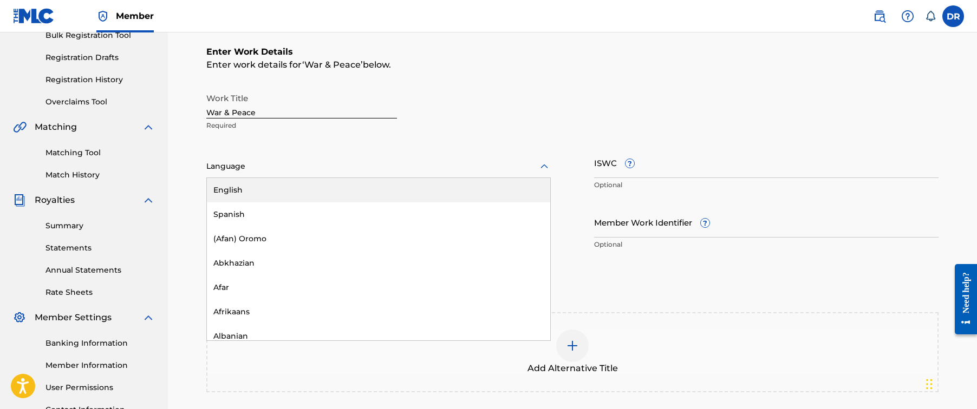
click at [432, 168] on div at bounding box center [378, 167] width 344 height 14
click at [414, 189] on div "English" at bounding box center [378, 190] width 343 height 24
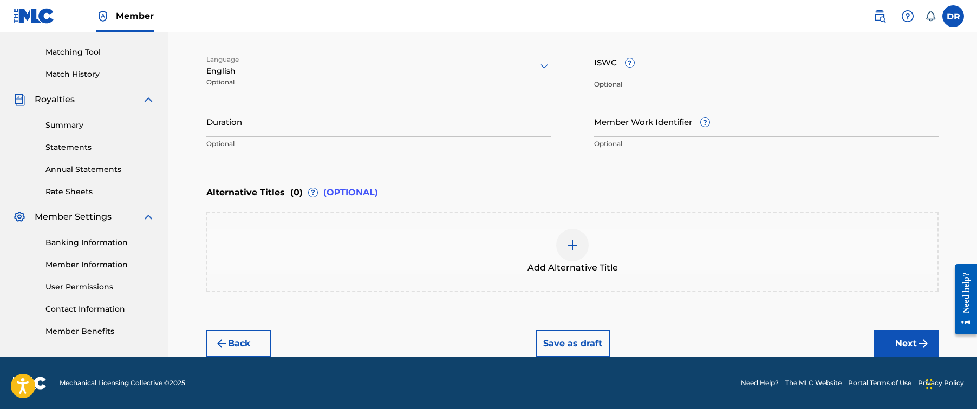
click at [893, 337] on button "Next" at bounding box center [905, 343] width 65 height 27
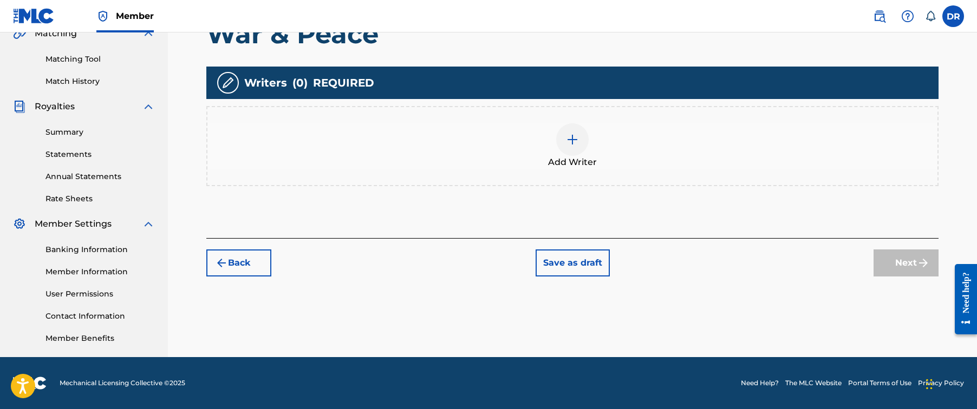
scroll to position [262, 0]
click at [573, 149] on div at bounding box center [572, 139] width 32 height 32
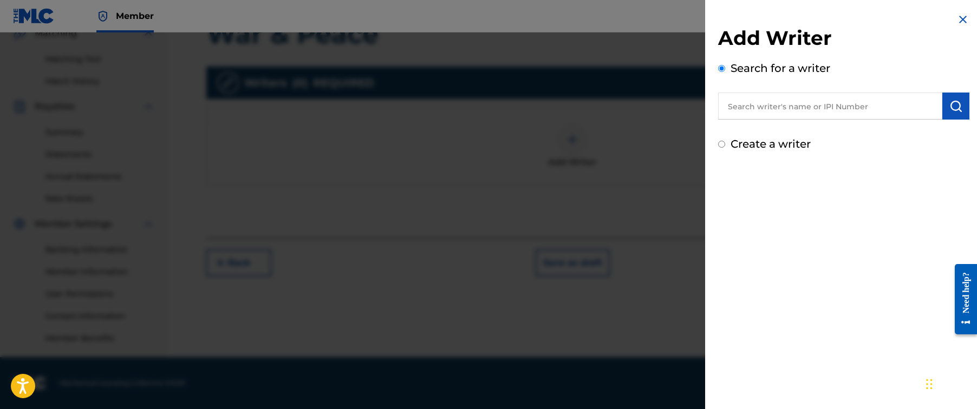
click at [800, 107] on input "text" at bounding box center [830, 106] width 224 height 27
paste input "[PERSON_NAME]"
type input "[PERSON_NAME]"
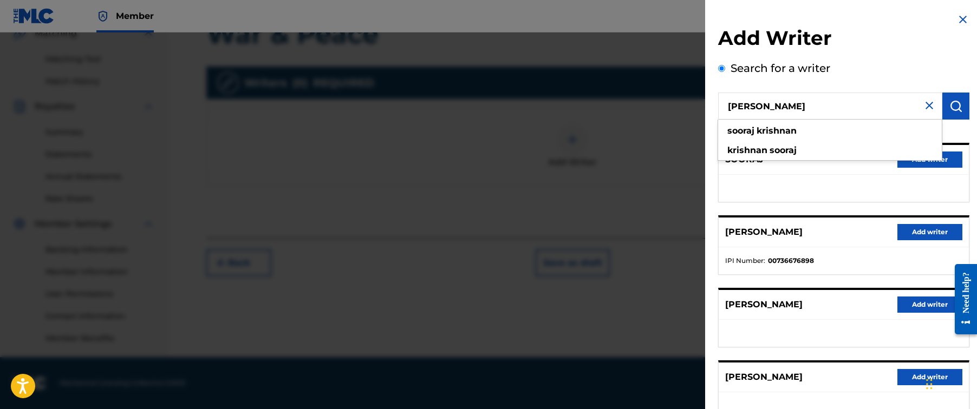
click at [916, 237] on button "Add writer" at bounding box center [929, 232] width 65 height 16
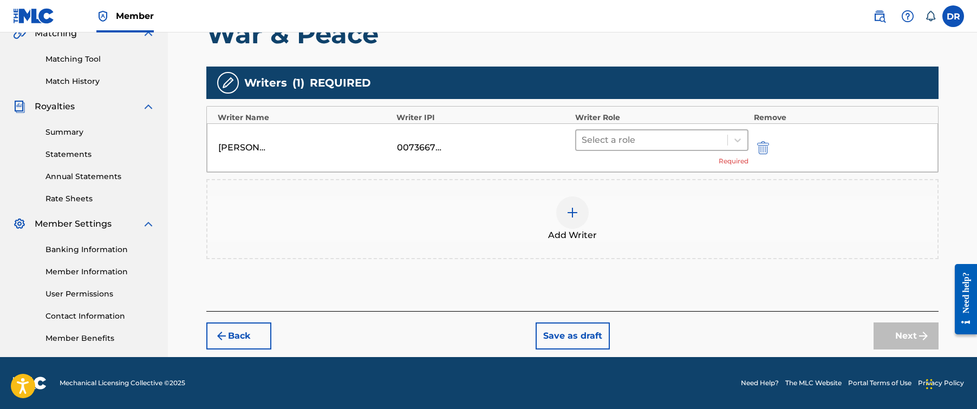
click at [639, 140] on div at bounding box center [652, 140] width 140 height 15
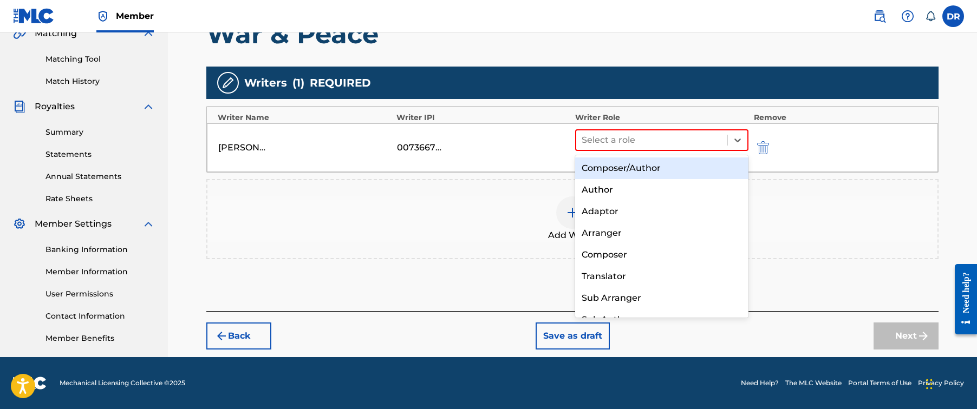
click at [637, 166] on div "Composer/Author" at bounding box center [661, 169] width 173 height 22
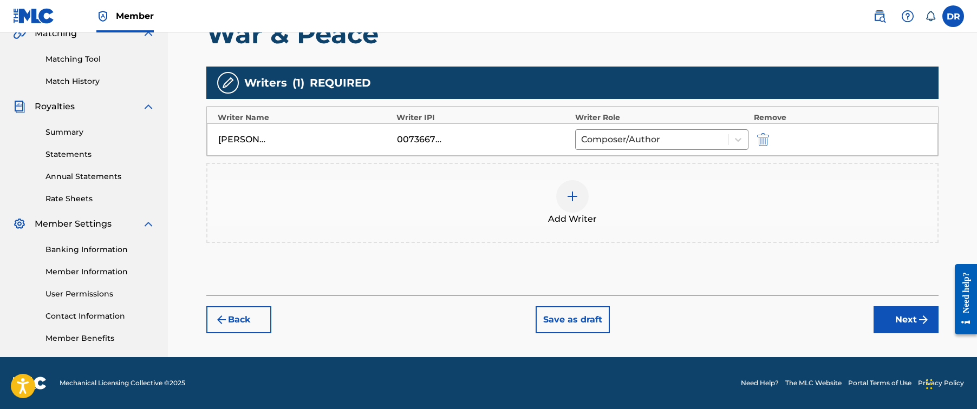
click at [895, 328] on button "Next" at bounding box center [905, 319] width 65 height 27
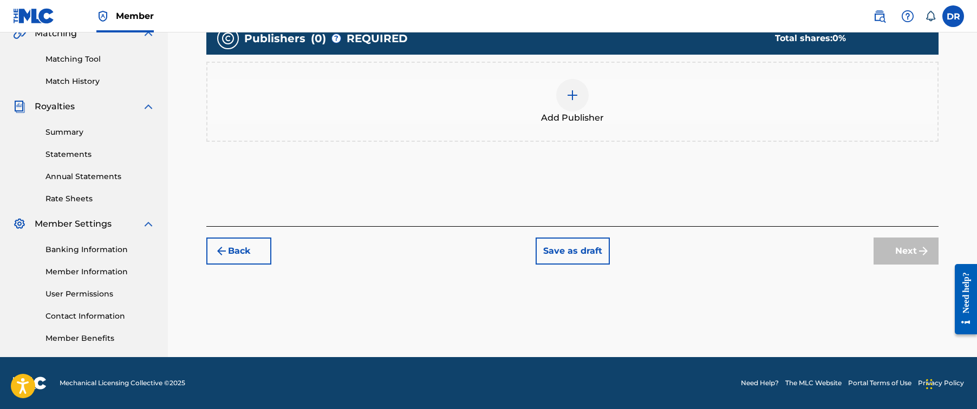
scroll to position [49, 0]
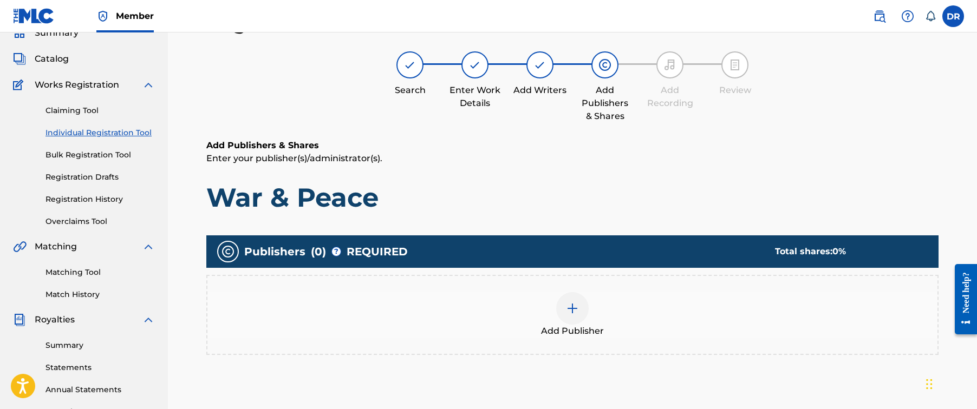
click at [572, 307] on img at bounding box center [572, 308] width 13 height 13
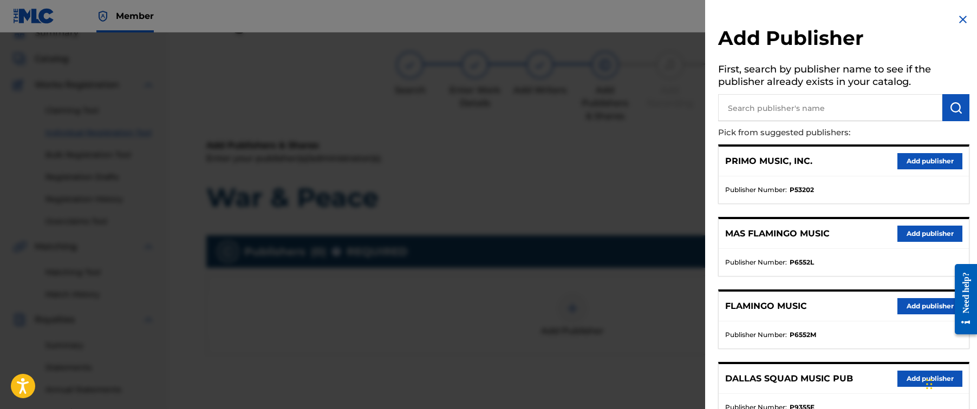
scroll to position [181, 0]
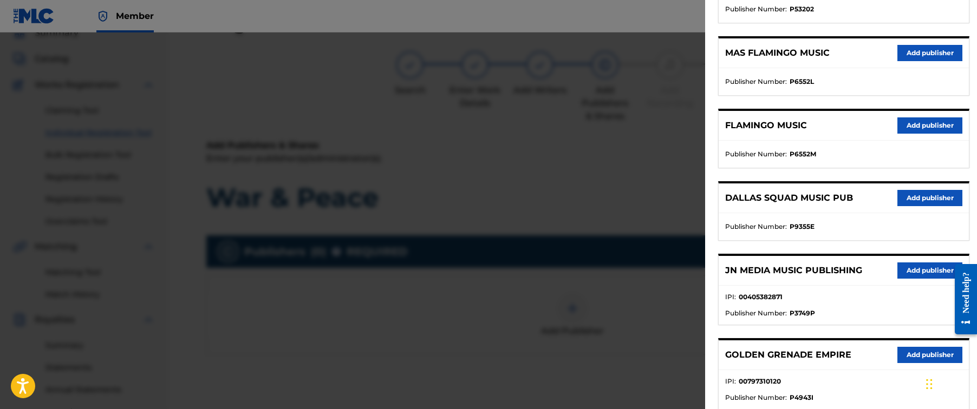
click at [921, 270] on button "Add publisher" at bounding box center [929, 271] width 65 height 16
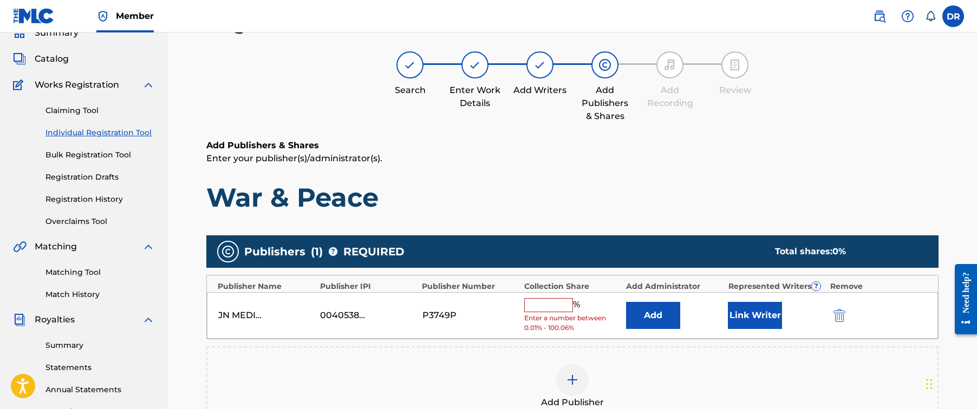
click at [555, 306] on input "text" at bounding box center [548, 305] width 49 height 14
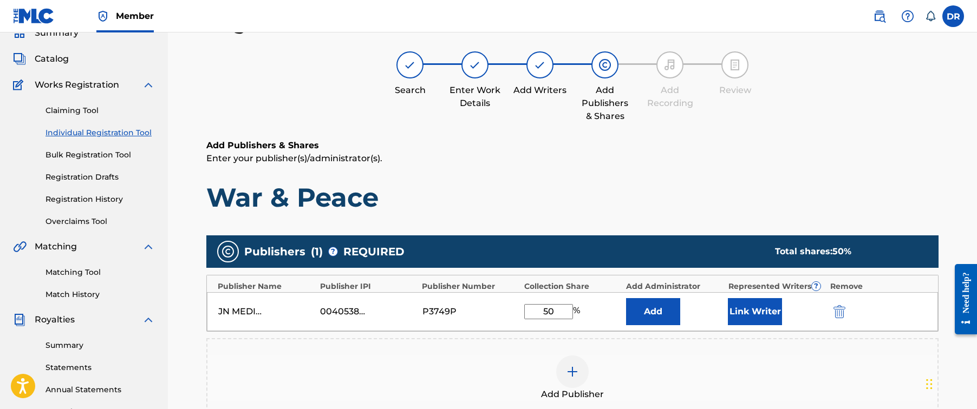
type input "50"
click at [757, 315] on button "Link Writer" at bounding box center [755, 311] width 54 height 27
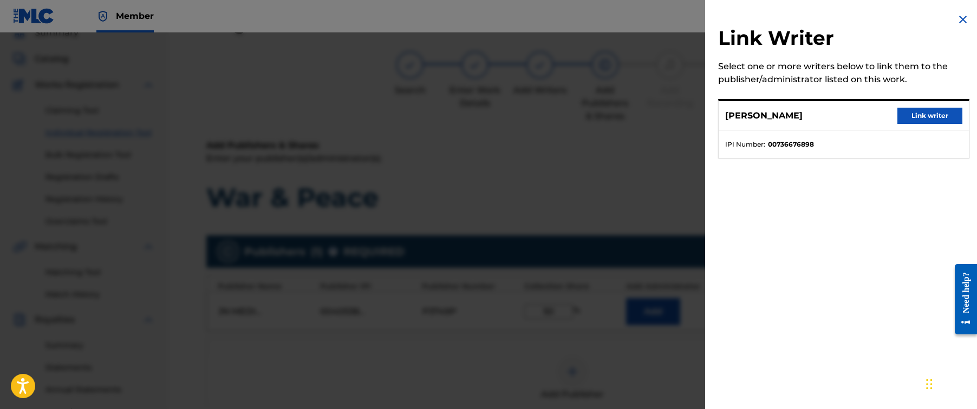
click at [906, 115] on button "Link writer" at bounding box center [929, 116] width 65 height 16
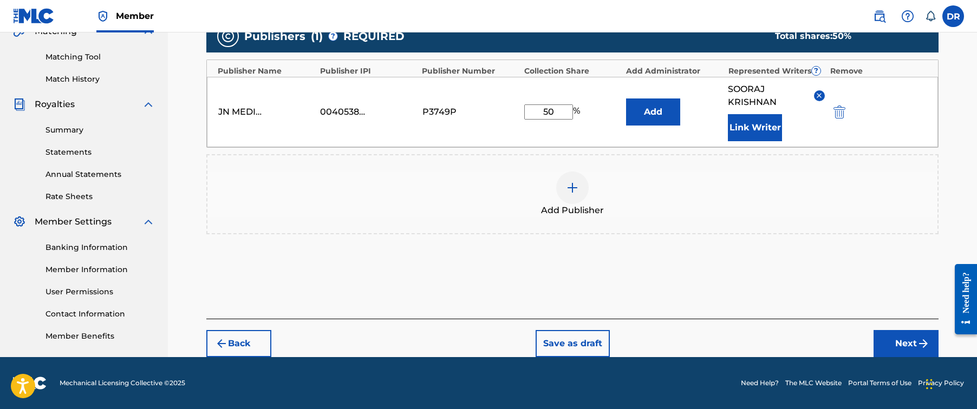
click at [892, 337] on button "Next" at bounding box center [905, 343] width 65 height 27
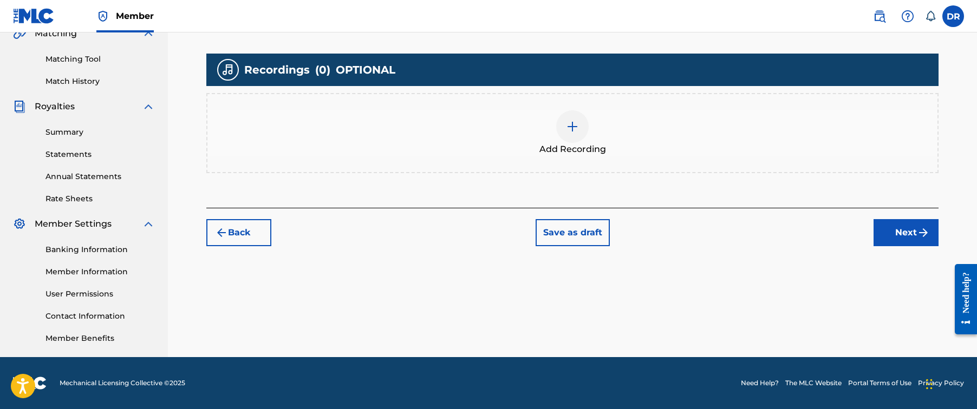
click at [574, 131] on img at bounding box center [572, 126] width 13 height 13
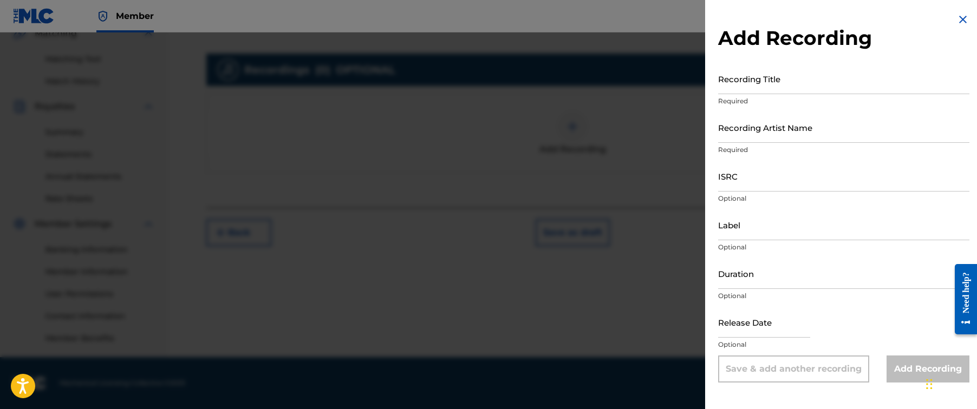
click at [845, 124] on input "Recording Artist Name" at bounding box center [843, 127] width 251 height 31
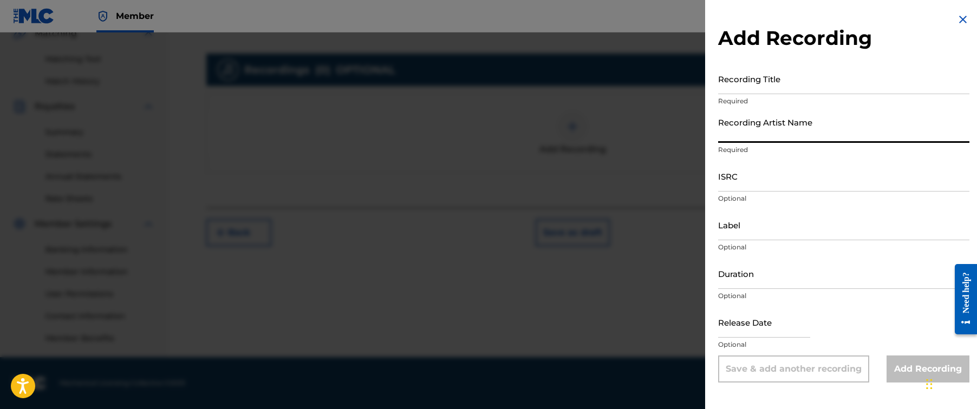
paste input "Hex Cougar, [PERSON_NAME]"
type input "Hex Cougar, [PERSON_NAME]"
click at [833, 76] on input "Recording Title" at bounding box center [843, 78] width 251 height 31
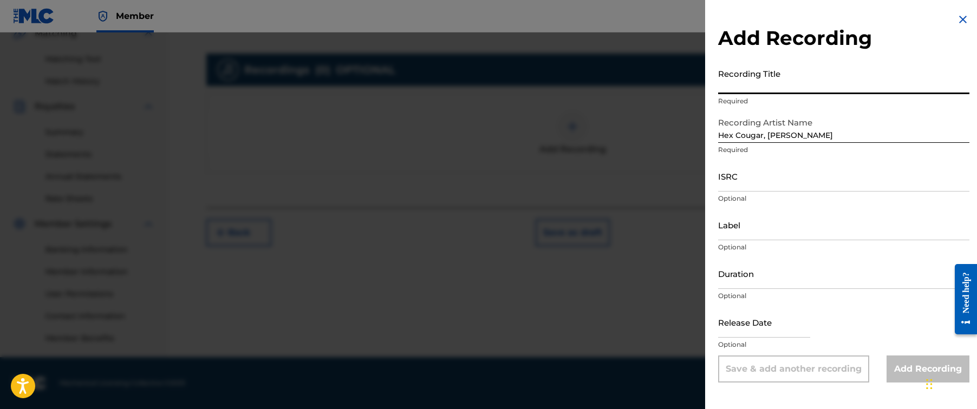
click at [833, 76] on input "Recording Title" at bounding box center [843, 78] width 251 height 31
paste input "War & Peace"
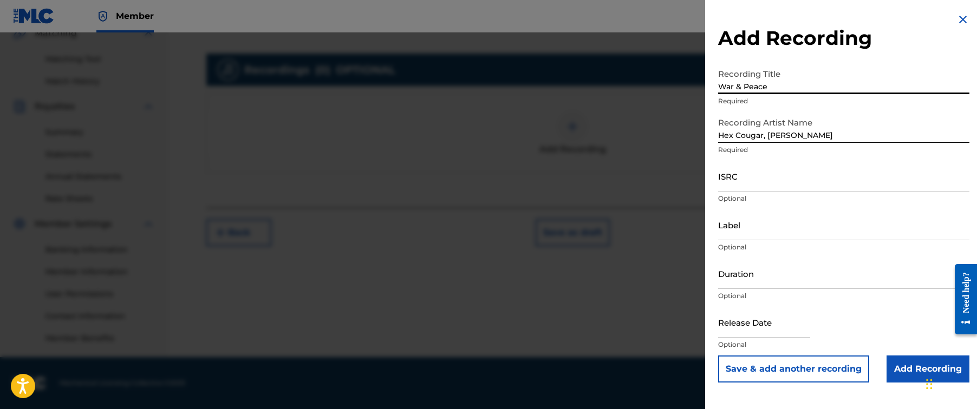
type input "War & Peace"
click at [773, 185] on input "ISRC" at bounding box center [843, 176] width 251 height 31
paste input "TCACQ1625116"
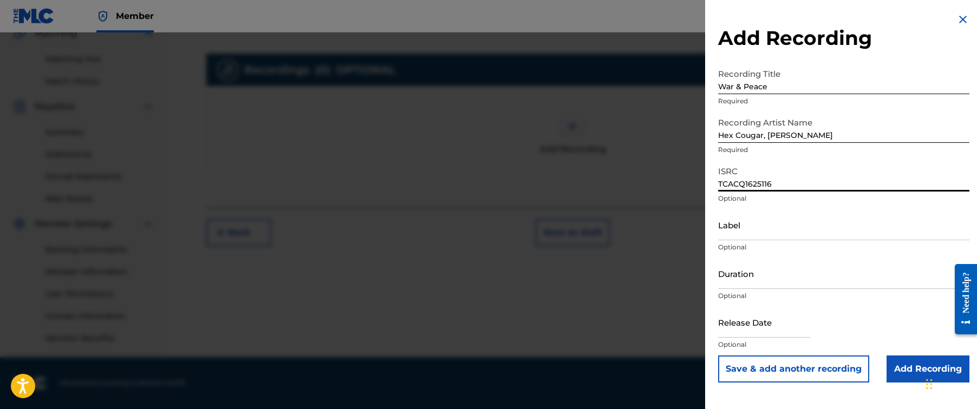
type input "TCACQ1625116"
click at [897, 356] on input "Add Recording" at bounding box center [927, 369] width 83 height 27
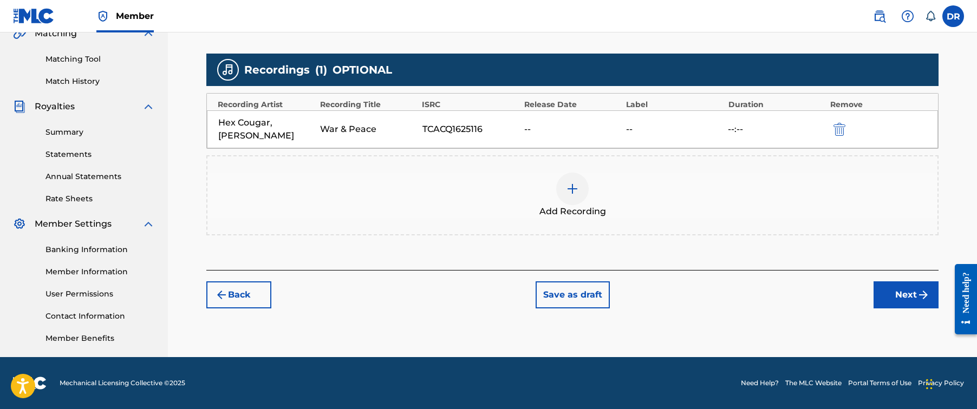
click at [904, 295] on button "Next" at bounding box center [905, 295] width 65 height 27
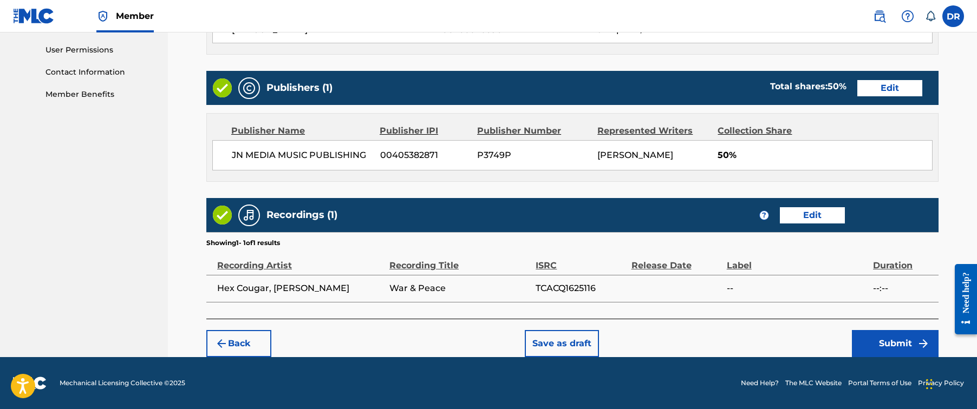
scroll to position [506, 0]
click at [893, 341] on button "Submit" at bounding box center [895, 343] width 87 height 27
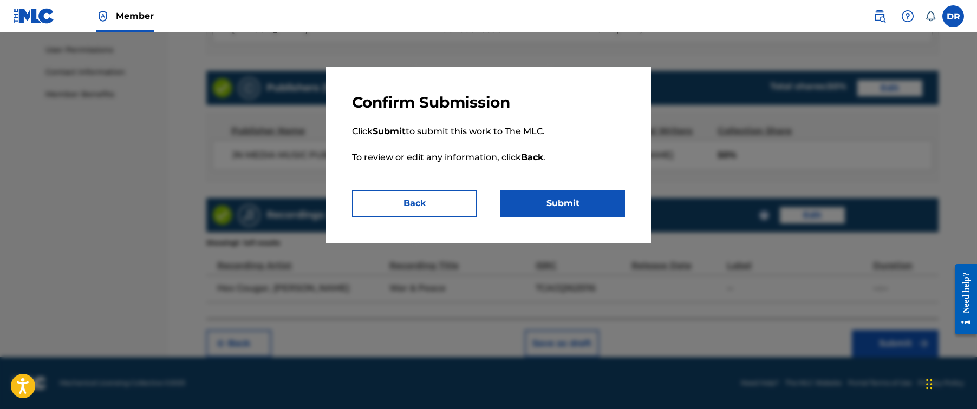
click at [591, 194] on button "Submit" at bounding box center [562, 203] width 125 height 27
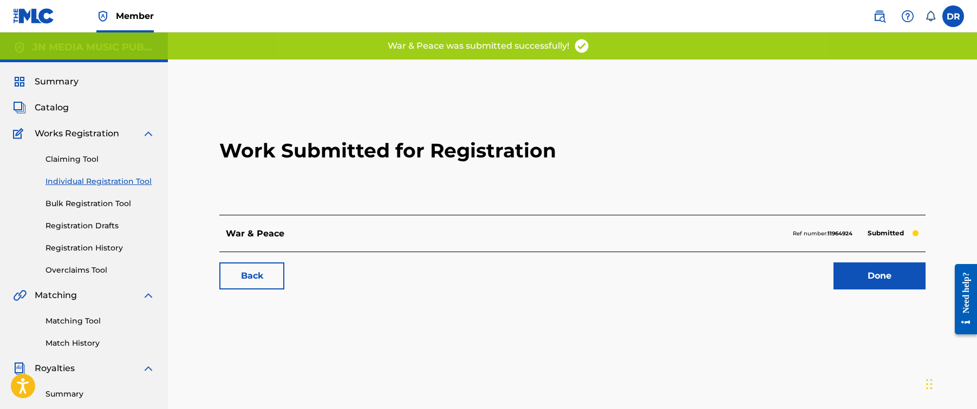
click at [854, 274] on link "Done" at bounding box center [879, 276] width 92 height 27
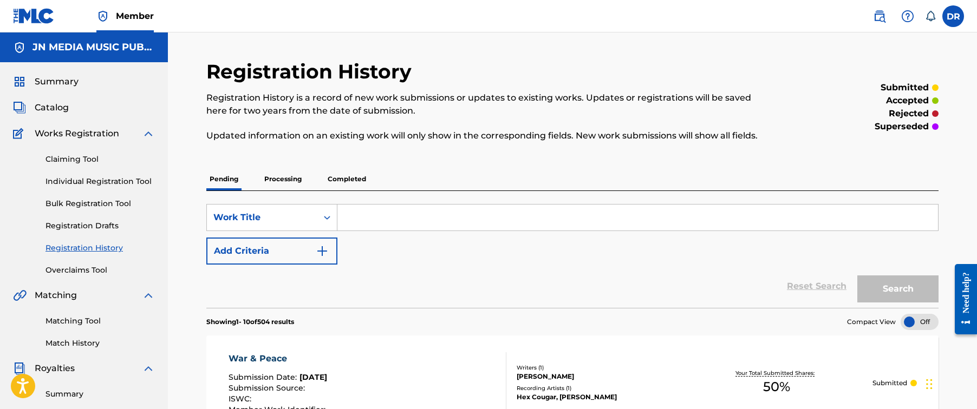
click at [121, 185] on link "Individual Registration Tool" at bounding box center [99, 181] width 109 height 11
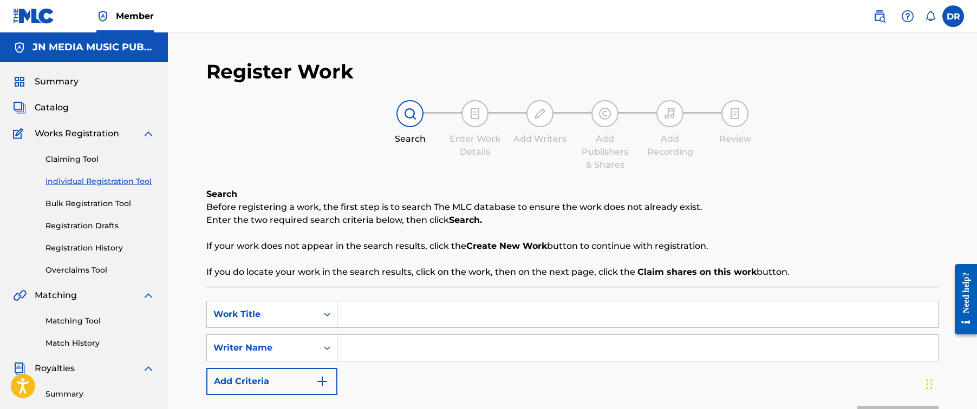
click at [418, 311] on input "Search Form" at bounding box center [637, 315] width 600 height 26
paste input "Warning Signs"
type input "Warning Signs"
click at [702, 350] on input "Search Form" at bounding box center [637, 348] width 600 height 26
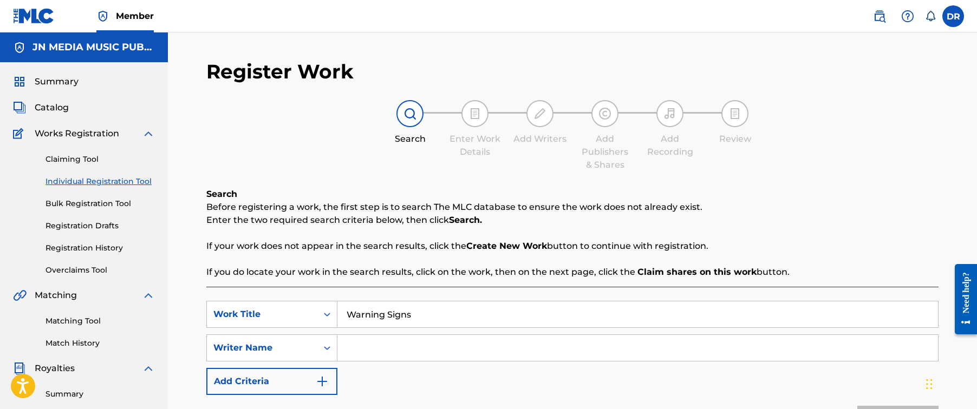
paste input "[PERSON_NAME]"
type input "[PERSON_NAME]"
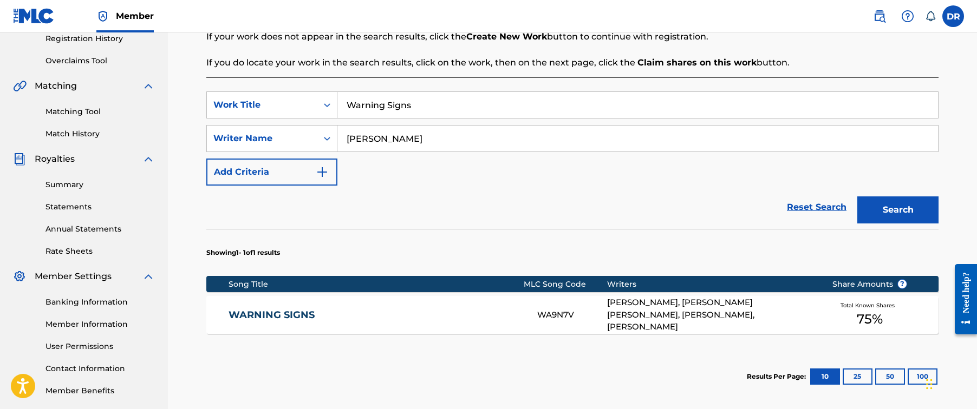
scroll to position [217, 0]
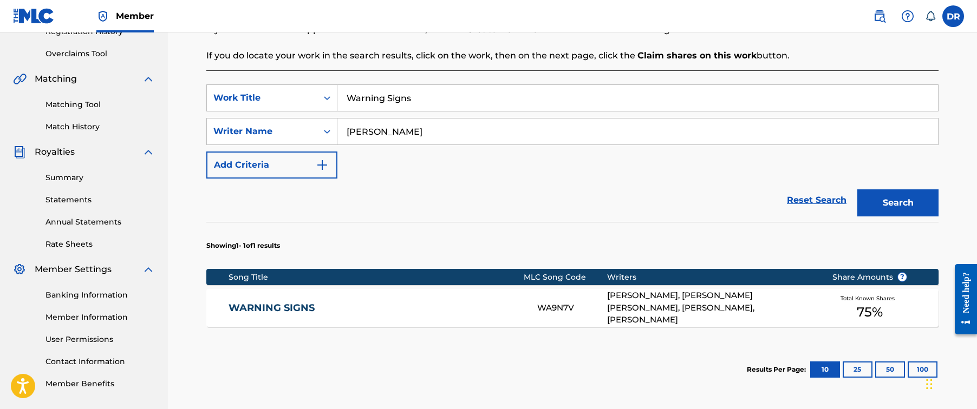
click at [503, 316] on div "WARNING SIGNS WA9N7V [PERSON_NAME], [PERSON_NAME], [PERSON_NAME], [PERSON_NAME]…" at bounding box center [572, 308] width 732 height 38
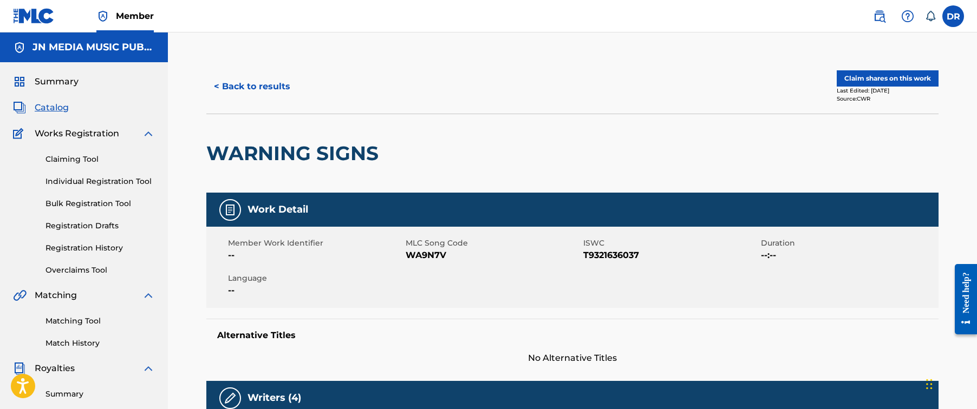
click at [893, 82] on button "Claim shares on this work" at bounding box center [888, 78] width 102 height 16
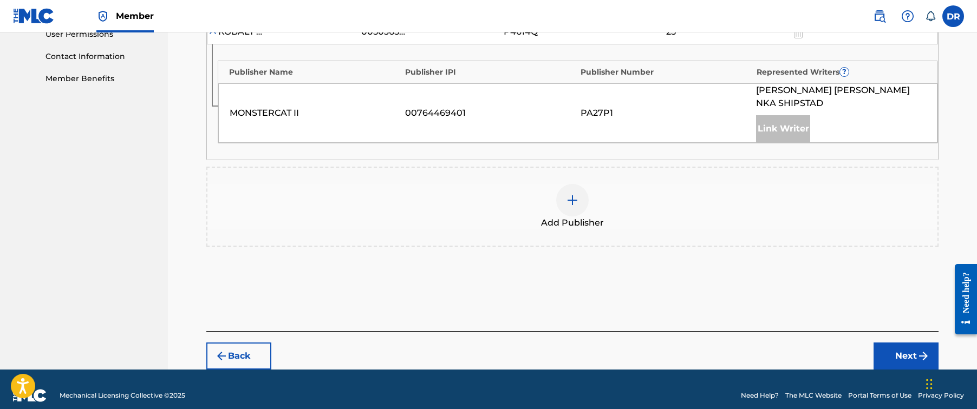
click at [562, 186] on div at bounding box center [572, 200] width 32 height 32
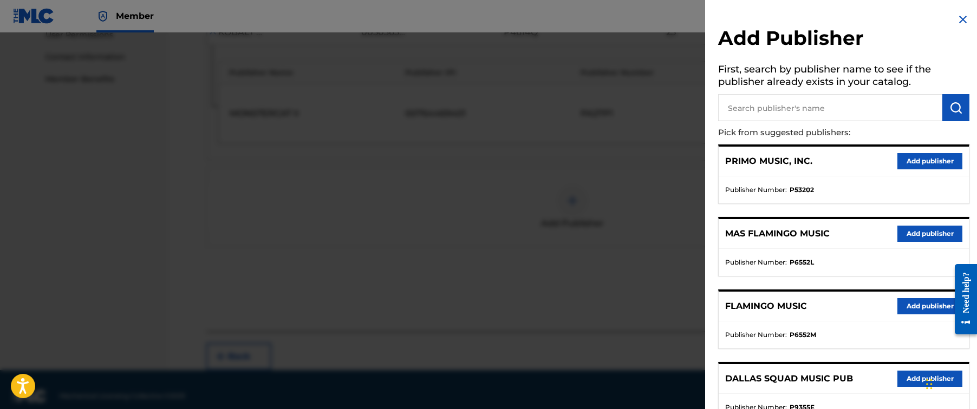
scroll to position [246, 0]
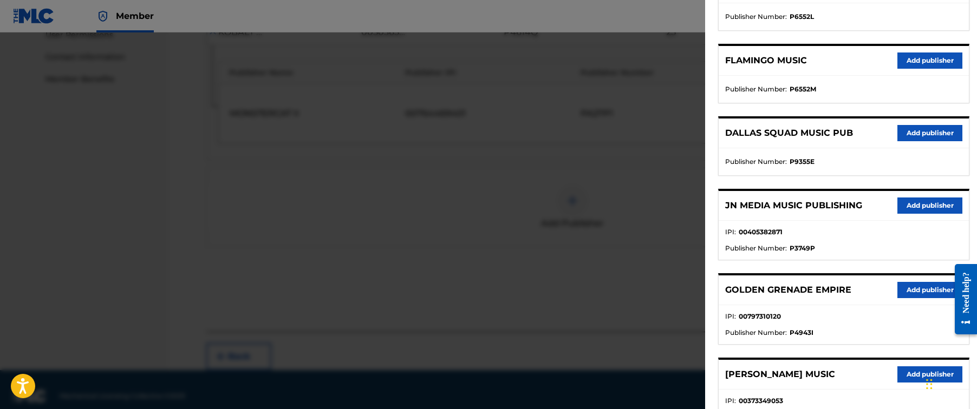
click at [910, 205] on button "Add publisher" at bounding box center [929, 206] width 65 height 16
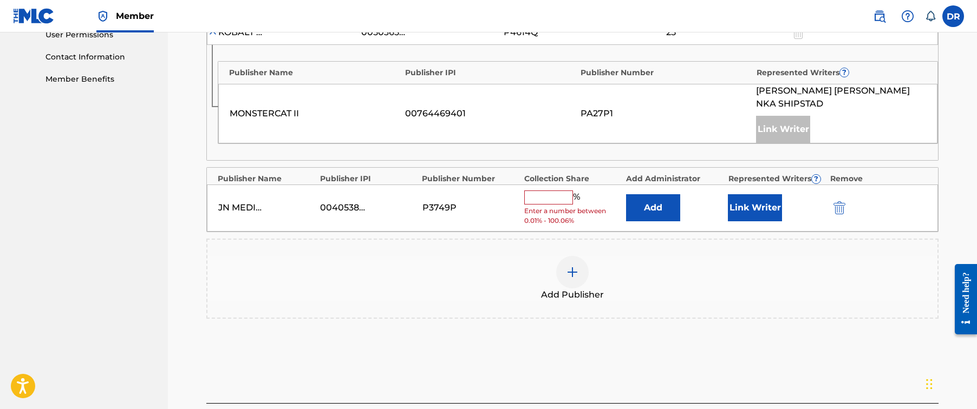
click at [558, 191] on input "text" at bounding box center [548, 198] width 49 height 14
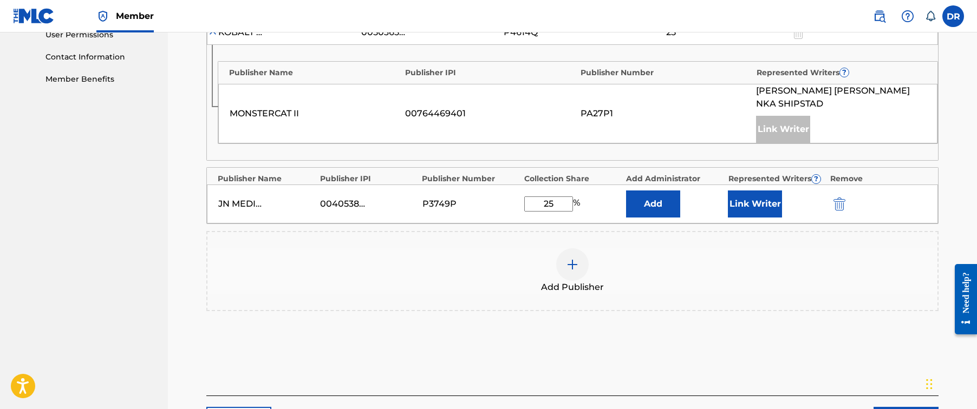
type input "25"
click at [758, 191] on button "Link Writer" at bounding box center [755, 204] width 54 height 27
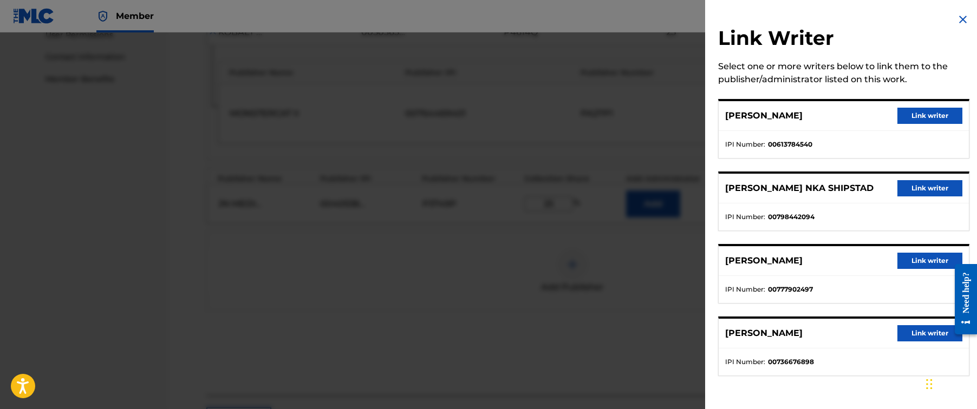
click at [911, 337] on button "Link writer" at bounding box center [929, 333] width 65 height 16
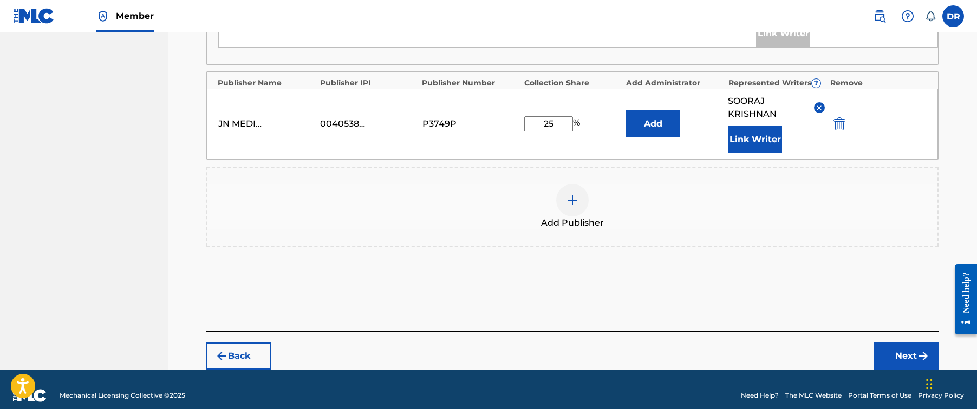
click at [908, 345] on button "Next" at bounding box center [905, 356] width 65 height 27
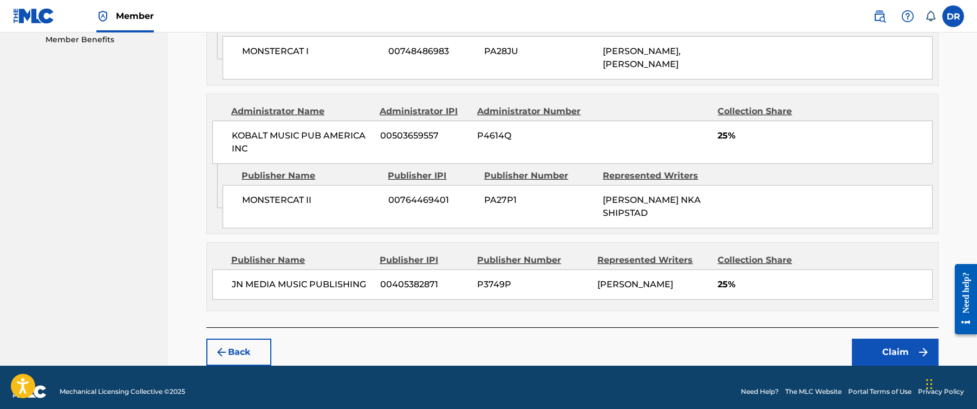
scroll to position [562, 0]
click at [875, 341] on button "Claim" at bounding box center [895, 351] width 87 height 27
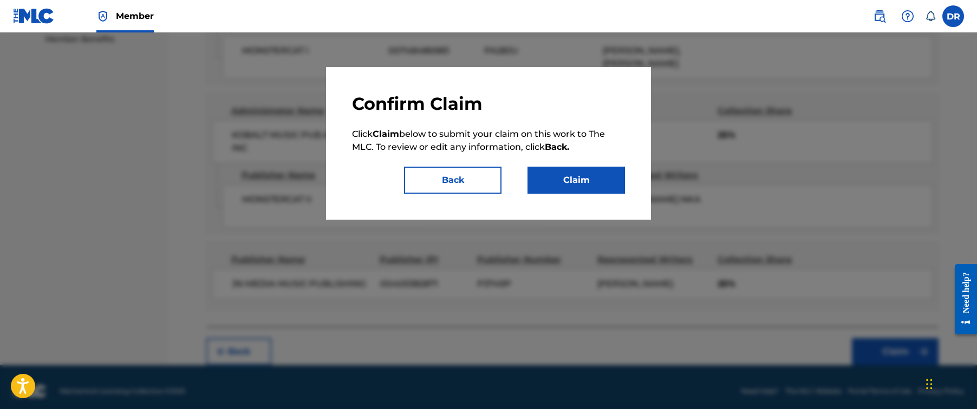
click at [620, 184] on button "Claim" at bounding box center [575, 180] width 97 height 27
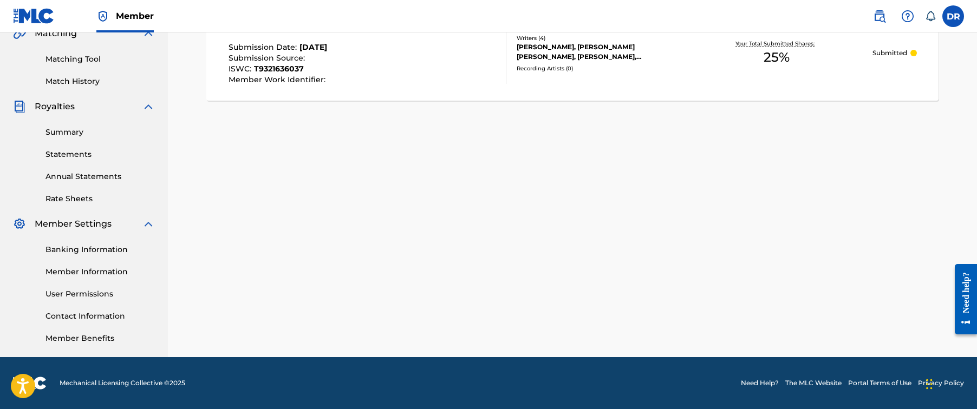
scroll to position [22, 0]
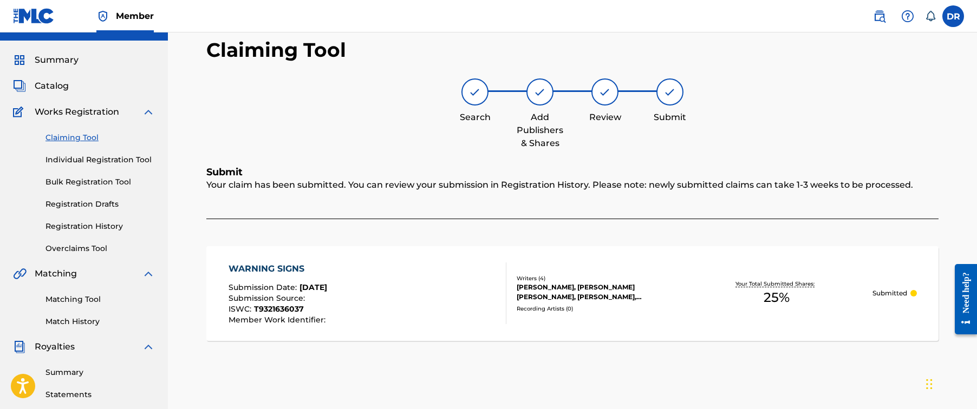
click at [121, 157] on link "Individual Registration Tool" at bounding box center [99, 159] width 109 height 11
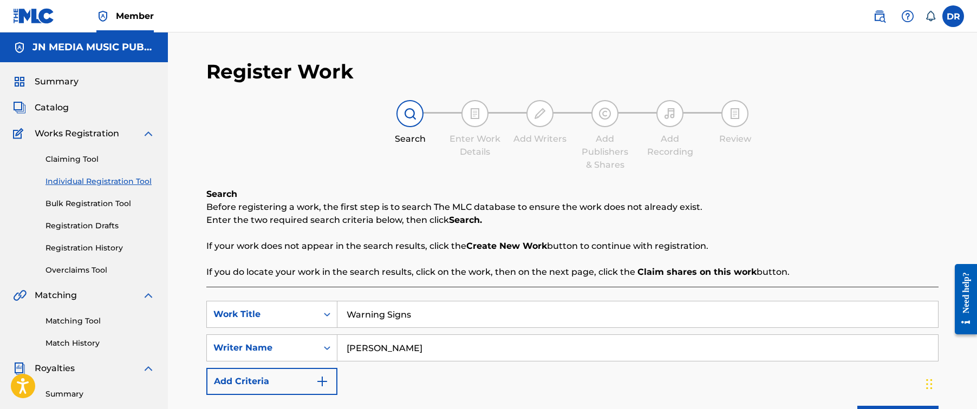
drag, startPoint x: 445, startPoint y: 306, endPoint x: 284, endPoint y: 293, distance: 161.4
paste input "Waves - Hex Cougar Remix"
drag, startPoint x: 558, startPoint y: 323, endPoint x: 288, endPoint y: 294, distance: 271.2
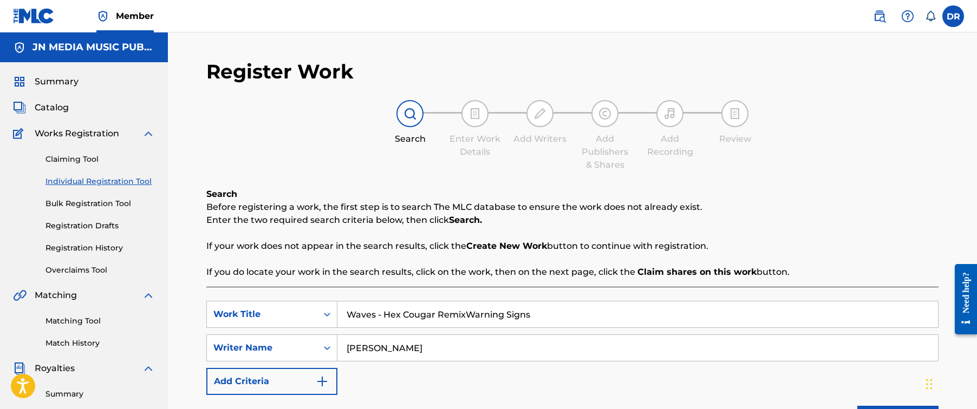
paste input "Search Form"
type input "Waves - Hex Cougar Remix"
drag, startPoint x: 426, startPoint y: 352, endPoint x: 298, endPoint y: 337, distance: 128.6
click at [298, 337] on div "SearchWithCriteriaf702efbc-67f3-4b3e-b7ea-b2ca82da2a93 Writer Name [PERSON_NAME]" at bounding box center [572, 348] width 732 height 27
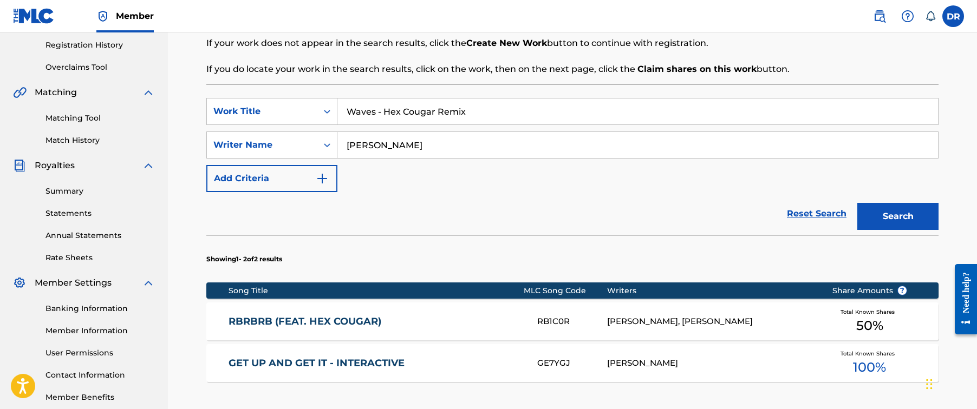
scroll to position [204, 0]
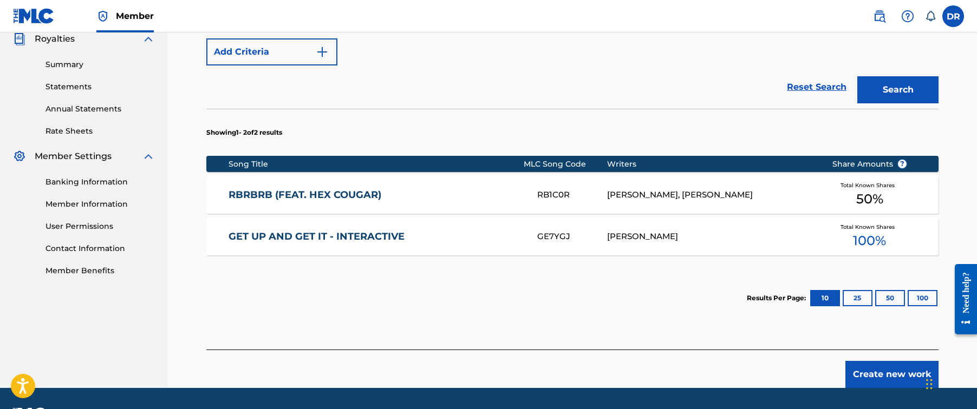
click at [861, 375] on button "Create new work" at bounding box center [891, 374] width 93 height 27
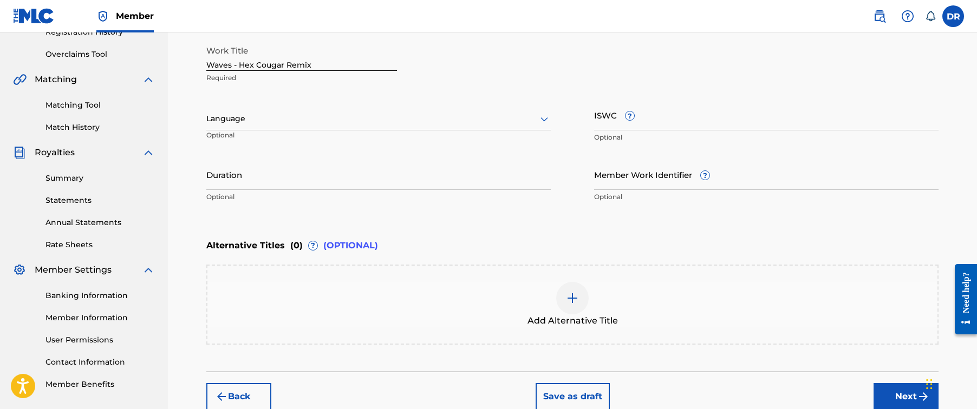
scroll to position [181, 0]
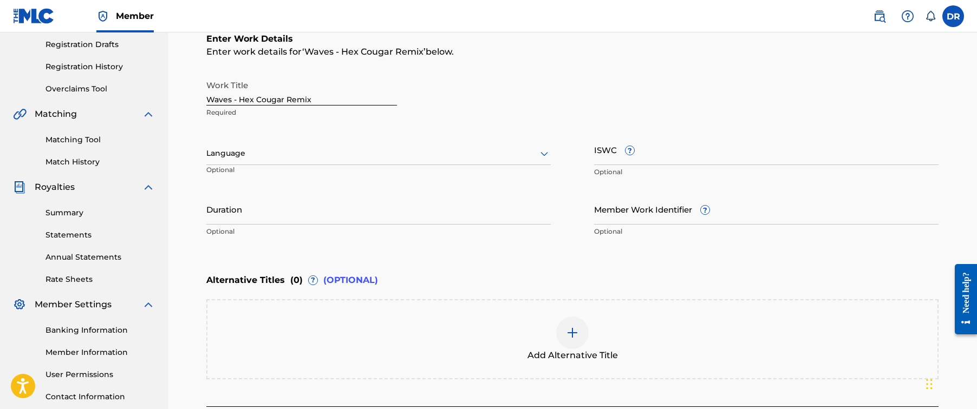
click at [487, 166] on div "Language Optional" at bounding box center [378, 158] width 344 height 49
click at [468, 164] on div "Language" at bounding box center [378, 153] width 344 height 23
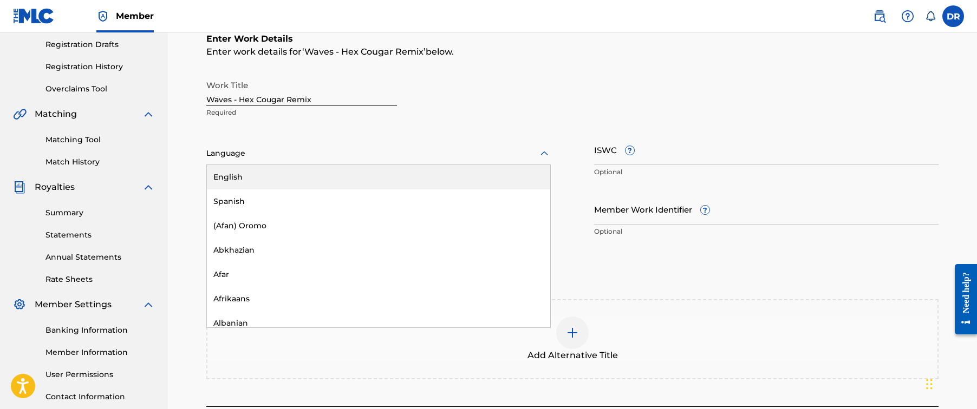
click at [460, 172] on div "English" at bounding box center [378, 177] width 343 height 24
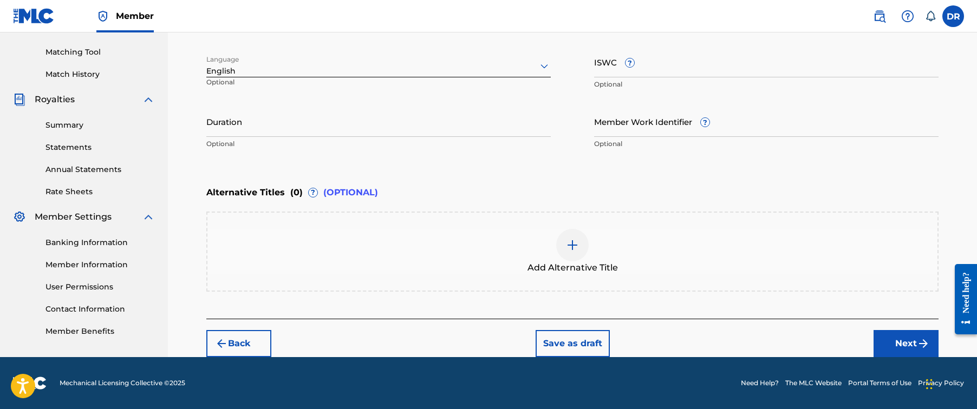
click at [881, 336] on button "Next" at bounding box center [905, 343] width 65 height 27
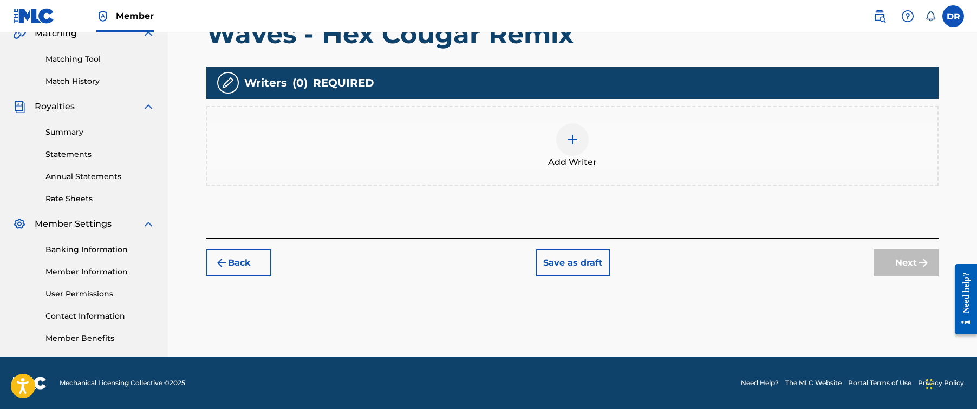
click at [572, 143] on img at bounding box center [572, 139] width 13 height 13
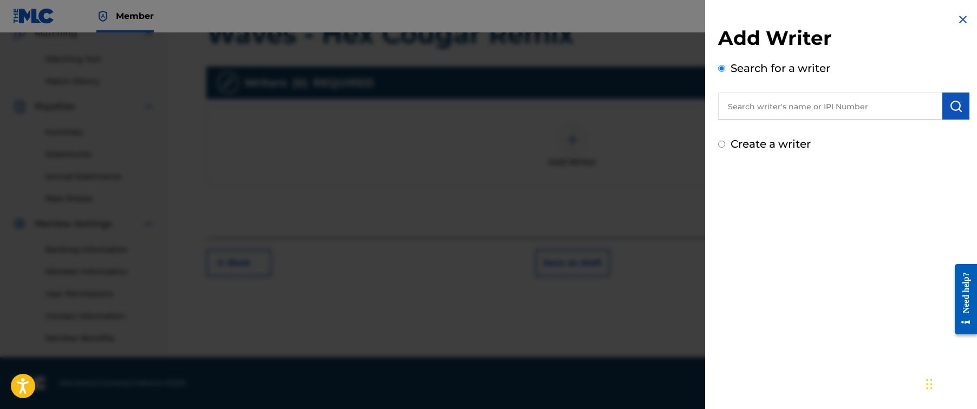
click at [791, 109] on input "text" at bounding box center [830, 106] width 224 height 27
paste input "[PERSON_NAME]"
type input "[PERSON_NAME]"
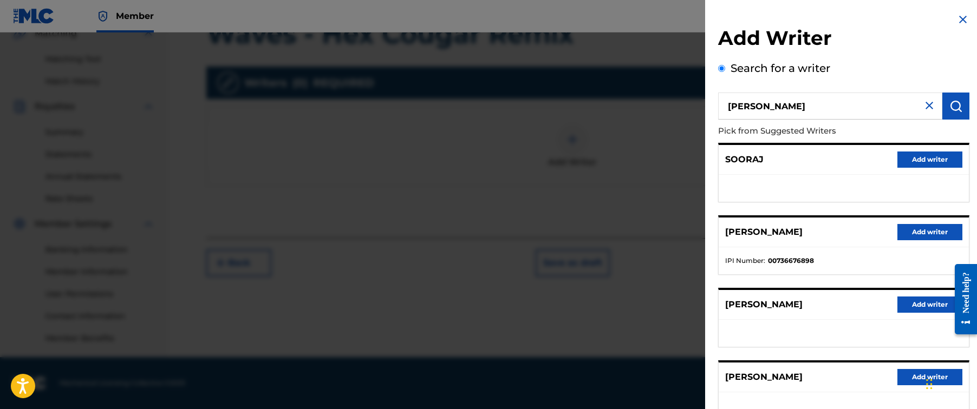
click at [909, 229] on button "Add writer" at bounding box center [929, 232] width 65 height 16
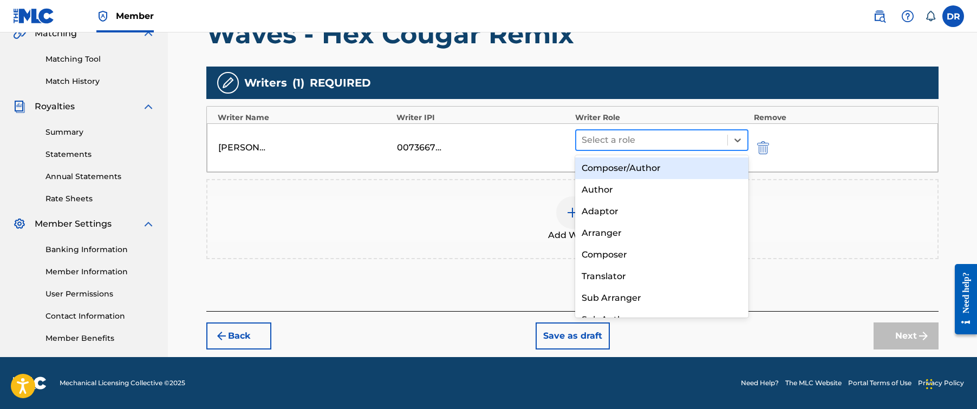
click at [645, 146] on div at bounding box center [652, 140] width 140 height 15
click at [642, 169] on div "Composer/Author" at bounding box center [661, 169] width 173 height 22
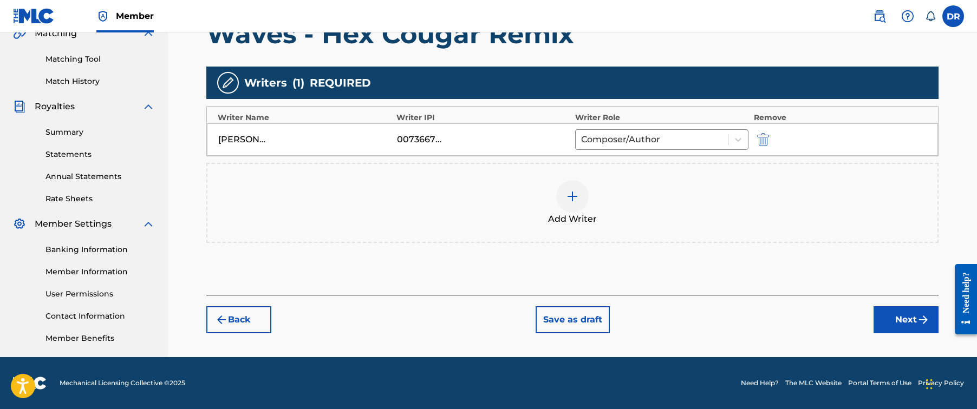
click at [896, 324] on button "Next" at bounding box center [905, 319] width 65 height 27
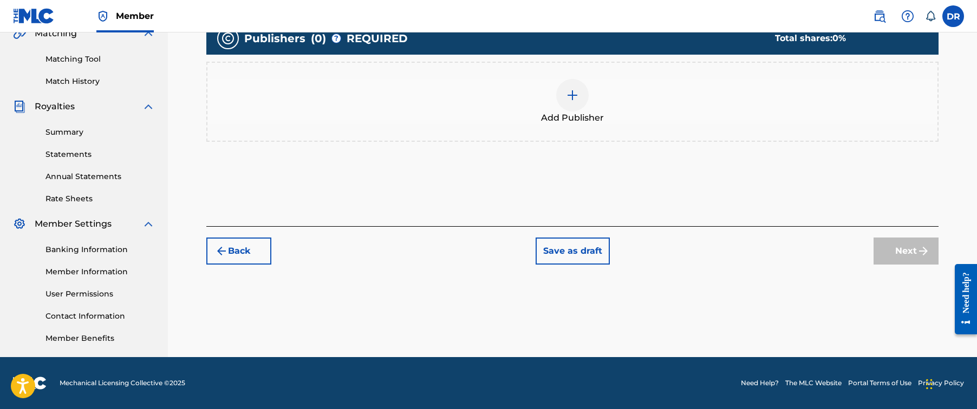
scroll to position [49, 0]
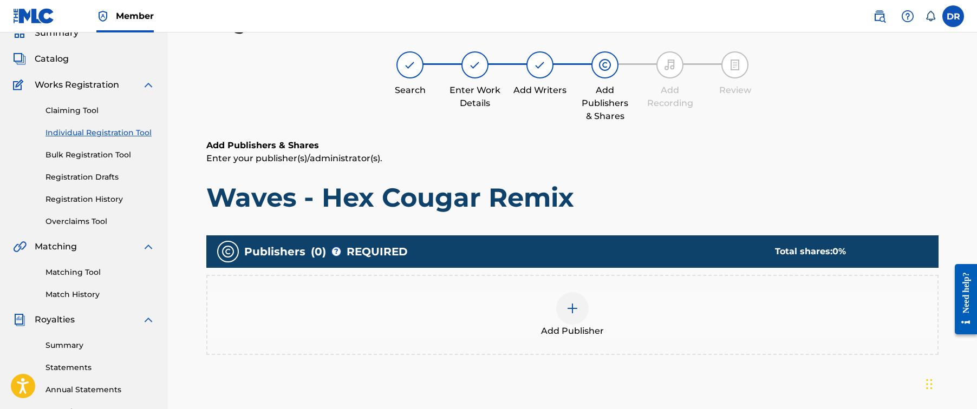
click at [584, 322] on div "Add Publisher" at bounding box center [572, 314] width 730 height 45
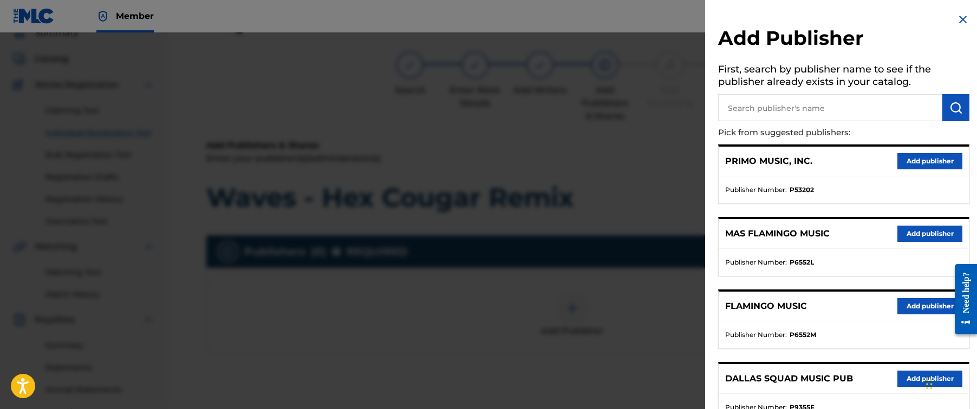
scroll to position [134, 0]
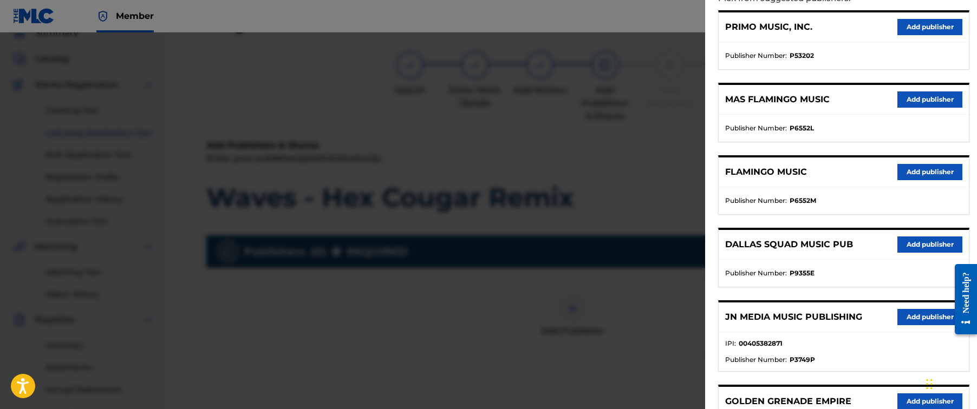
click at [920, 312] on button "Add publisher" at bounding box center [929, 317] width 65 height 16
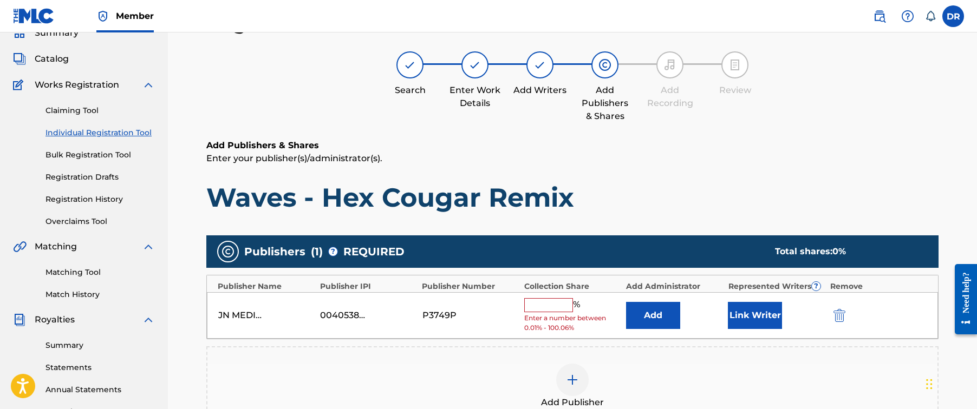
click at [560, 306] on input "text" at bounding box center [548, 305] width 49 height 14
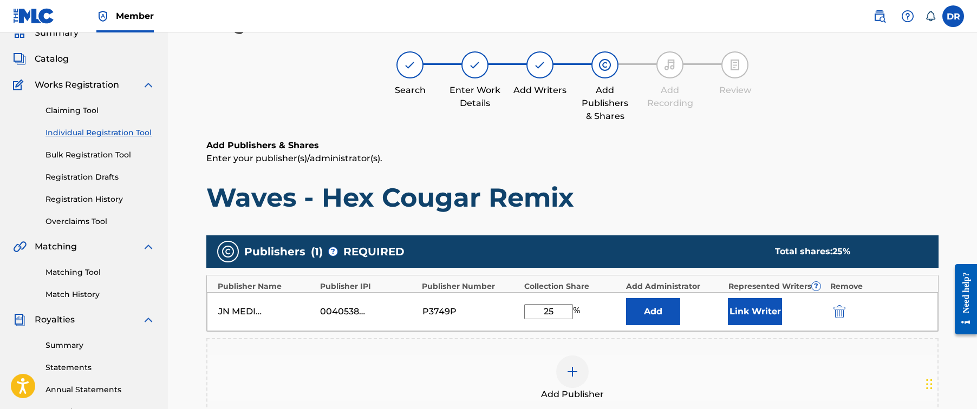
type input "25"
click at [764, 302] on button "Link Writer" at bounding box center [755, 311] width 54 height 27
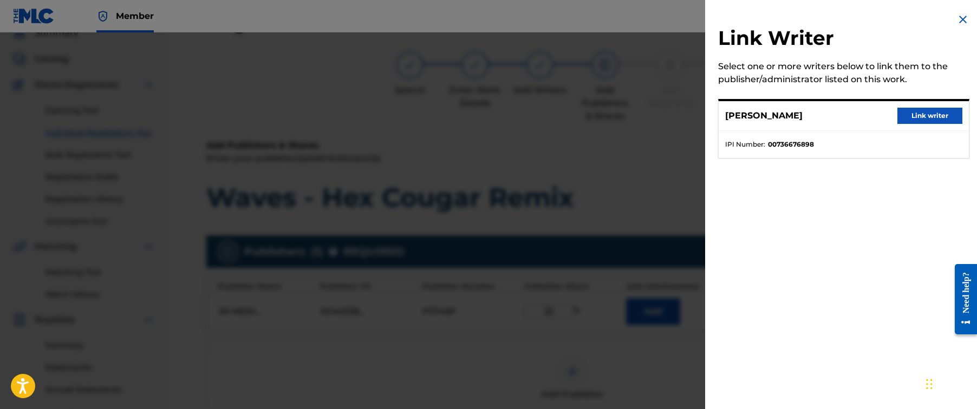
click at [910, 119] on button "Link writer" at bounding box center [929, 116] width 65 height 16
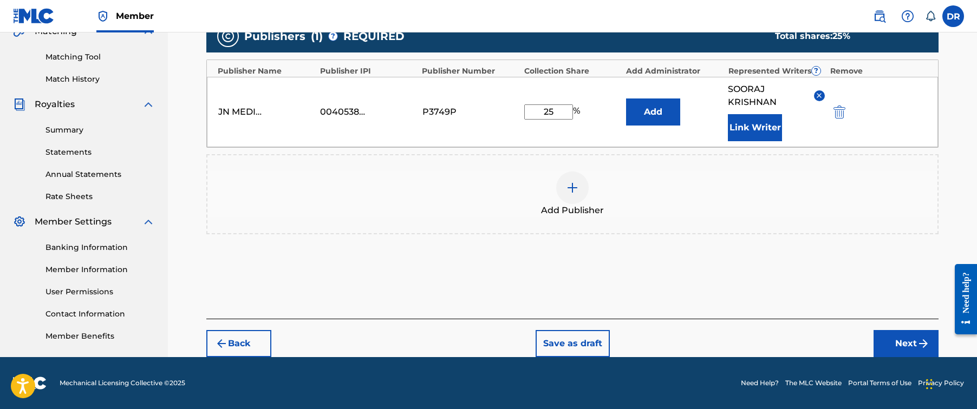
scroll to position [262, 0]
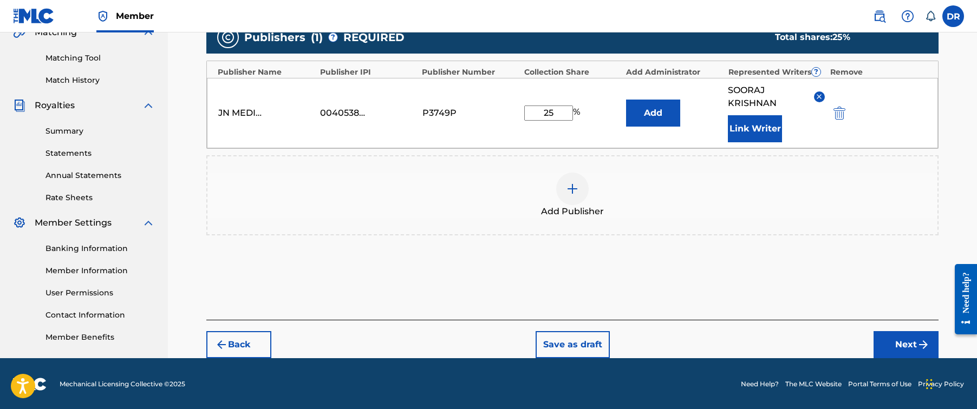
click at [900, 347] on button "Next" at bounding box center [905, 344] width 65 height 27
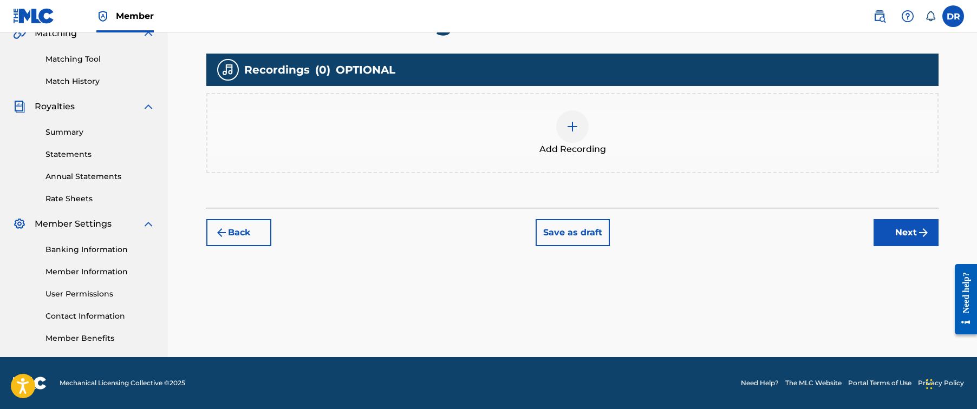
click at [575, 124] on img at bounding box center [572, 126] width 13 height 13
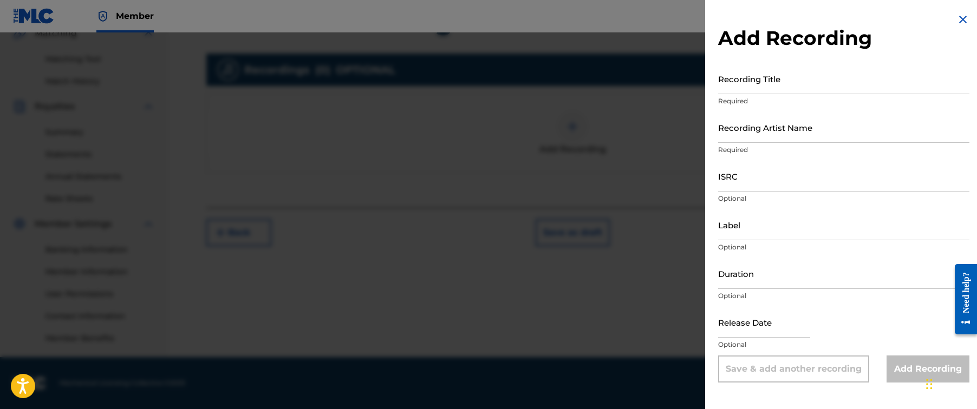
click at [784, 128] on input "Recording Artist Name" at bounding box center [843, 127] width 251 height 31
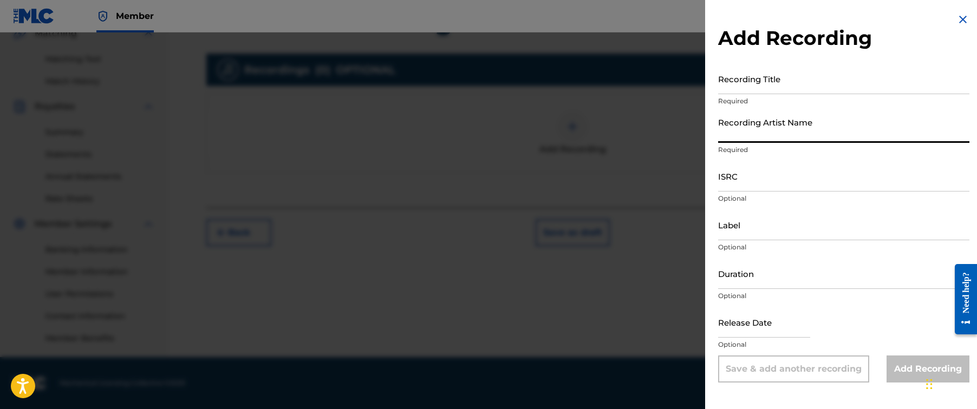
paste input "[PERSON_NAME] Shadows, Hex Cougar"
type input "[PERSON_NAME] Shadows, Hex Cougar"
click at [814, 84] on input "Recording Title" at bounding box center [843, 78] width 251 height 31
paste input "Waves - Hex Cougar Remix"
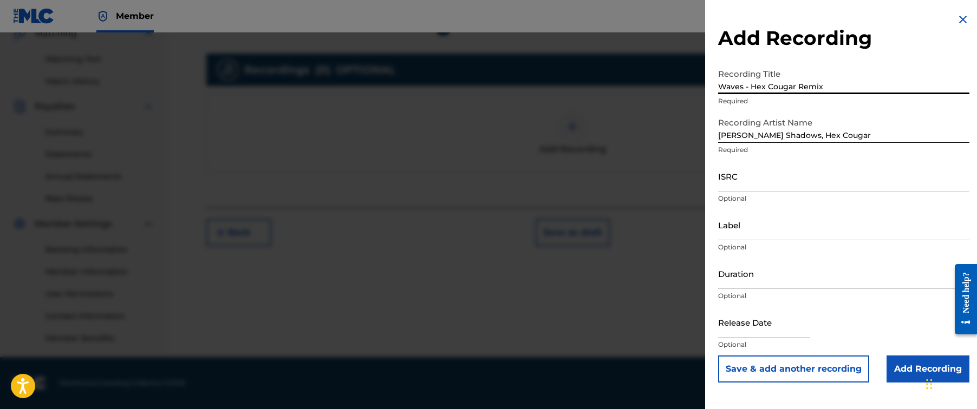
type input "Waves - Hex Cougar Remix"
click at [863, 177] on input "ISRC" at bounding box center [843, 176] width 251 height 31
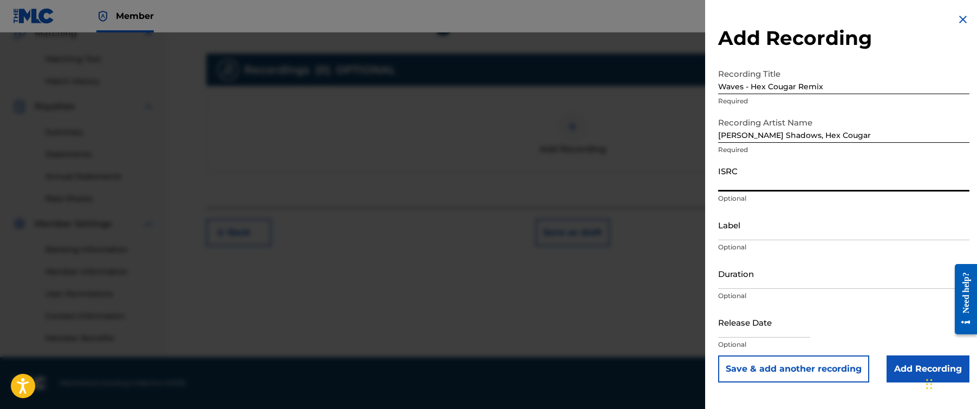
click at [863, 177] on input "ISRC" at bounding box center [843, 176] width 251 height 31
paste input "USLGZ1900055"
type input "USLGZ1900055"
click at [919, 381] on input "Add Recording" at bounding box center [927, 369] width 83 height 27
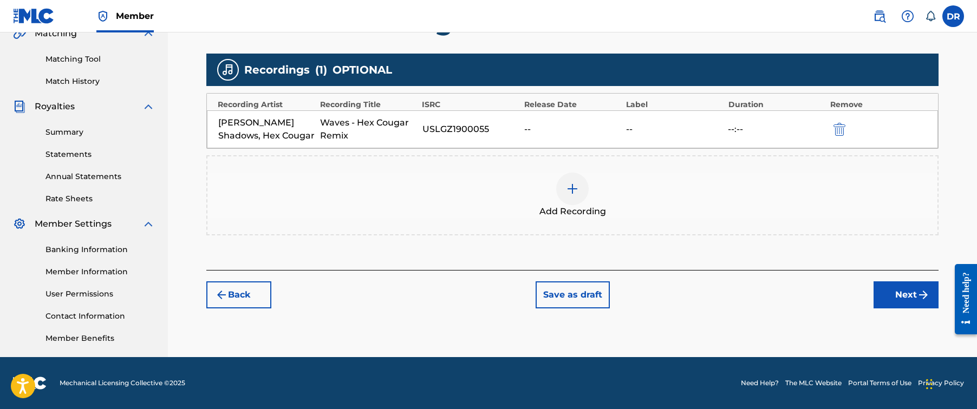
click at [907, 285] on button "Next" at bounding box center [905, 295] width 65 height 27
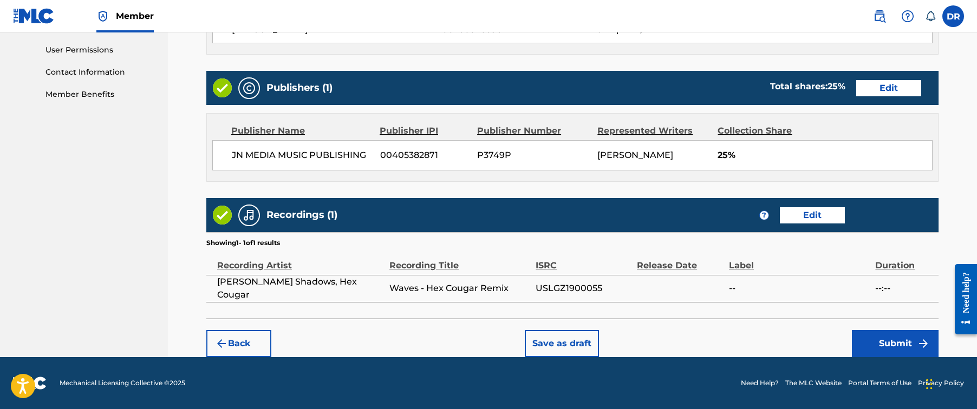
scroll to position [506, 0]
click at [861, 344] on button "Submit" at bounding box center [895, 343] width 87 height 27
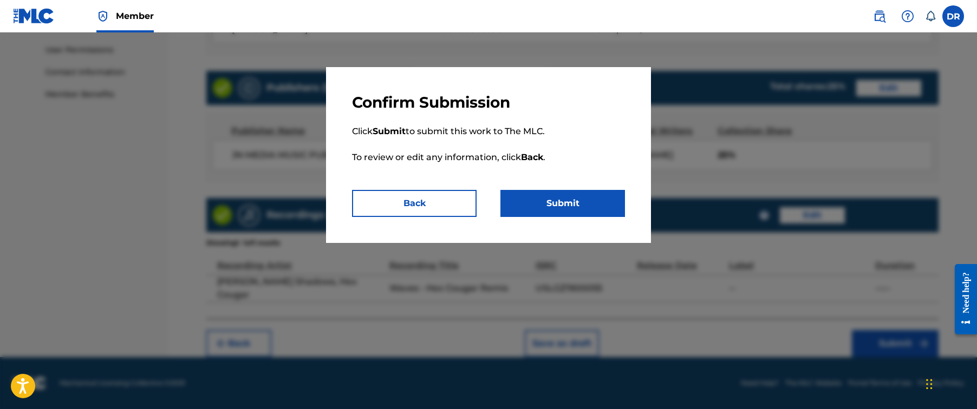
click at [612, 213] on button "Submit" at bounding box center [562, 203] width 125 height 27
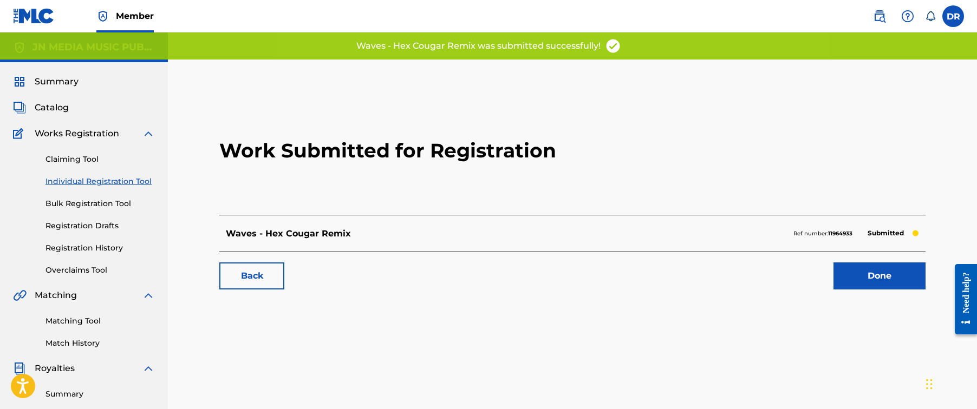
click at [865, 277] on link "Done" at bounding box center [879, 276] width 92 height 27
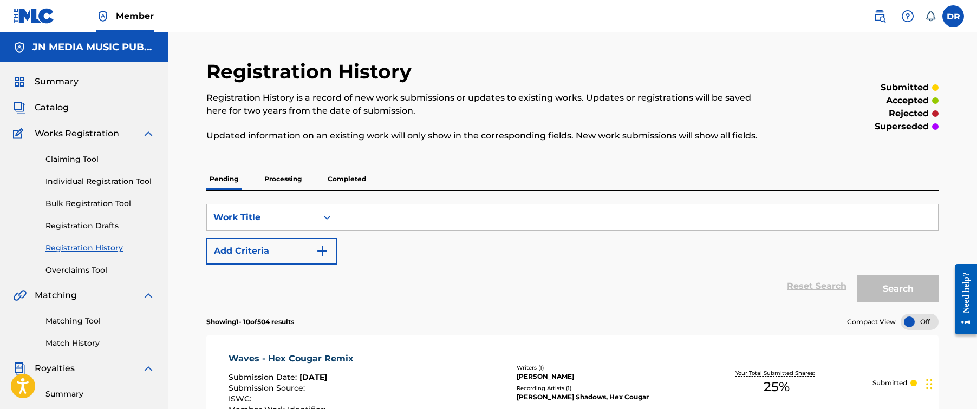
click at [105, 181] on link "Individual Registration Tool" at bounding box center [99, 181] width 109 height 11
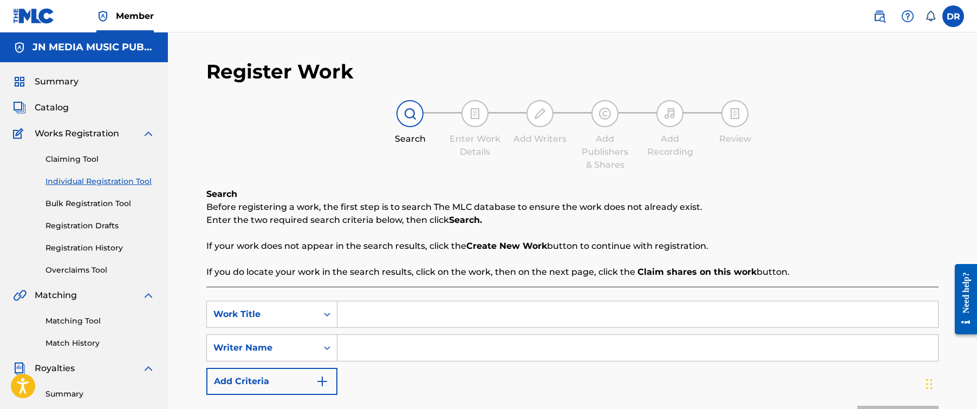
click at [451, 308] on input "Search Form" at bounding box center [637, 315] width 600 height 26
paste input "X / Love"
type input "X / Love"
click at [393, 352] on input "Search Form" at bounding box center [637, 348] width 600 height 26
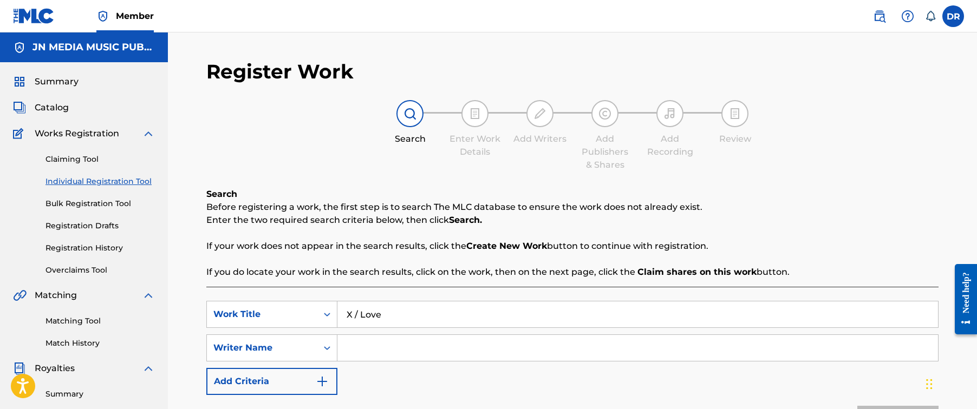
paste input "[PERSON_NAME]"
type input "[PERSON_NAME]"
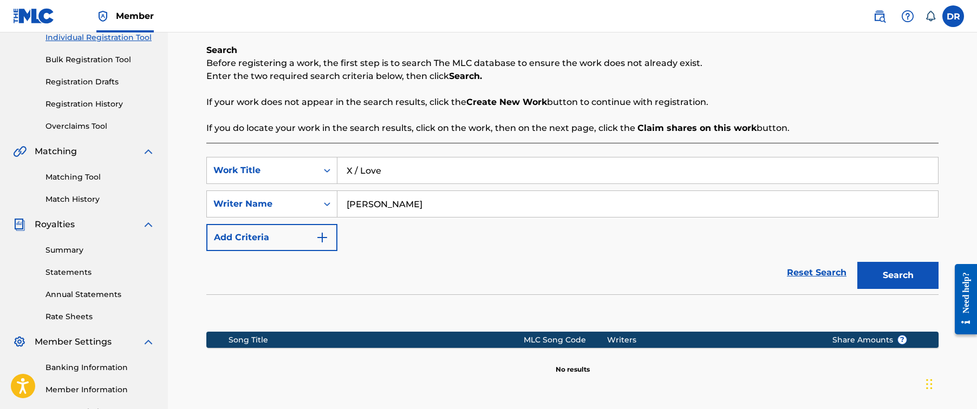
scroll to position [224, 0]
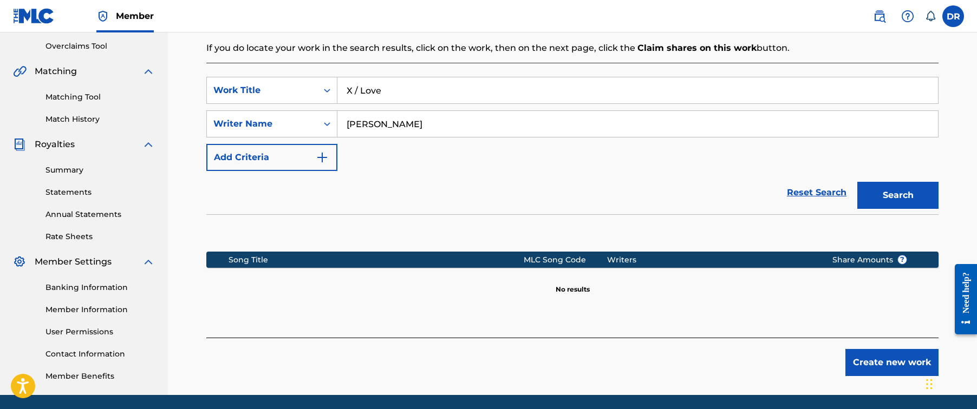
click at [866, 371] on button "Create new work" at bounding box center [891, 362] width 93 height 27
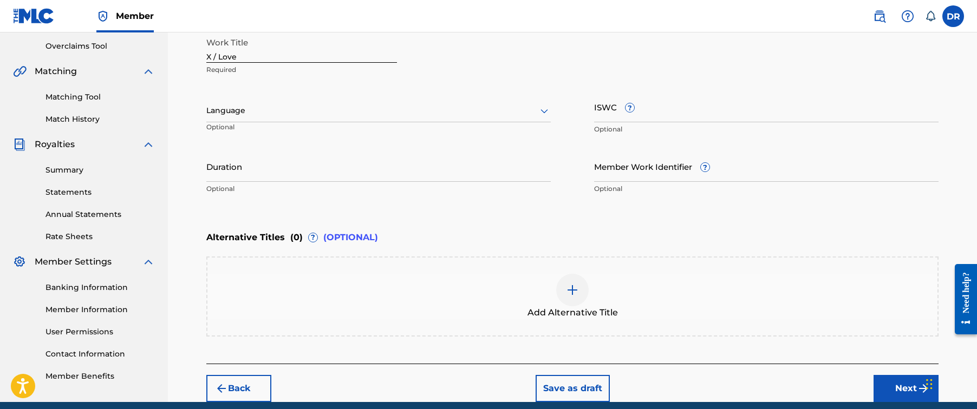
scroll to position [139, 0]
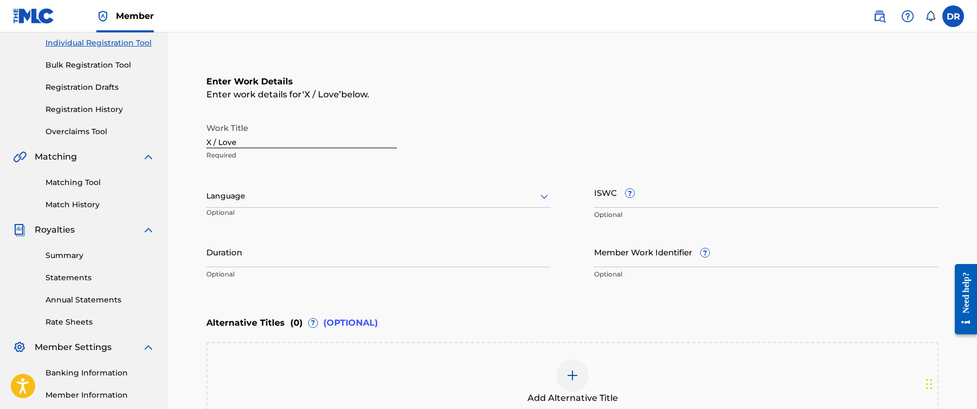
click at [505, 203] on div at bounding box center [378, 197] width 344 height 14
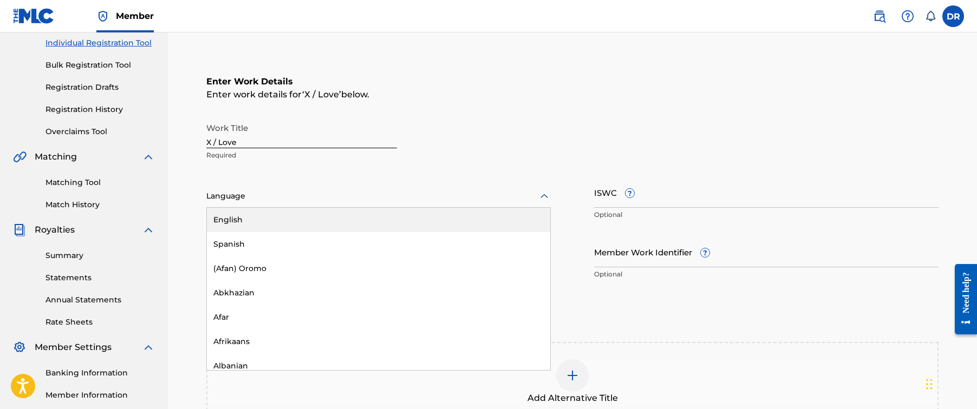
click at [489, 213] on div "English" at bounding box center [378, 220] width 343 height 24
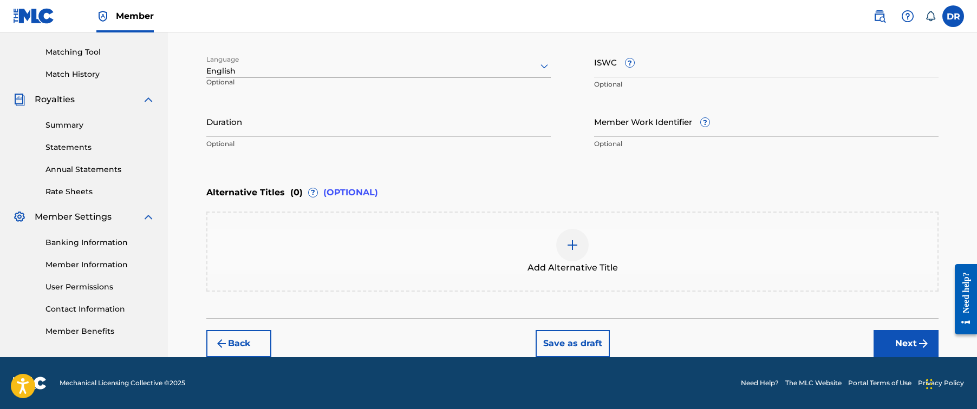
click at [268, 342] on button "Back" at bounding box center [238, 343] width 65 height 27
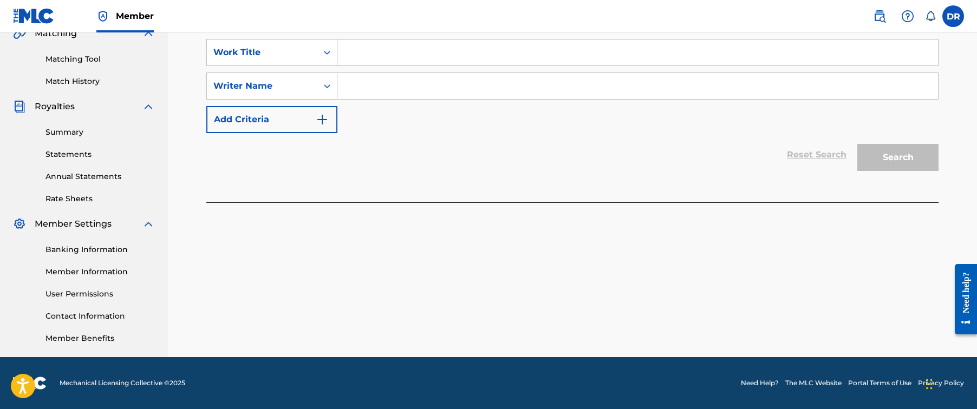
click at [611, 62] on input "Search Form" at bounding box center [637, 53] width 600 height 26
paste input "X / Love"
type input "X / Love"
click at [540, 92] on input "Search Form" at bounding box center [637, 86] width 600 height 26
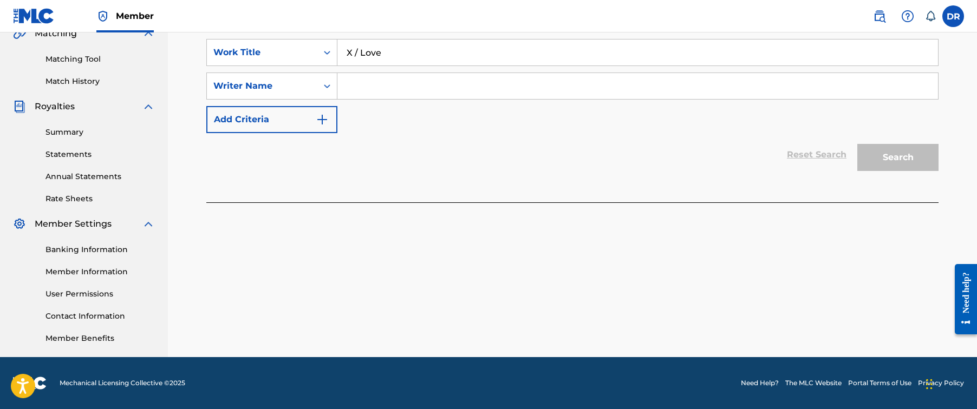
paste input "[PERSON_NAME]"
click at [898, 158] on button "Search" at bounding box center [897, 157] width 81 height 27
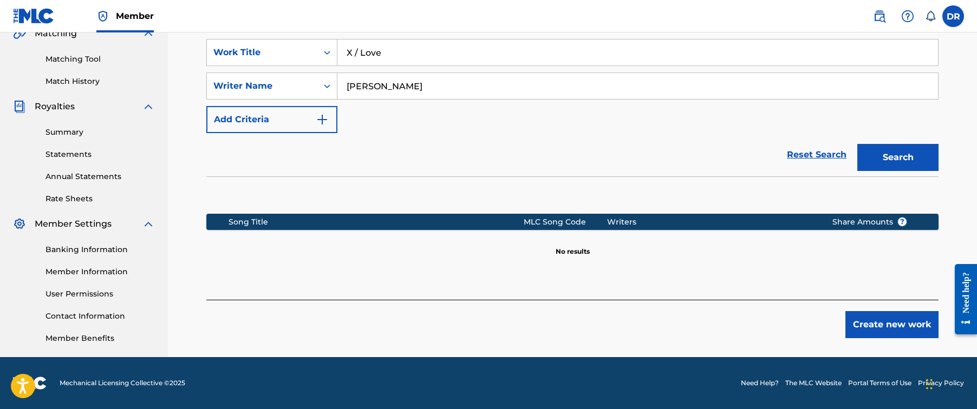
drag, startPoint x: 377, startPoint y: 88, endPoint x: 481, endPoint y: 90, distance: 103.4
click at [481, 90] on input "[PERSON_NAME]" at bounding box center [637, 86] width 600 height 26
type input "Sooraj"
click at [898, 158] on button "Search" at bounding box center [897, 157] width 81 height 27
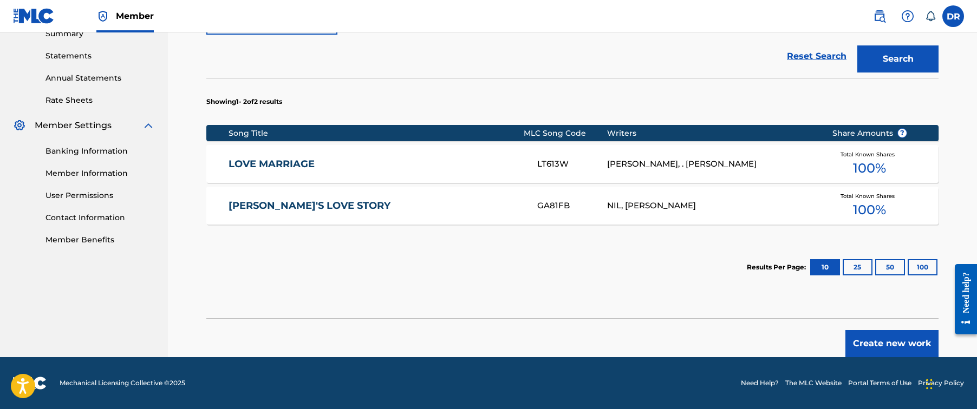
scroll to position [361, 0]
click at [871, 346] on button "Create new work" at bounding box center [891, 343] width 93 height 27
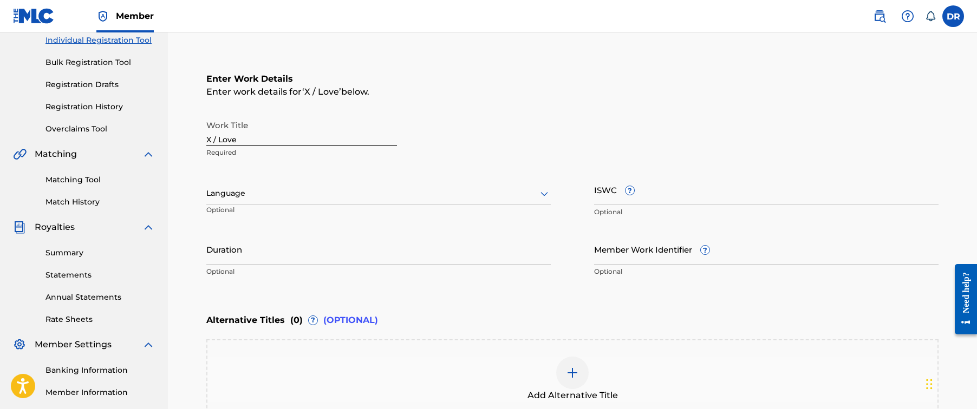
scroll to position [132, 0]
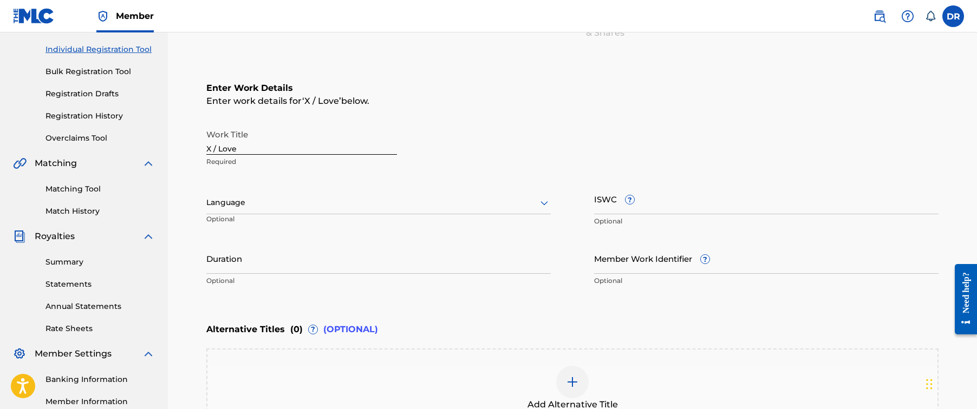
click at [454, 208] on div at bounding box center [378, 203] width 344 height 14
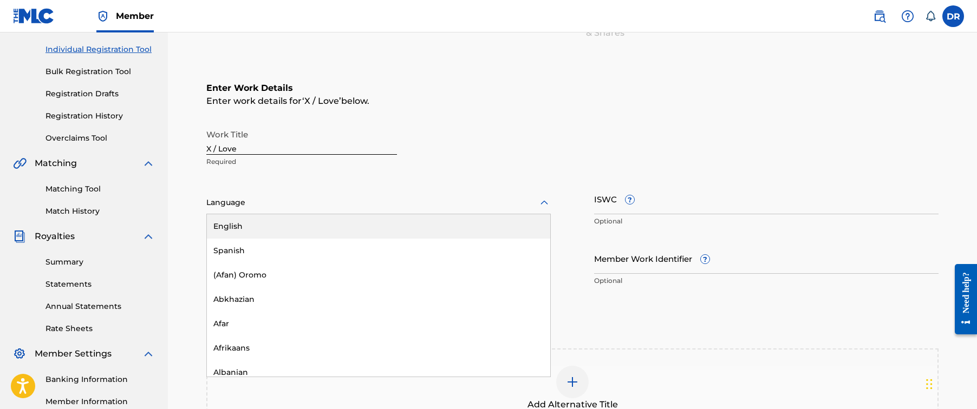
click at [448, 219] on div "English" at bounding box center [378, 226] width 343 height 24
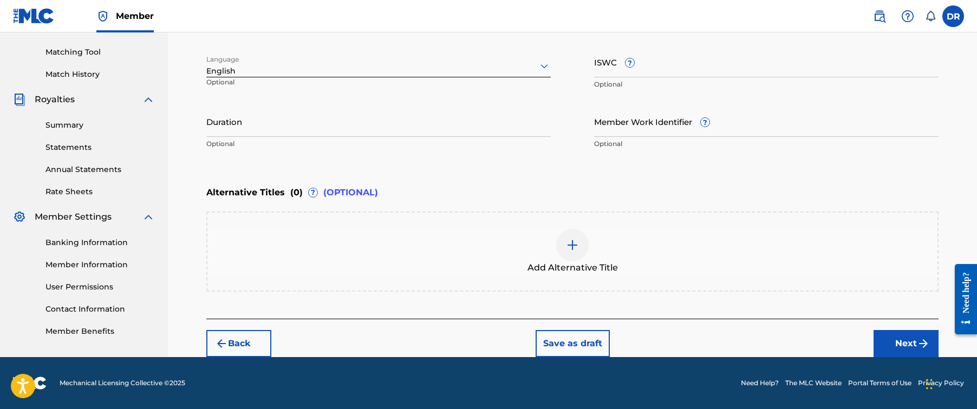
click at [902, 340] on button "Next" at bounding box center [905, 343] width 65 height 27
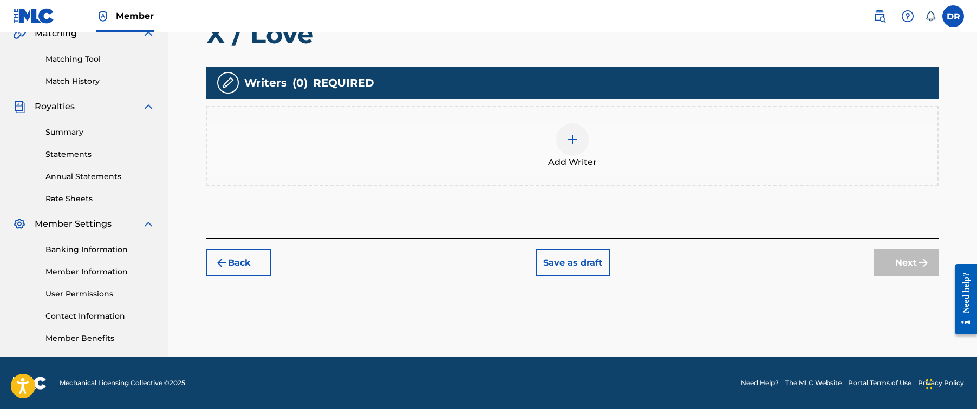
scroll to position [262, 0]
click at [597, 147] on div "Add Writer" at bounding box center [572, 145] width 730 height 45
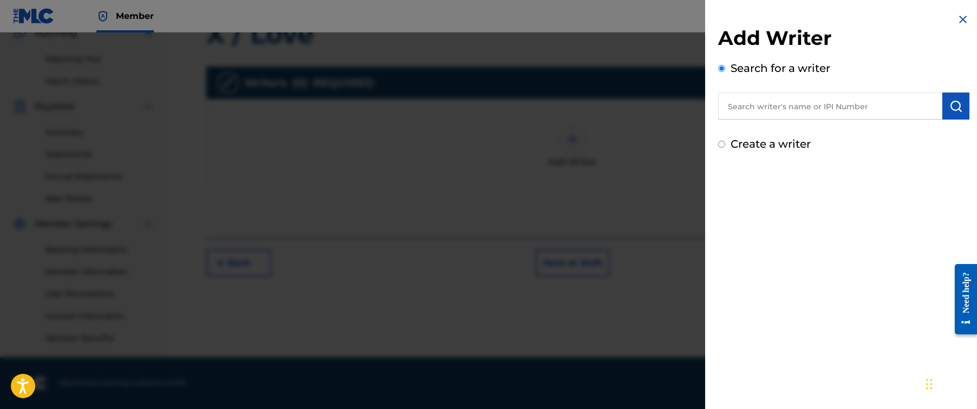
click at [779, 115] on input "text" at bounding box center [830, 106] width 224 height 27
paste input "[PERSON_NAME]"
type input "[PERSON_NAME]"
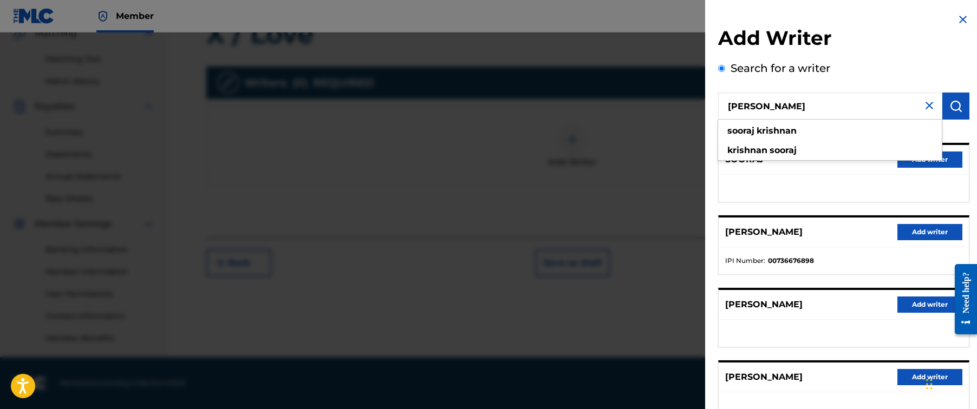
click at [916, 230] on button "Add writer" at bounding box center [929, 232] width 65 height 16
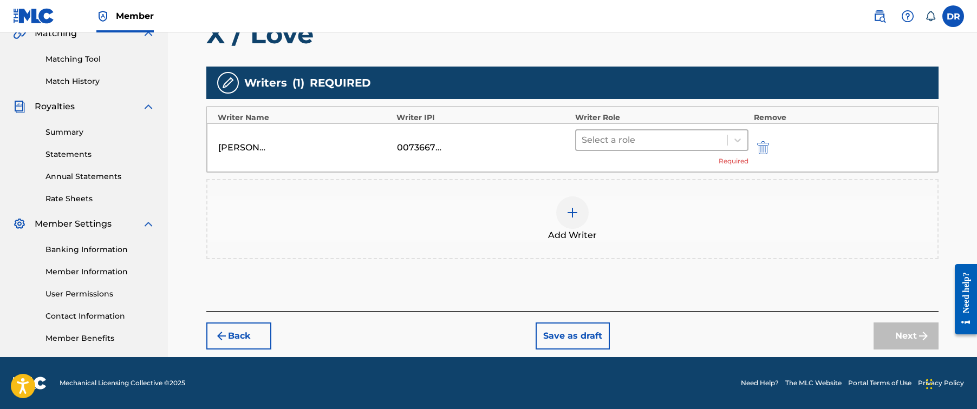
click at [679, 144] on div at bounding box center [652, 140] width 140 height 15
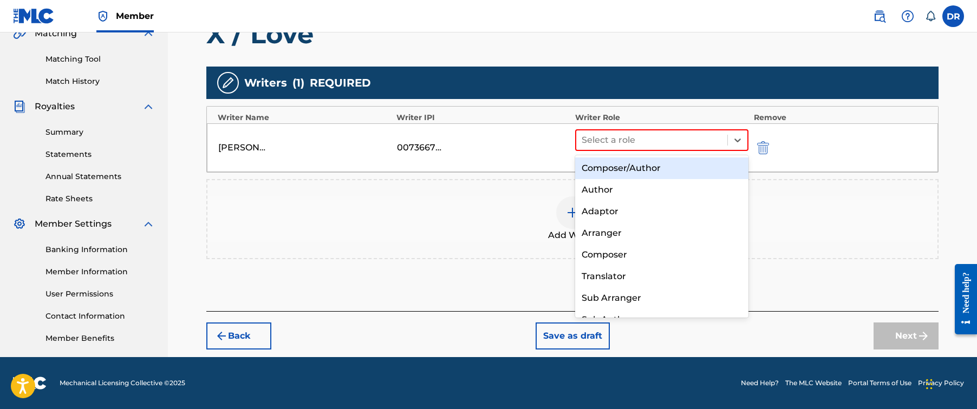
click at [674, 164] on div "Composer/Author" at bounding box center [661, 169] width 173 height 22
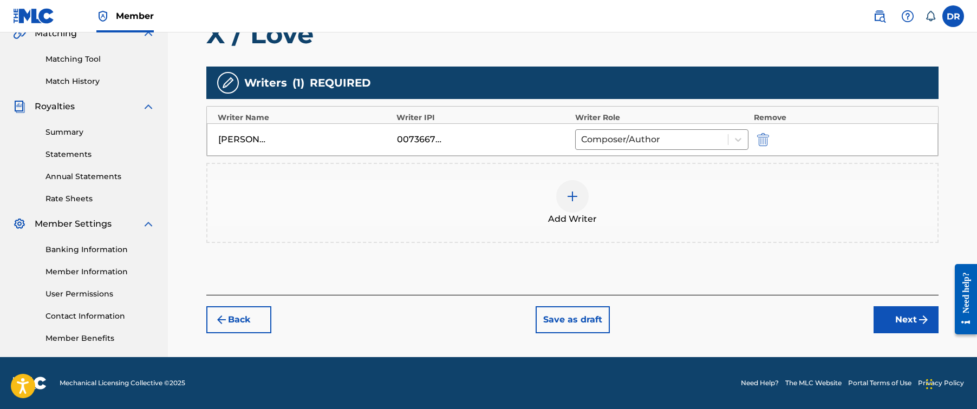
click at [911, 315] on button "Next" at bounding box center [905, 319] width 65 height 27
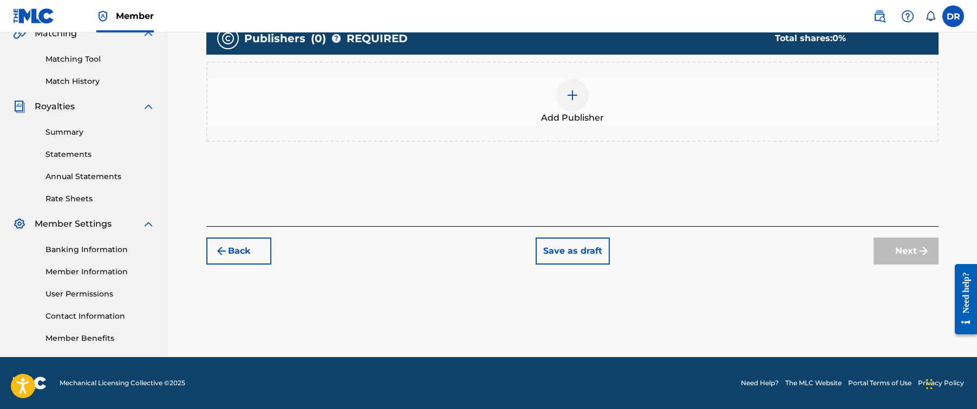
scroll to position [49, 0]
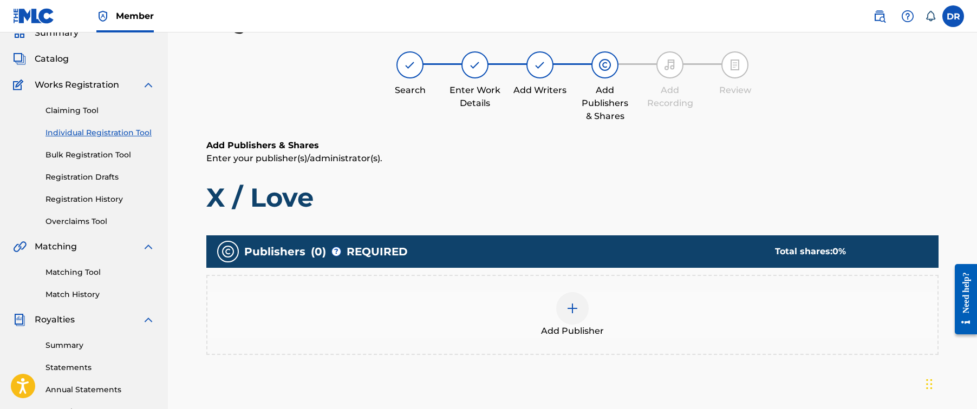
click at [570, 305] on img at bounding box center [572, 308] width 13 height 13
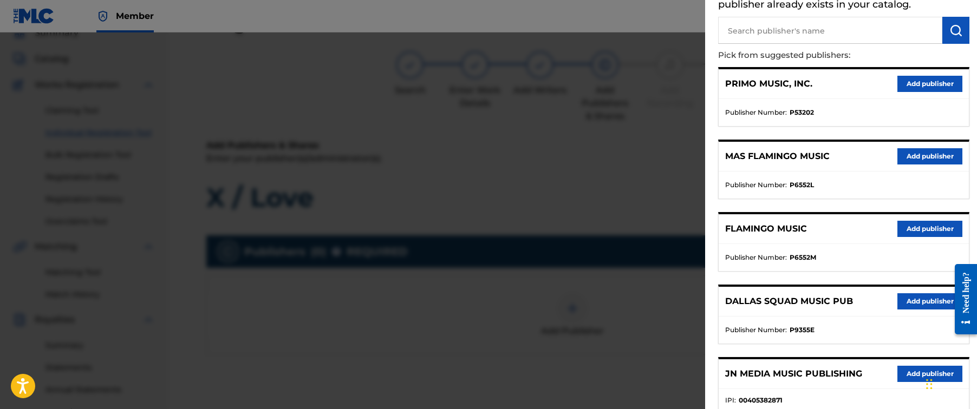
scroll to position [165, 0]
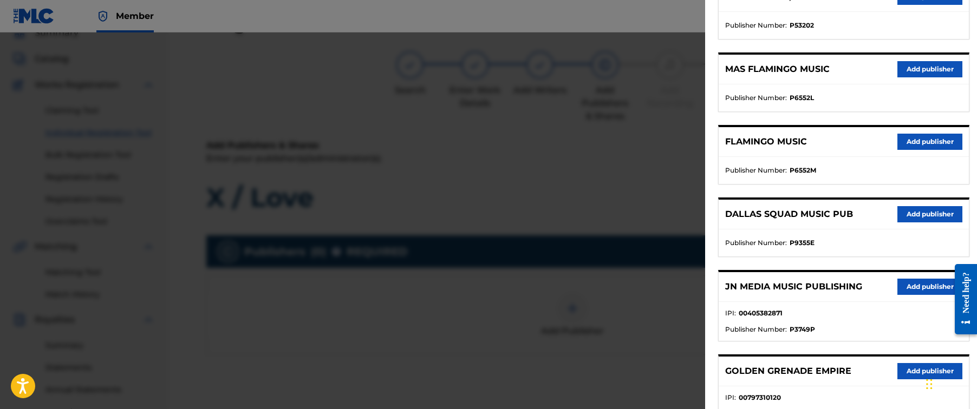
click at [913, 279] on button "Add publisher" at bounding box center [929, 287] width 65 height 16
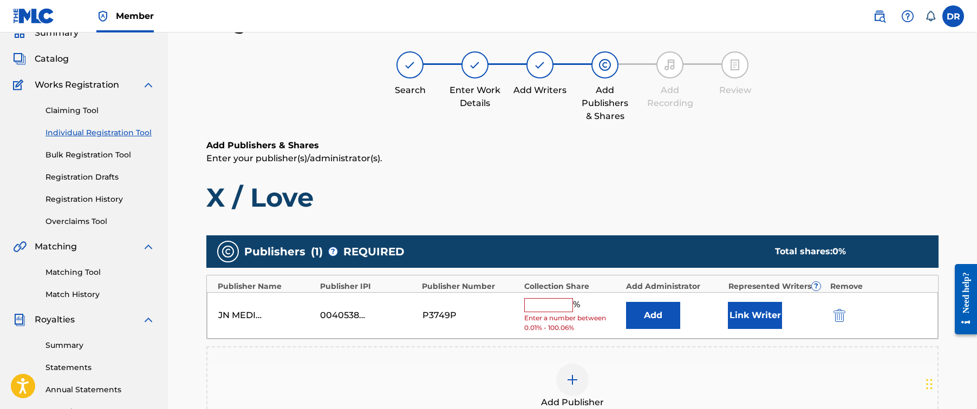
click at [548, 302] on input "text" at bounding box center [548, 305] width 49 height 14
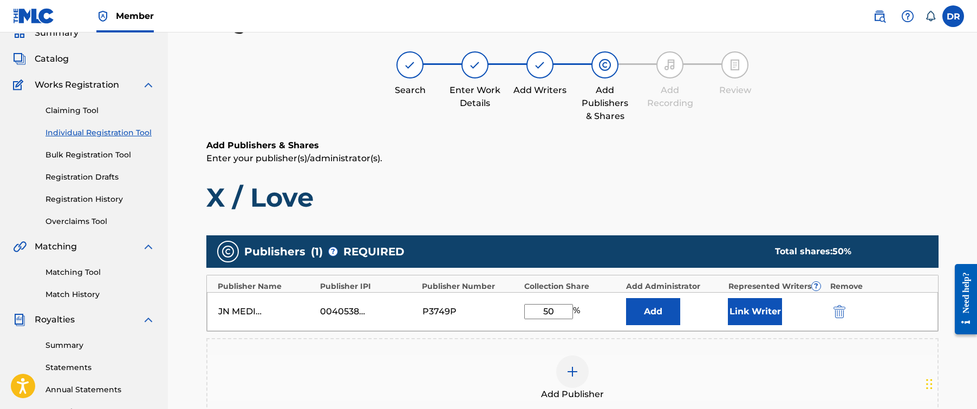
type input "50"
click at [758, 312] on button "Link Writer" at bounding box center [755, 311] width 54 height 27
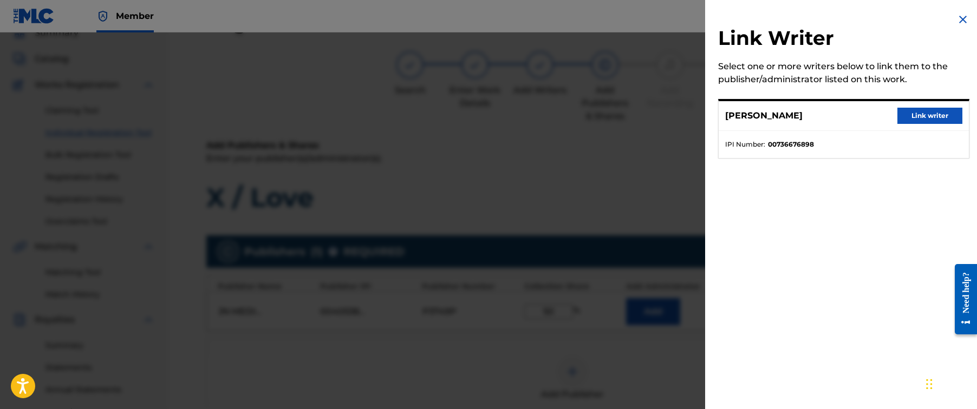
click at [941, 120] on button "Link writer" at bounding box center [929, 116] width 65 height 16
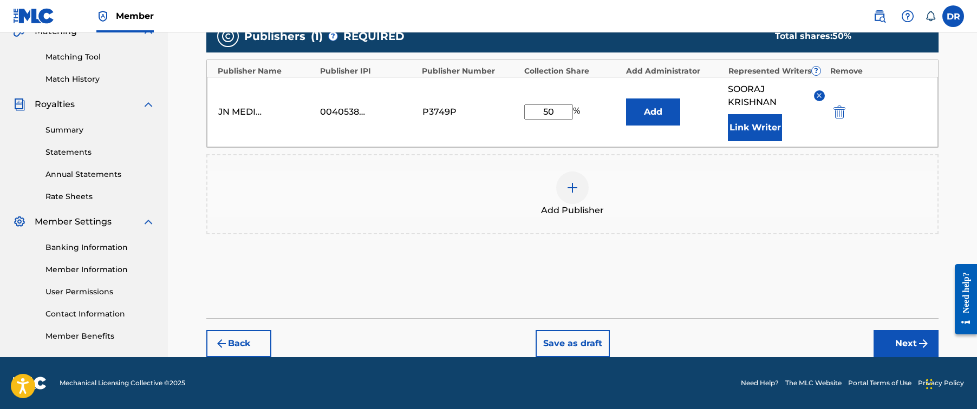
click at [910, 334] on button "Next" at bounding box center [905, 343] width 65 height 27
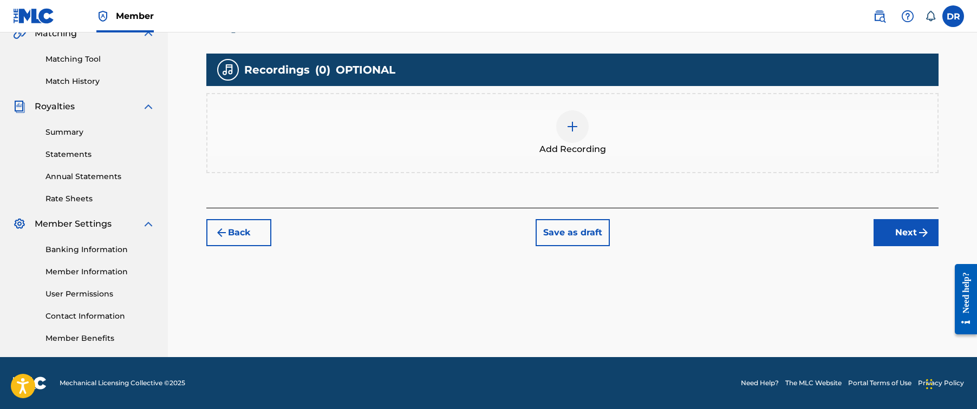
scroll to position [262, 0]
click at [580, 148] on span "Add Recording" at bounding box center [572, 149] width 67 height 13
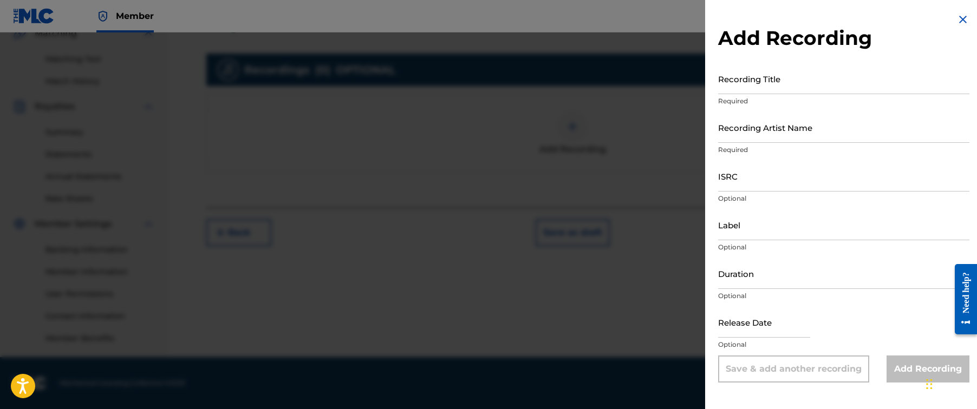
click at [833, 129] on input "Recording Artist Name" at bounding box center [843, 127] width 251 height 31
paste input "Hex Cougar, [PERSON_NAME]"
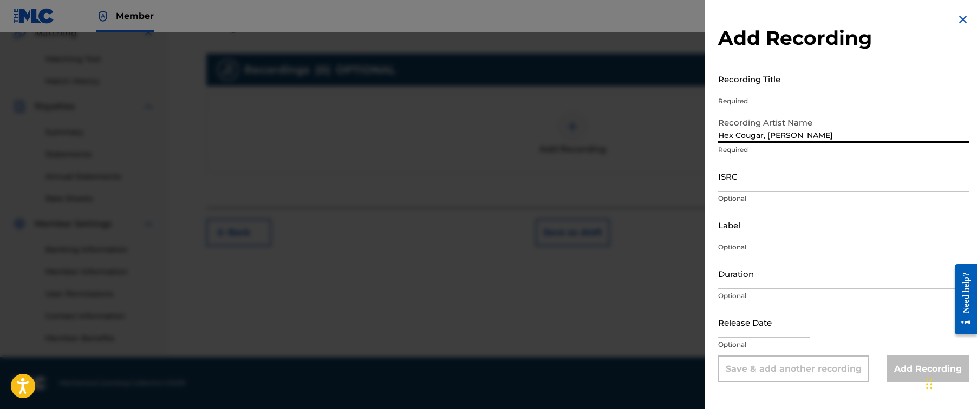
type input "Hex Cougar, [PERSON_NAME]"
click at [774, 94] on div "Recording Title Required" at bounding box center [843, 87] width 251 height 49
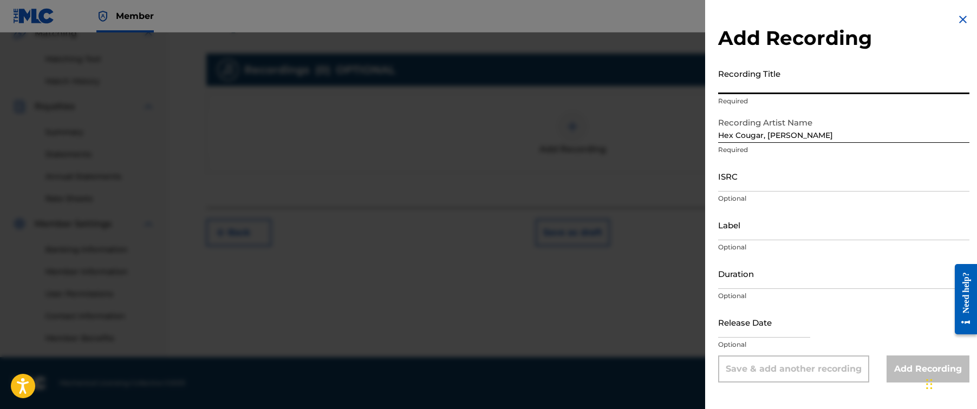
click at [783, 86] on input "Recording Title" at bounding box center [843, 78] width 251 height 31
paste input "X / Love"
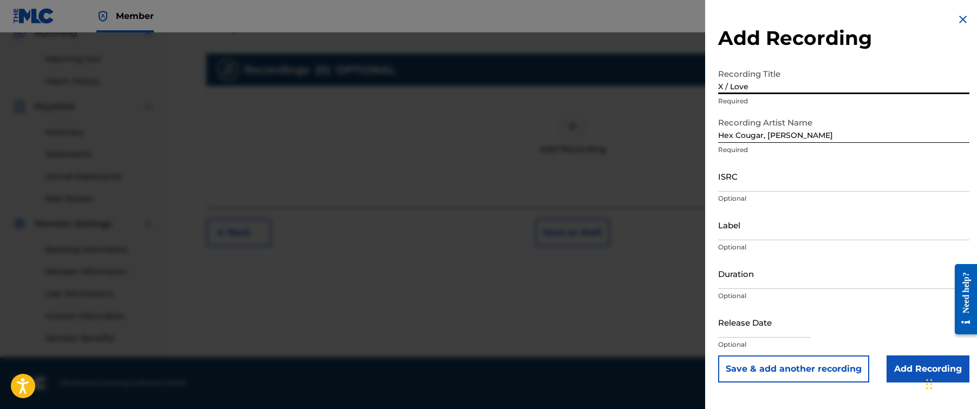
type input "X / Love"
click at [816, 186] on input "ISRC" at bounding box center [843, 176] width 251 height 31
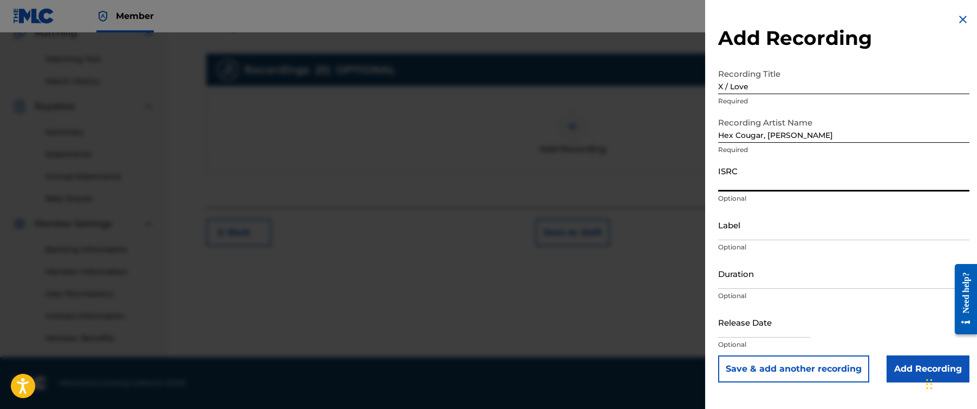
click at [816, 186] on input "ISRC" at bounding box center [843, 176] width 251 height 31
paste input "QM24S1818482"
type input "QM24S1818482"
click at [889, 357] on input "Add Recording" at bounding box center [927, 369] width 83 height 27
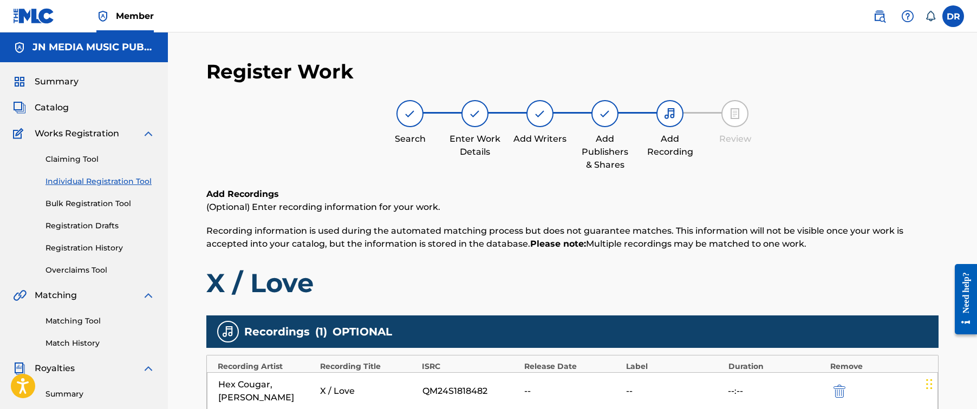
scroll to position [0, 0]
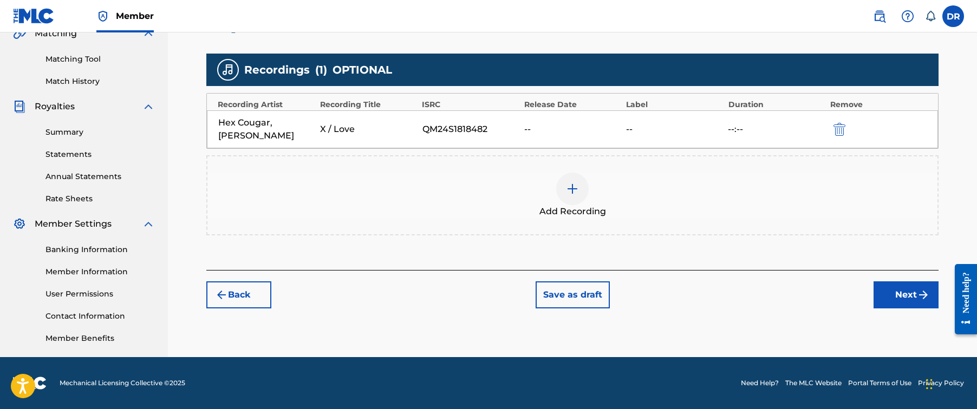
click at [905, 292] on button "Next" at bounding box center [905, 295] width 65 height 27
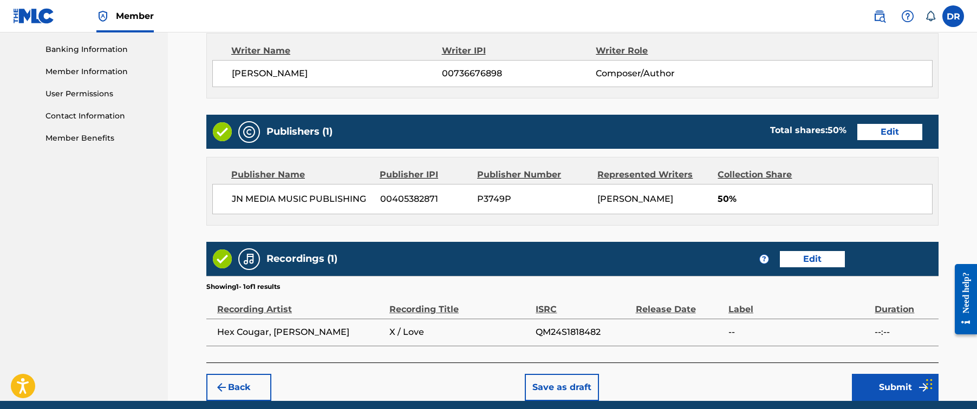
scroll to position [466, 0]
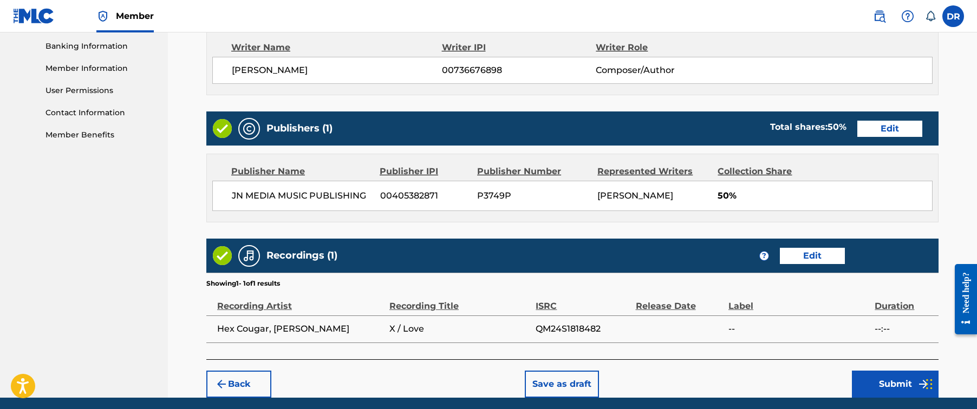
click at [889, 387] on button "Submit" at bounding box center [895, 384] width 87 height 27
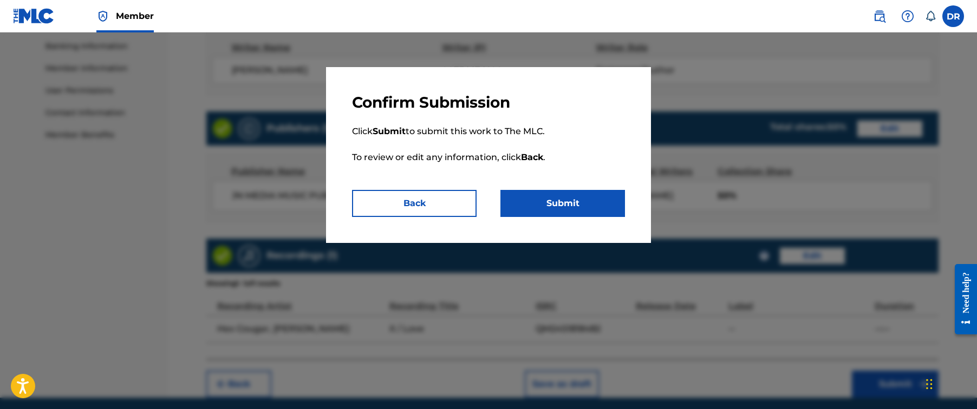
click at [587, 202] on button "Submit" at bounding box center [562, 203] width 125 height 27
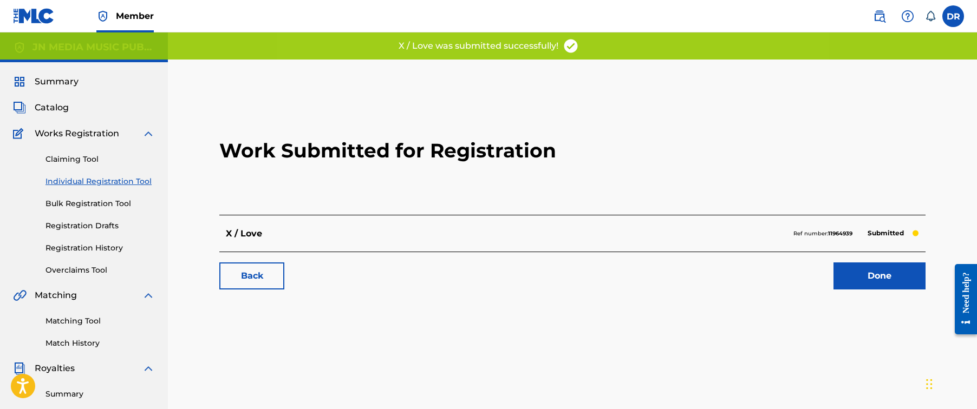
click at [861, 279] on link "Done" at bounding box center [879, 276] width 92 height 27
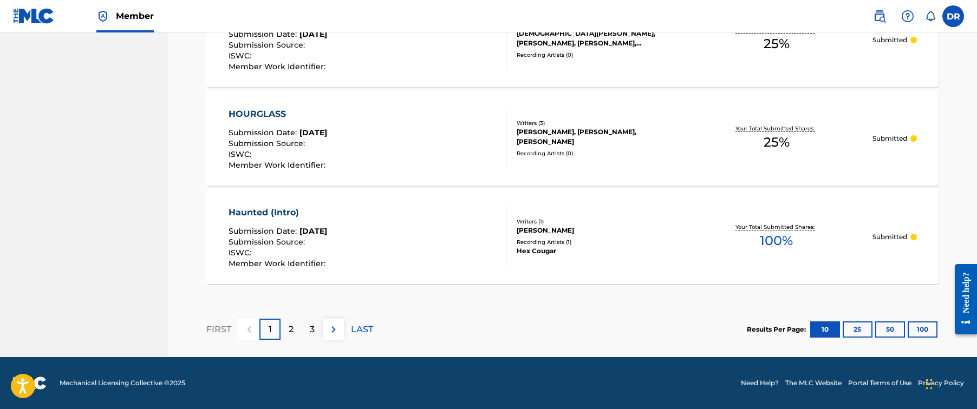
scroll to position [1033, 0]
click at [293, 329] on p "2" at bounding box center [291, 329] width 5 height 13
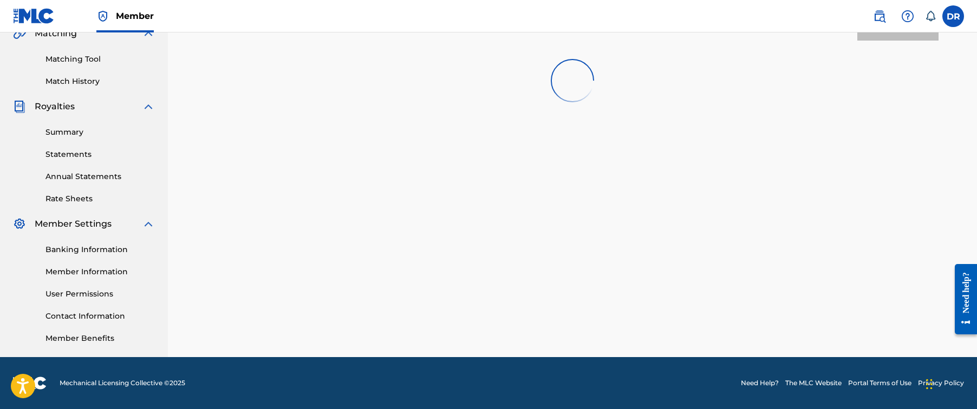
click at [293, 329] on div "Registration History Registration History is a record of new work submissions o…" at bounding box center [572, 77] width 758 height 560
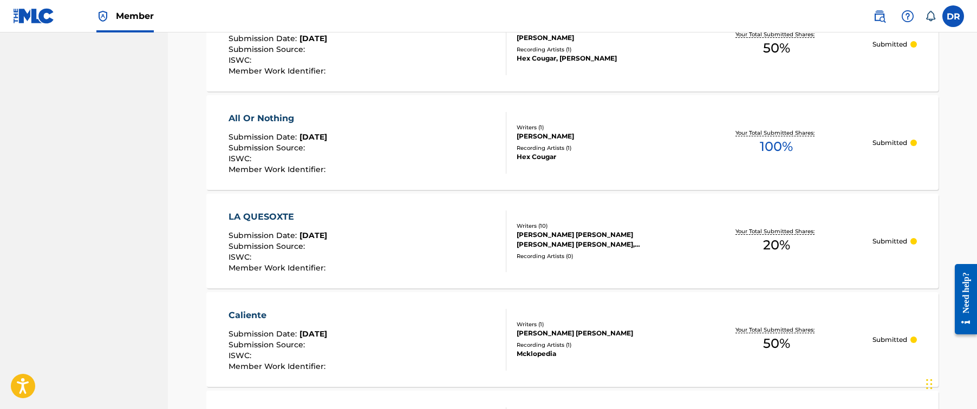
scroll to position [1033, 0]
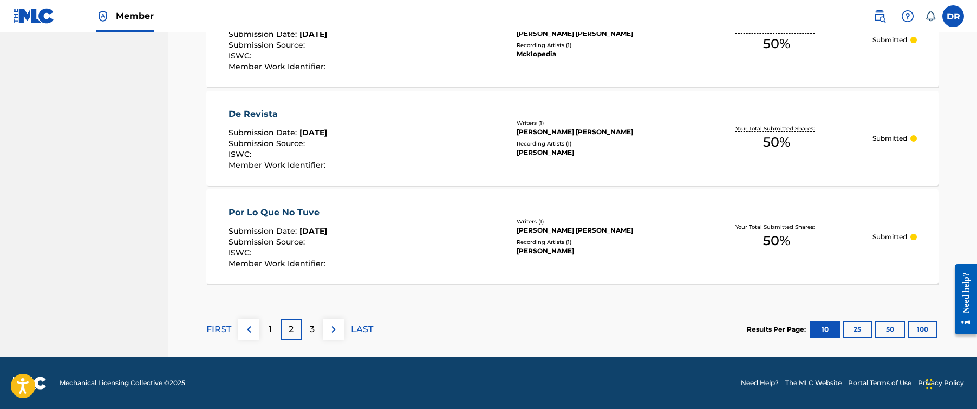
click at [273, 324] on div "1" at bounding box center [269, 329] width 21 height 21
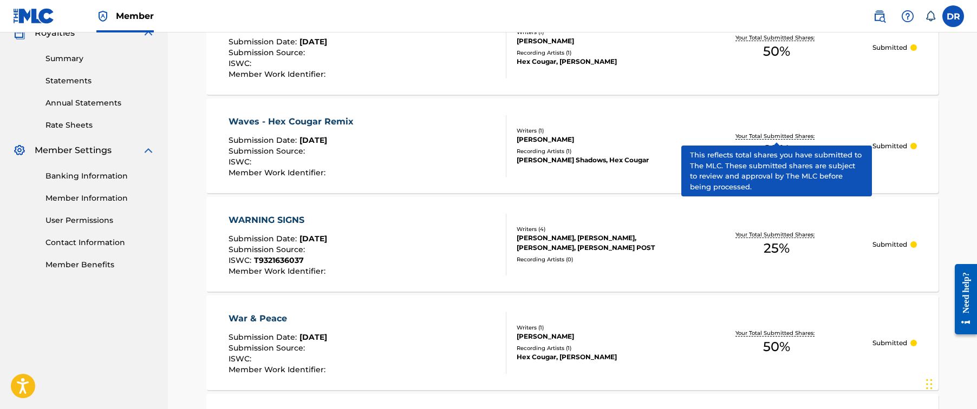
scroll to position [351, 0]
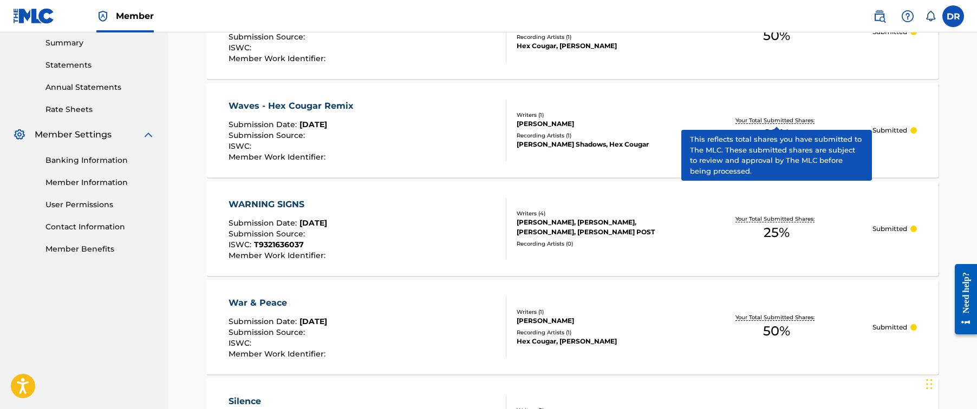
click at [961, 77] on div "Registration History Registration History is a record of new work submissions o…" at bounding box center [572, 360] width 809 height 1358
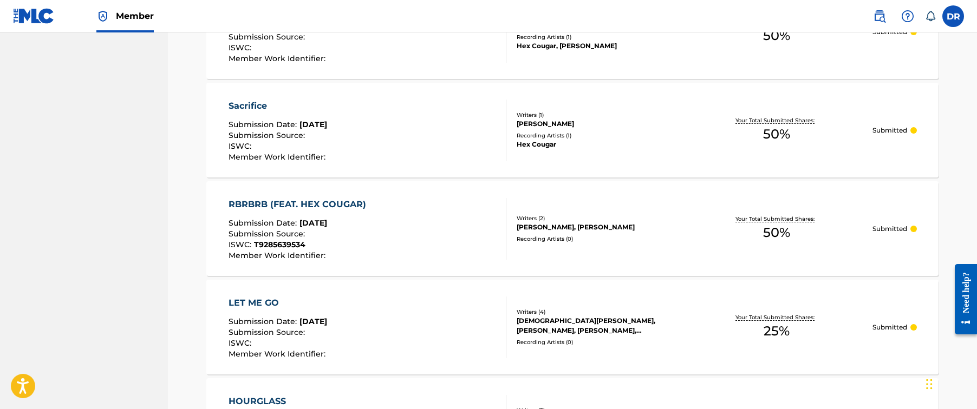
scroll to position [967, 0]
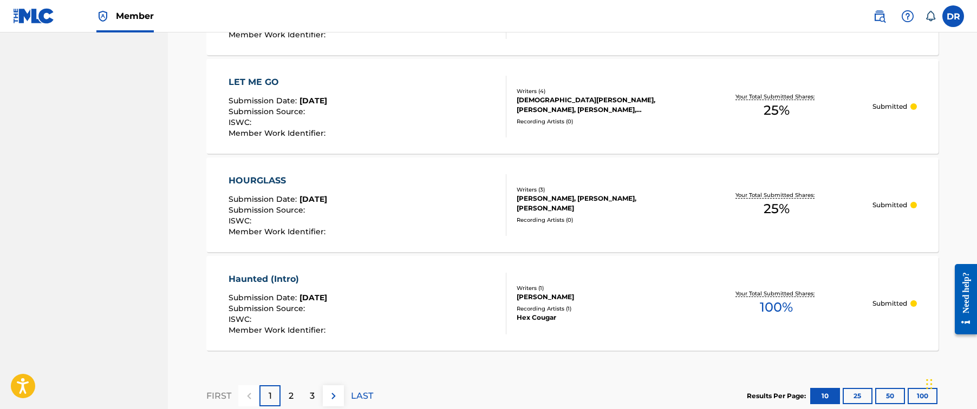
click at [291, 397] on p "2" at bounding box center [291, 396] width 5 height 13
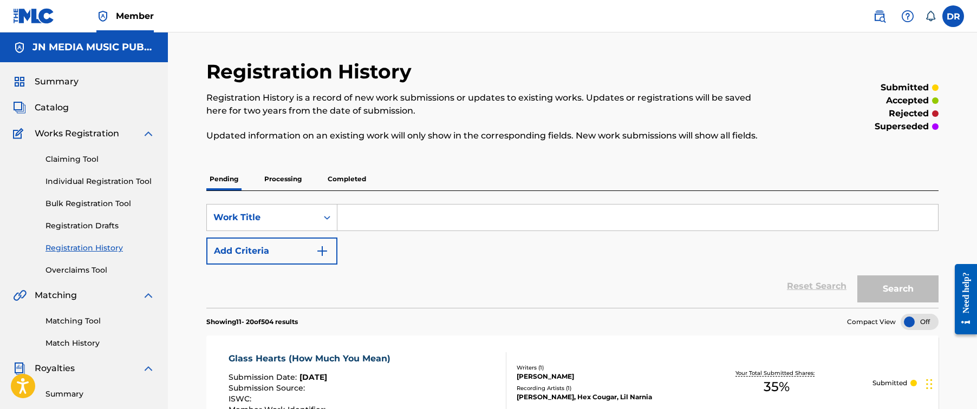
scroll to position [0, 0]
